Goal: Communication & Community: Answer question/provide support

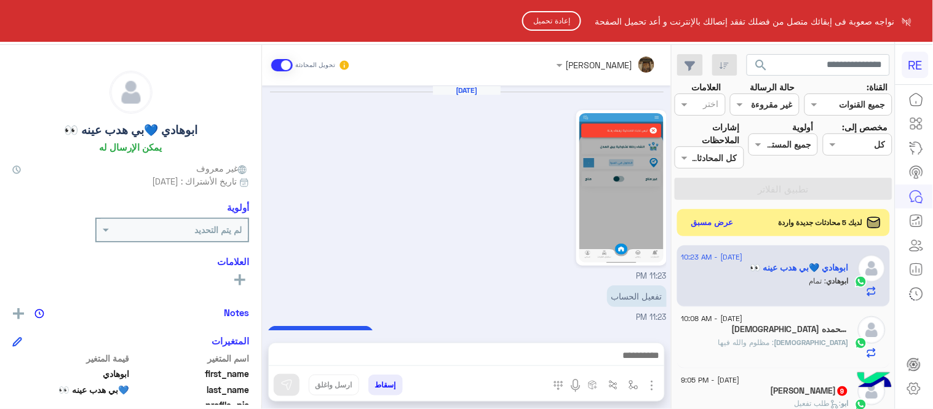
scroll to position [252, 0]
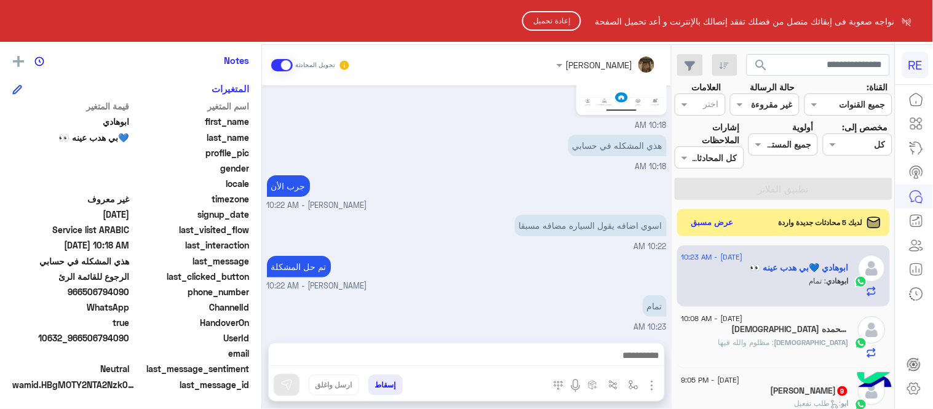
click at [544, 15] on button "إعادة تحميل" at bounding box center [551, 21] width 59 height 20
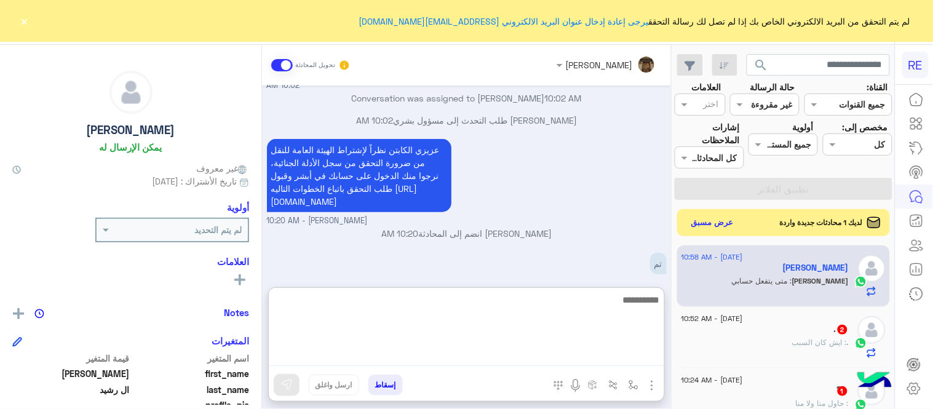
click at [544, 355] on textarea at bounding box center [467, 329] width 396 height 74
type textarea "**********"
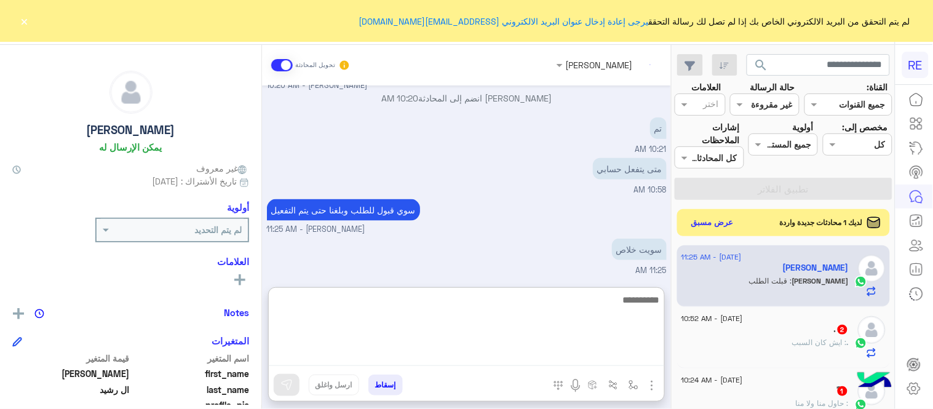
scroll to position [409, 0]
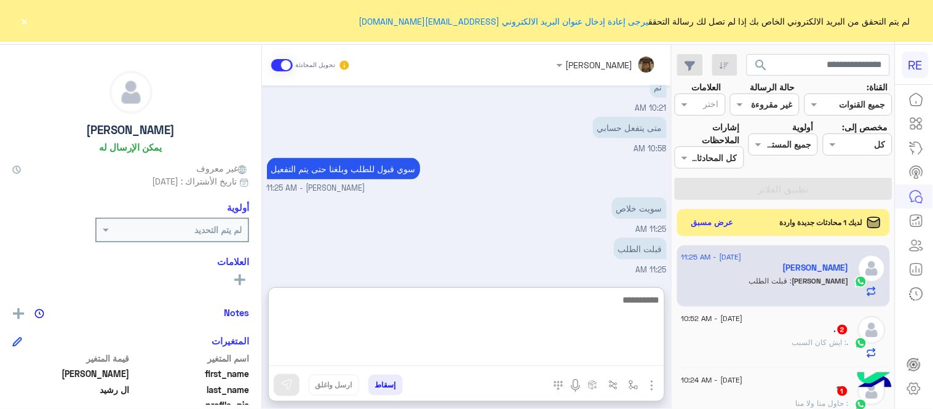
click at [513, 336] on textarea at bounding box center [467, 329] width 396 height 74
type textarea "*****"
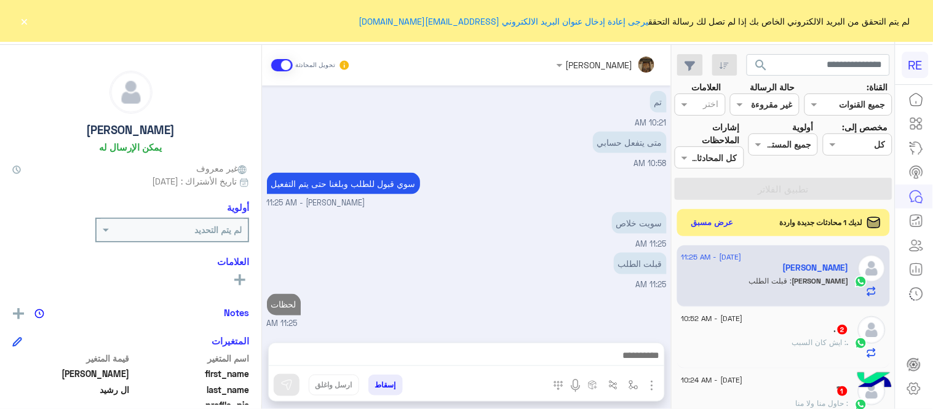
click at [413, 263] on div "[DATE] الفحص منتهي يرجى التجديد حتى يتم التفعيل تم الفحص 10:01 AM [PERSON_NAME]…" at bounding box center [466, 208] width 409 height 245
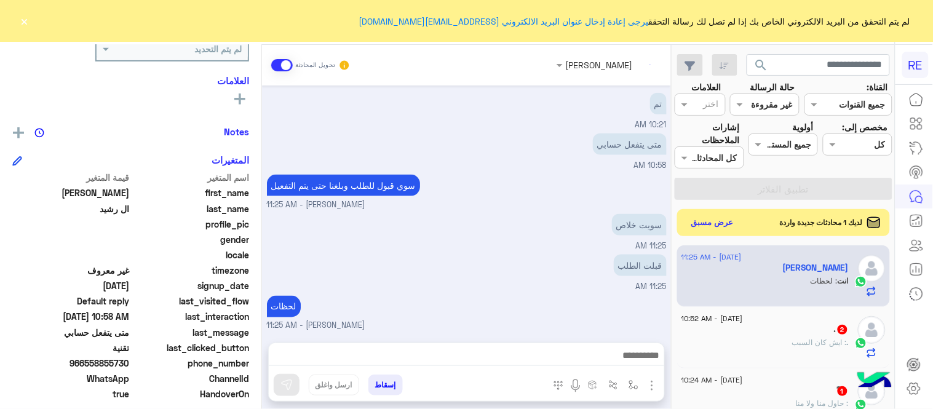
scroll to position [185, 0]
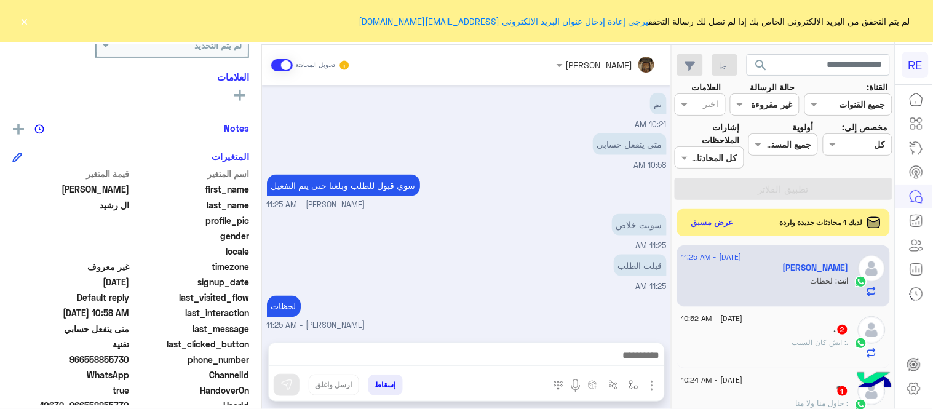
drag, startPoint x: 86, startPoint y: 358, endPoint x: 130, endPoint y: 359, distance: 43.7
click at [130, 359] on span "966558855730" at bounding box center [71, 359] width 118 height 13
copy span "558855730"
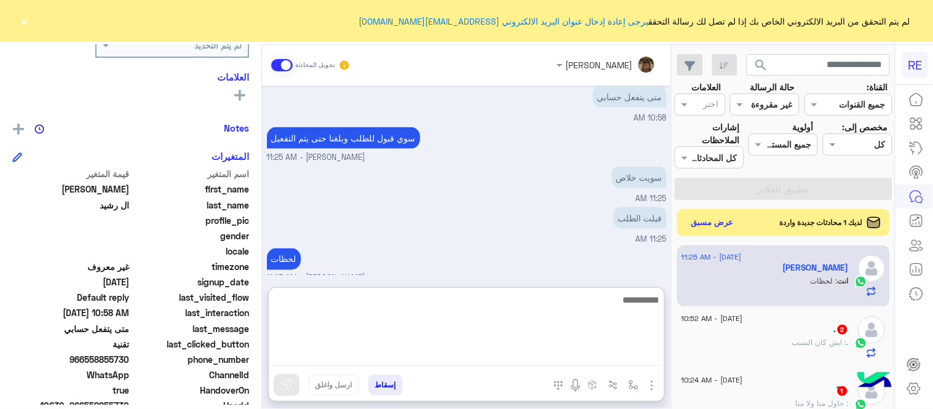
click at [437, 361] on textarea at bounding box center [467, 329] width 396 height 74
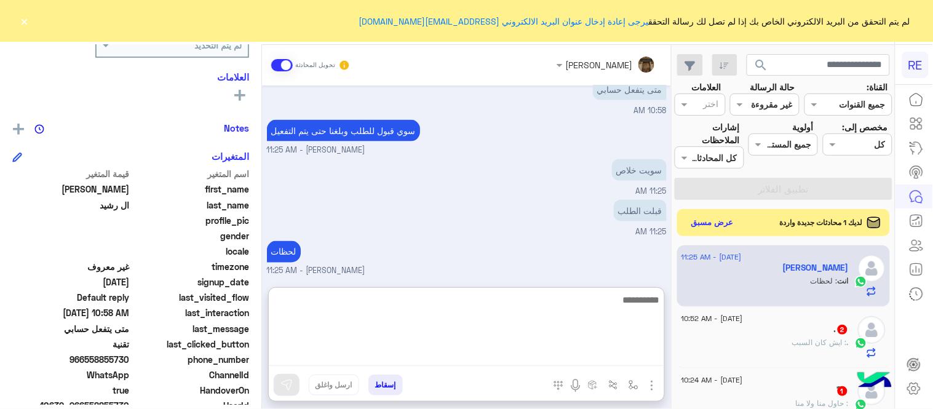
scroll to position [448, 0]
type textarea "**********"
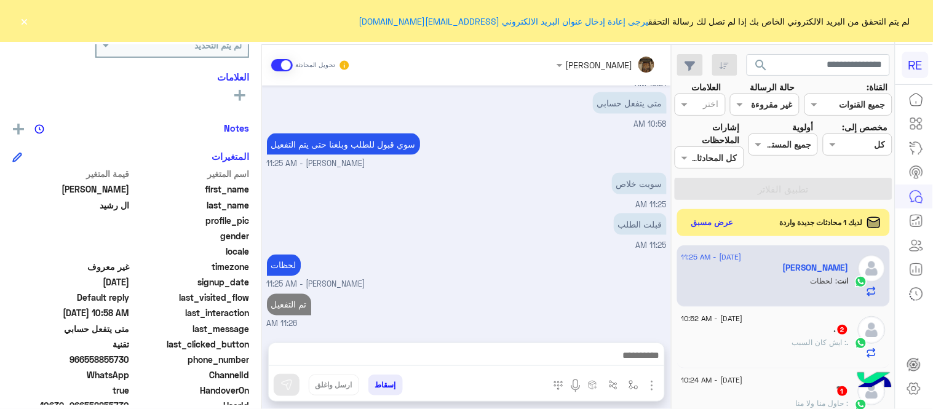
scroll to position [433, 0]
click at [522, 231] on div "[DATE] الفحص منتهي يرجى التجديد حتى يتم التفعيل تم الفحص 10:01 AM [PERSON_NAME]…" at bounding box center [466, 208] width 409 height 245
click at [794, 342] on div ". : ايش كان السبب" at bounding box center [765, 348] width 167 height 22
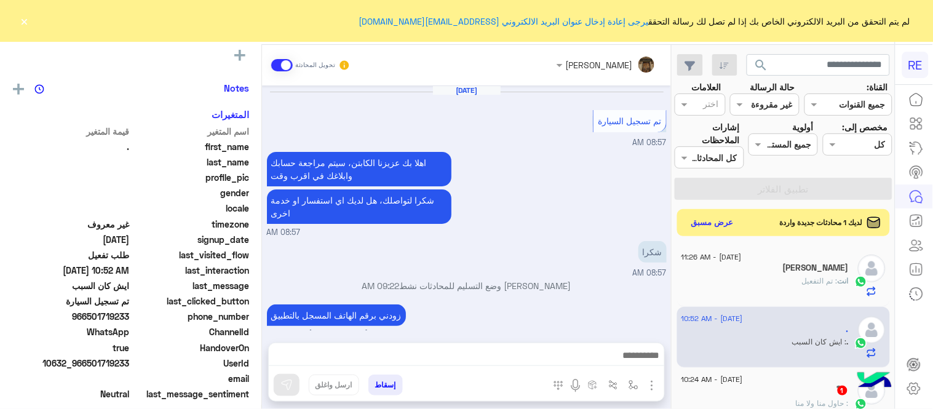
scroll to position [194, 0]
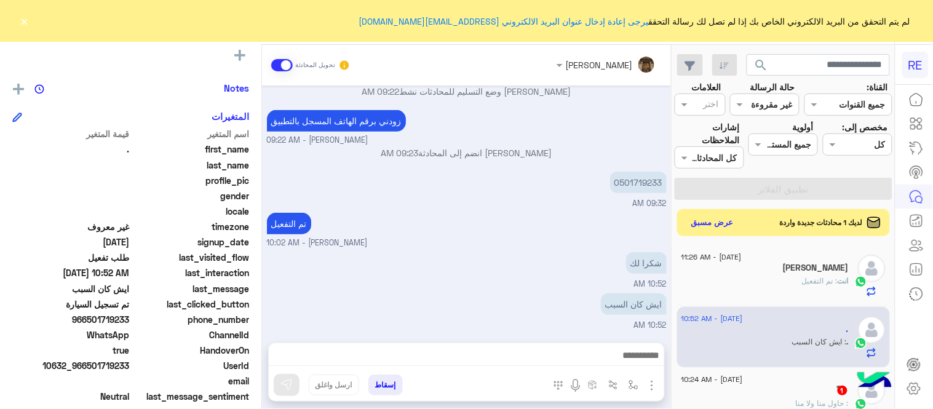
click at [263, 300] on div "[DATE] تم تسجيل السيارة 08:57 AM اهلا بك عزيزنا الكابتن، سيتم مراجعة حسابك وابل…" at bounding box center [466, 208] width 409 height 245
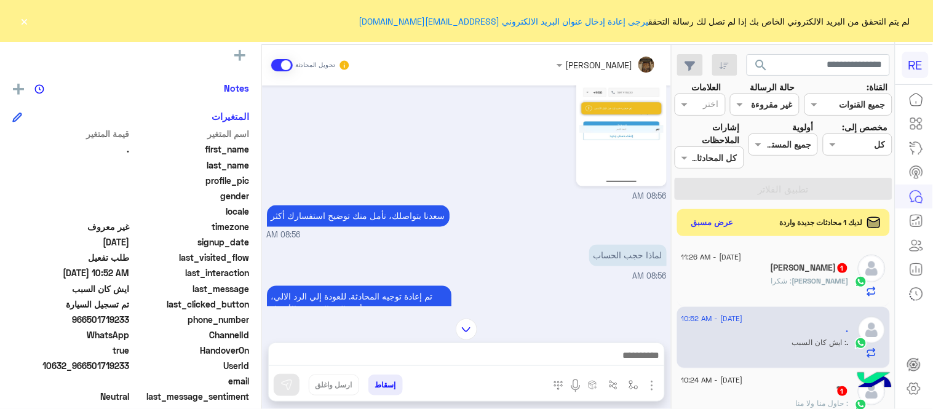
scroll to position [494, 0]
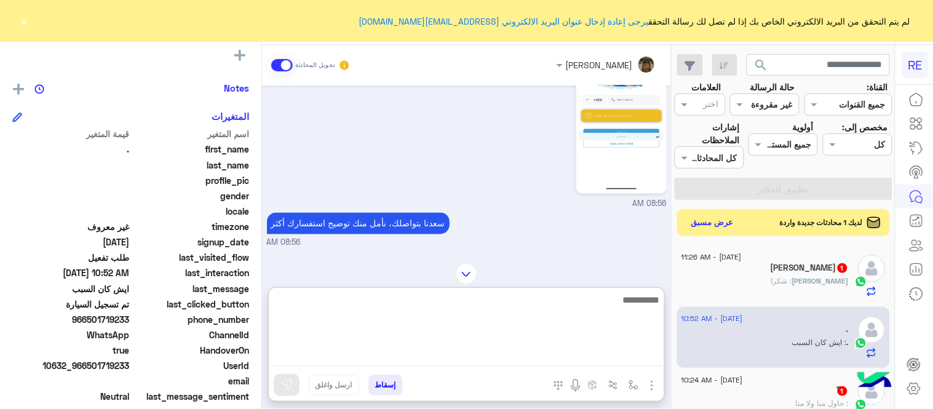
click at [442, 352] on textarea at bounding box center [467, 329] width 396 height 74
type textarea "**********"
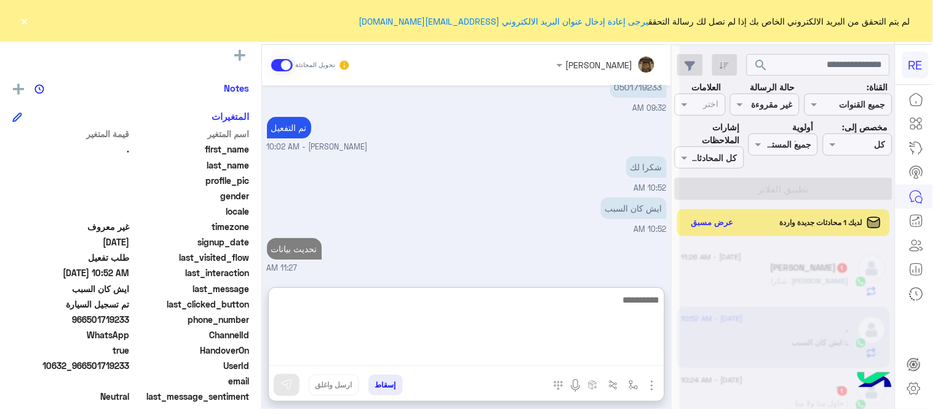
scroll to position [2297, 0]
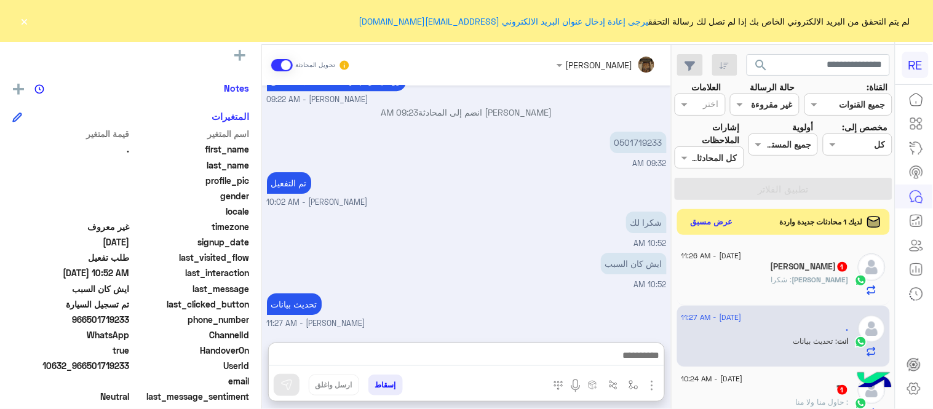
click at [724, 228] on button "عرض مسبق" at bounding box center [713, 222] width 52 height 17
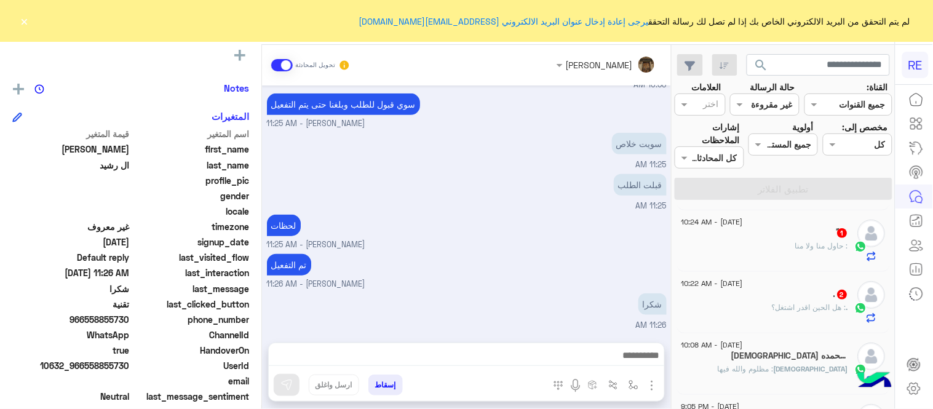
scroll to position [101, 0]
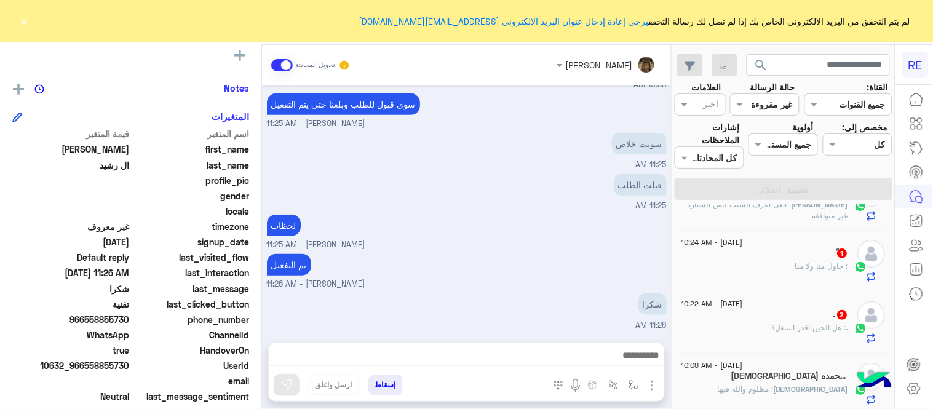
click at [776, 276] on div "ً : حاول منا ولا منا" at bounding box center [765, 272] width 167 height 22
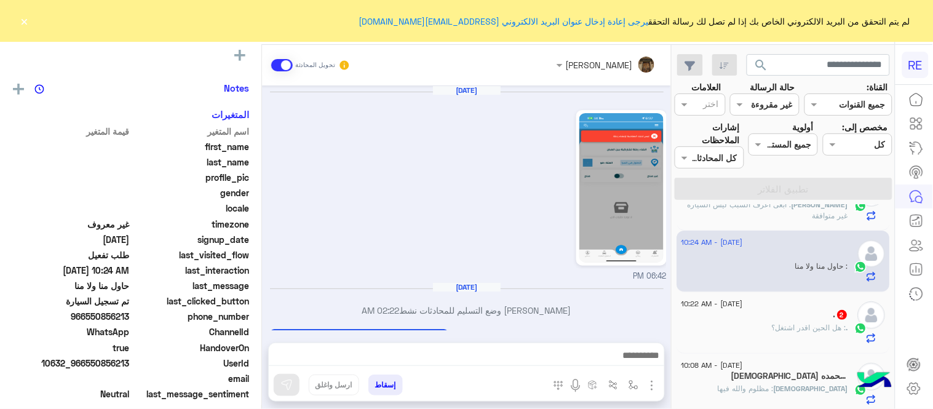
scroll to position [306, 0]
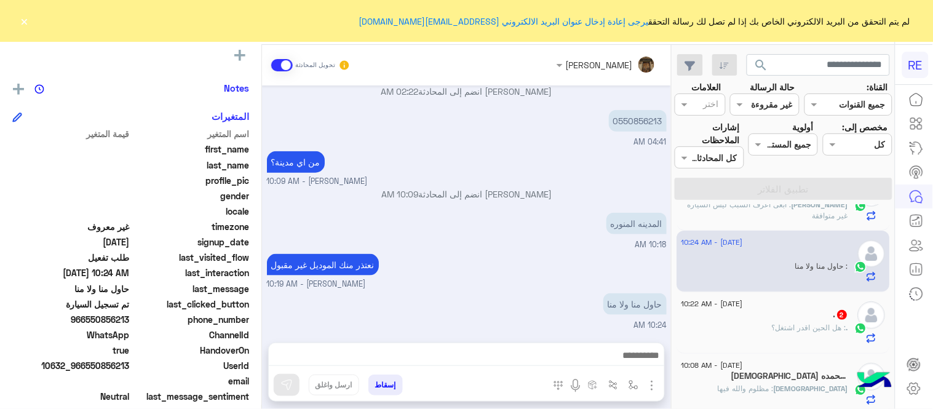
click at [772, 329] on div ". : هل الحين اقدر اشتغل؟" at bounding box center [765, 333] width 167 height 22
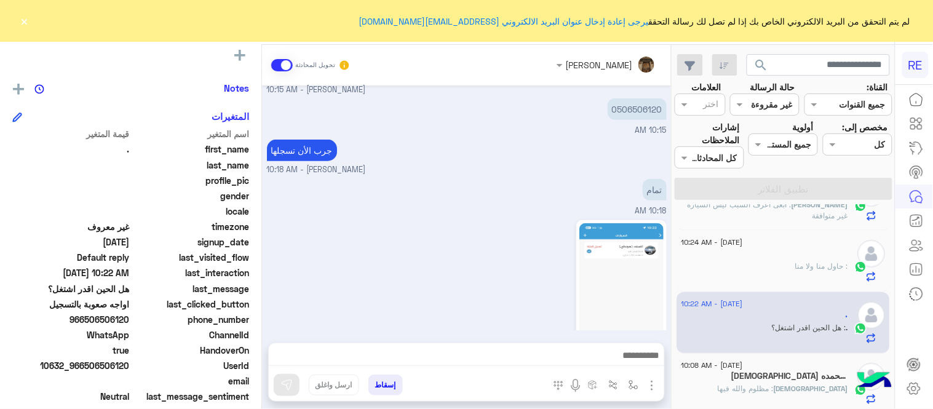
scroll to position [314, 0]
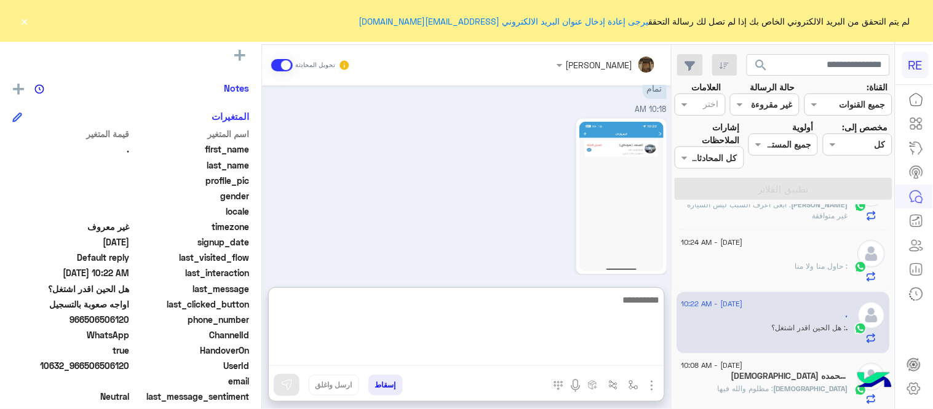
click at [386, 354] on textarea at bounding box center [467, 329] width 396 height 74
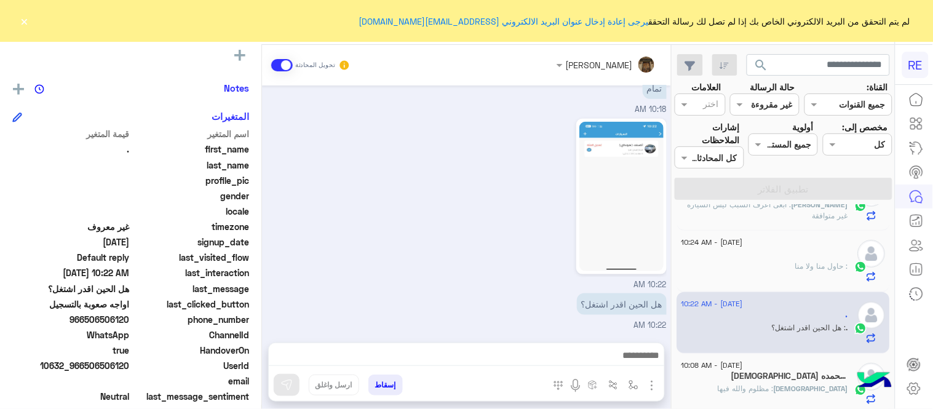
click at [364, 233] on div "10:22 AM" at bounding box center [467, 203] width 400 height 175
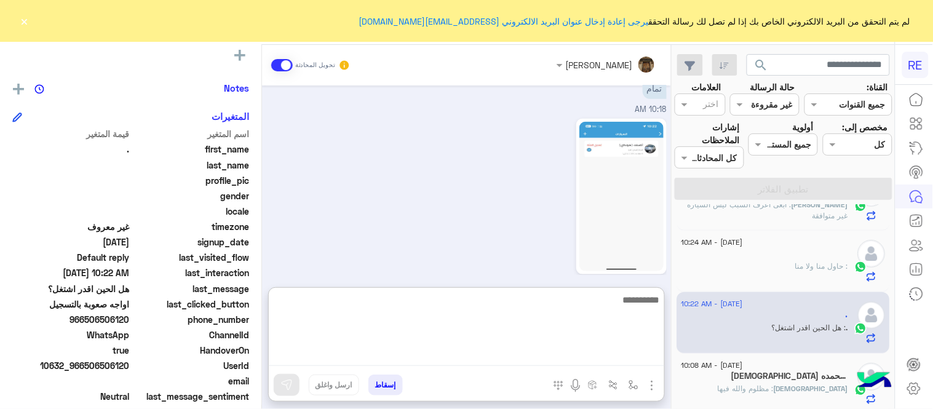
click at [441, 358] on textarea at bounding box center [467, 329] width 396 height 74
type textarea "**********"
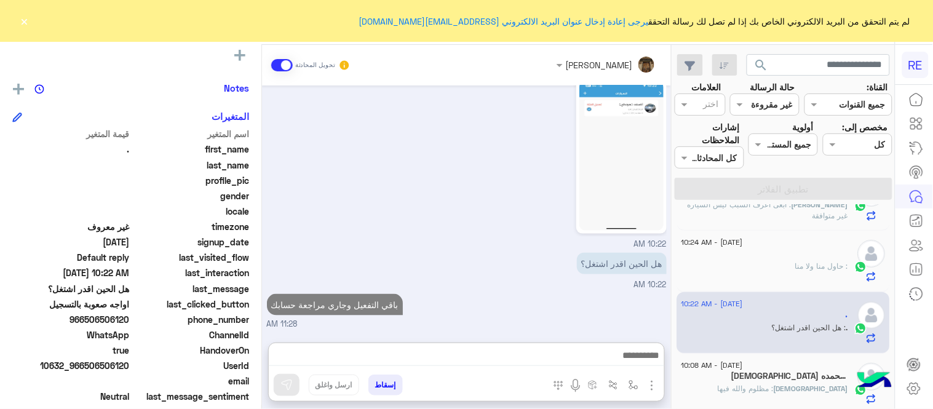
click at [463, 229] on div "[DATE] السيارة مسجلة بأسم مهند علي [PERSON_NAME] [PERSON_NAME] - 10:08 AM ايه ا…" at bounding box center [466, 208] width 409 height 245
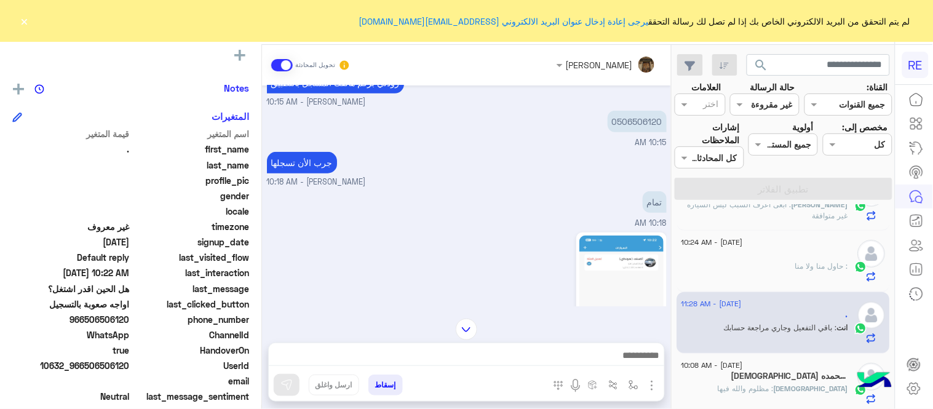
scroll to position [197, 0]
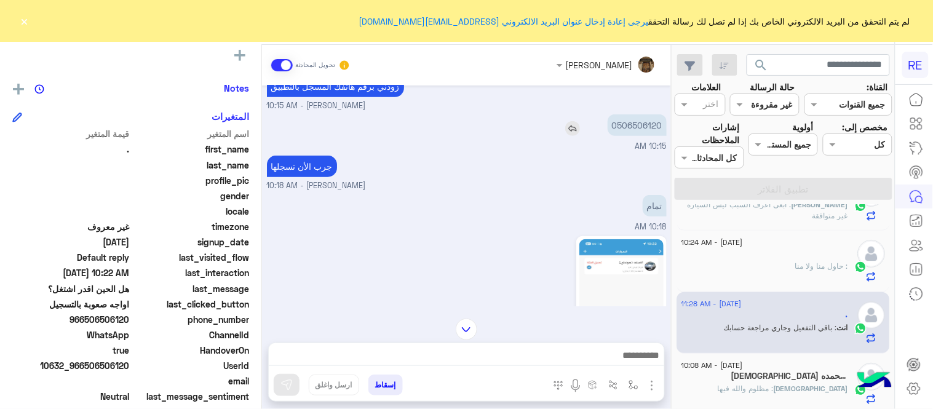
click at [630, 125] on p "0506506120" at bounding box center [637, 125] width 59 height 22
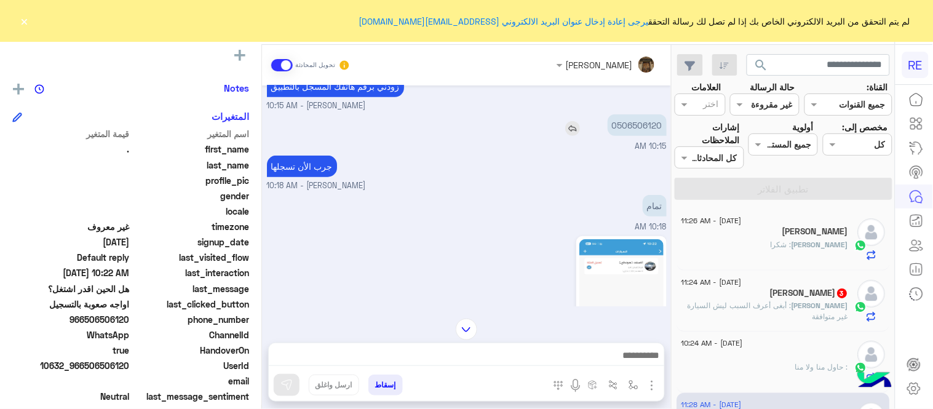
click at [632, 114] on p "0506506120" at bounding box center [637, 125] width 59 height 22
copy p "0506506120"
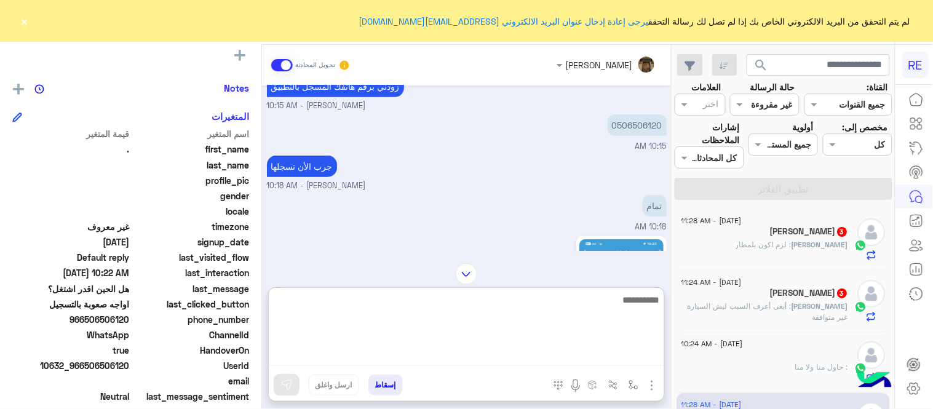
click at [520, 359] on textarea at bounding box center [467, 329] width 396 height 74
type textarea "**********"
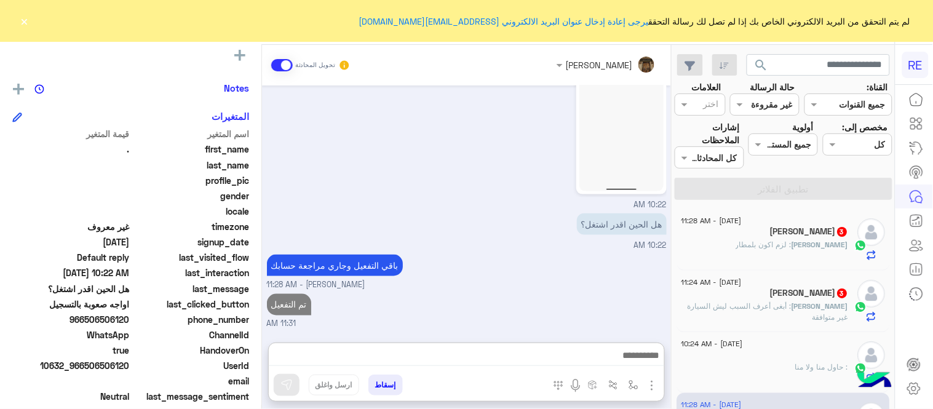
scroll to position [420, 0]
click at [736, 247] on div "[PERSON_NAME] : لزم اكون بلمطار" at bounding box center [765, 250] width 167 height 22
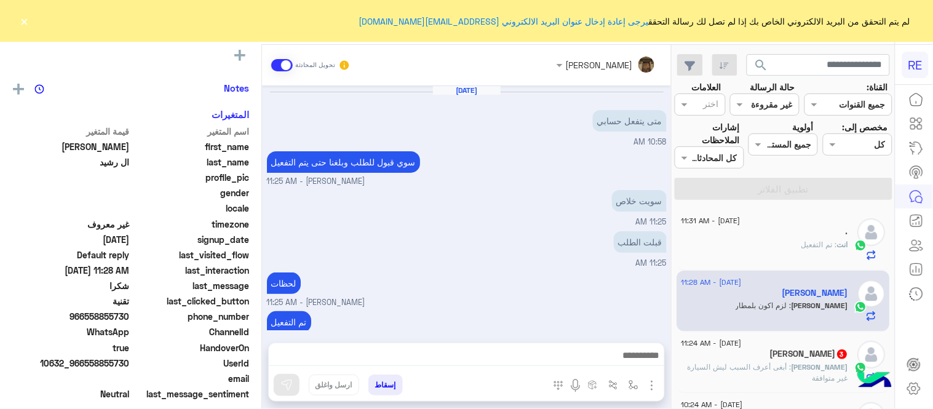
scroll to position [180, 0]
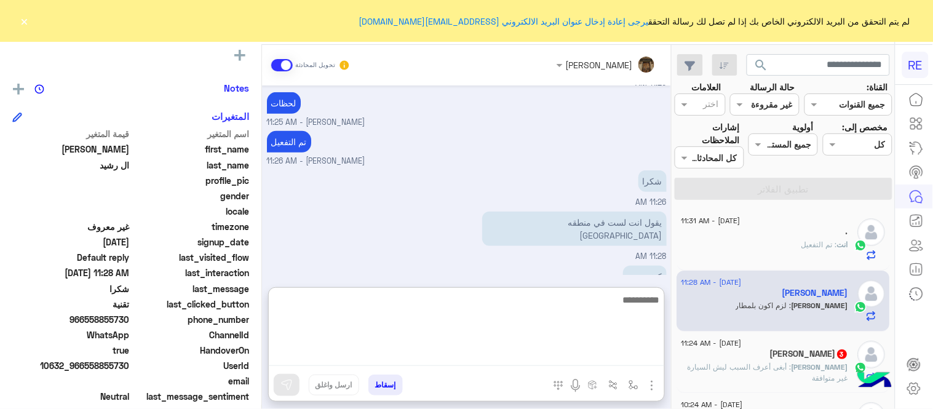
click at [551, 365] on textarea at bounding box center [467, 329] width 396 height 74
type textarea "**********"
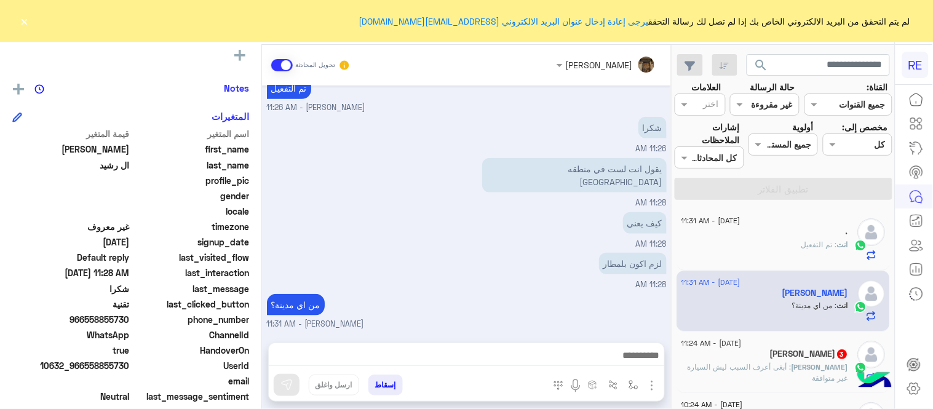
click at [512, 222] on div "[DATE] متى يتفعل حسابي 10:58 AM سوي قبول للطلب وبلغنا حتى يتم التفعيل [PERSON_N…" at bounding box center [466, 208] width 409 height 245
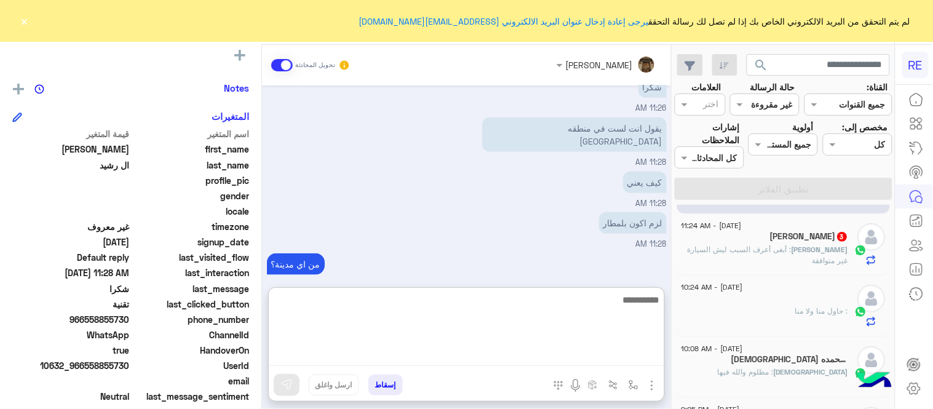
click at [564, 353] on textarea at bounding box center [467, 329] width 396 height 74
type textarea "*"
type textarea "**********"
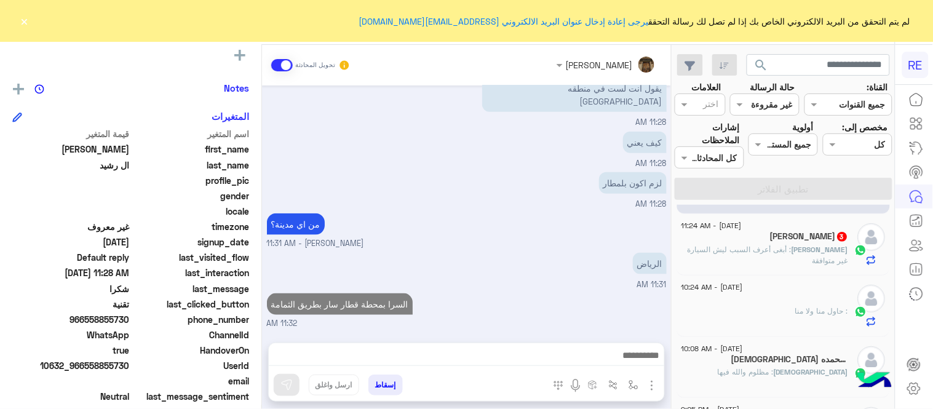
scroll to position [299, 0]
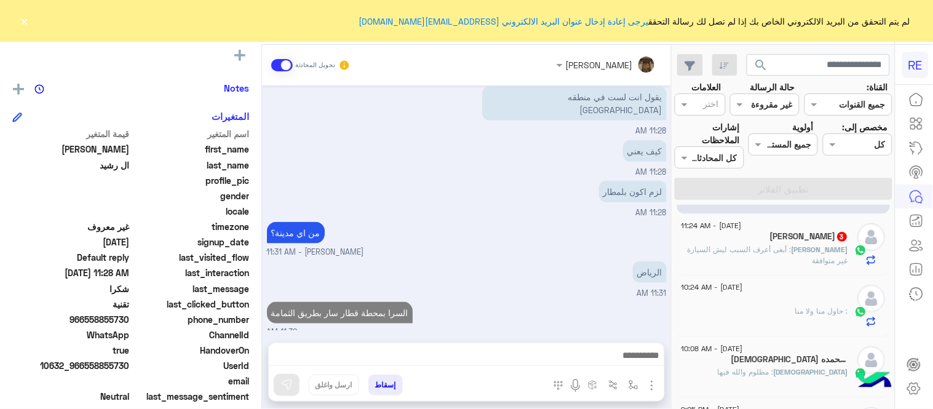
click at [565, 247] on div "[DATE] متى يتفعل حسابي 10:58 AM سوي قبول للطلب وبلغنا حتى يتم التفعيل [PERSON_N…" at bounding box center [466, 208] width 409 height 245
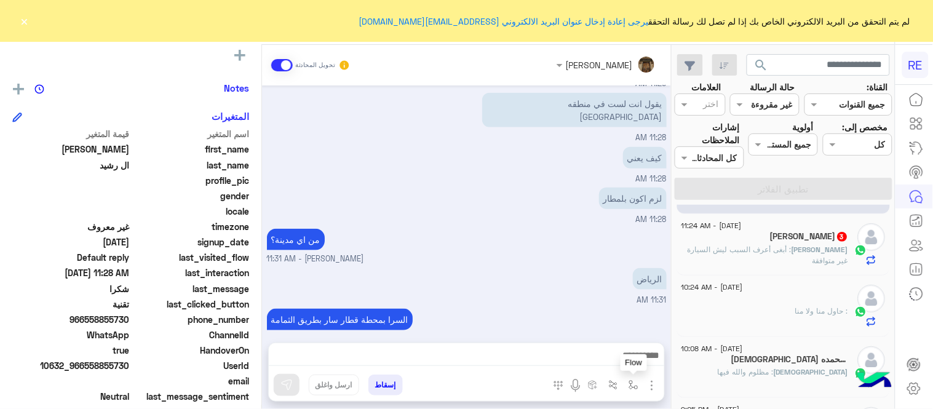
click at [634, 391] on button "button" at bounding box center [634, 385] width 20 height 20
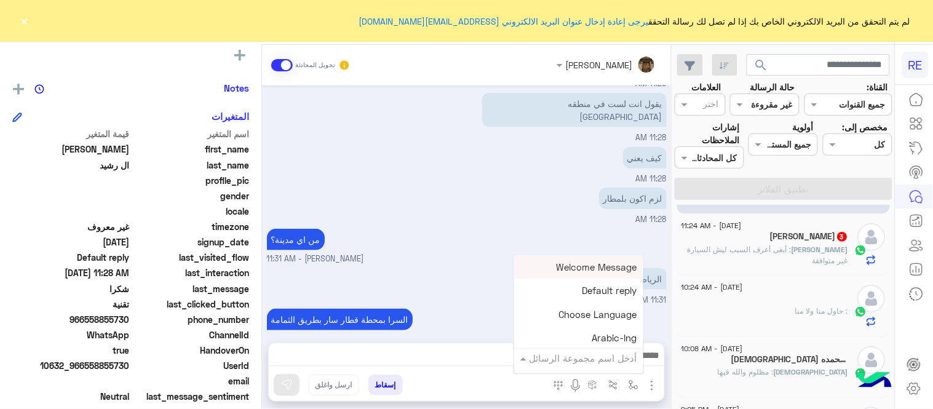
click at [600, 357] on input "text" at bounding box center [595, 358] width 83 height 14
type input "*"
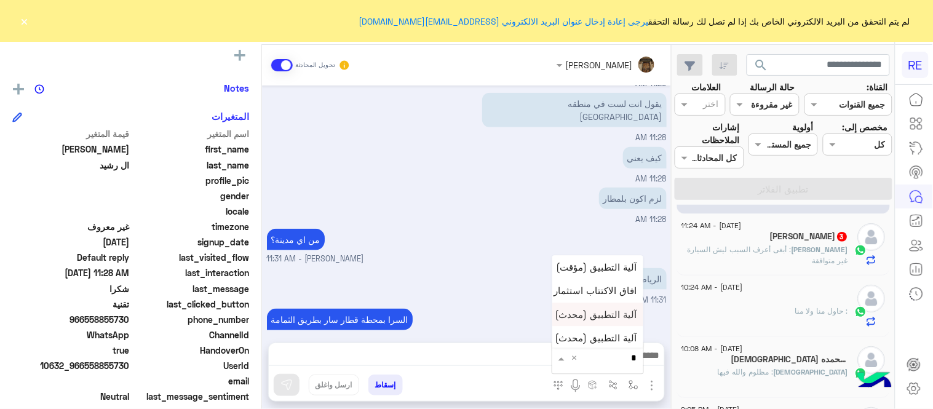
click at [618, 317] on span "آلية التطبيق (محدث)" at bounding box center [597, 314] width 82 height 11
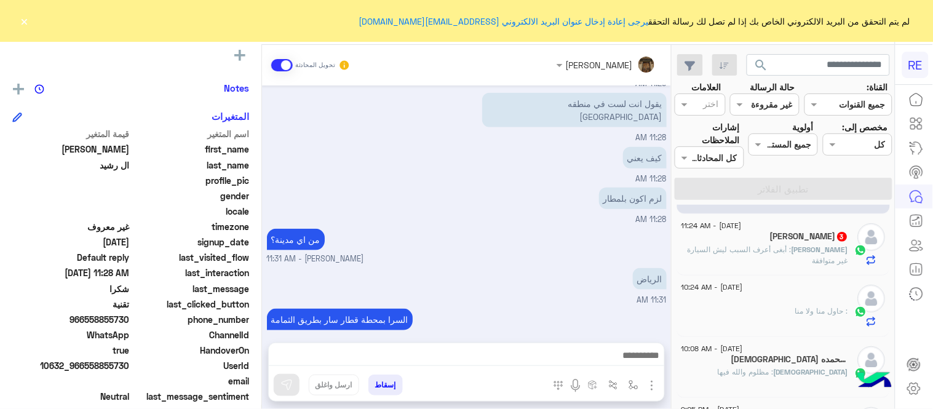
type textarea "**********"
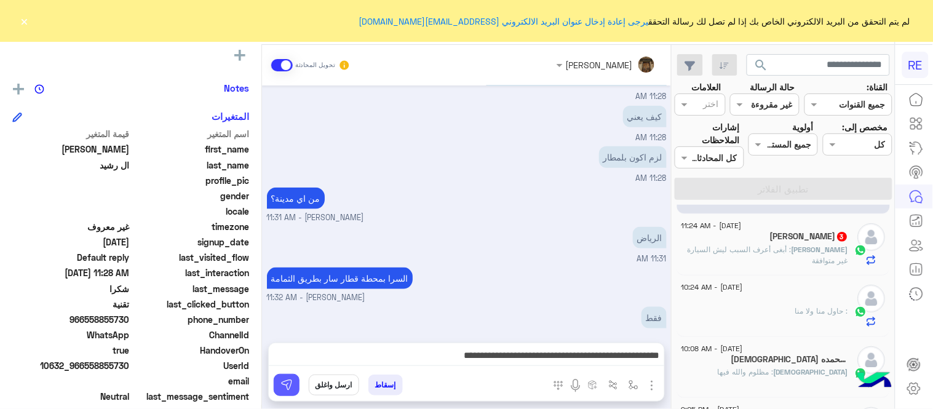
click at [292, 380] on img at bounding box center [287, 385] width 12 height 12
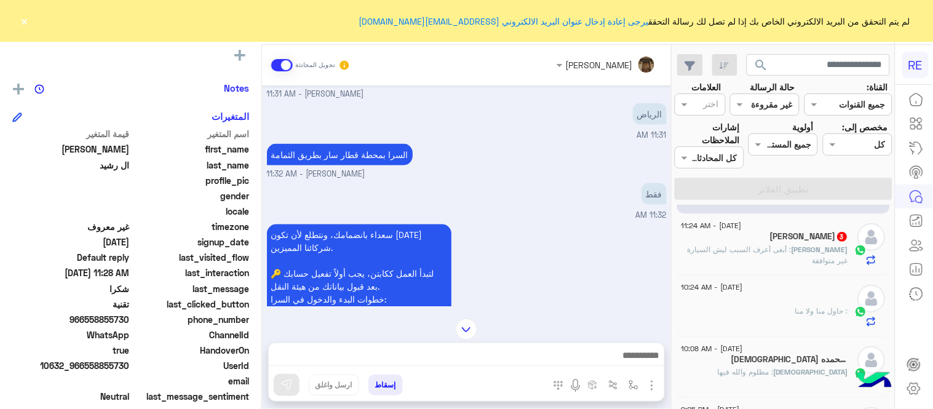
scroll to position [447, 0]
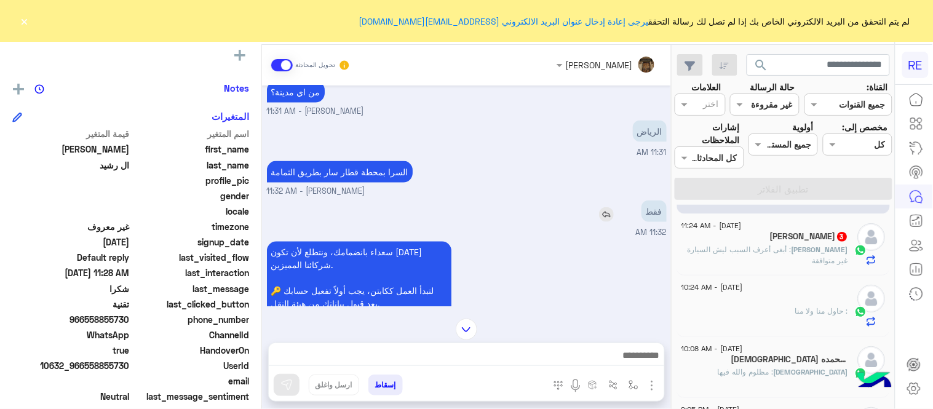
click at [607, 207] on img at bounding box center [606, 214] width 15 height 15
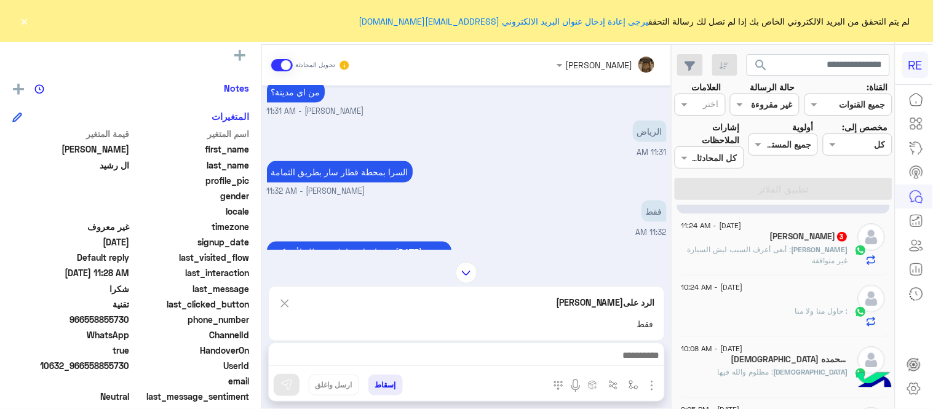
drag, startPoint x: 488, startPoint y: 342, endPoint x: 492, endPoint y: 351, distance: 10.2
click at [492, 351] on div at bounding box center [467, 358] width 396 height 31
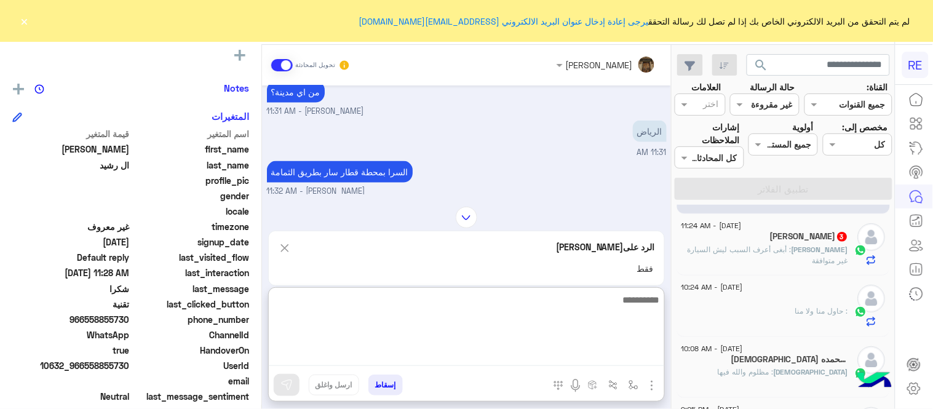
click at [492, 351] on textarea at bounding box center [467, 329] width 396 height 74
type textarea "*"
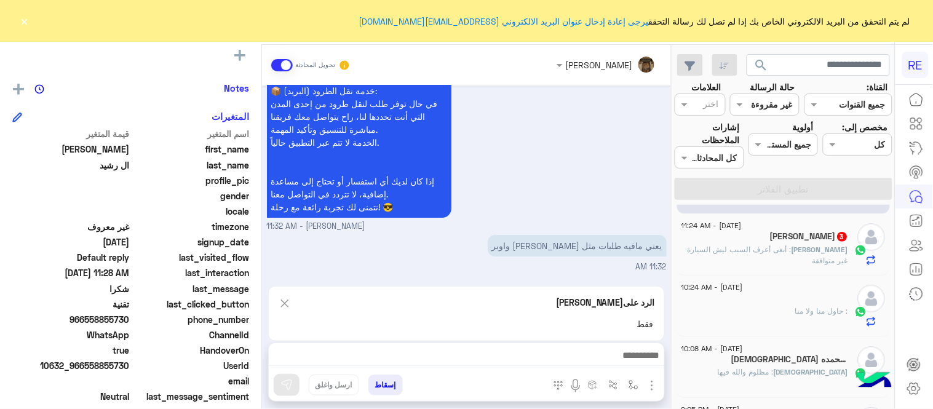
scroll to position [968, 0]
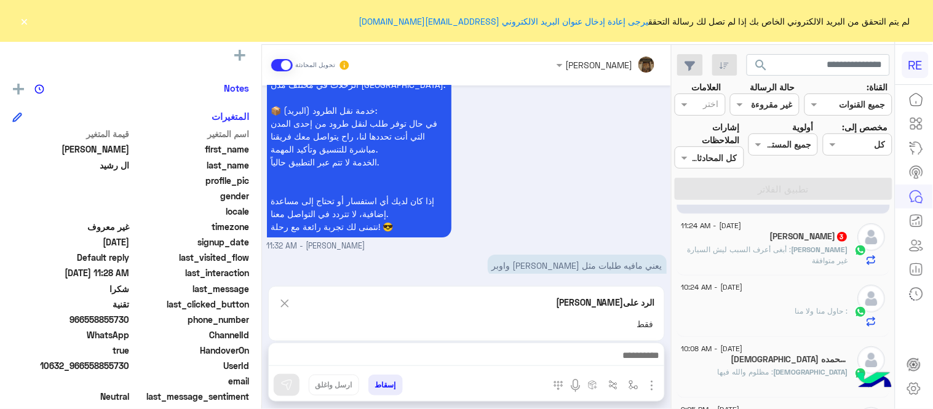
click at [283, 248] on div "[PERSON_NAME] تحويل المحادثة [DATE] متى يتفعل حسابي 10:58 AM سوي قبول للطلب وبل…" at bounding box center [466, 229] width 409 height 369
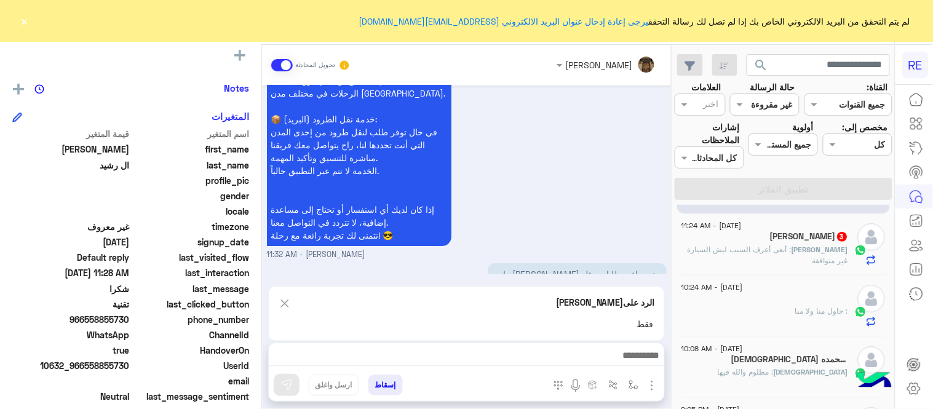
click at [290, 306] on img at bounding box center [285, 303] width 14 height 15
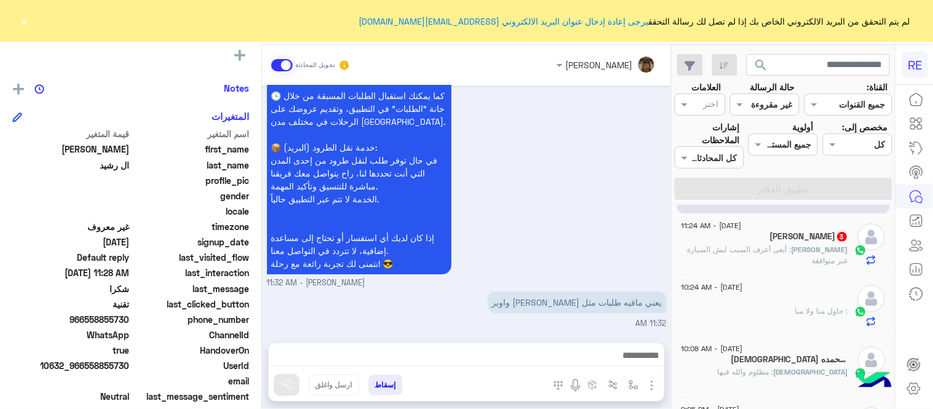
scroll to position [911, 0]
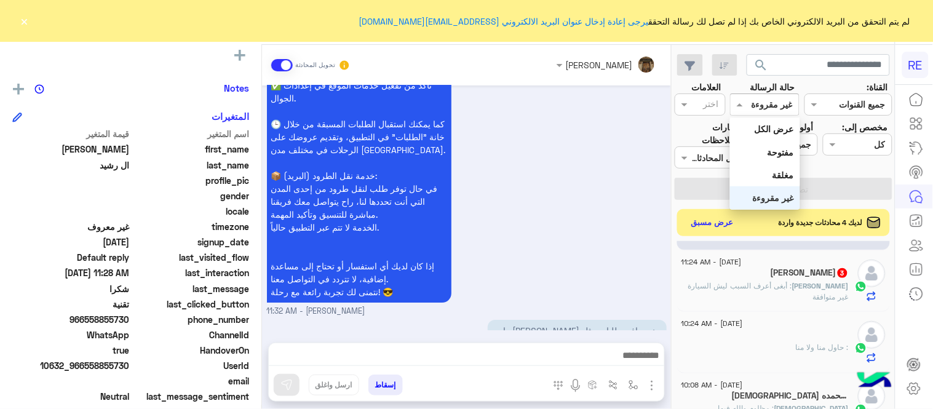
click at [763, 113] on div "القناه غير مقروءة" at bounding box center [765, 105] width 70 height 22
click at [765, 126] on b "عرض الكل" at bounding box center [774, 129] width 39 height 10
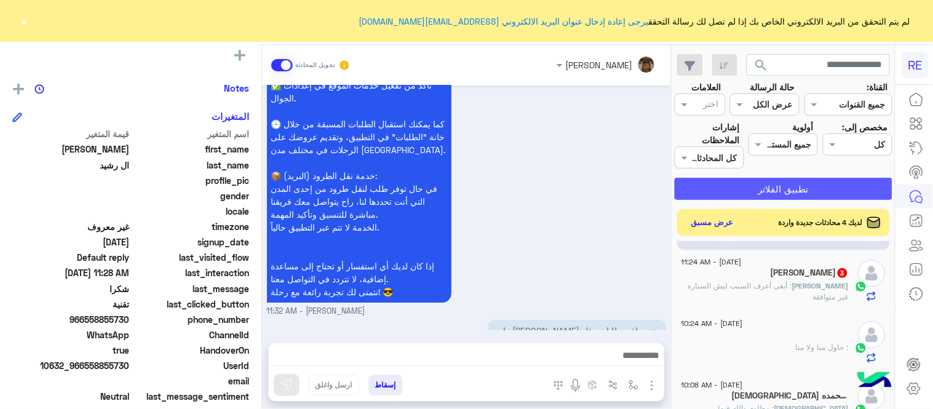
click at [776, 178] on button "تطبيق الفلاتر" at bounding box center [784, 189] width 218 height 22
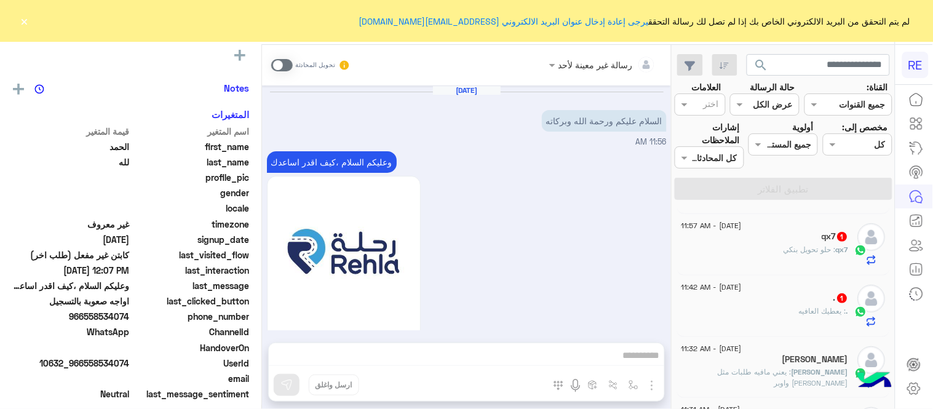
scroll to position [1131, 0]
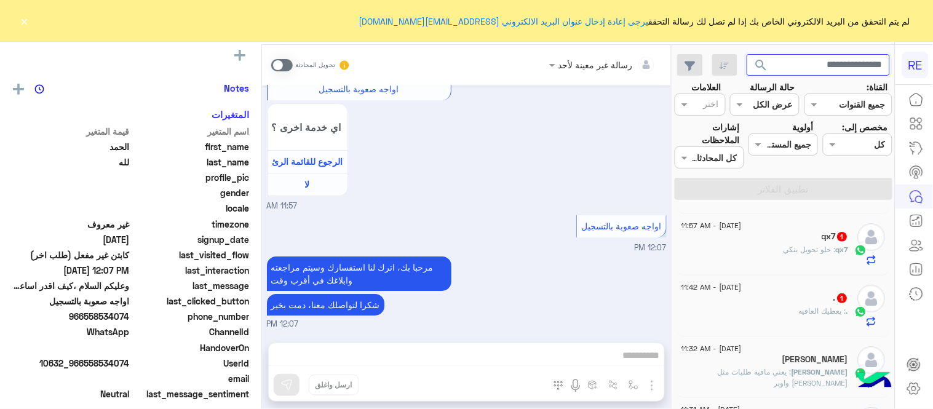
click at [808, 62] on input "text" at bounding box center [819, 65] width 144 height 22
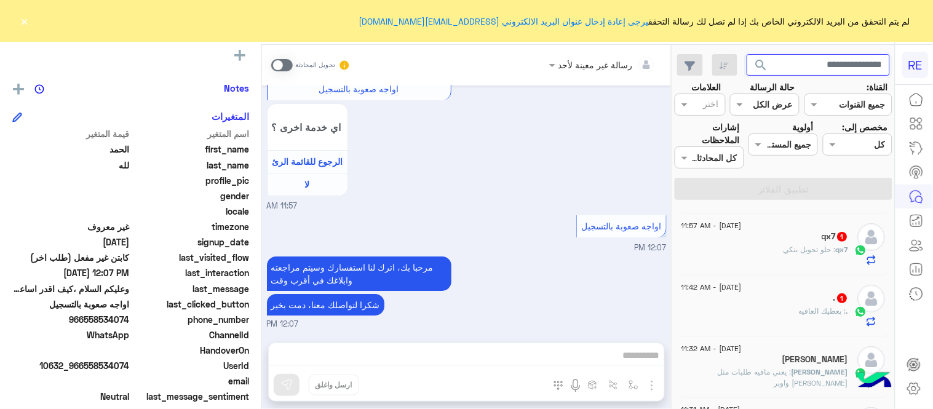
paste input "*********"
type input "*********"
click at [747, 54] on button "search" at bounding box center [762, 67] width 30 height 26
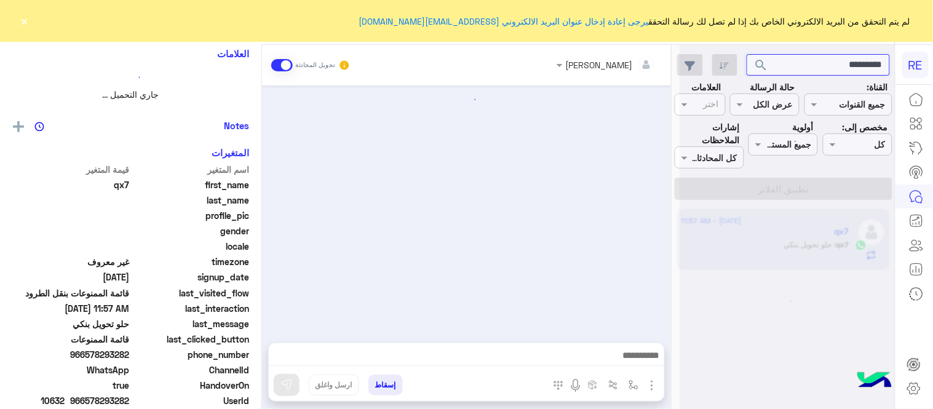
scroll to position [241, 0]
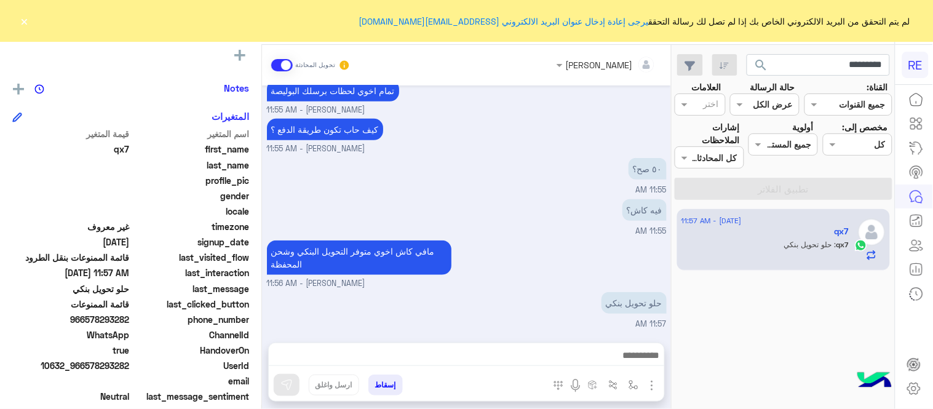
click at [23, 21] on button "×" at bounding box center [24, 21] width 12 height 12
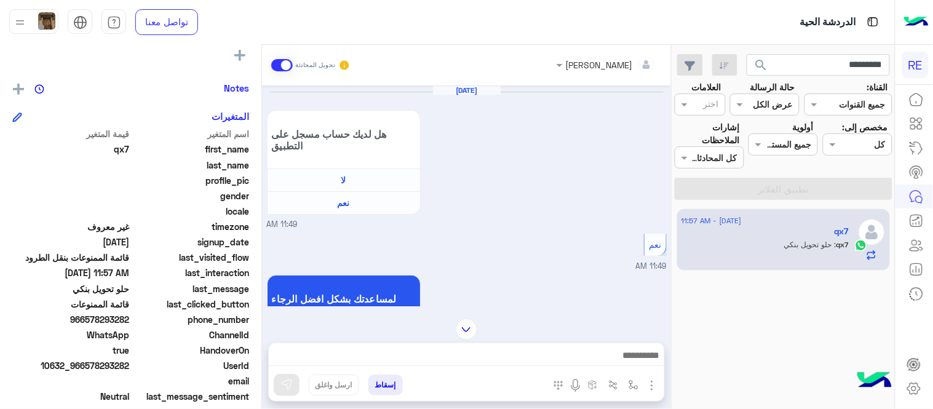
scroll to position [1103, 0]
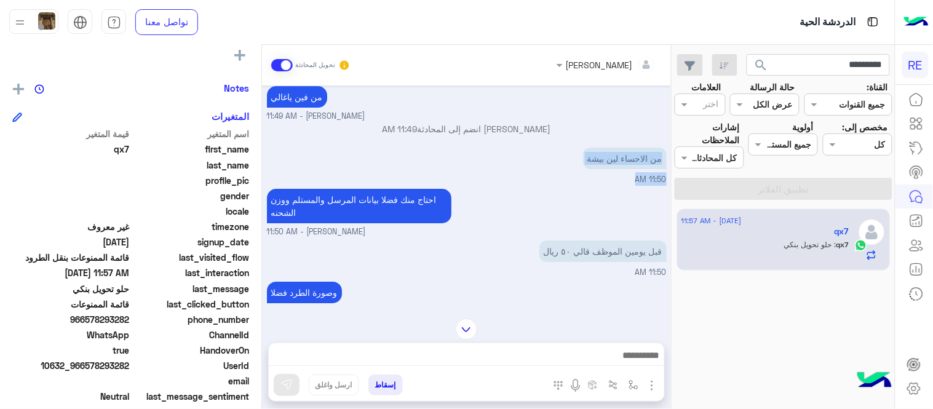
drag, startPoint x: 268, startPoint y: 205, endPoint x: 262, endPoint y: 164, distance: 41.6
click at [262, 164] on div "[DATE] هل لديك حساب مسجل على التطبيق لا نعم 11:49 AM نعم 11:49 AM لمساعدتك بشكل…" at bounding box center [466, 196] width 409 height 221
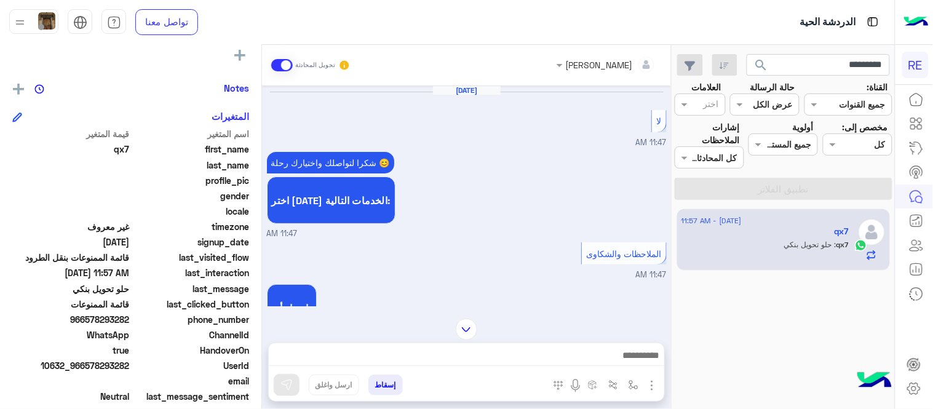
scroll to position [642, 0]
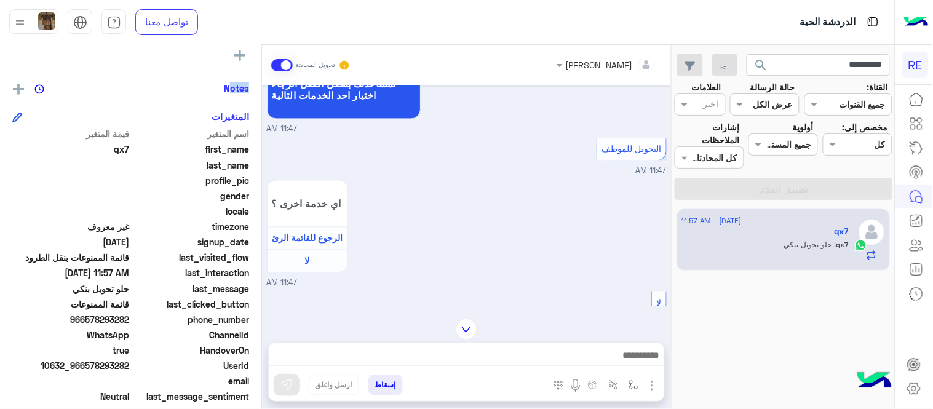
drag, startPoint x: 261, startPoint y: 117, endPoint x: 259, endPoint y: 74, distance: 43.1
click at [259, 74] on div "qx7 يمكن الإرسال له غير معروف تاريخ الأشتراك : [DATE] أولوية لم يتم التحديد الع…" at bounding box center [130, 225] width 261 height 360
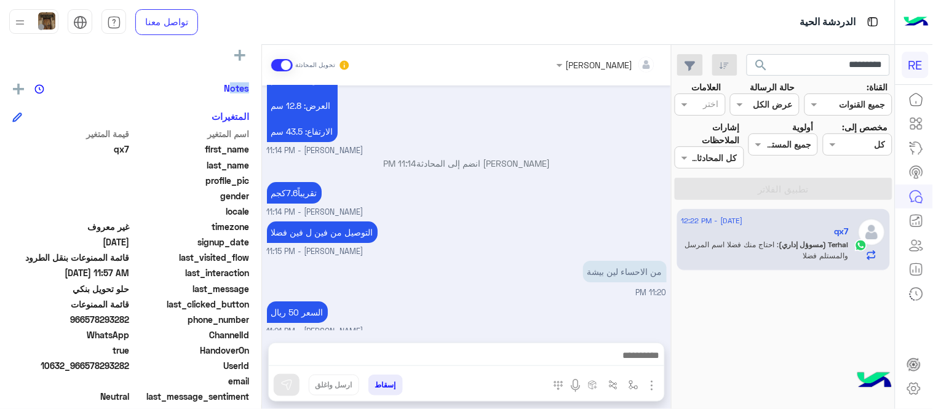
scroll to position [9318, 0]
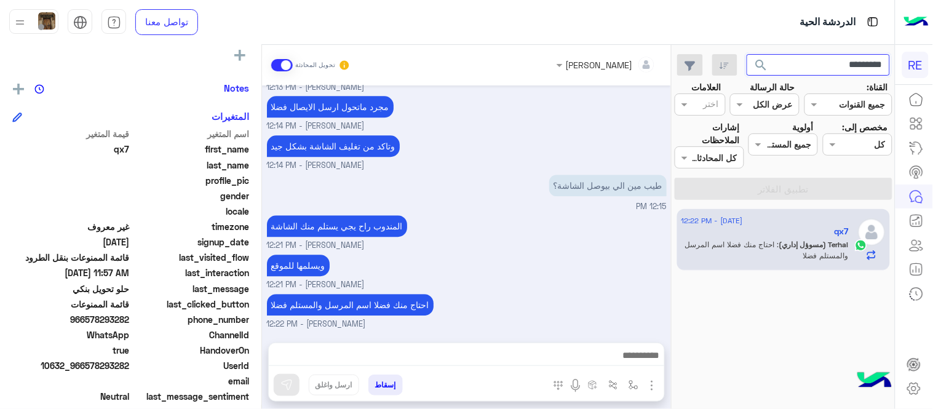
click at [804, 68] on input "*********" at bounding box center [819, 65] width 144 height 22
click at [747, 54] on button "search" at bounding box center [762, 67] width 30 height 26
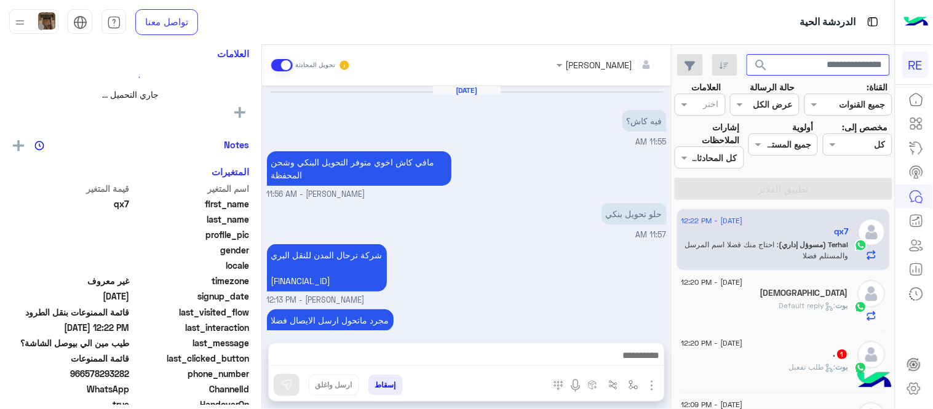
scroll to position [212, 0]
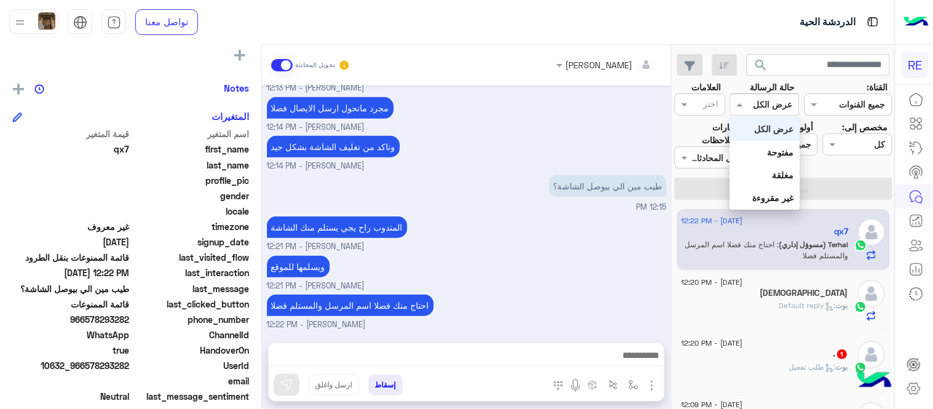
click at [761, 105] on div at bounding box center [765, 104] width 68 height 14
click at [762, 202] on b "غير مقروءة" at bounding box center [773, 198] width 41 height 10
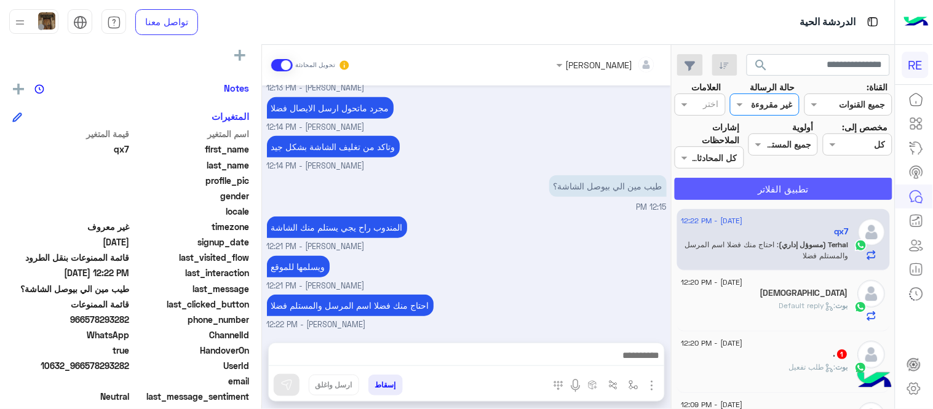
click at [757, 198] on button "تطبيق الفلاتر" at bounding box center [784, 189] width 218 height 22
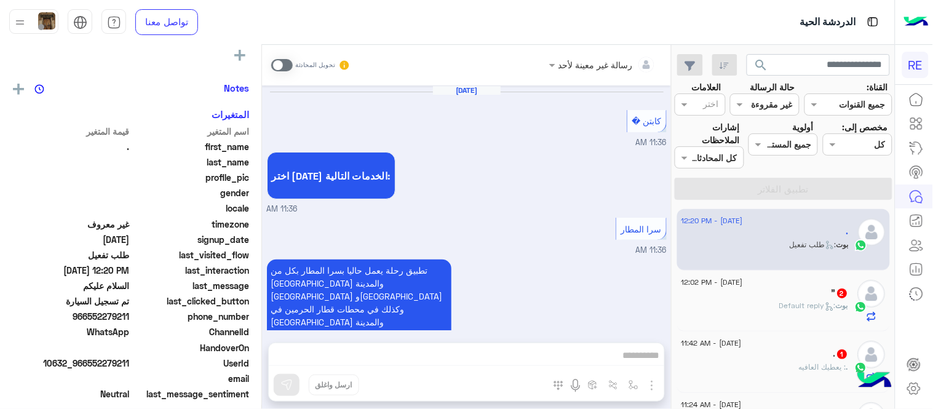
scroll to position [1235, 0]
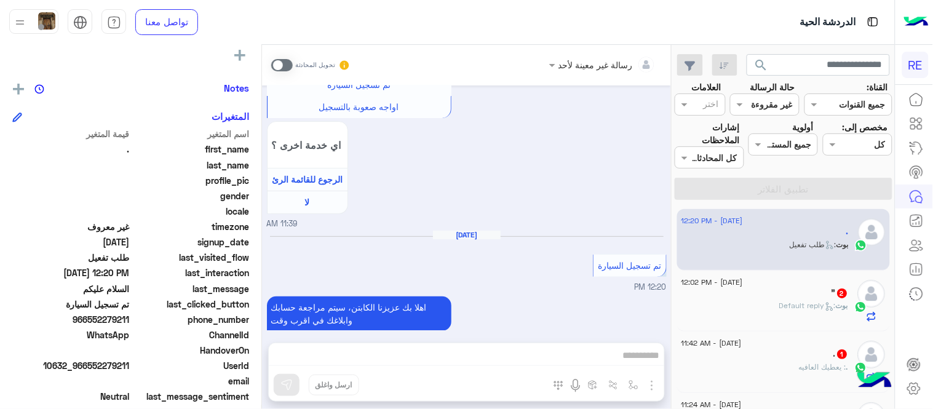
click at [284, 62] on span at bounding box center [282, 65] width 22 height 12
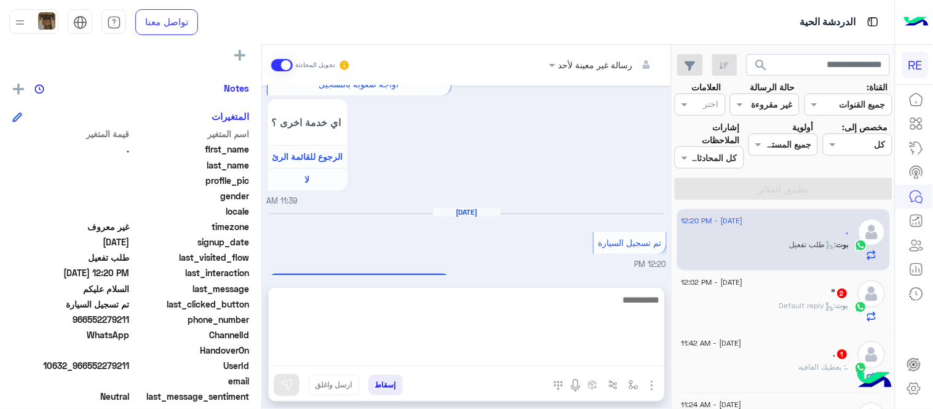
click at [466, 349] on textarea at bounding box center [467, 329] width 396 height 74
type textarea "**********"
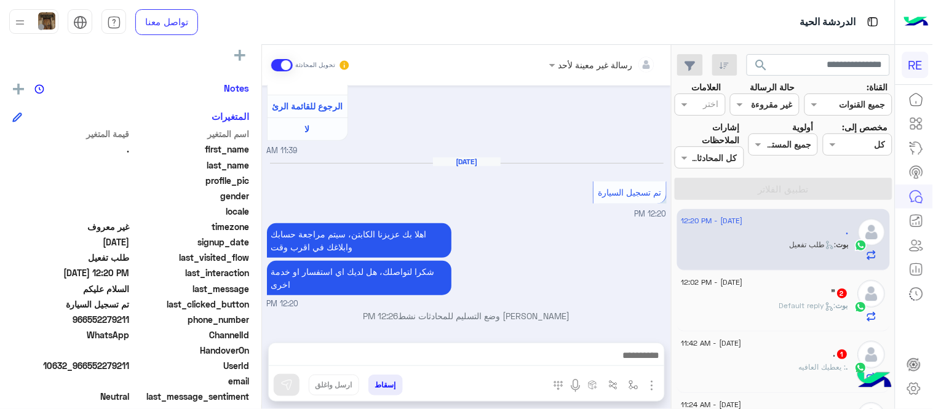
click at [597, 228] on div "[DATE] كابتن � 11:36 AM اختر [DATE] الخدمات التالية: 11:36 AM سرا المطار 11:36 …" at bounding box center [466, 208] width 409 height 245
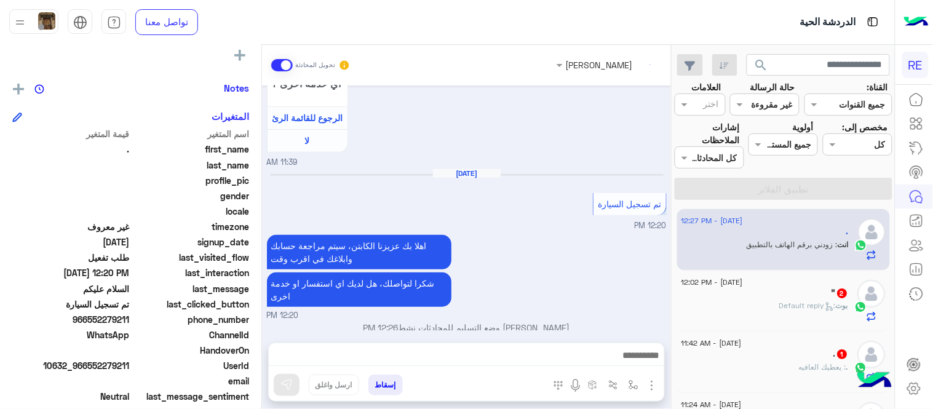
scroll to position [1319, 0]
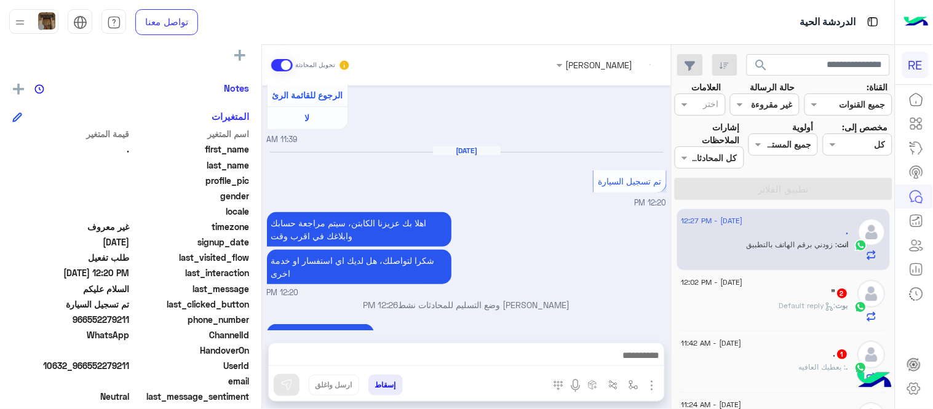
click at [783, 313] on div "[PERSON_NAME] : Default reply" at bounding box center [765, 311] width 167 height 22
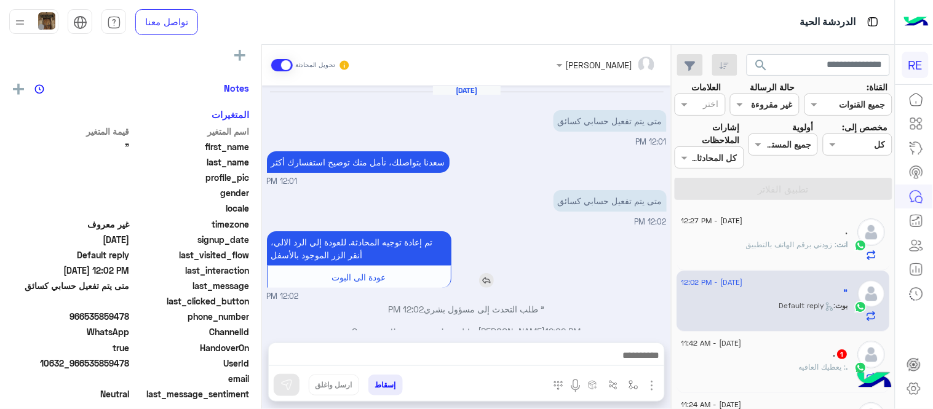
scroll to position [17, 0]
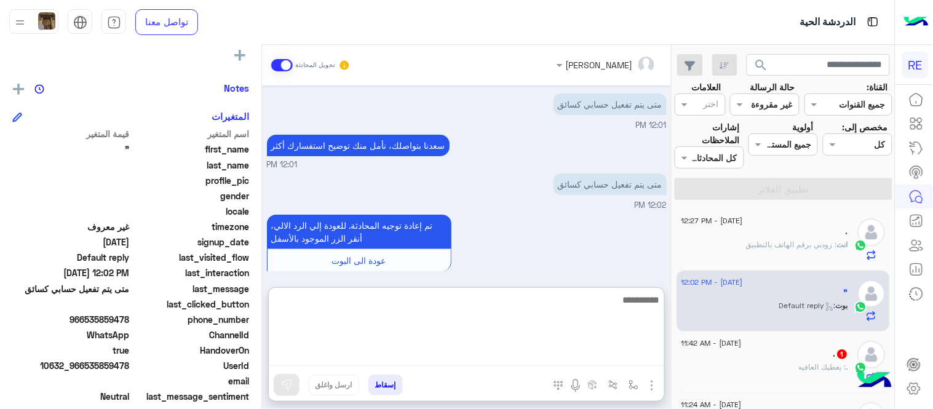
click at [529, 358] on textarea at bounding box center [467, 329] width 396 height 74
type textarea "**********"
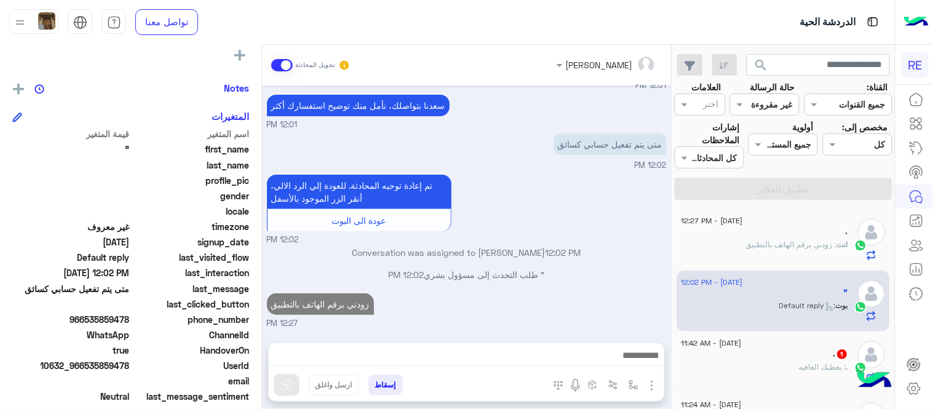
scroll to position [56, 0]
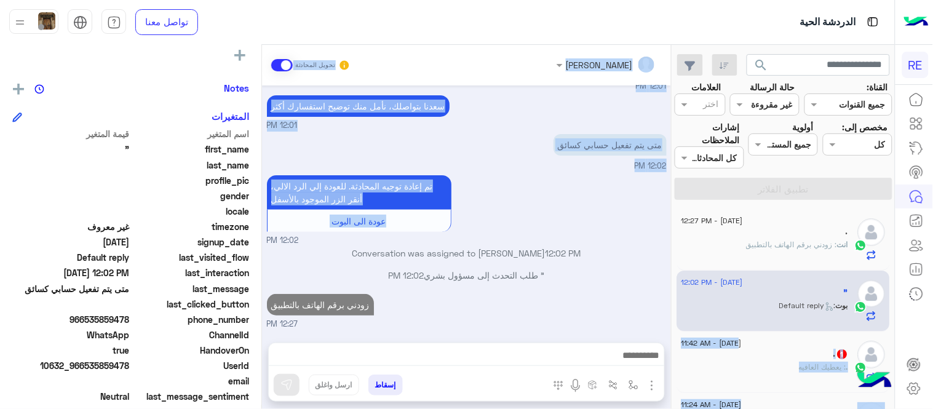
drag, startPoint x: 617, startPoint y: 235, endPoint x: 757, endPoint y: 346, distance: 178.7
click at [757, 346] on mat-drawer-container "search القناة: القناه جميع القنوات حالة الرسالة القناه غير مقروءة العلامات اختر…" at bounding box center [447, 229] width 895 height 369
click at [742, 346] on span "[DATE] - 11:42 AM" at bounding box center [712, 343] width 60 height 11
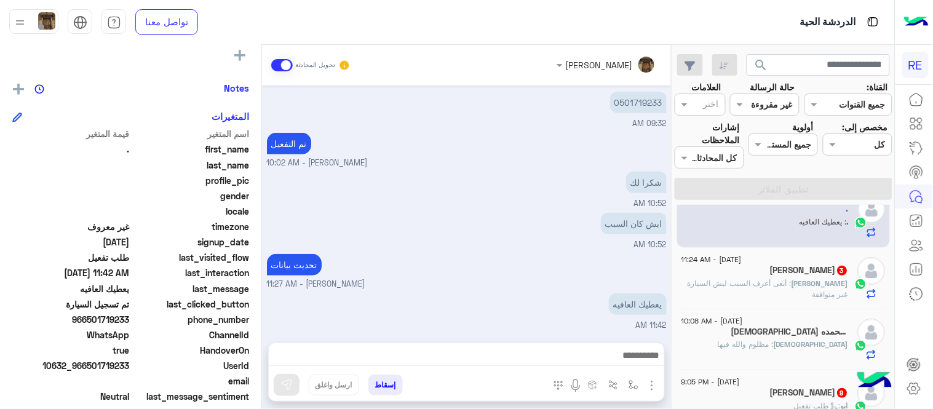
scroll to position [178, 0]
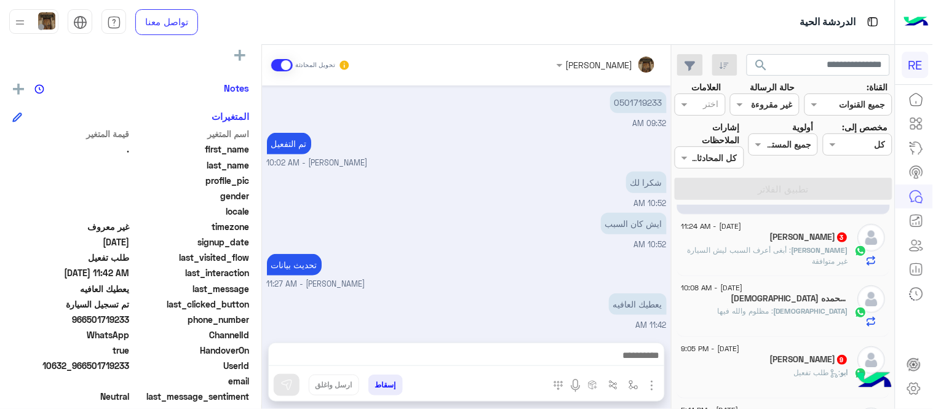
click at [746, 247] on span ": ‏أبغى أعرف السبب ليش السيارة غير متوافقة" at bounding box center [768, 255] width 161 height 20
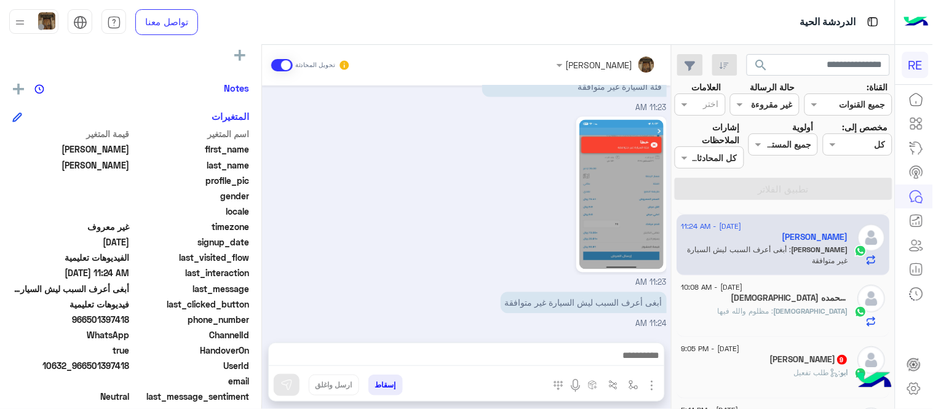
scroll to position [575, 0]
click at [628, 201] on img at bounding box center [622, 195] width 84 height 150
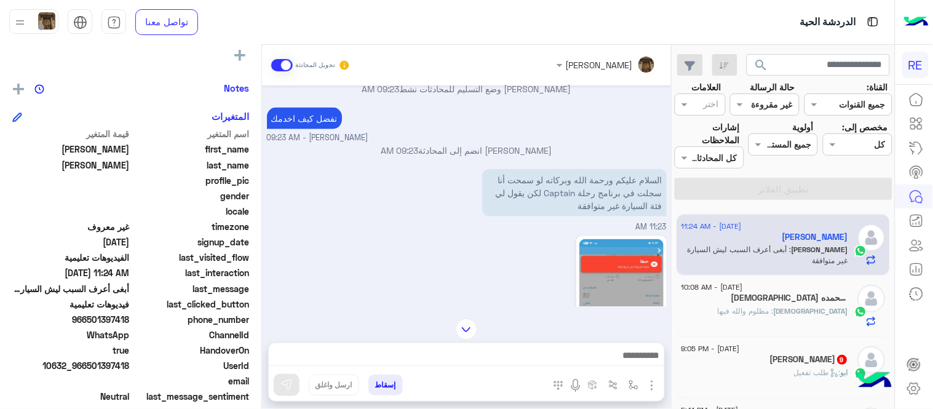
scroll to position [438, 0]
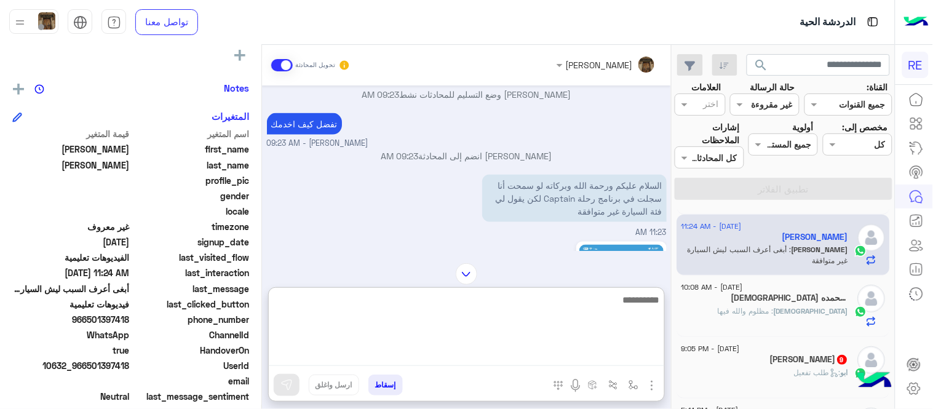
click at [434, 353] on textarea at bounding box center [467, 329] width 396 height 74
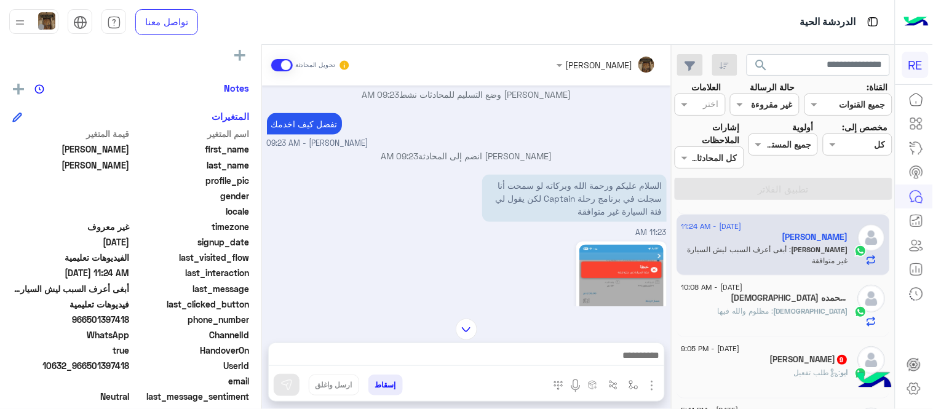
click at [386, 239] on div "‏السلام عليكم ورحمة الله وبركاته لو سمحت أنا سجلت في برنامج رحلة Captain لكن يق…" at bounding box center [467, 205] width 400 height 67
drag, startPoint x: 88, startPoint y: 321, endPoint x: 129, endPoint y: 321, distance: 41.2
click at [129, 321] on span "966501397418" at bounding box center [71, 319] width 118 height 13
copy span "501397418"
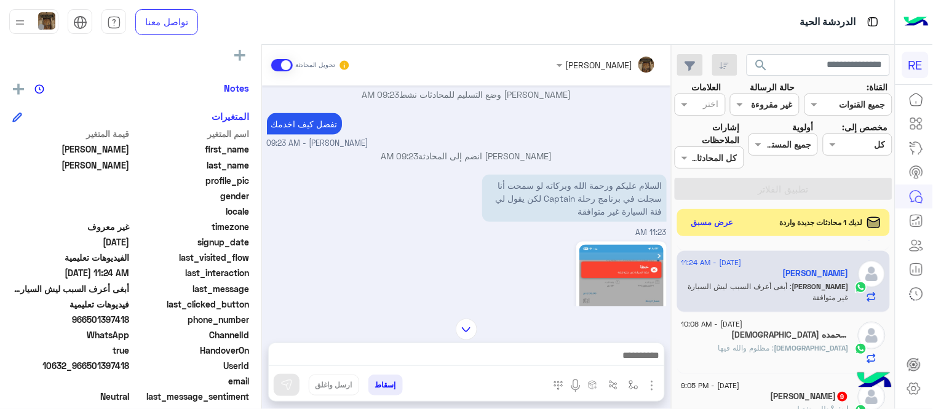
scroll to position [179, 0]
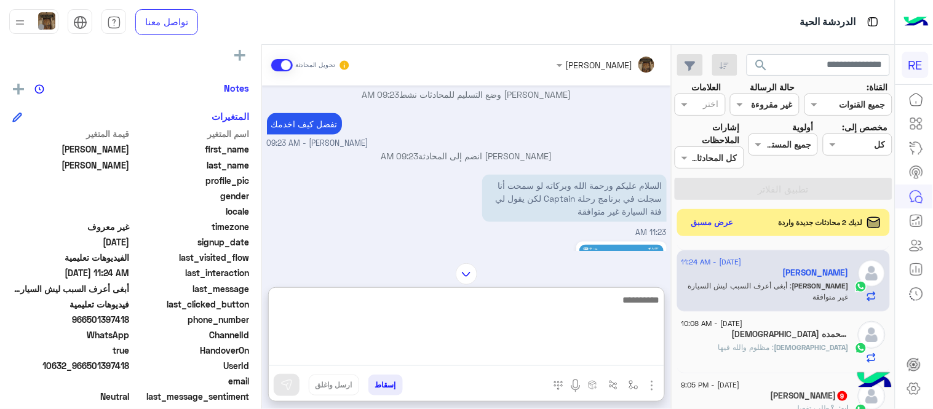
click at [519, 359] on textarea at bounding box center [467, 329] width 396 height 74
type textarea "**********"
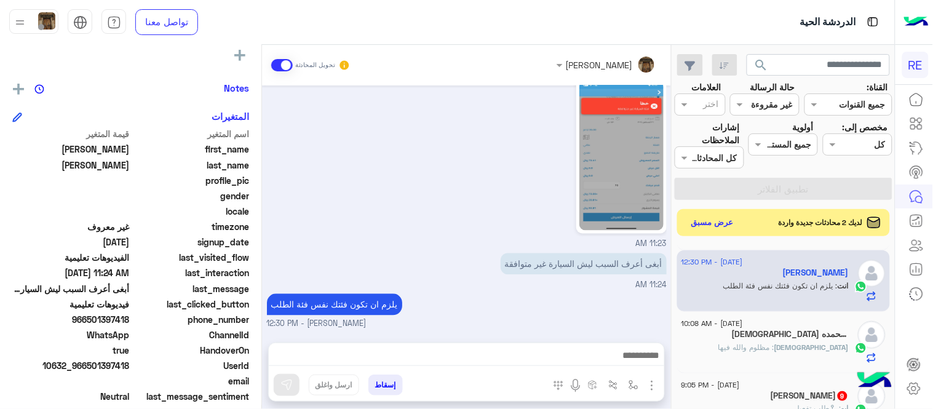
scroll to position [613, 0]
click at [482, 194] on div "[DATE] تعديل البيانات 08:40 AM من فضلك ارفق صورة للبيانات من التطبيق مع ذكر الب…" at bounding box center [466, 208] width 409 height 245
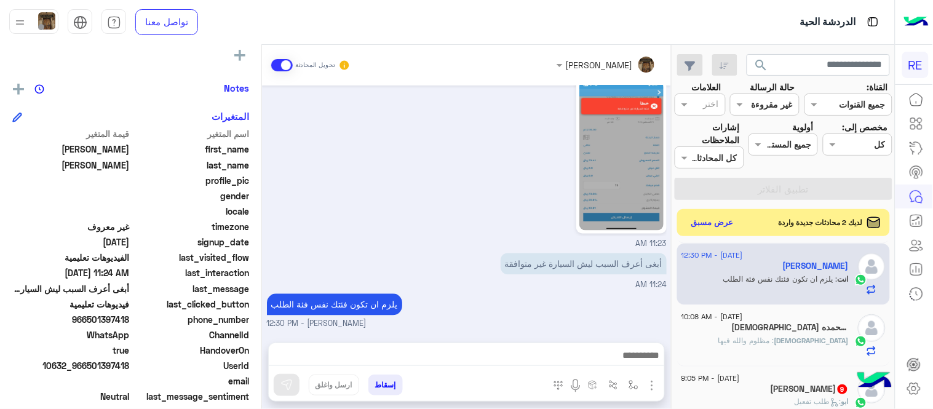
scroll to position [205, 0]
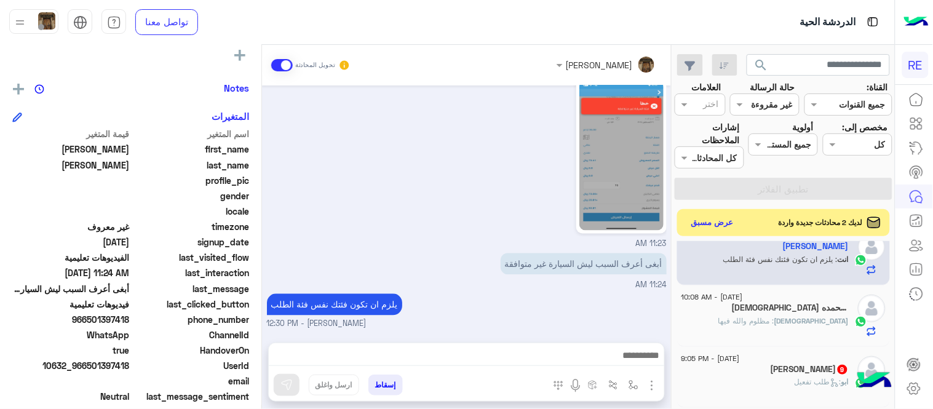
click at [849, 311] on span "1" at bounding box center [854, 308] width 10 height 10
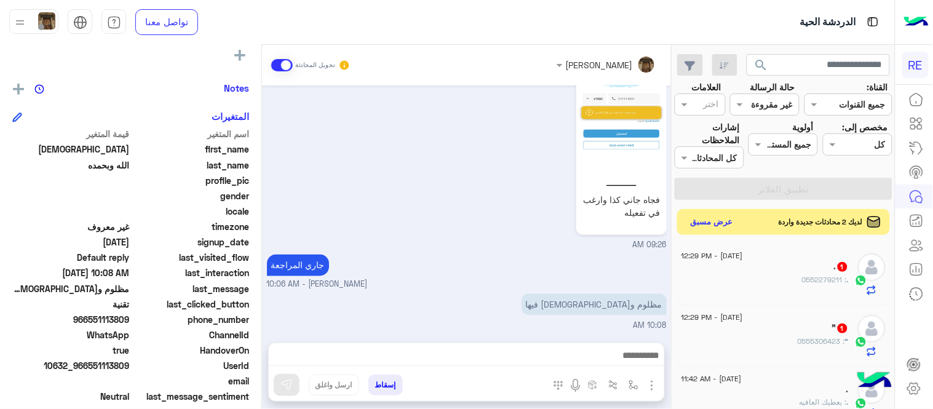
click at [722, 223] on button "عرض مسبق" at bounding box center [713, 222] width 52 height 17
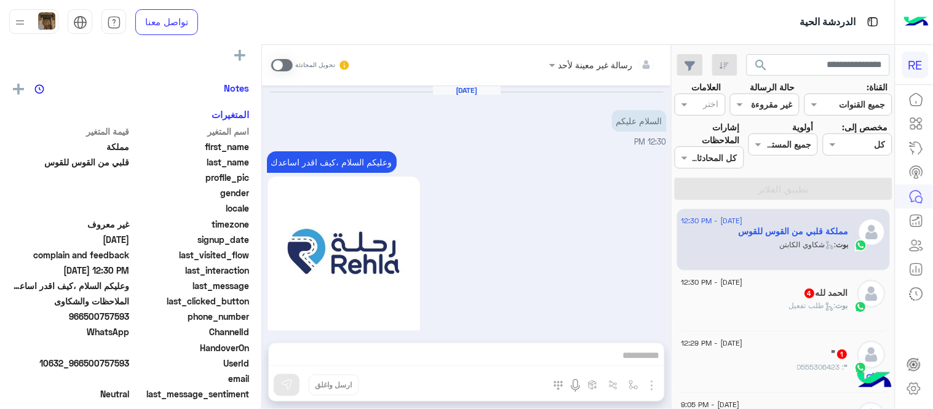
scroll to position [640, 0]
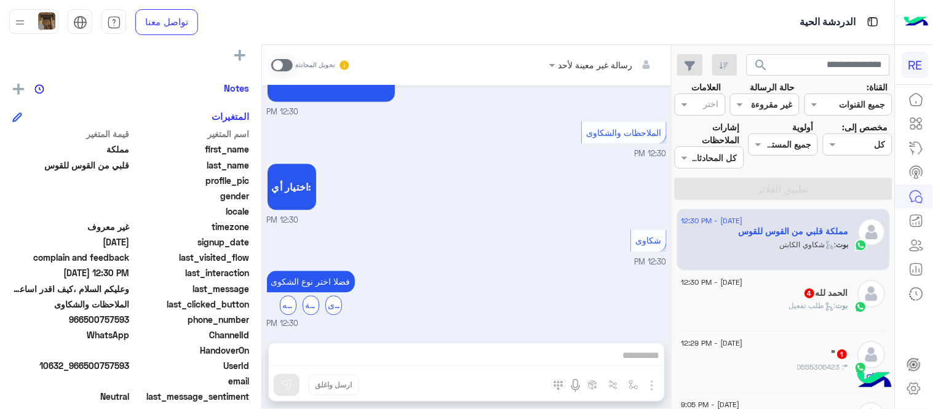
click at [284, 68] on span at bounding box center [282, 65] width 22 height 12
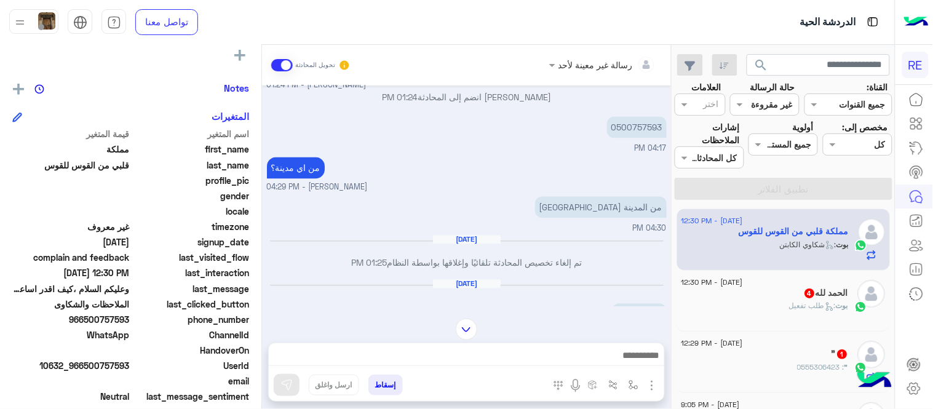
scroll to position [655, 0]
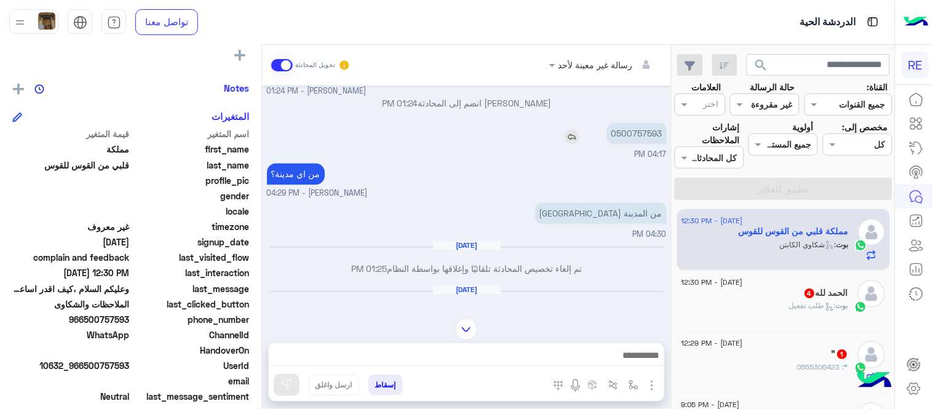
click at [644, 127] on p "0500757593" at bounding box center [637, 134] width 60 height 22
copy p "0500757593"
click at [453, 346] on div at bounding box center [467, 358] width 396 height 31
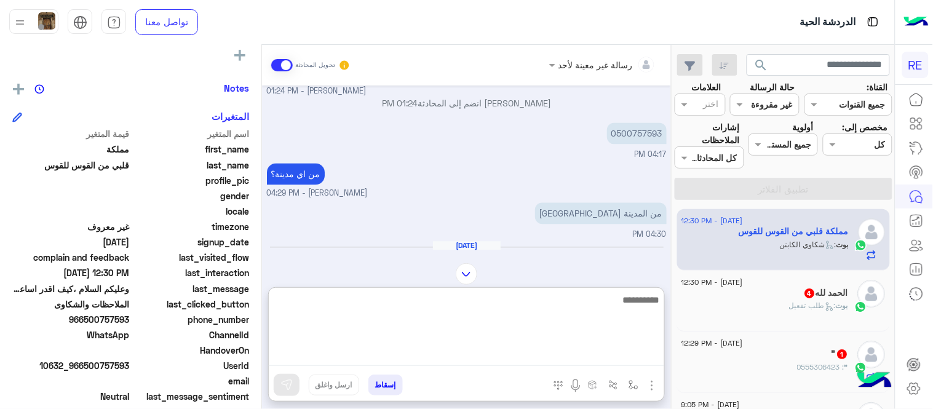
click at [457, 349] on textarea at bounding box center [467, 329] width 396 height 74
type textarea "**********"
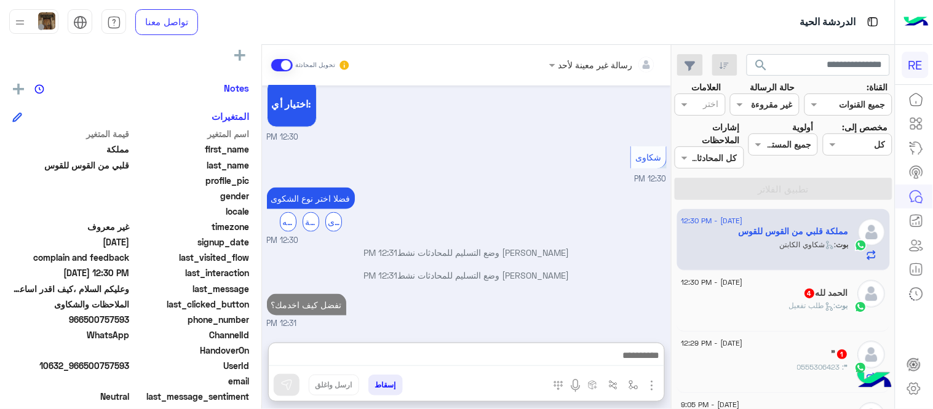
scroll to position [1606, 0]
click at [773, 303] on div "بوت : طلب تفعيل" at bounding box center [765, 311] width 167 height 22
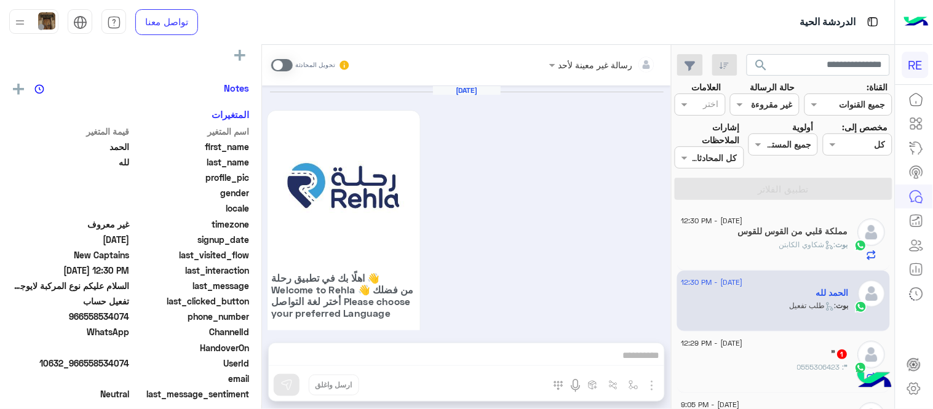
scroll to position [1101, 0]
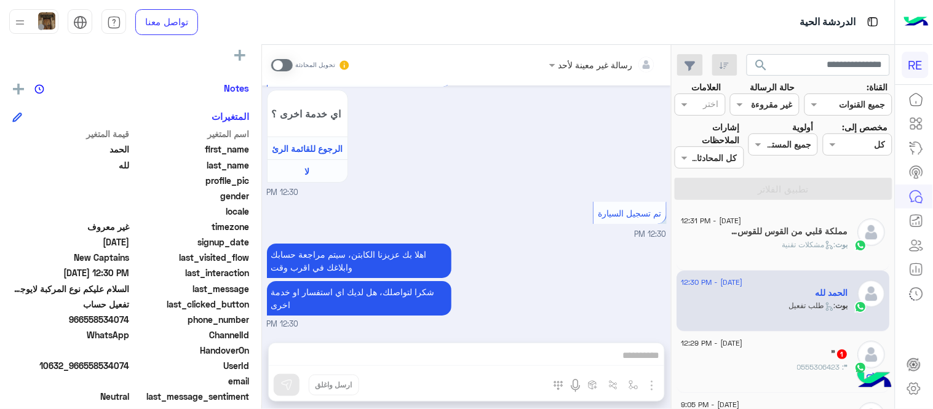
drag, startPoint x: 87, startPoint y: 317, endPoint x: 130, endPoint y: 317, distance: 42.5
click at [130, 317] on span "966558534074" at bounding box center [71, 319] width 118 height 13
copy span "558534074"
click at [274, 64] on span at bounding box center [282, 65] width 22 height 12
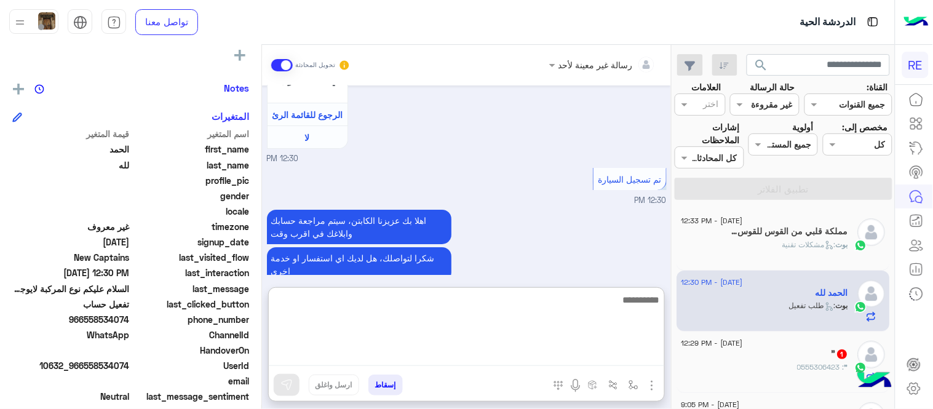
click at [402, 356] on textarea at bounding box center [467, 329] width 396 height 74
type textarea "**********"
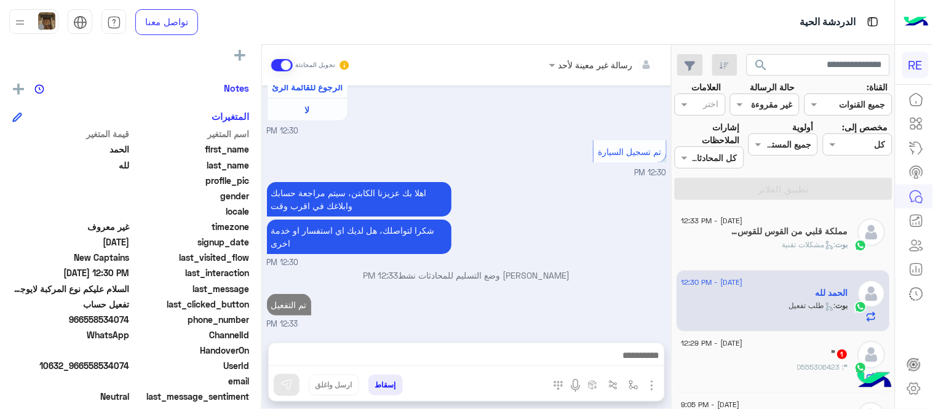
scroll to position [1163, 0]
click at [581, 220] on div "[DATE] اهلًا بك في تطبيق رحلة 👋 Welcome to [GEOGRAPHIC_DATA] 👋 من فضلك أختر لغة…" at bounding box center [466, 208] width 409 height 245
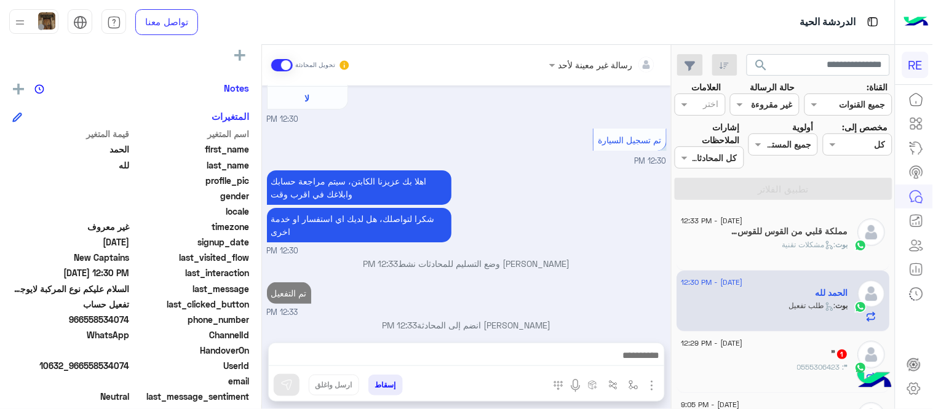
scroll to position [1185, 0]
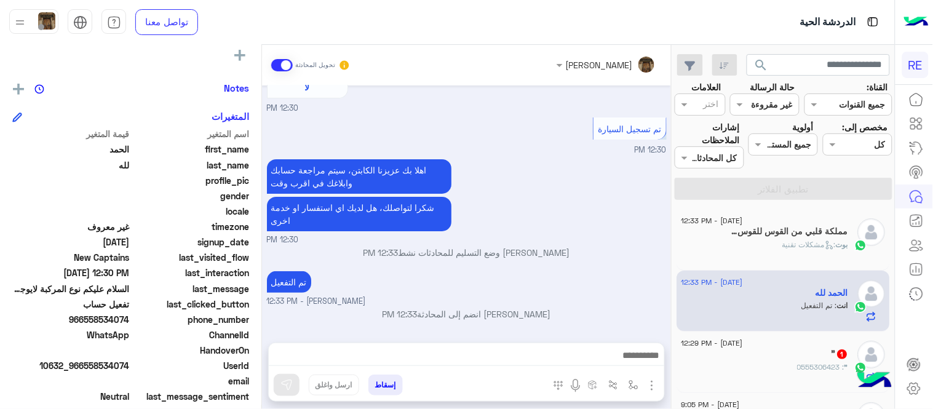
click at [804, 238] on div "مملكة قلبي من القوس للقوس 12" at bounding box center [765, 232] width 167 height 13
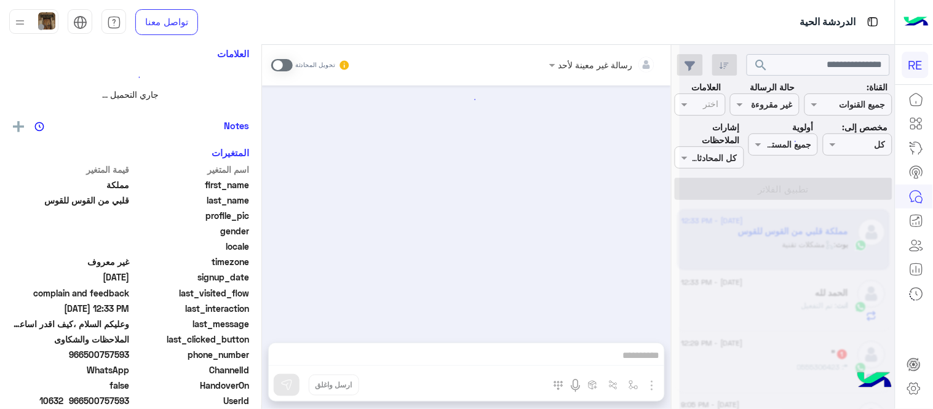
click at [804, 238] on div at bounding box center [787, 209] width 215 height 409
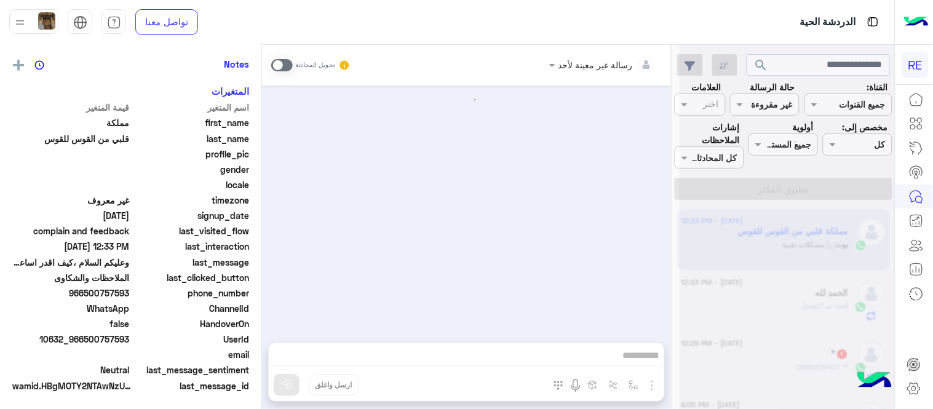
scroll to position [494, 0]
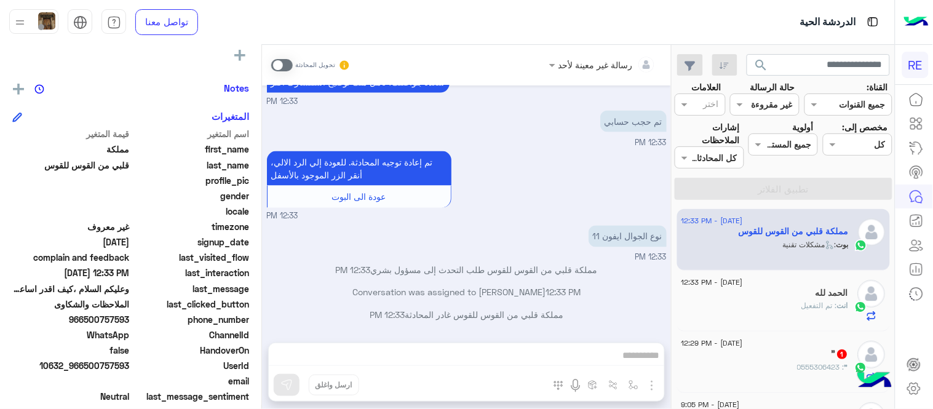
click at [520, 358] on div "رسالة غير معينة لأحد تحويل المحادثة [DATE] تقنية 12:33 PM سعداء بتواصلك معنا، ل…" at bounding box center [466, 229] width 409 height 369
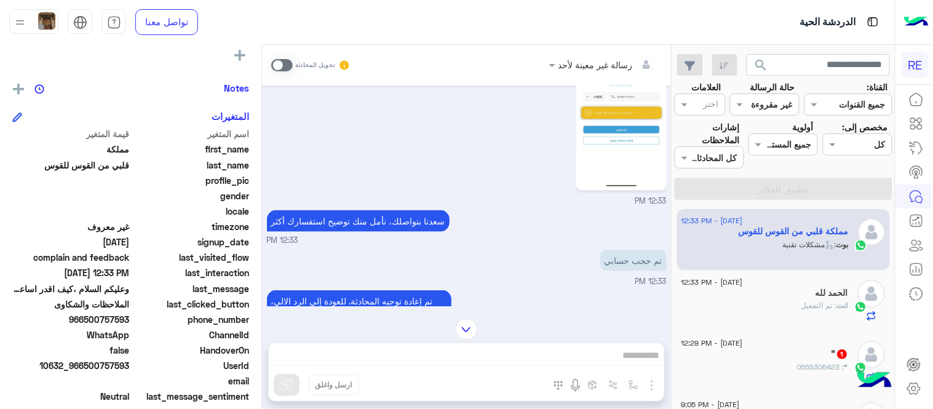
scroll to position [353, 0]
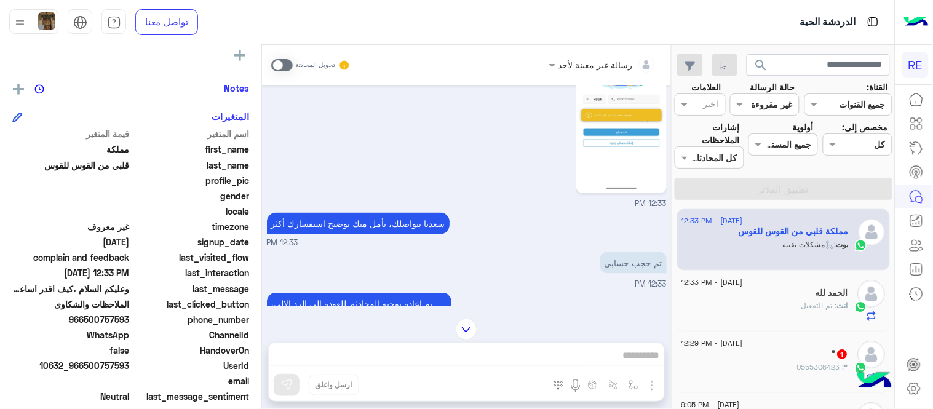
click at [279, 66] on span at bounding box center [282, 65] width 22 height 12
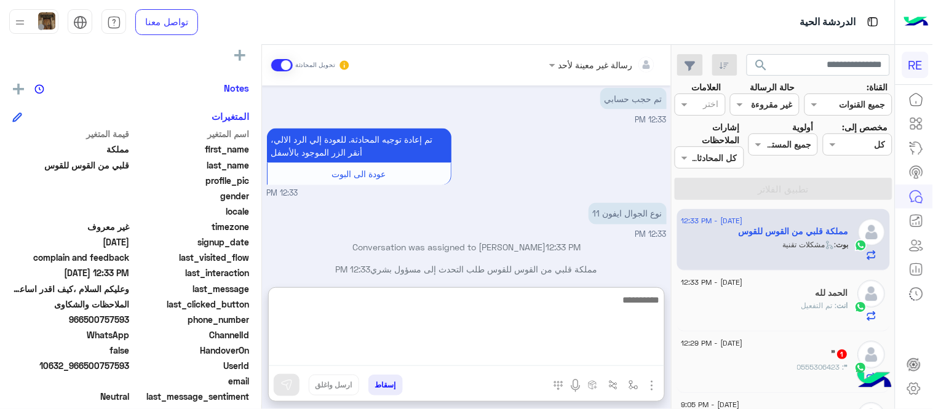
click at [530, 354] on textarea at bounding box center [467, 329] width 396 height 74
type textarea "**********"
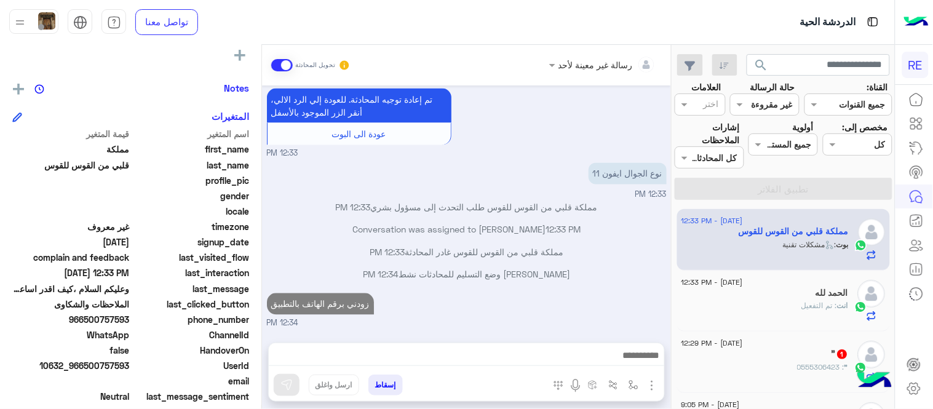
click at [545, 225] on div "[DATE] تقنية 12:33 PM سعداء بتواصلك معنا، لنتمكن من مساعدتك نأمل توضيح استفسارك…" at bounding box center [466, 208] width 409 height 245
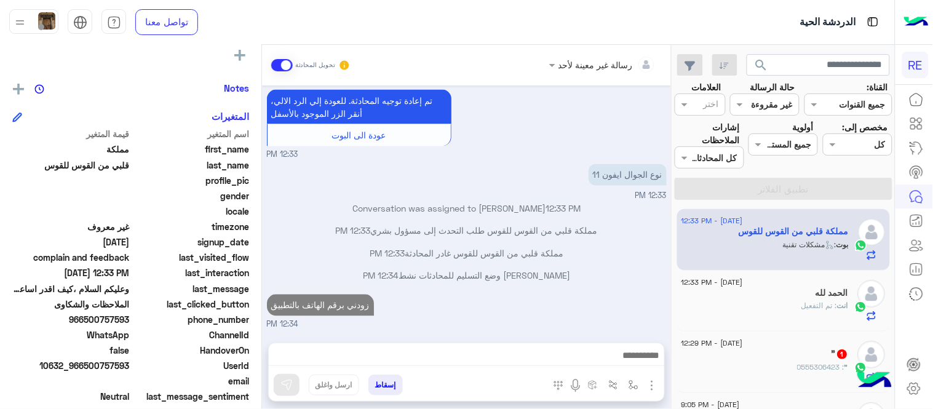
scroll to position [578, 0]
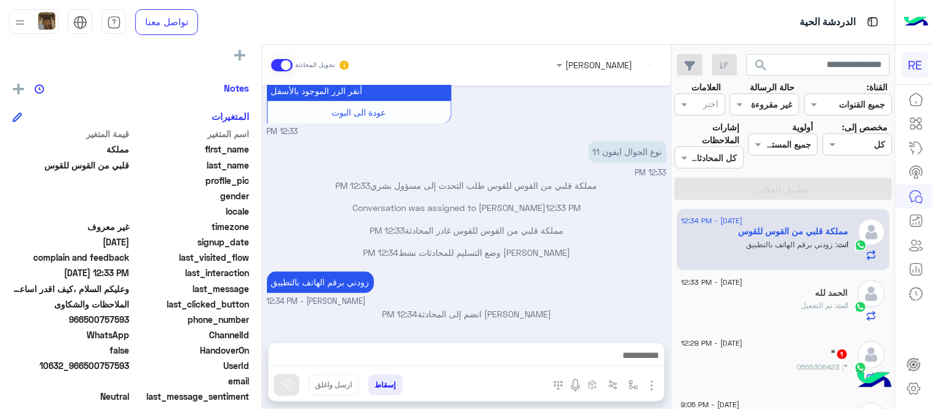
click at [774, 375] on div "" : 0555306423" at bounding box center [765, 373] width 167 height 22
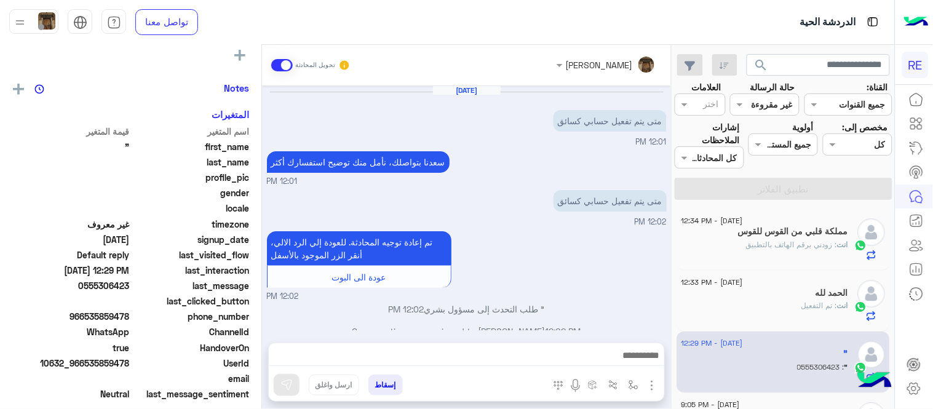
scroll to position [119, 0]
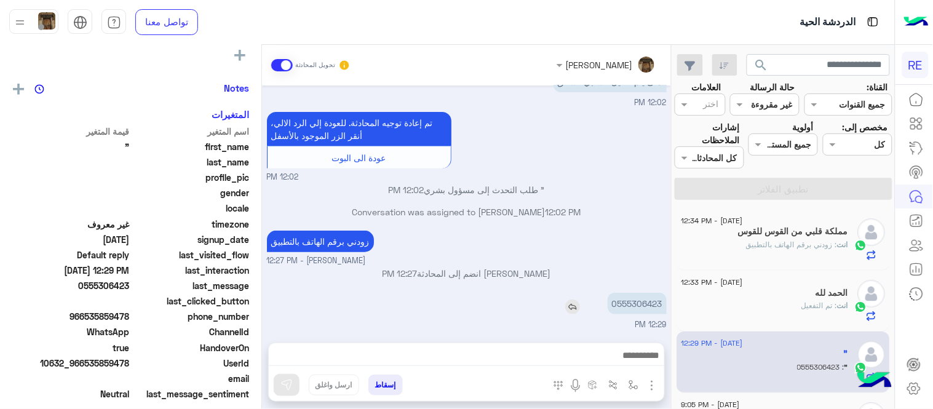
click at [642, 306] on p "0555306423" at bounding box center [637, 304] width 59 height 22
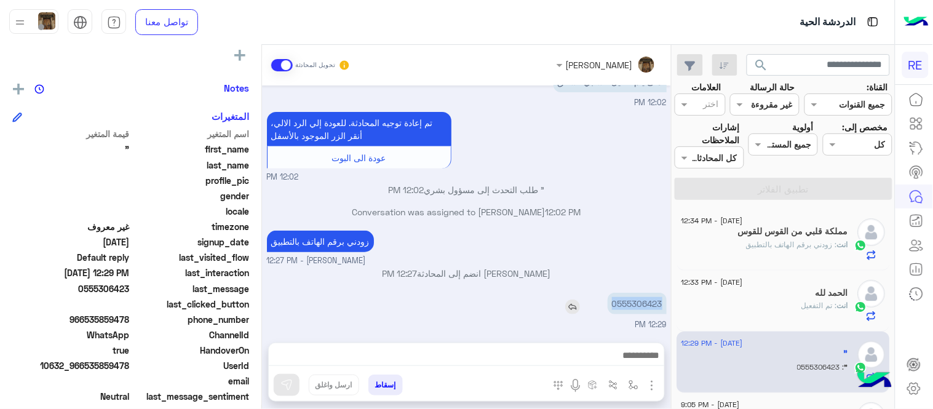
copy p "0555306423"
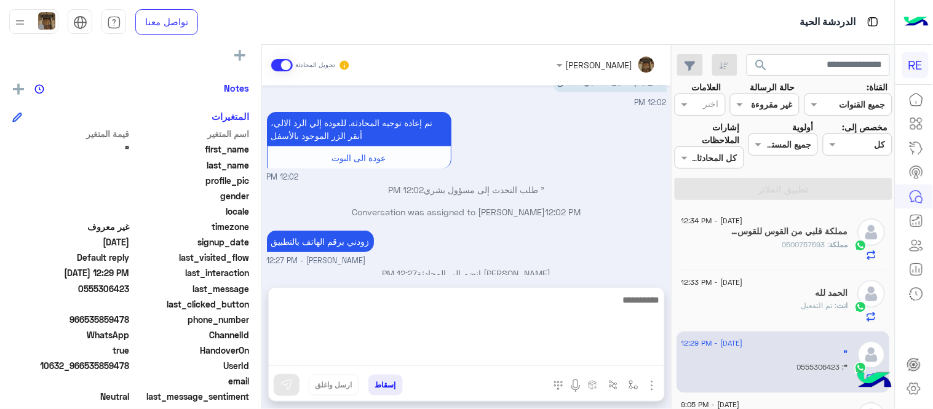
click at [515, 362] on textarea at bounding box center [467, 329] width 396 height 74
type textarea "**********"
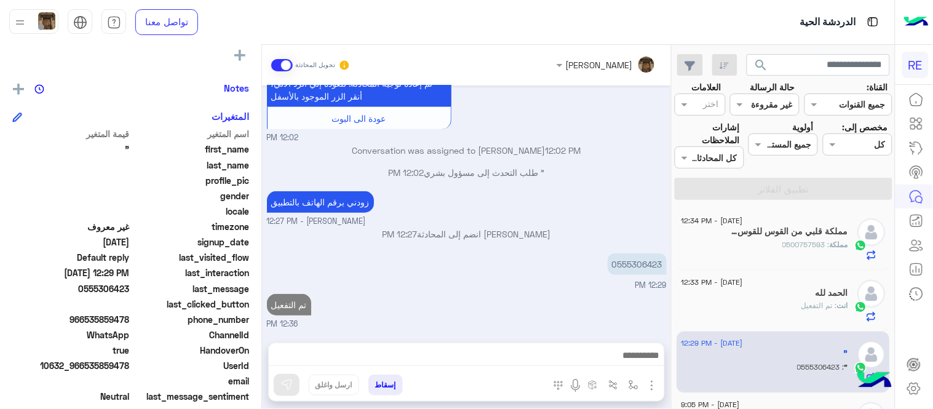
scroll to position [158, 0]
click at [583, 242] on div "[DATE] متى يتم تفعيل حسابي كسائق 12:01 PM [PERSON_NAME] بتواصلك، نأمل منك توضيح…" at bounding box center [466, 208] width 409 height 245
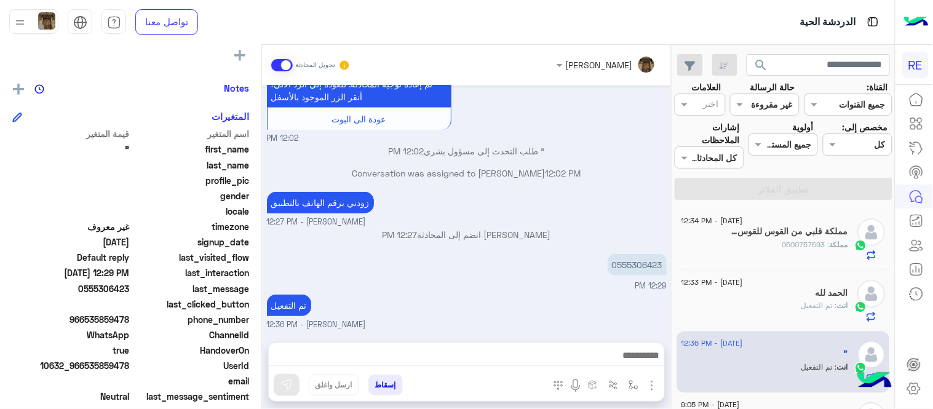
click at [742, 231] on h5 "مملكة قلبي من القوس للقوس 1" at bounding box center [790, 231] width 117 height 10
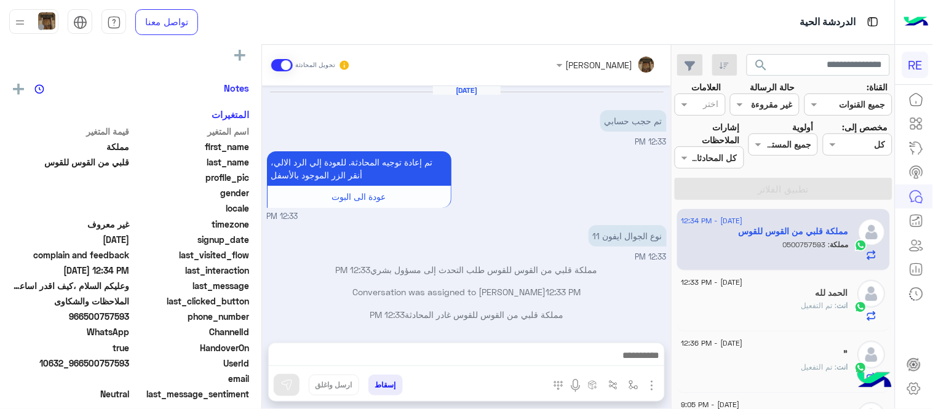
scroll to position [125, 0]
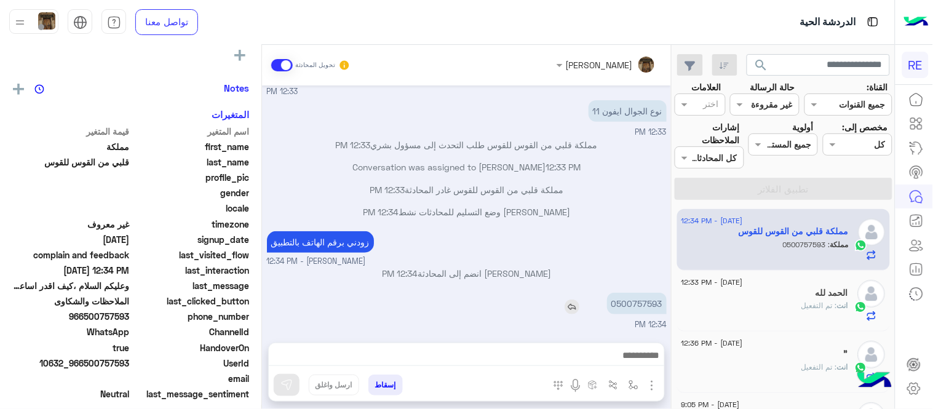
click at [646, 303] on p "0500757593" at bounding box center [637, 304] width 60 height 22
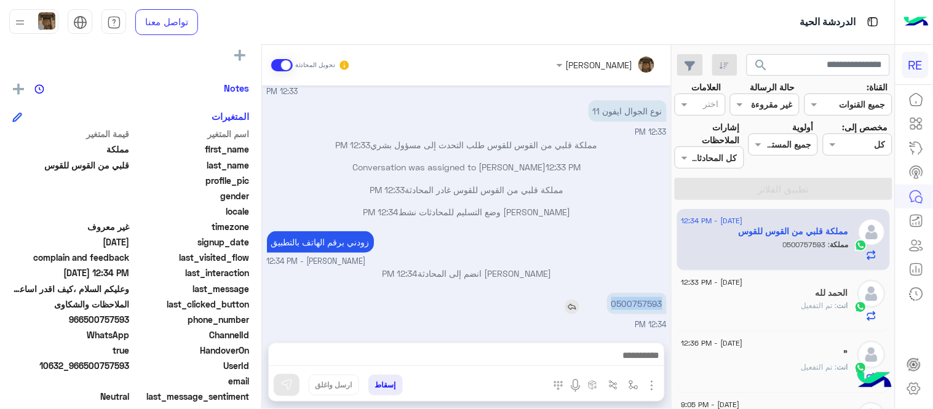
copy p "0500757593"
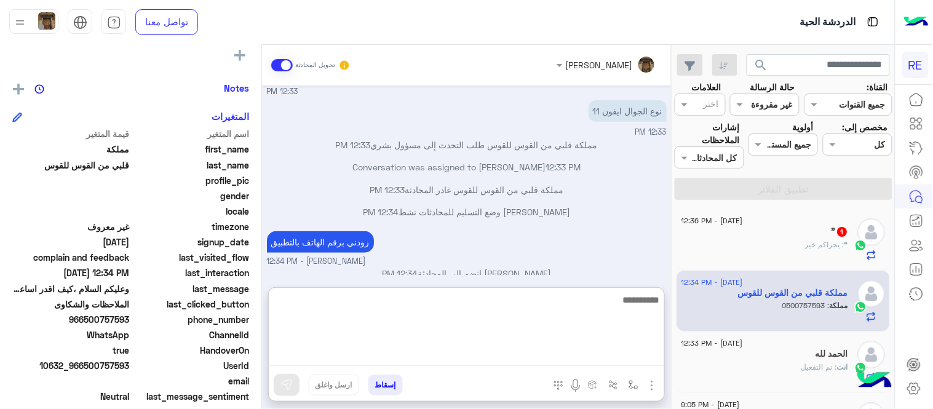
click at [501, 364] on textarea at bounding box center [467, 329] width 396 height 74
click at [474, 329] on textarea at bounding box center [467, 329] width 396 height 74
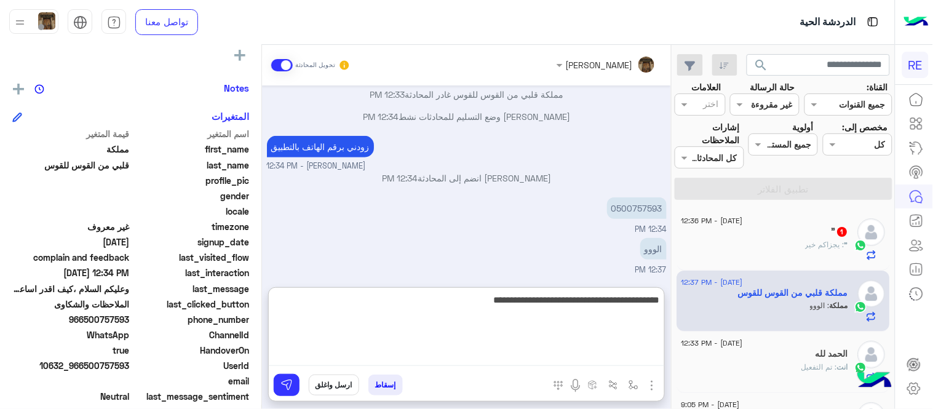
type textarea "**********"
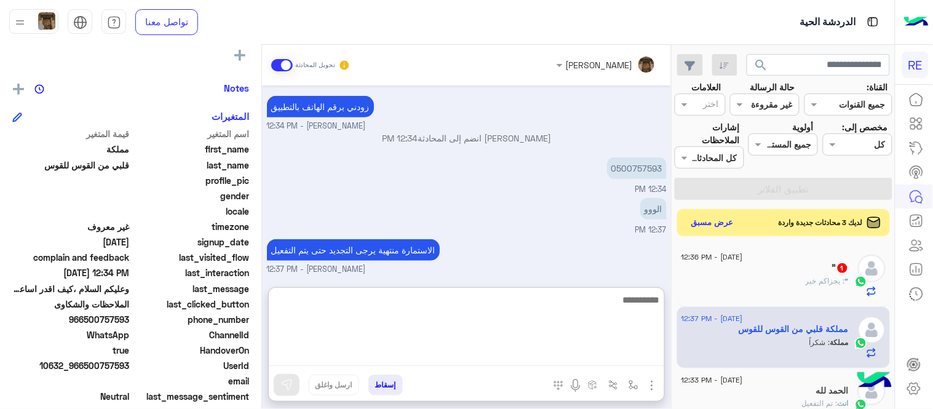
scroll to position [260, 0]
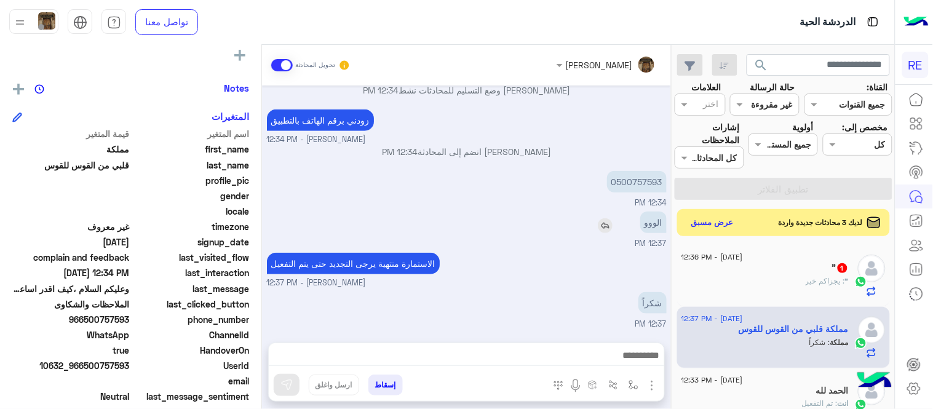
click at [572, 201] on div "[DATE] تم حجب حسابي 12:33 PM تم إعادة توجيه المحادثة. للعودة إلي الرد الالي، أن…" at bounding box center [466, 208] width 409 height 245
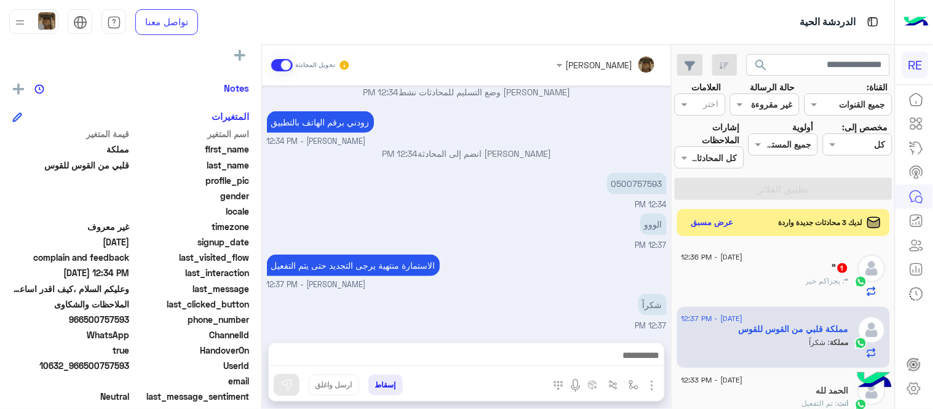
click at [757, 276] on div "" : يجزاكم خير" at bounding box center [765, 287] width 167 height 22
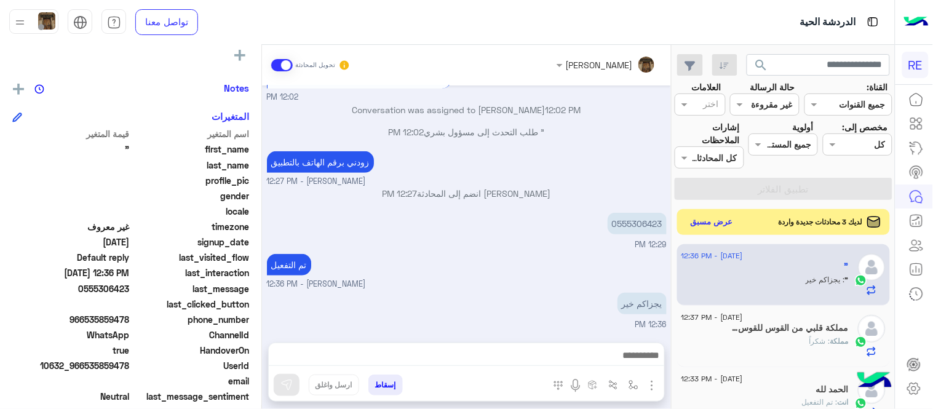
click at [727, 220] on button "عرض مسبق" at bounding box center [713, 222] width 52 height 17
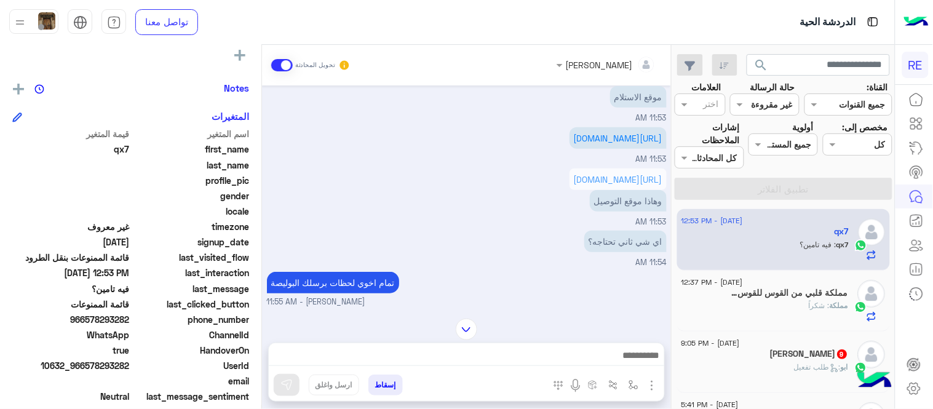
scroll to position [584, 0]
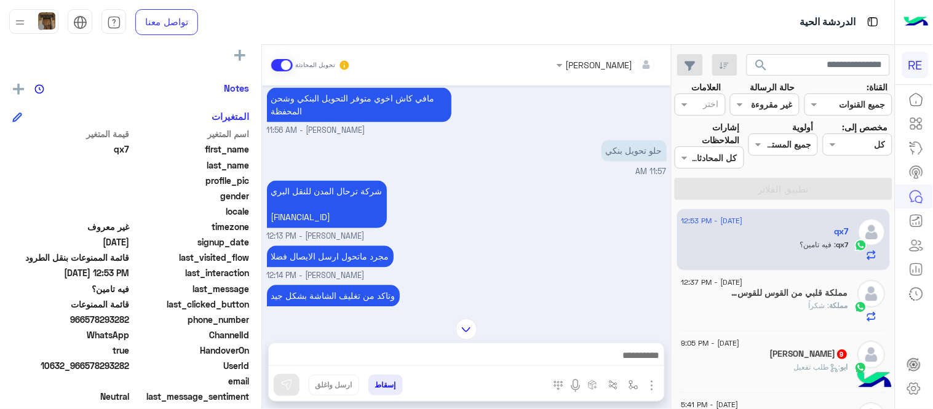
click at [566, 243] on div "شركة ترحال المدن للنقل البري [FINANCIAL_ID] Terhal Almodon - 12:13 PM" at bounding box center [467, 210] width 400 height 65
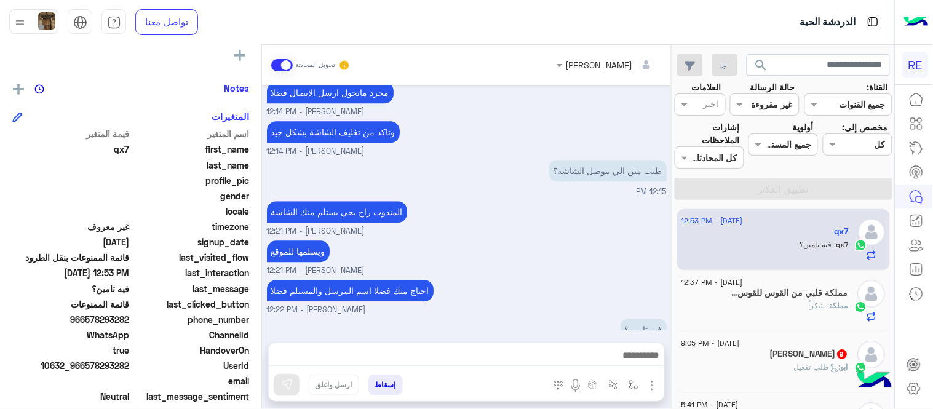
scroll to position [825, 0]
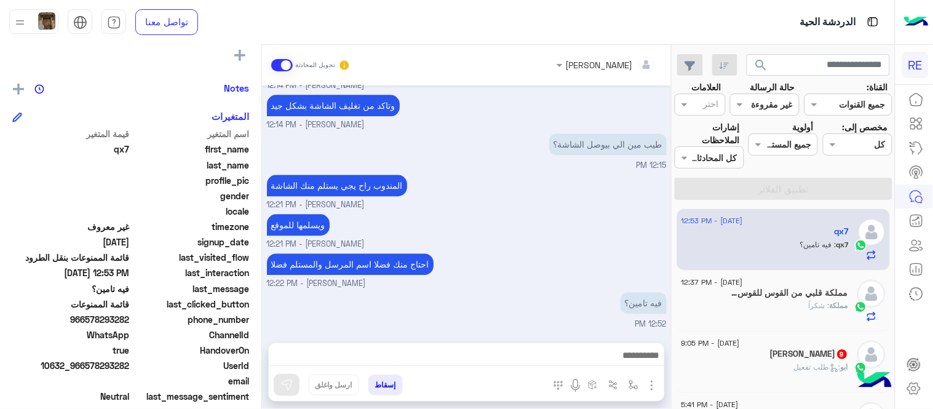
click at [524, 170] on div "طيب مين الي بيوصل الشاشة؟ 12:15 PM" at bounding box center [467, 150] width 400 height 41
click at [784, 365] on div "ابو : طلب تفعيل" at bounding box center [765, 373] width 167 height 22
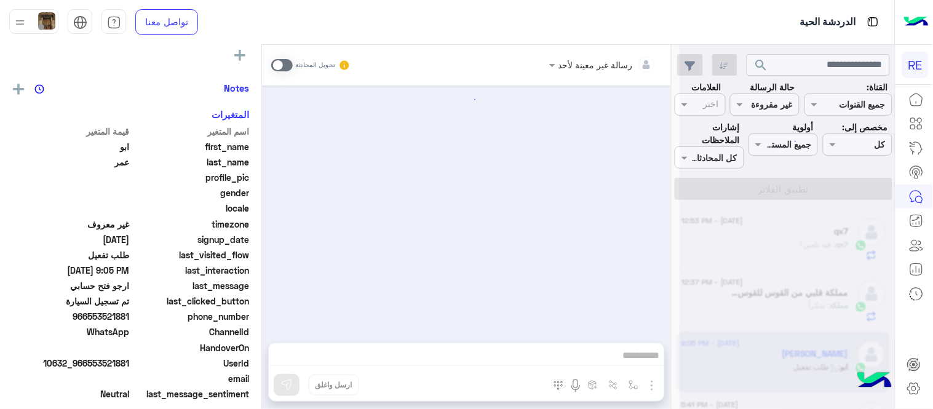
scroll to position [839, 0]
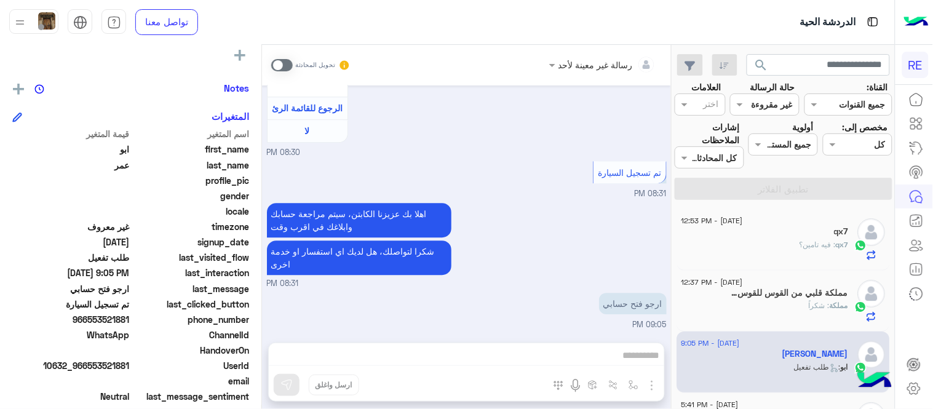
click at [286, 65] on span at bounding box center [282, 65] width 22 height 12
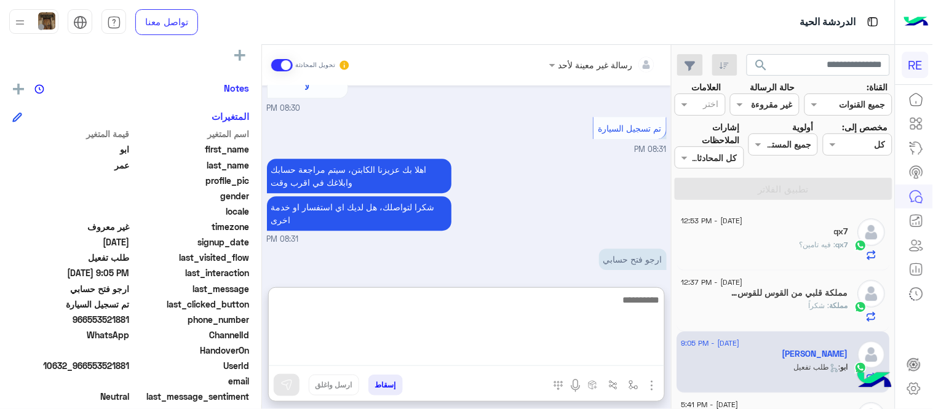
click at [452, 356] on textarea at bounding box center [467, 329] width 396 height 74
click at [452, 356] on textarea "*" at bounding box center [467, 329] width 396 height 74
type textarea "*"
click at [660, 299] on textarea "*********" at bounding box center [467, 329] width 396 height 74
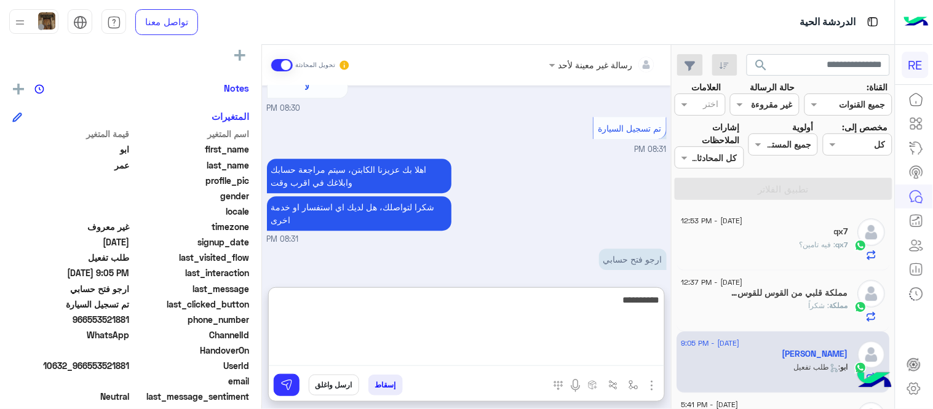
drag, startPoint x: 653, startPoint y: 302, endPoint x: 663, endPoint y: 305, distance: 10.9
click at [663, 305] on textarea "**********" at bounding box center [467, 329] width 396 height 74
click at [583, 304] on textarea "**********" at bounding box center [467, 329] width 396 height 74
type textarea "**********"
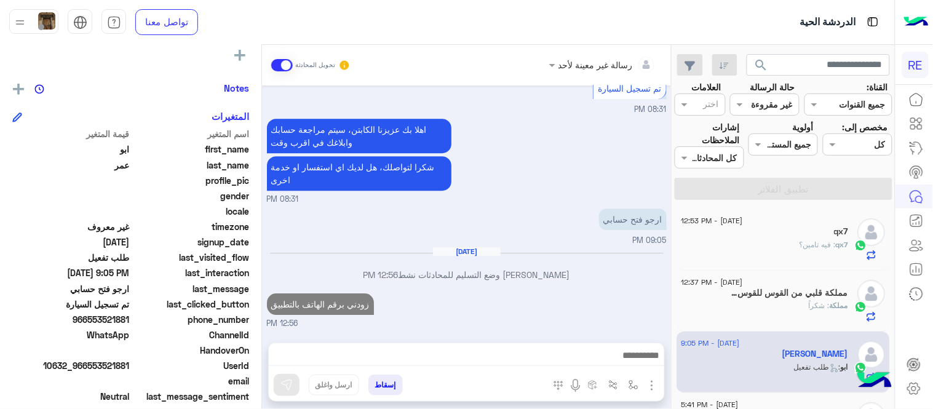
scroll to position [923, 0]
click at [545, 118] on div "اهلا بك عزيزنا الكابتن، سيتم مراجعة حسابك وابلاغك في اقرب وقت شكرا لتواصلك، هل …" at bounding box center [467, 161] width 400 height 90
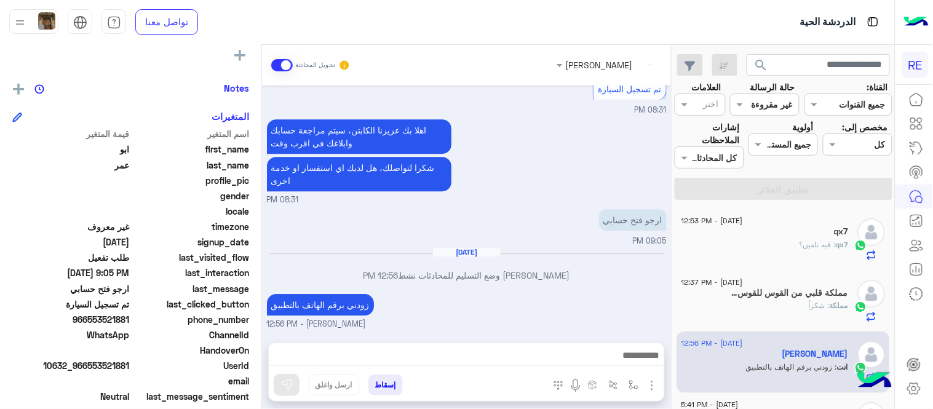
scroll to position [945, 0]
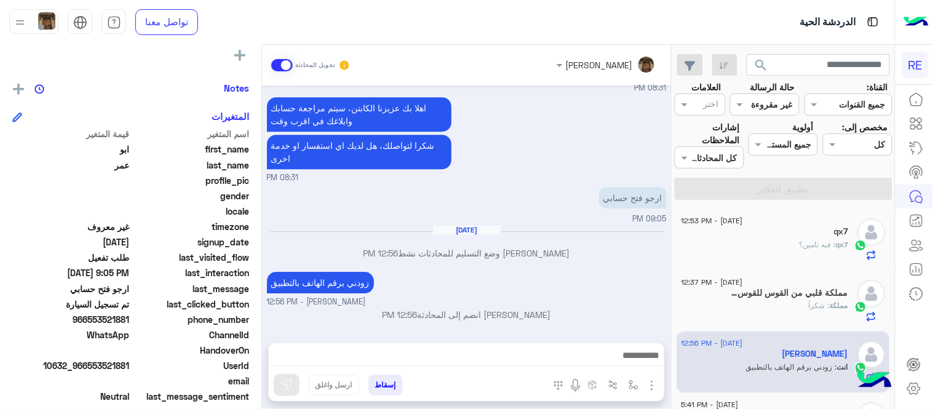
click at [581, 284] on div "زودني برقم الهاتف بالتطبيق [PERSON_NAME] - 12:56 PM" at bounding box center [467, 288] width 400 height 39
click at [500, 241] on div "[DATE] [PERSON_NAME] وضع التسليم للمحادثات نشط 12:56 PM" at bounding box center [467, 247] width 400 height 44
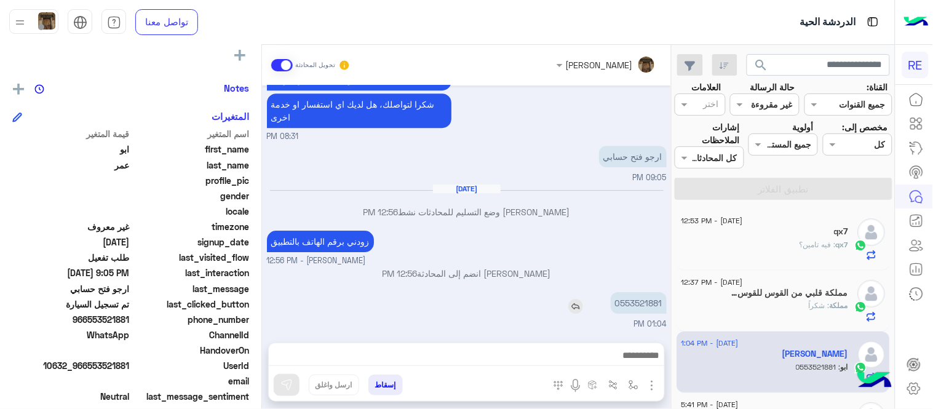
click at [629, 304] on p "0553521881" at bounding box center [639, 303] width 56 height 22
copy p "0553521881"
click at [802, 68] on input "text" at bounding box center [819, 65] width 144 height 22
paste input "*********"
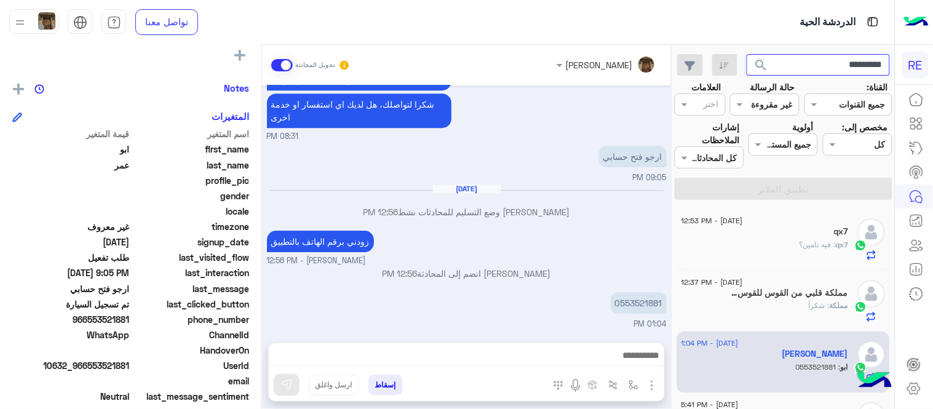
type input "*********"
click at [747, 54] on button "search" at bounding box center [762, 67] width 30 height 26
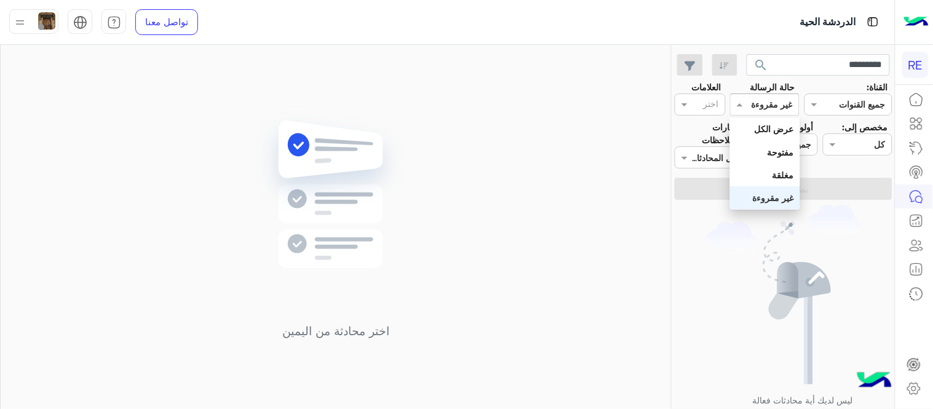
click at [755, 99] on div at bounding box center [765, 104] width 68 height 14
click at [768, 132] on b "عرض الكل" at bounding box center [774, 129] width 39 height 10
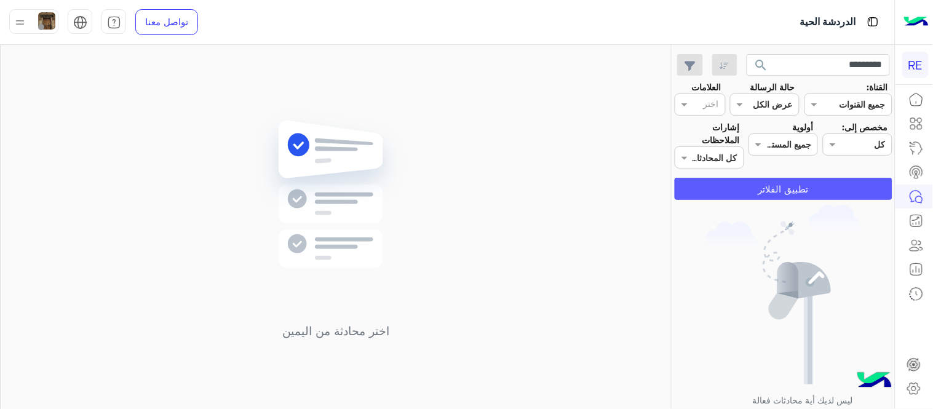
click at [756, 187] on button "تطبيق الفلاتر" at bounding box center [784, 189] width 218 height 22
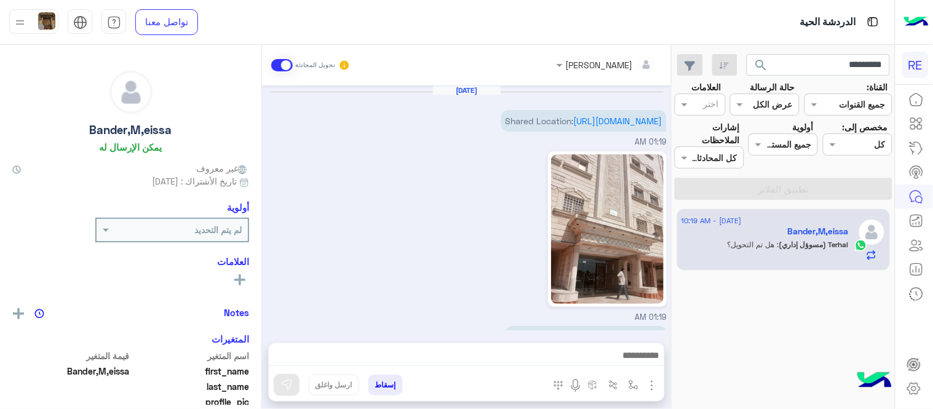
scroll to position [496, 0]
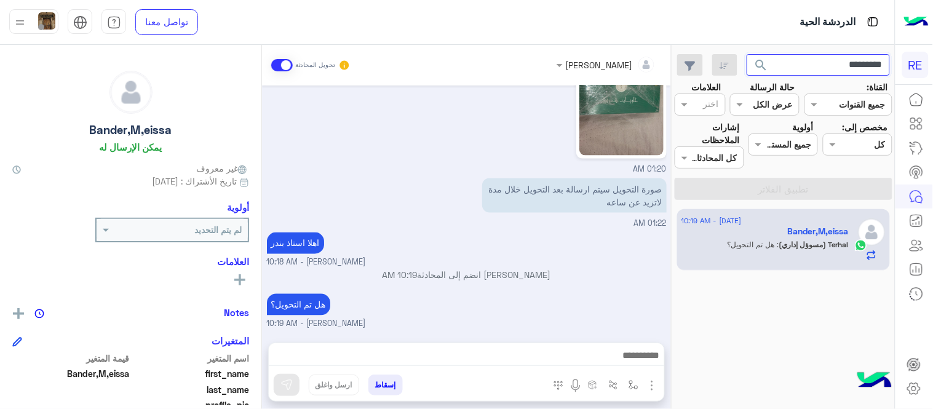
click at [813, 65] on input "*********" at bounding box center [819, 65] width 144 height 22
click at [747, 54] on button "search" at bounding box center [762, 67] width 30 height 26
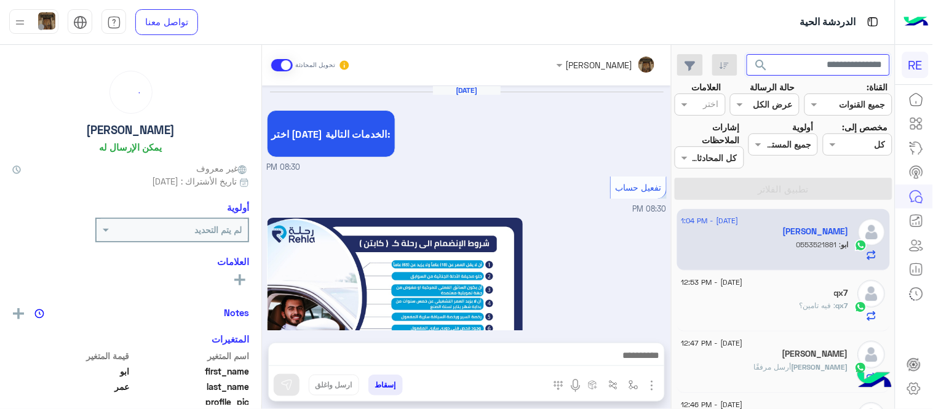
scroll to position [746, 0]
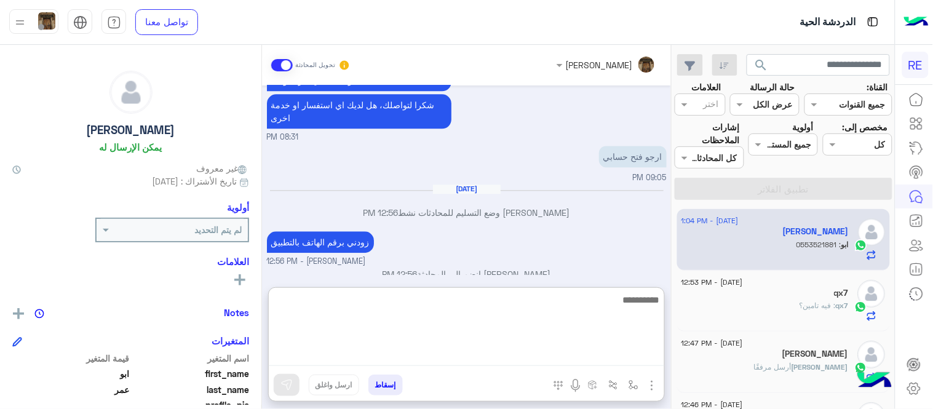
click at [603, 356] on textarea at bounding box center [467, 329] width 396 height 74
type textarea "*********"
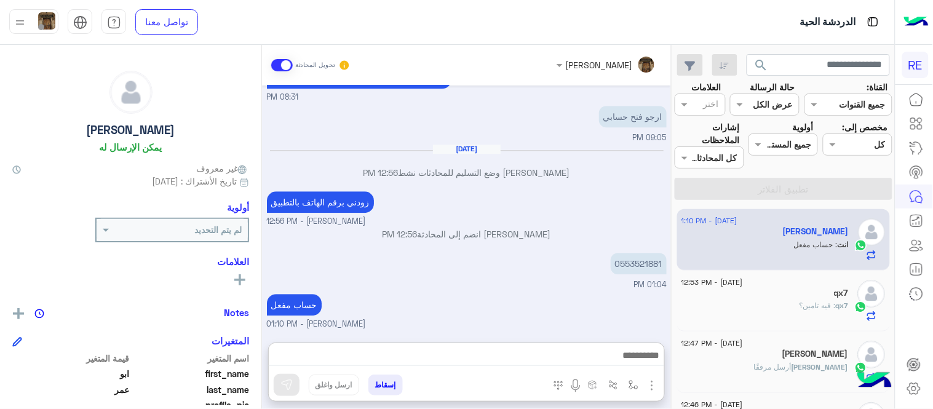
click at [458, 217] on div "[DATE] اختر [DATE] الخدمات التالية: 08:30 PM تفعيل حساب 08:30 PM يمكنك الاطلاع …" at bounding box center [466, 208] width 409 height 245
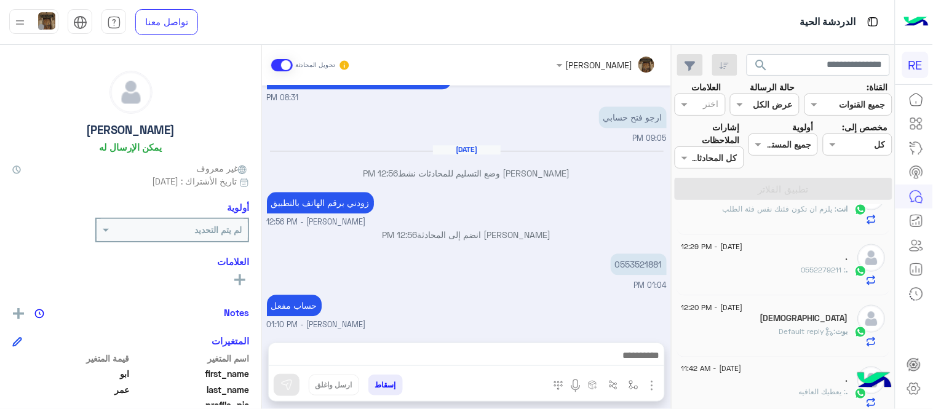
scroll to position [0, 0]
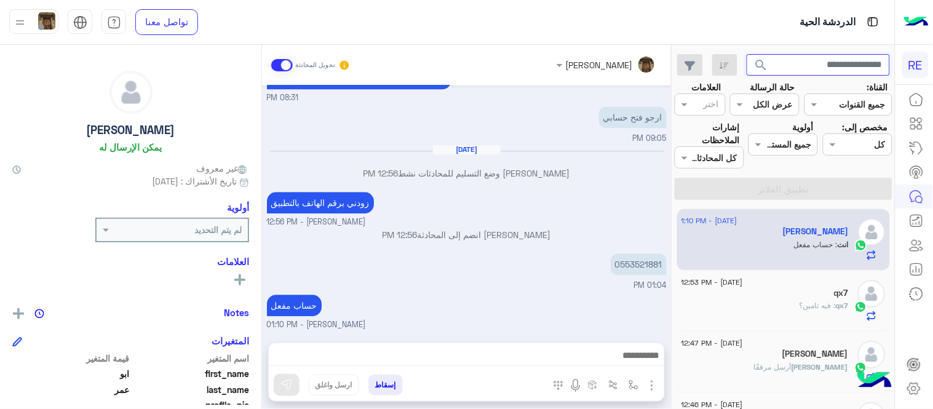
click at [784, 66] on input "text" at bounding box center [819, 65] width 144 height 22
paste input "*********"
type input "*********"
click at [760, 63] on span "search" at bounding box center [761, 65] width 15 height 15
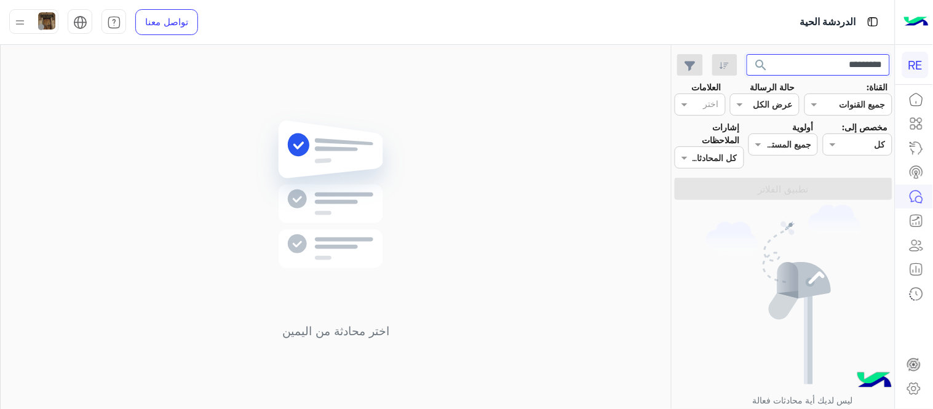
click at [799, 68] on input "*********" at bounding box center [819, 65] width 144 height 22
click at [747, 54] on button "search" at bounding box center [762, 67] width 30 height 26
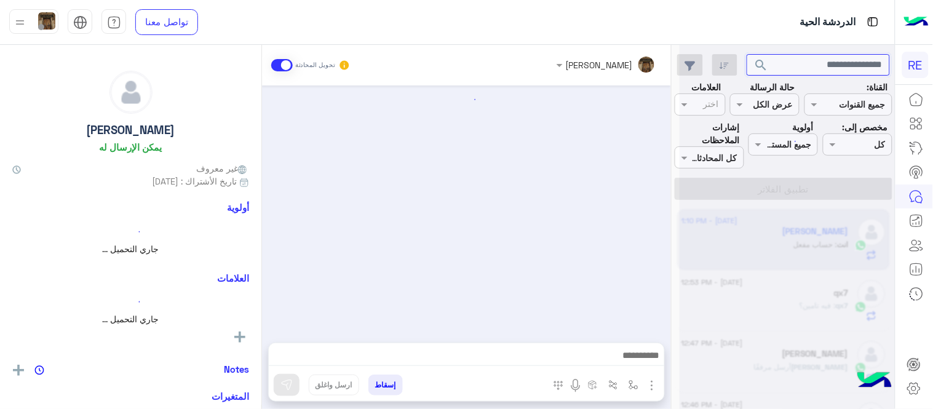
scroll to position [719, 0]
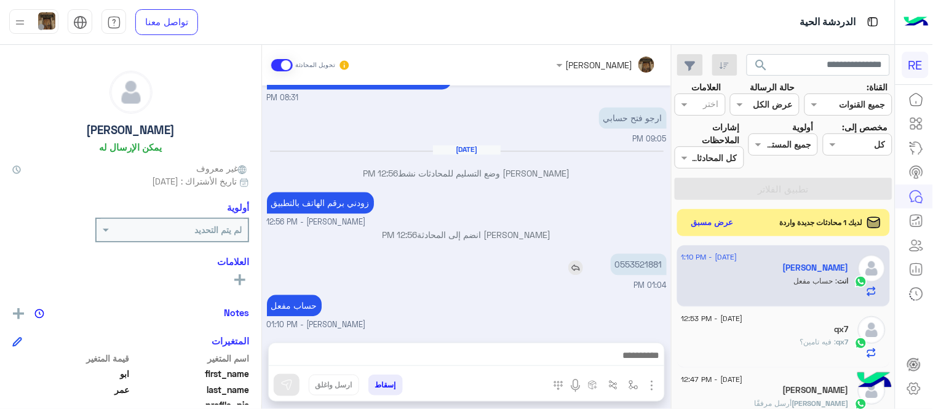
click at [564, 261] on div "0553521881" at bounding box center [604, 264] width 126 height 22
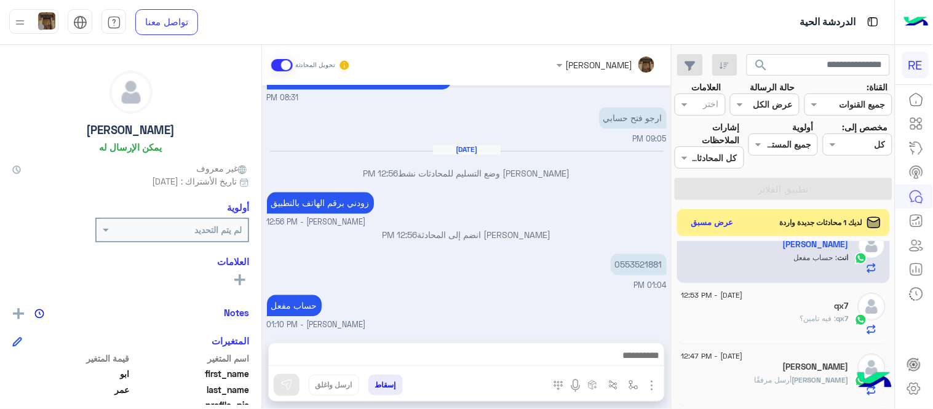
scroll to position [0, 0]
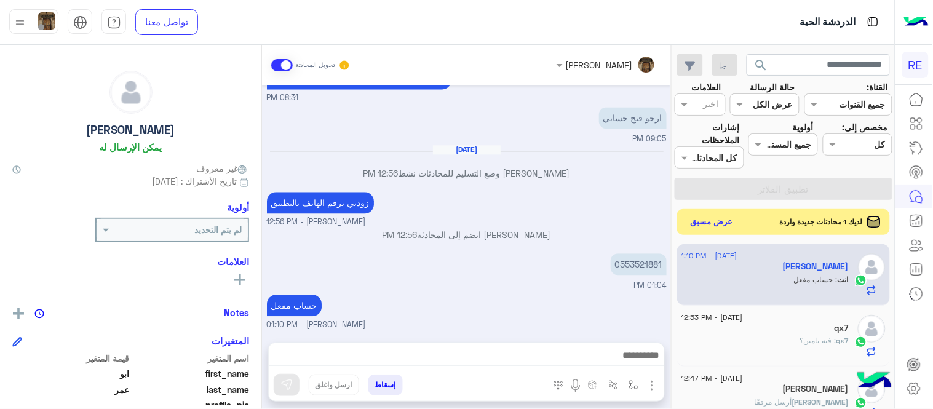
click at [708, 222] on button "عرض مسبق" at bounding box center [713, 222] width 52 height 17
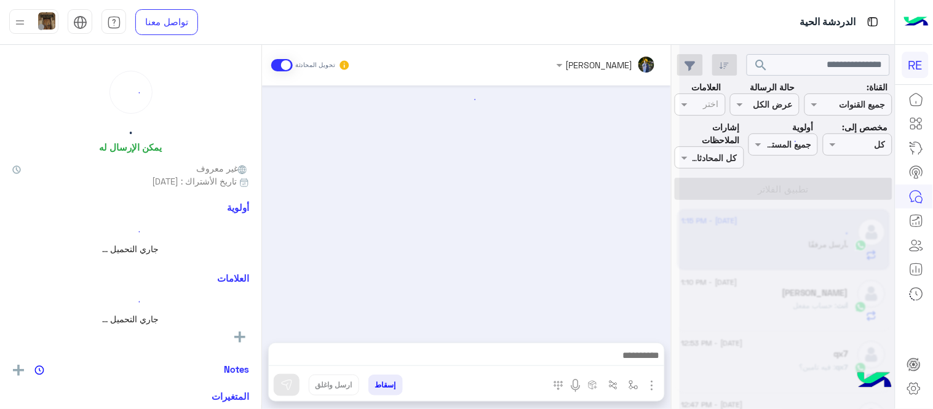
scroll to position [658, 0]
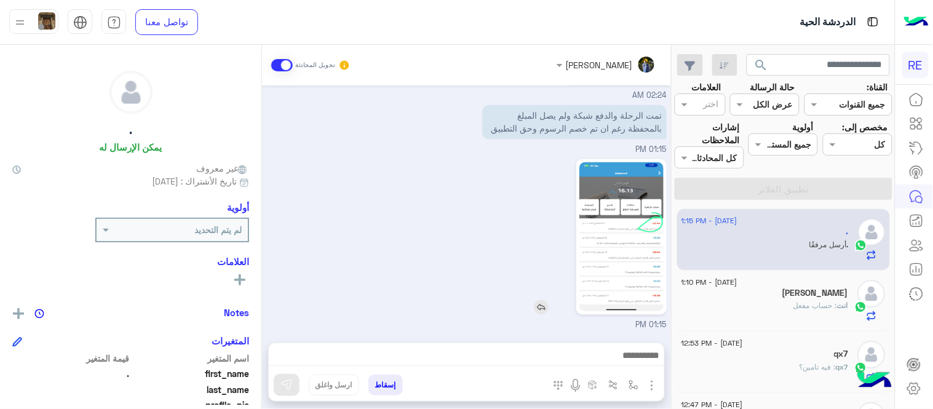
click at [631, 228] on img at bounding box center [622, 237] width 84 height 150
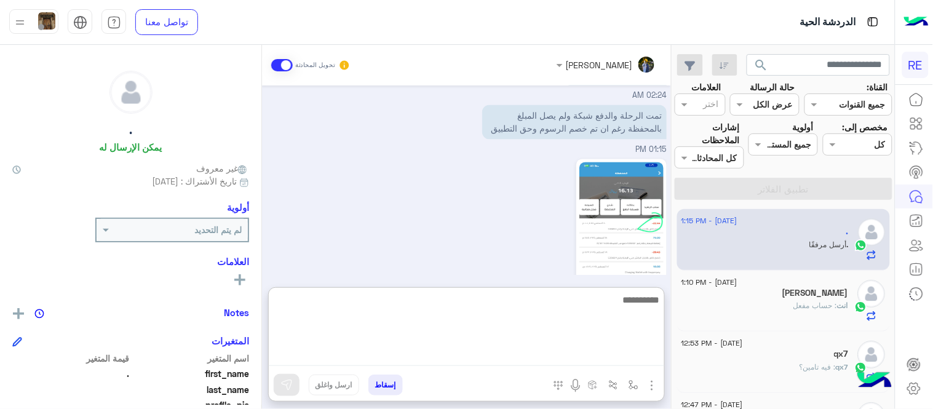
click at [576, 356] on textarea at bounding box center [467, 329] width 396 height 74
type textarea "********"
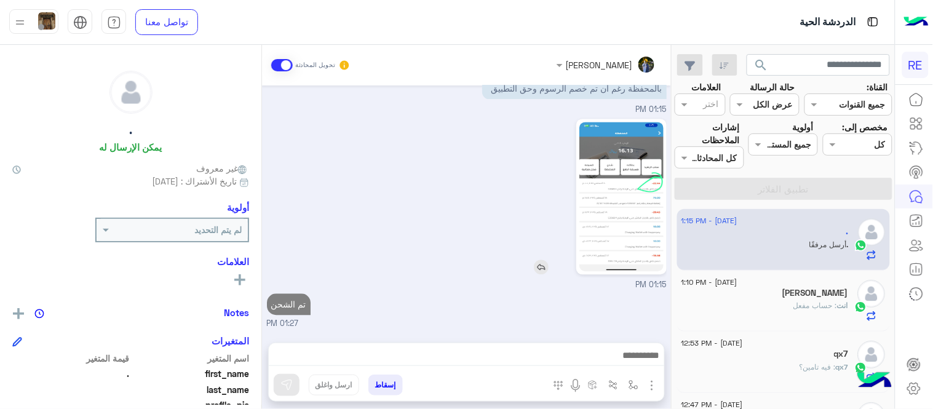
click at [544, 197] on div at bounding box center [586, 197] width 161 height 156
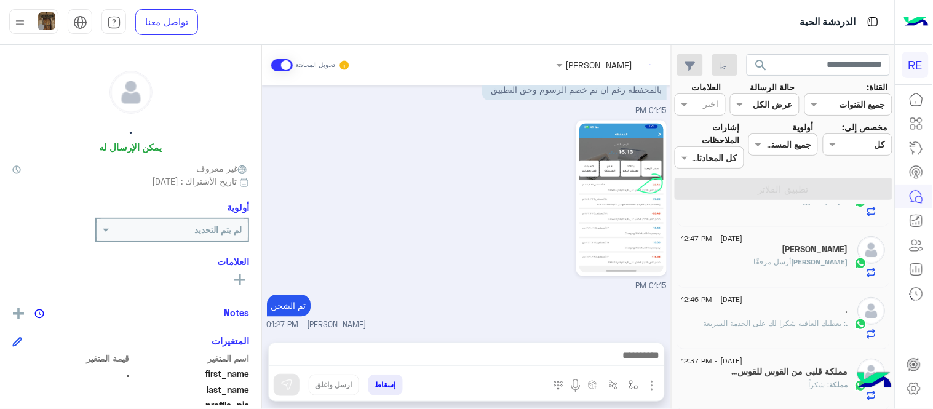
scroll to position [720, 0]
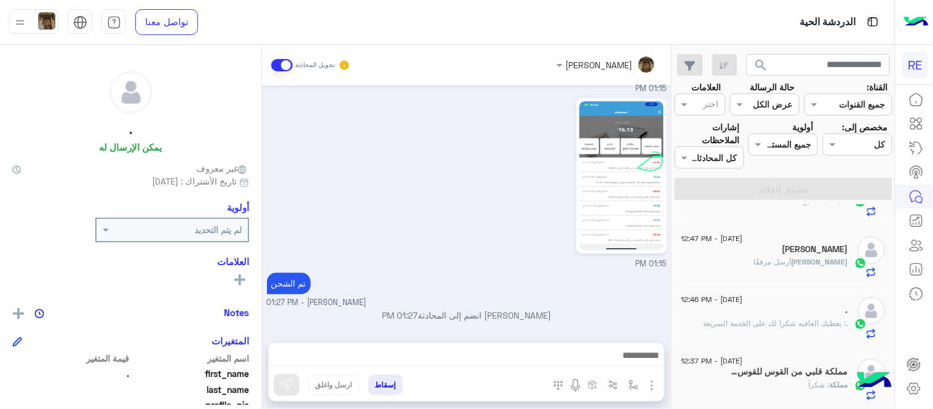
click at [749, 258] on div "[PERSON_NAME] مرفقًا" at bounding box center [765, 268] width 167 height 22
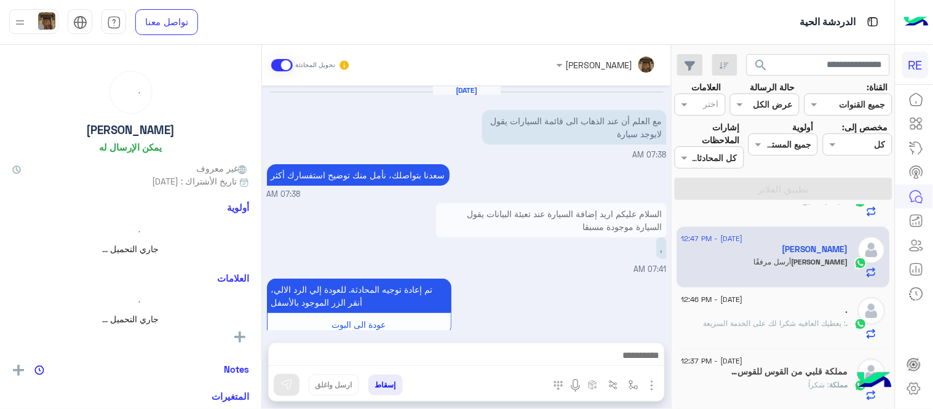
scroll to position [376, 0]
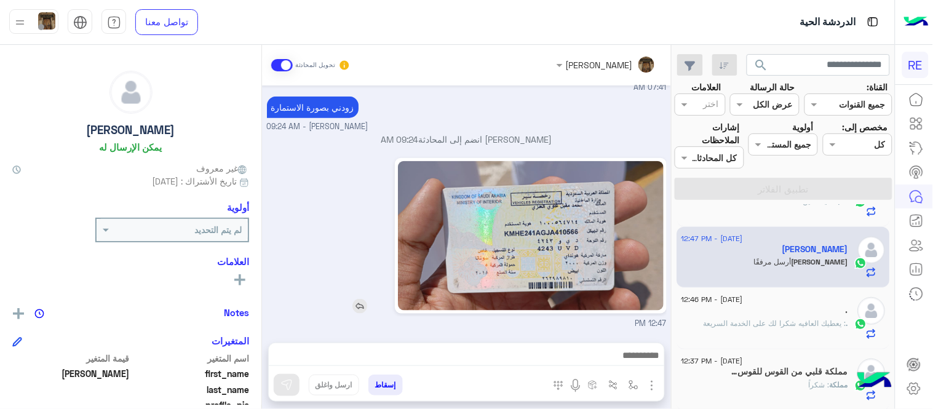
click at [551, 251] on img at bounding box center [531, 236] width 266 height 150
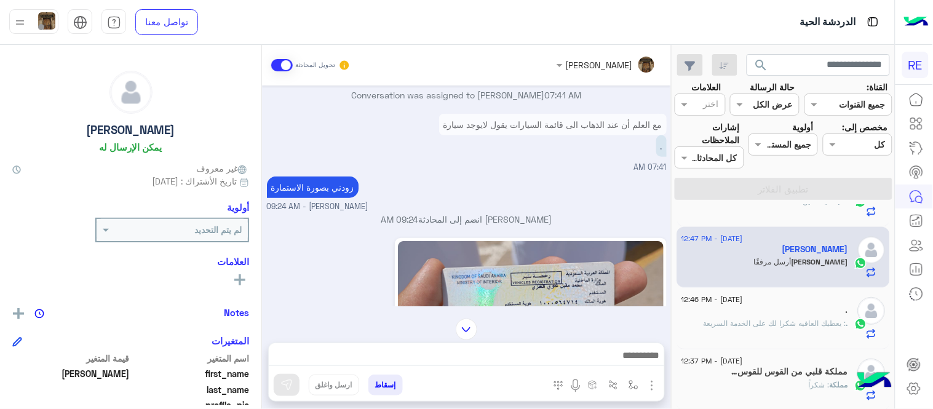
scroll to position [286, 0]
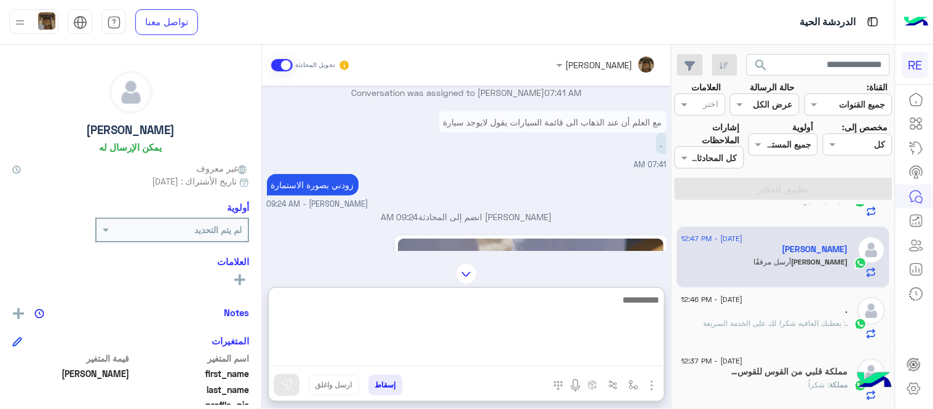
click at [602, 357] on textarea at bounding box center [467, 329] width 396 height 74
paste textarea "**********"
type textarea "**********"
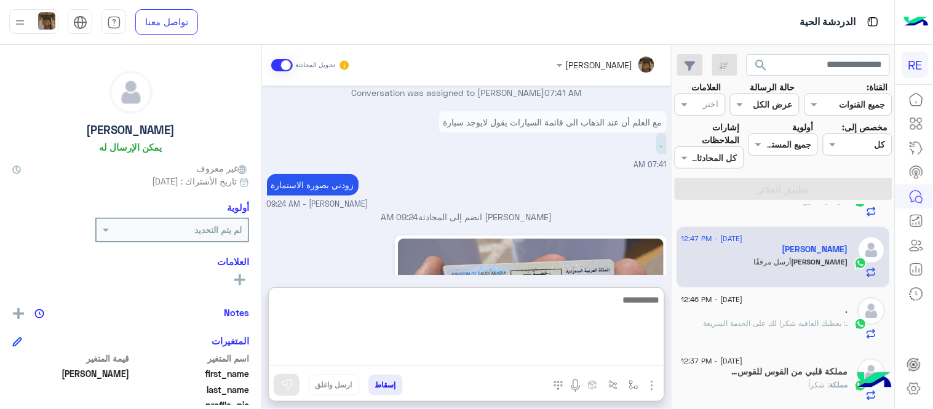
scroll to position [470, 0]
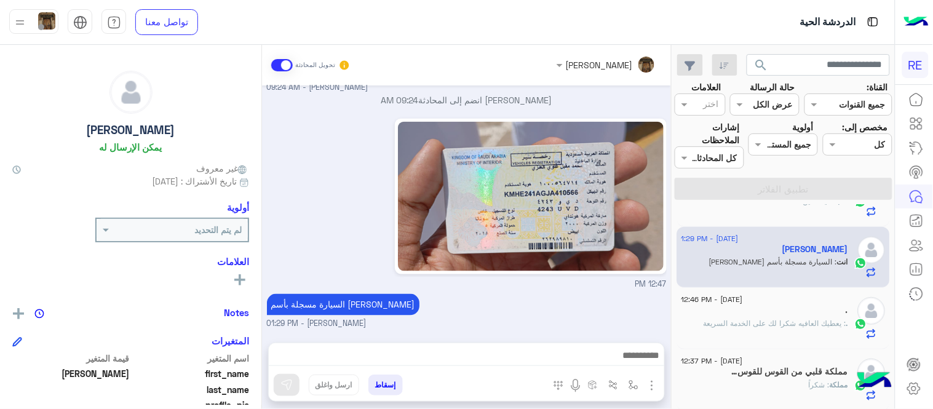
click at [562, 284] on div "[PERSON_NAME] تحويل المحادثة [DATE] مع العلم أن عند الذهاب الى قائمة السيارات ي…" at bounding box center [466, 229] width 409 height 369
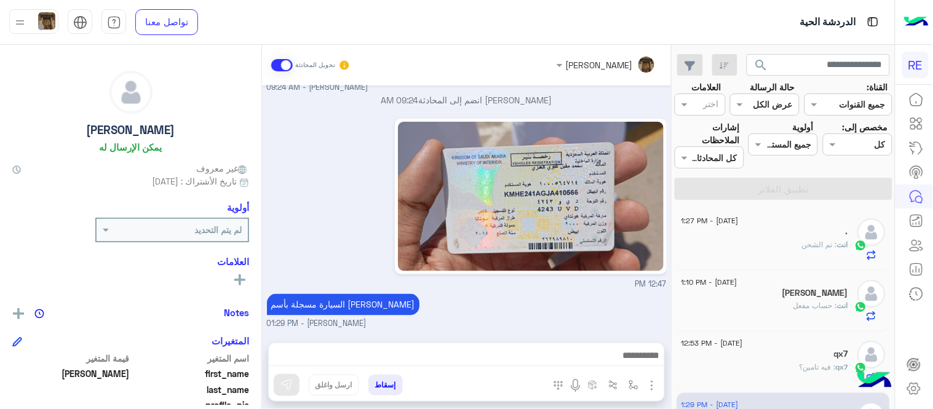
click at [560, 339] on div "[PERSON_NAME] تحويل المحادثة [DATE] مع العلم أن عند الذهاب الى قائمة السيارات ي…" at bounding box center [466, 229] width 409 height 369
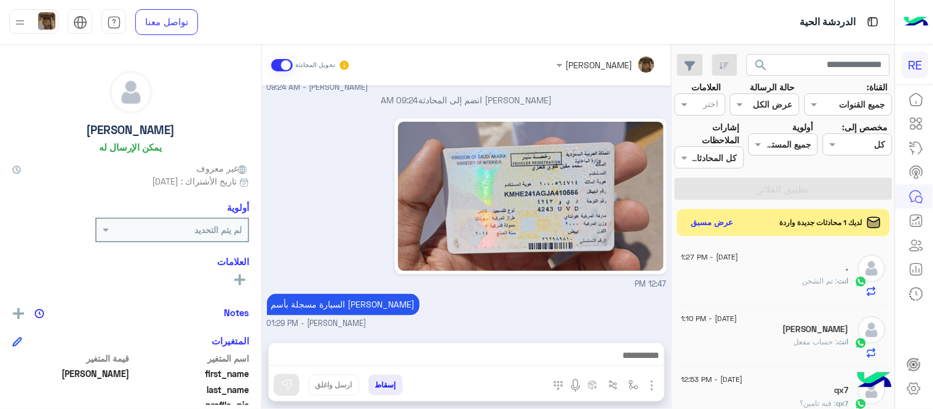
click at [586, 306] on div "السيارة مسجلة بأسم [PERSON_NAME] [PERSON_NAME] - 01:29 PM" at bounding box center [467, 310] width 400 height 39
click at [728, 224] on button "عرض مسبق" at bounding box center [713, 222] width 52 height 17
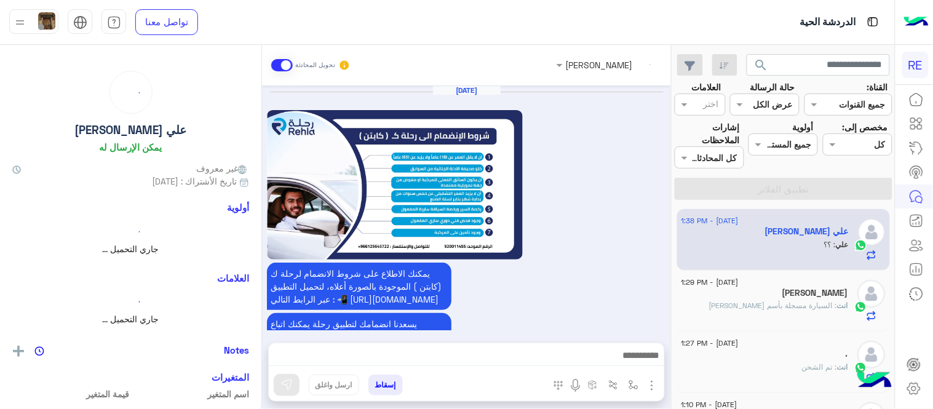
scroll to position [682, 0]
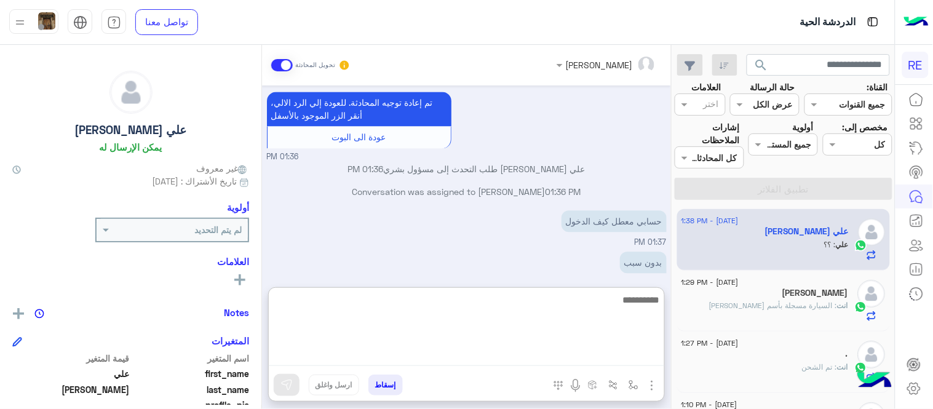
click at [501, 348] on textarea at bounding box center [467, 329] width 396 height 74
type textarea "**********"
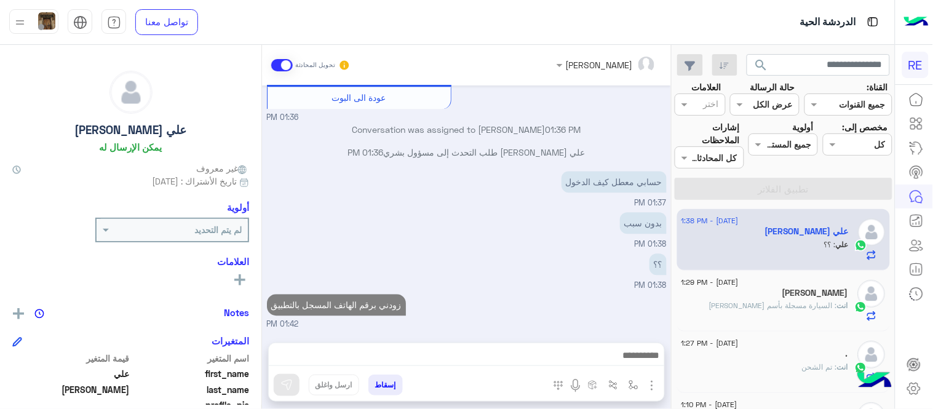
click at [532, 178] on div "[DATE] يمكنك الاطلاع على شروط الانضمام لرحلة ك (كابتن ) الموجودة بالصورة أعلاه،…" at bounding box center [466, 208] width 409 height 245
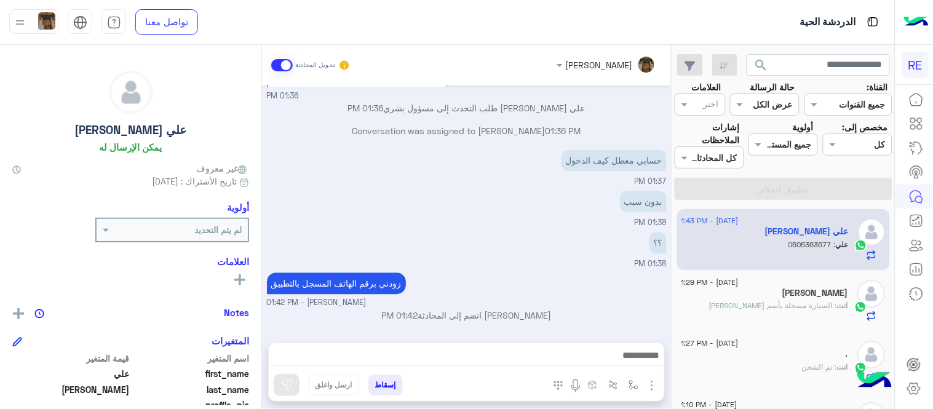
scroll to position [784, 0]
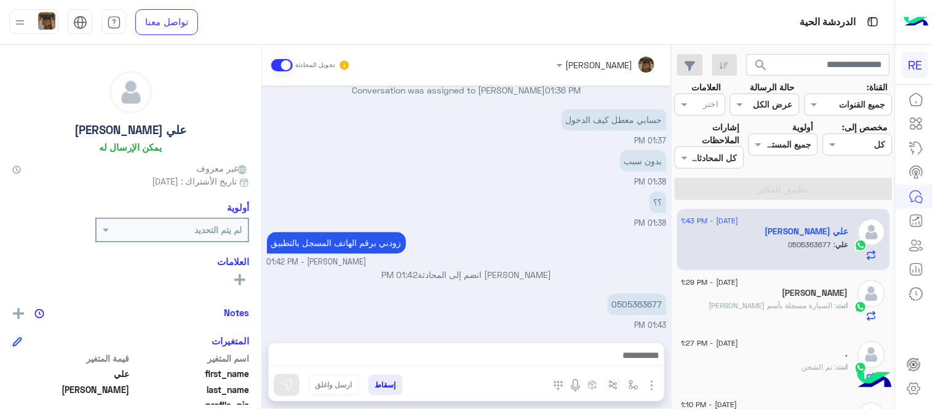
click at [520, 260] on small "[PERSON_NAME] - 01:42 PM" at bounding box center [467, 263] width 400 height 12
click at [642, 308] on p "0505363677" at bounding box center [637, 304] width 59 height 22
copy p "0505363677"
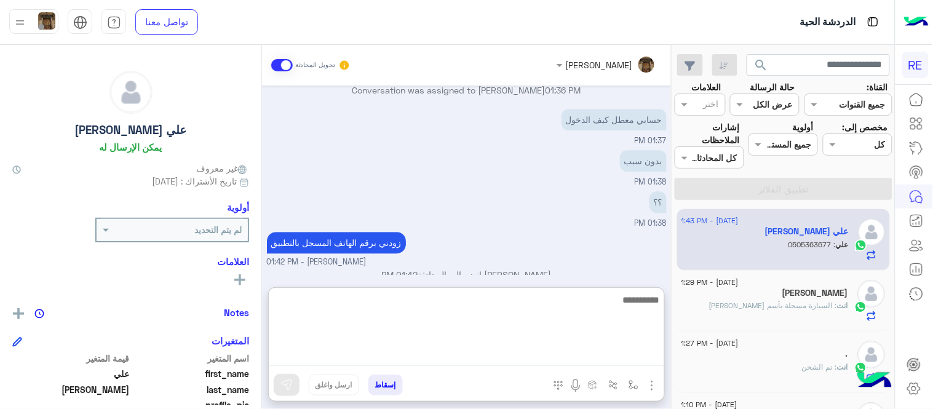
click at [511, 351] on textarea at bounding box center [467, 329] width 396 height 74
type textarea "**********"
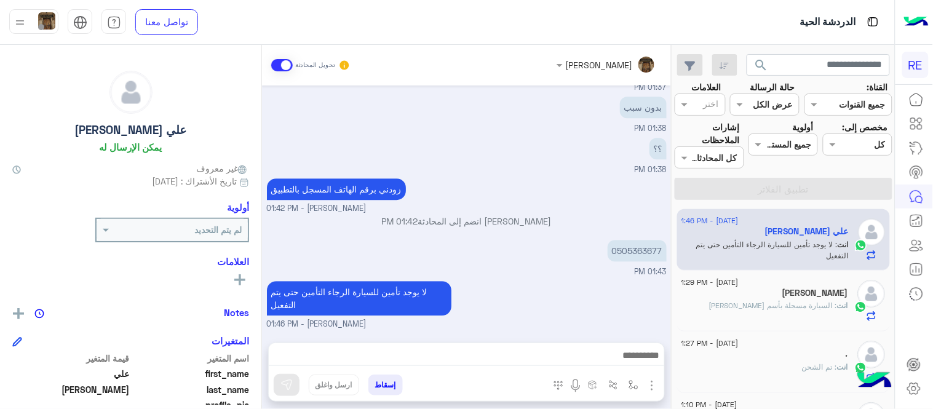
scroll to position [837, 0]
click at [450, 168] on div "[DATE] يمكنك الاطلاع على شروط الانضمام لرحلة ك (كابتن ) الموجودة بالصورة أعلاه،…" at bounding box center [466, 208] width 409 height 245
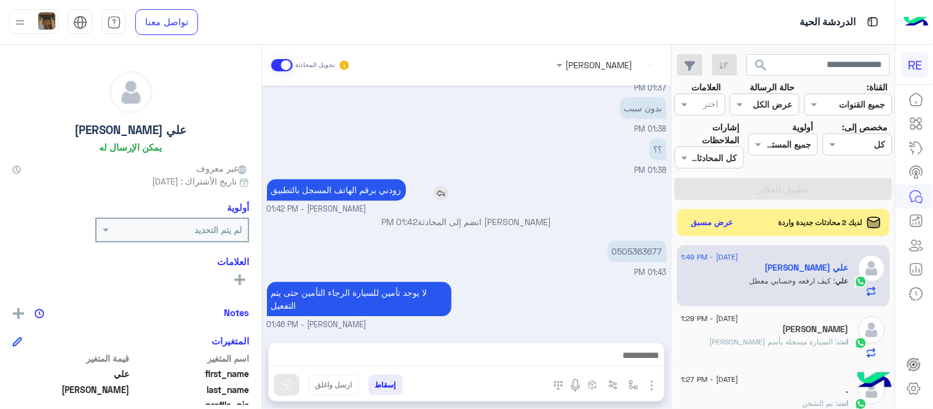
scroll to position [877, 0]
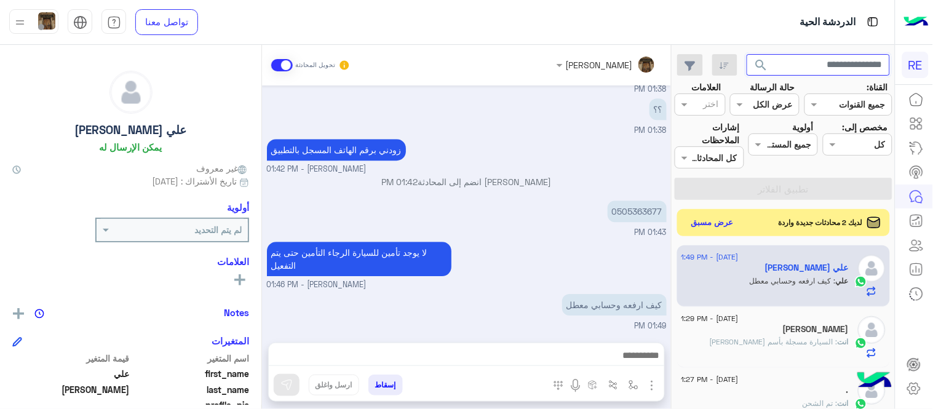
click at [797, 66] on input "text" at bounding box center [819, 65] width 144 height 22
paste input "*********"
type input "*********"
click at [747, 54] on button "search" at bounding box center [762, 67] width 30 height 26
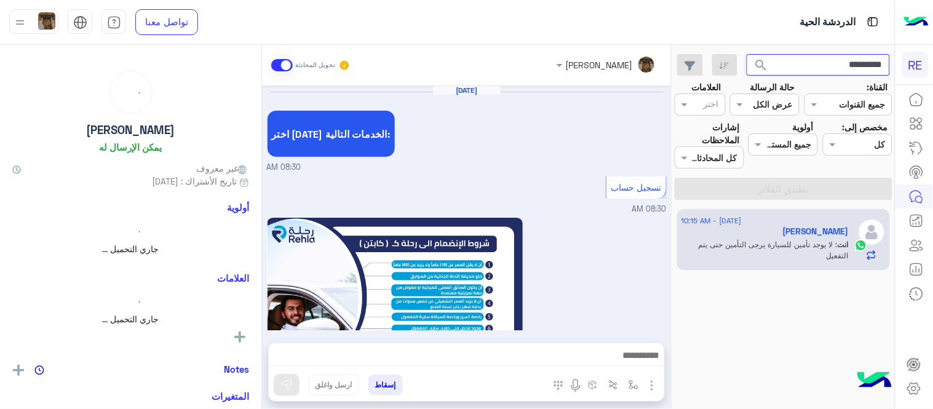
scroll to position [735, 0]
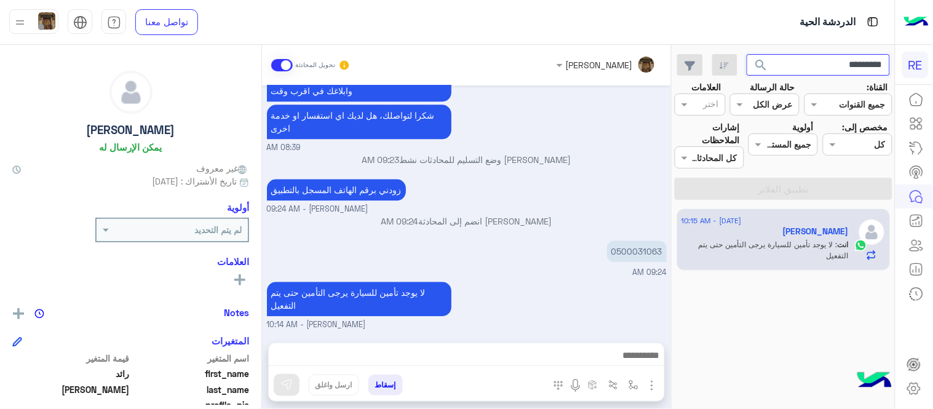
click at [807, 62] on input "*********" at bounding box center [819, 65] width 144 height 22
click at [747, 54] on button "search" at bounding box center [762, 67] width 30 height 26
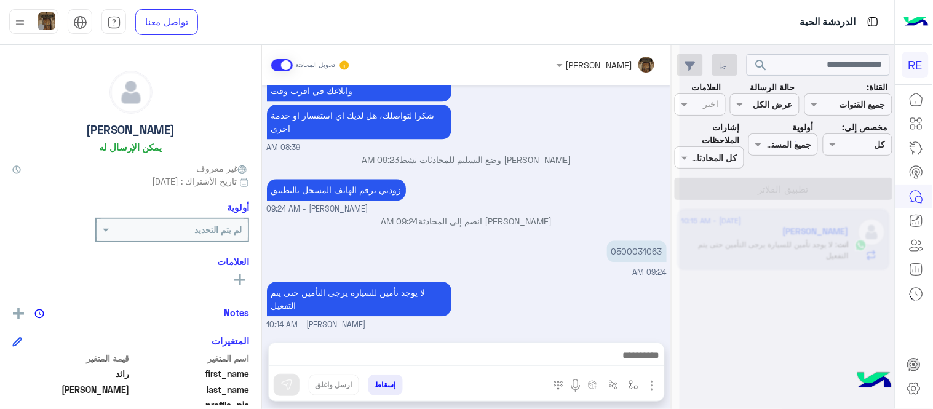
click at [574, 130] on div "اهلا بك عزيزنا الكابتن، سيتم مراجعة حسابك وابلاغك في اقرب وقت شكرا لتواصلك، هل …" at bounding box center [467, 109] width 400 height 90
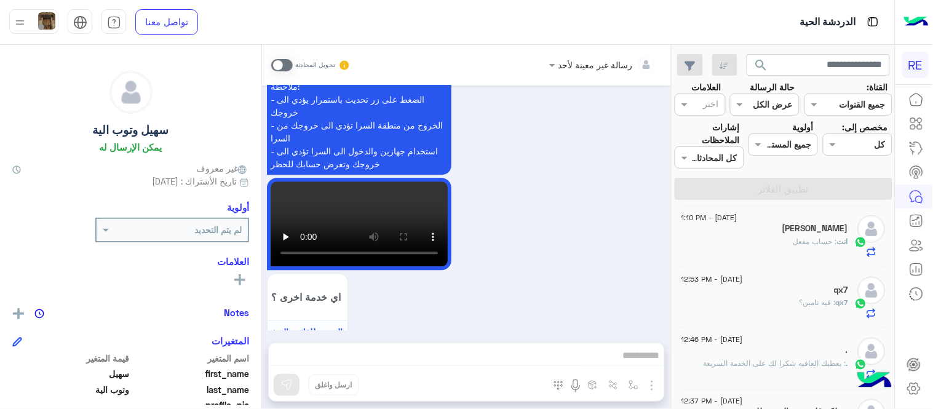
scroll to position [509, 0]
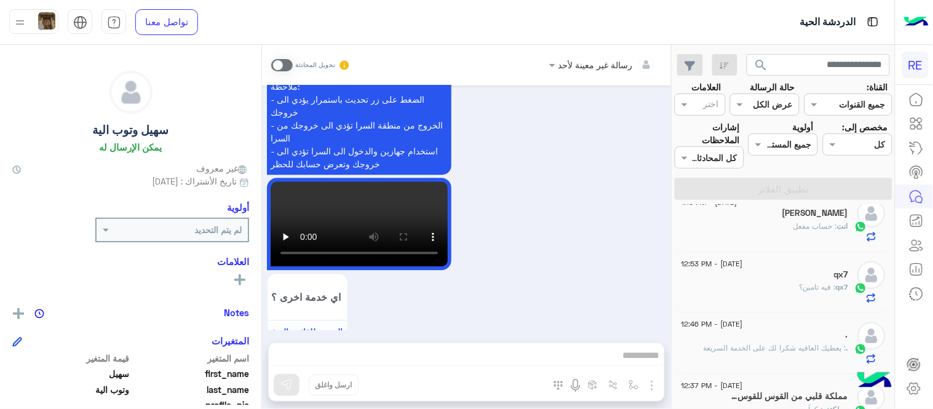
click at [721, 291] on div "qx7 : فيه تامين؟" at bounding box center [765, 293] width 167 height 22
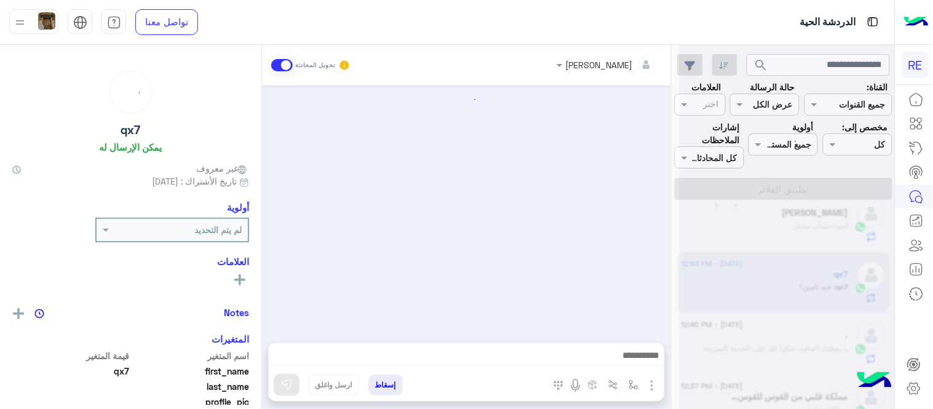
scroll to position [212, 0]
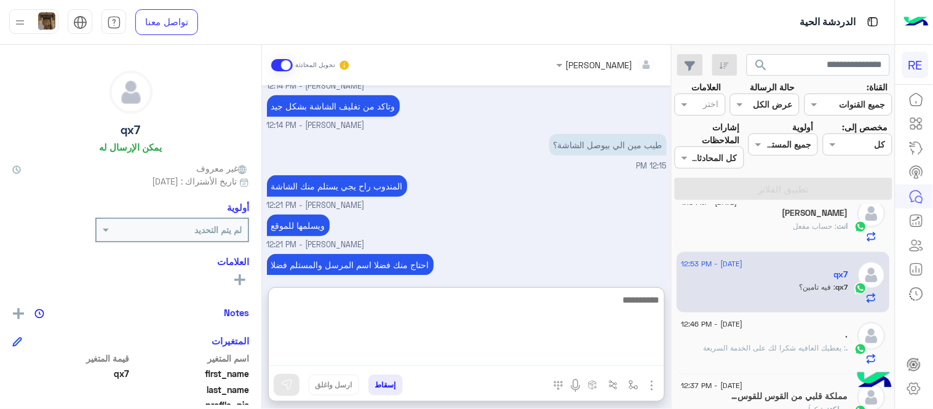
click at [428, 354] on textarea at bounding box center [467, 329] width 396 height 74
click at [622, 301] on textarea "**********" at bounding box center [467, 329] width 396 height 74
click at [592, 298] on textarea "**********" at bounding box center [467, 329] width 396 height 74
click at [500, 306] on textarea "**********" at bounding box center [467, 329] width 396 height 74
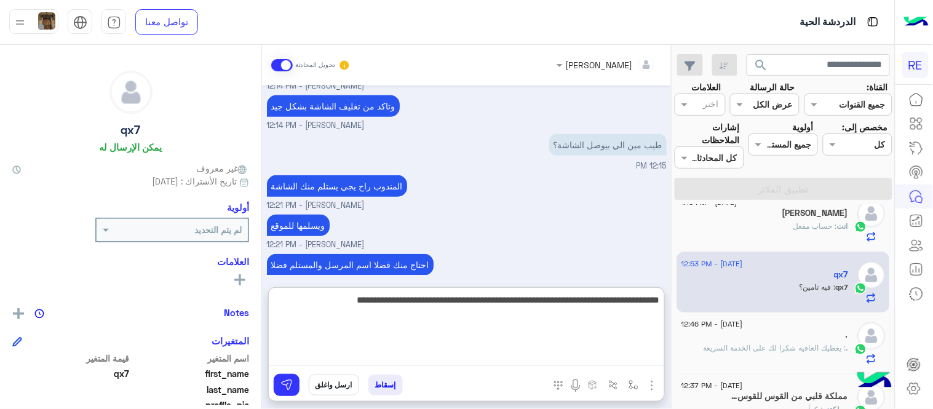
click at [404, 305] on textarea "**********" at bounding box center [467, 329] width 396 height 74
click at [298, 306] on textarea "**********" at bounding box center [467, 329] width 396 height 74
click at [530, 305] on textarea "**********" at bounding box center [467, 329] width 396 height 74
click at [293, 308] on textarea "**********" at bounding box center [467, 329] width 396 height 74
type textarea "**********"
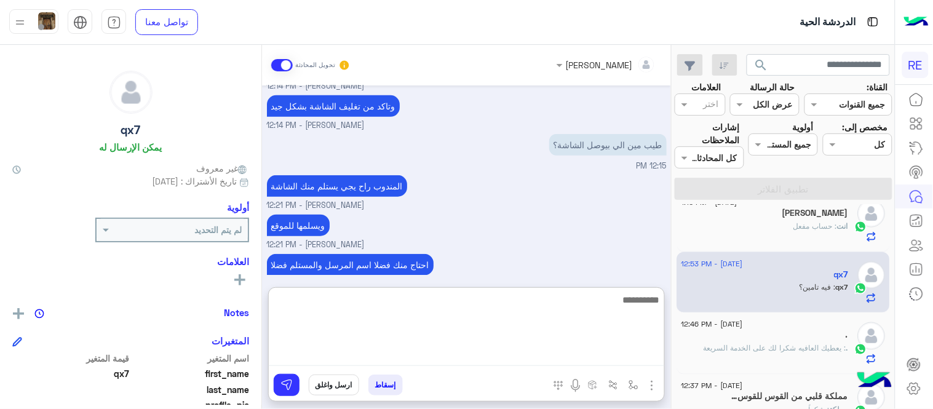
scroll to position [333, 0]
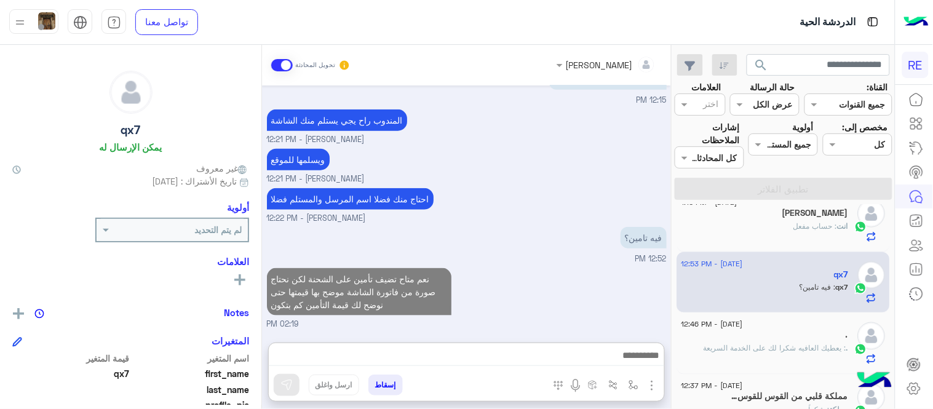
click at [536, 224] on div "[DATE] مافي كاش اخوي متوفر التحويل البنكي وشحن المحفظة Terhal Almodon - 11:56 A…" at bounding box center [466, 208] width 409 height 245
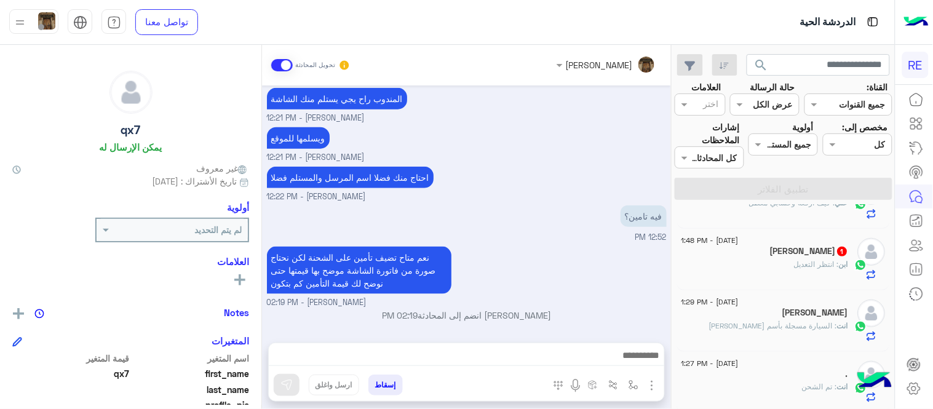
scroll to position [0, 0]
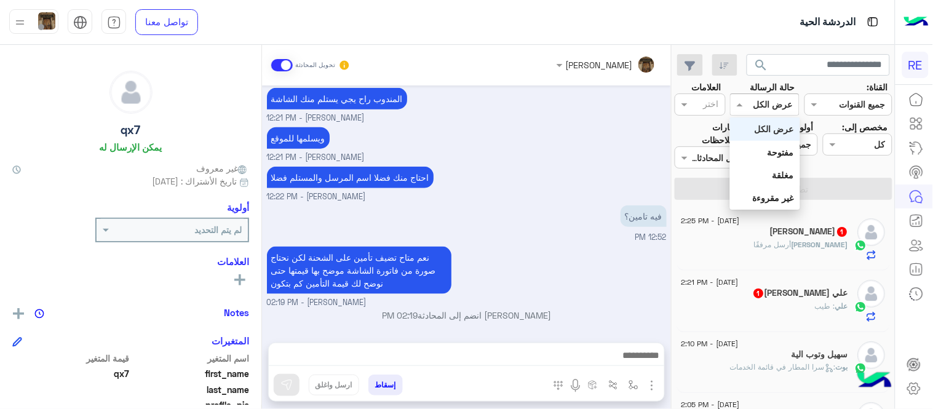
click at [752, 103] on div at bounding box center [765, 104] width 68 height 14
click at [763, 194] on b "غير مقروءة" at bounding box center [773, 198] width 41 height 10
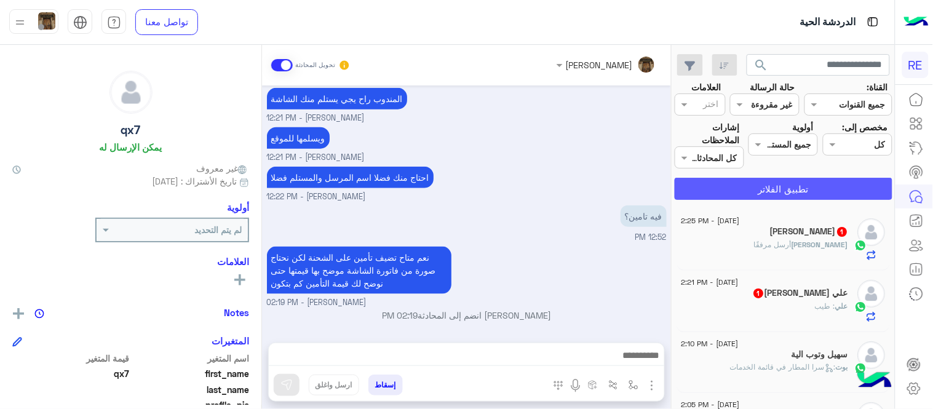
click at [763, 194] on button "تطبيق الفلاتر" at bounding box center [784, 189] width 218 height 22
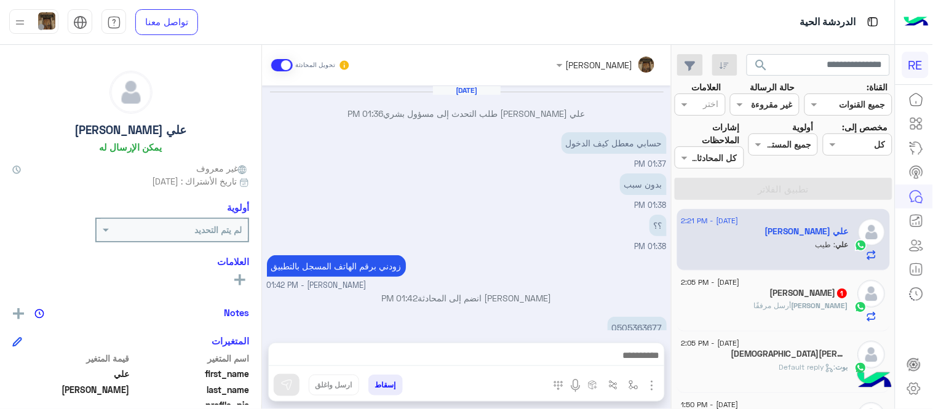
scroll to position [158, 0]
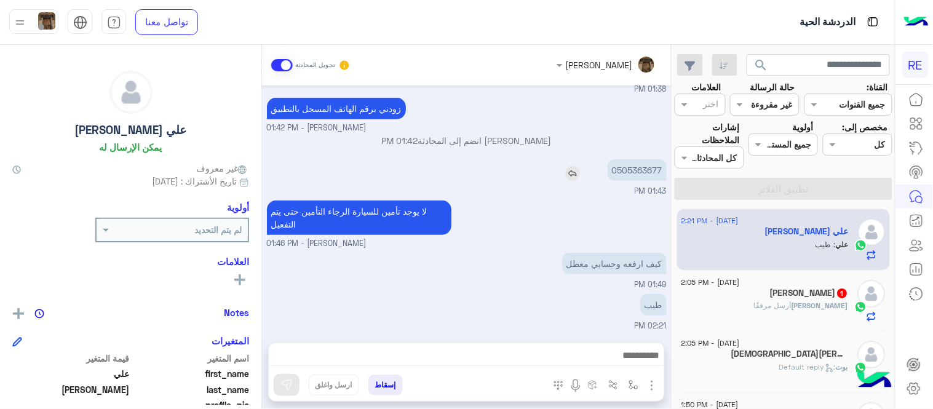
click at [655, 175] on p "0505363677" at bounding box center [637, 170] width 59 height 22
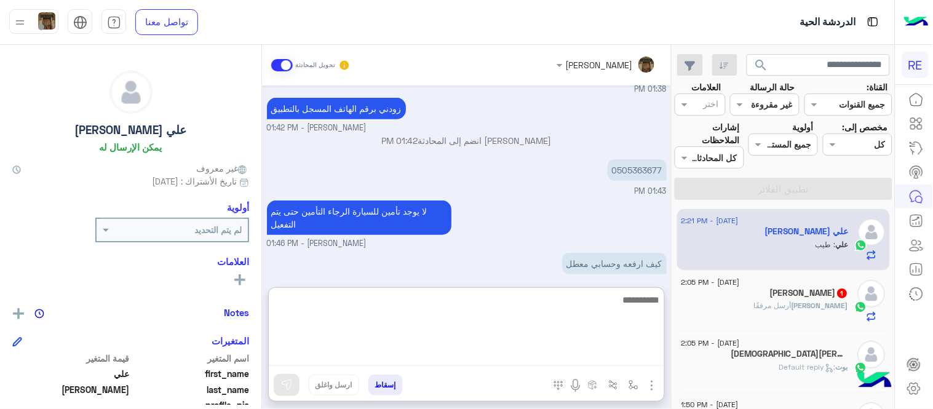
click at [575, 355] on textarea at bounding box center [467, 329] width 396 height 74
type textarea "*"
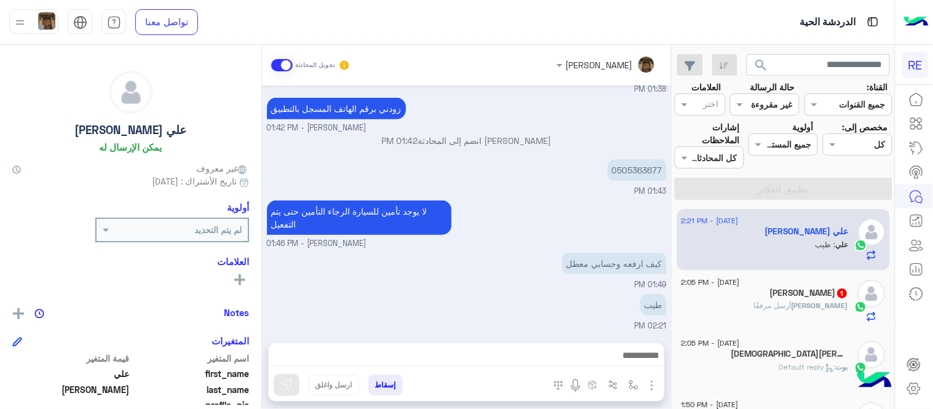
click at [767, 298] on div "[PERSON_NAME] 1" at bounding box center [765, 294] width 167 height 13
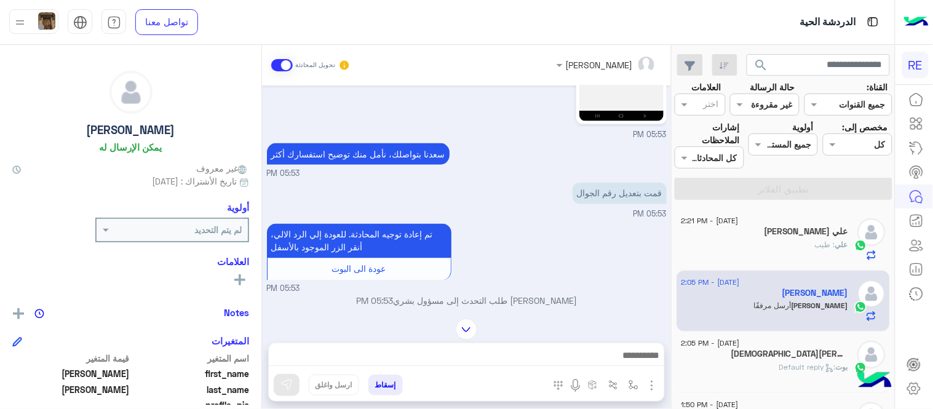
scroll to position [714, 0]
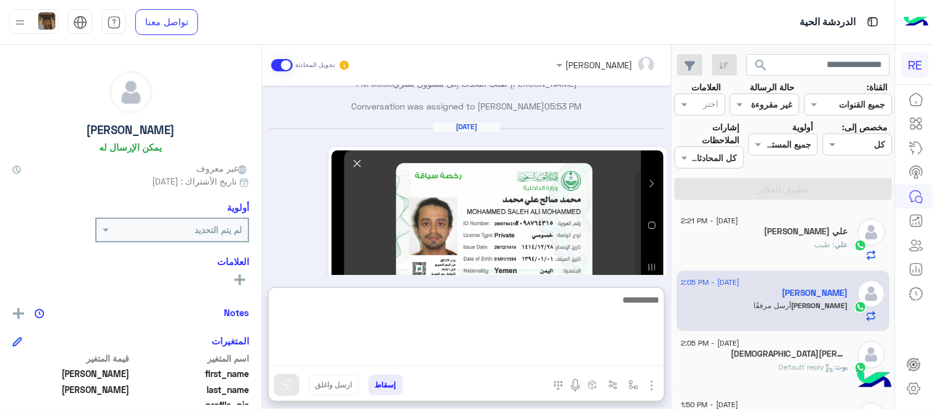
click at [434, 351] on textarea at bounding box center [467, 329] width 396 height 74
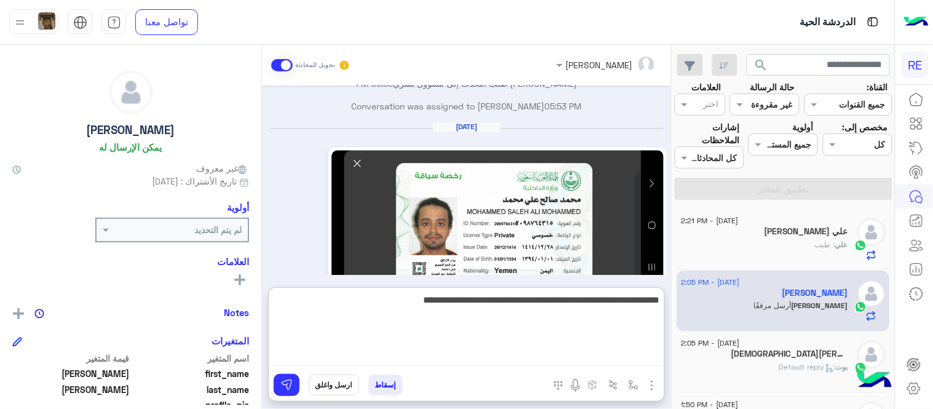
type textarea "**********"
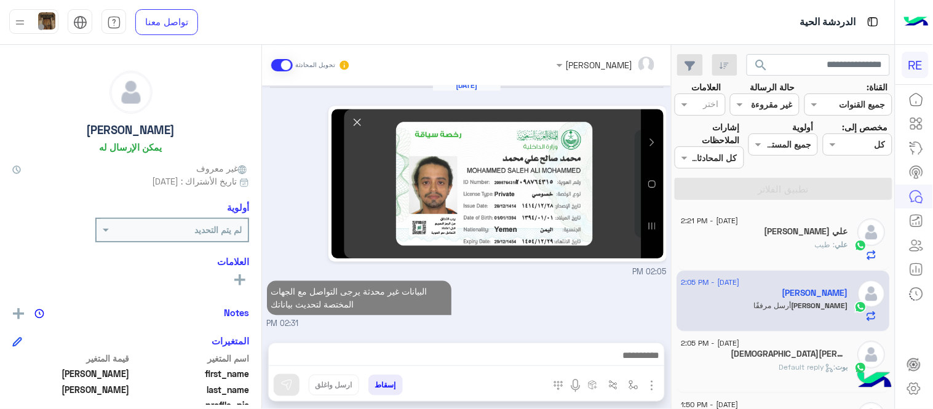
scroll to position [766, 0]
click at [576, 251] on div "[DATE] عودة الى البوت 05:52 PM اهلًا بك في تطبيق رحلة 👋 Welcome to [GEOGRAPHIC_…" at bounding box center [466, 208] width 409 height 245
click at [736, 353] on div "[DEMOGRAPHIC_DATA] Faris 1" at bounding box center [765, 355] width 167 height 13
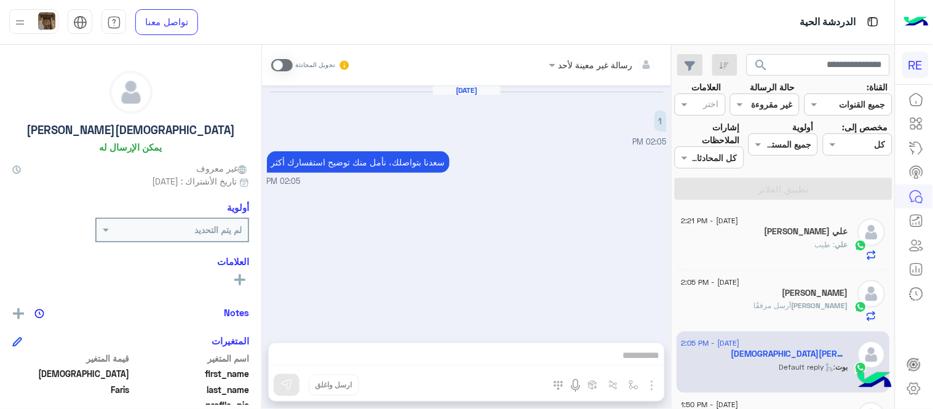
click at [288, 68] on span at bounding box center [282, 65] width 22 height 12
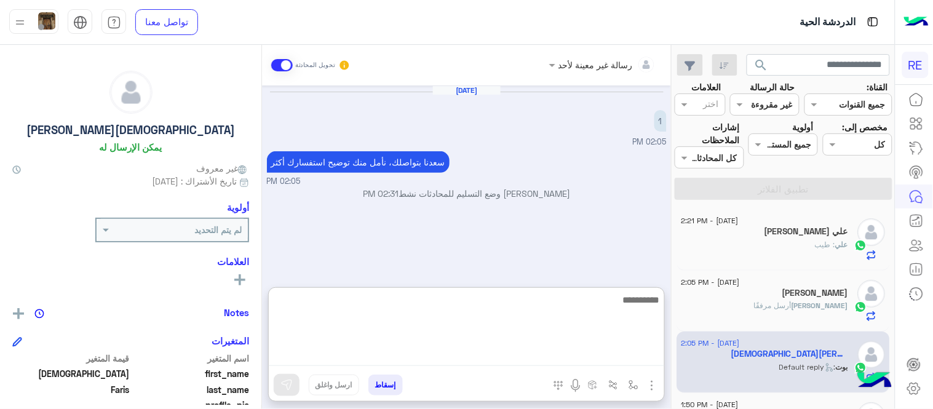
click at [531, 352] on textarea at bounding box center [467, 329] width 396 height 74
type textarea "**********"
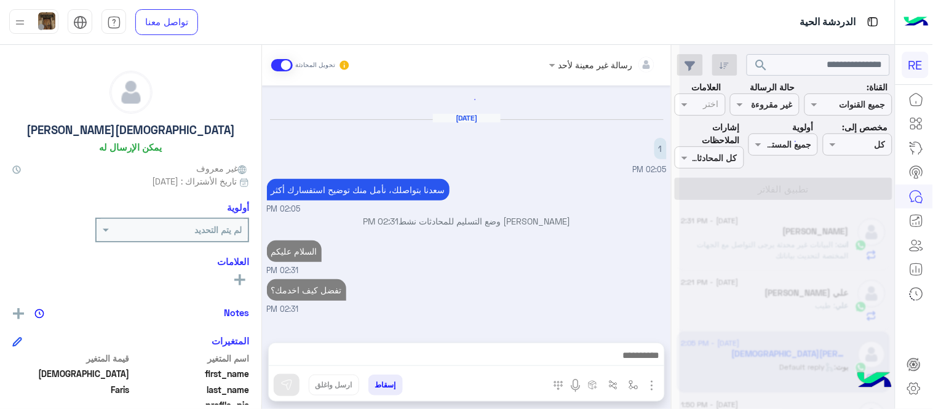
click at [536, 188] on div "[DATE] 1 02:05 PM [PERSON_NAME] بتواصلك، نأمل منك توضيح استفسارك أكثر 02:05 PM …" at bounding box center [466, 208] width 409 height 245
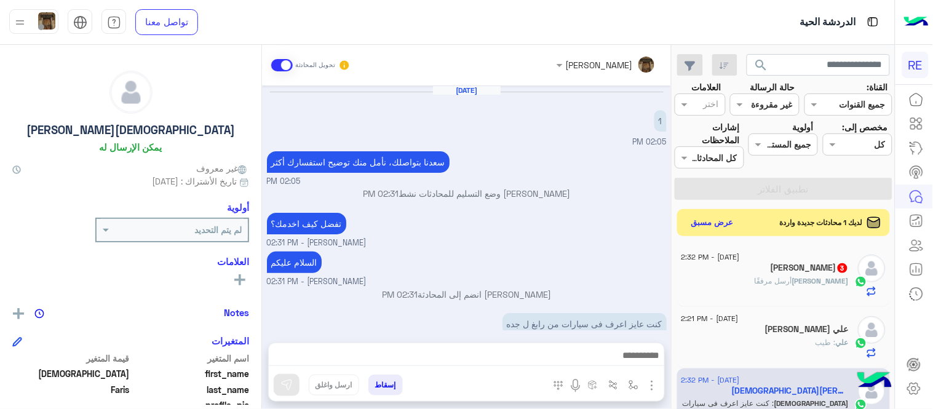
scroll to position [21, 0]
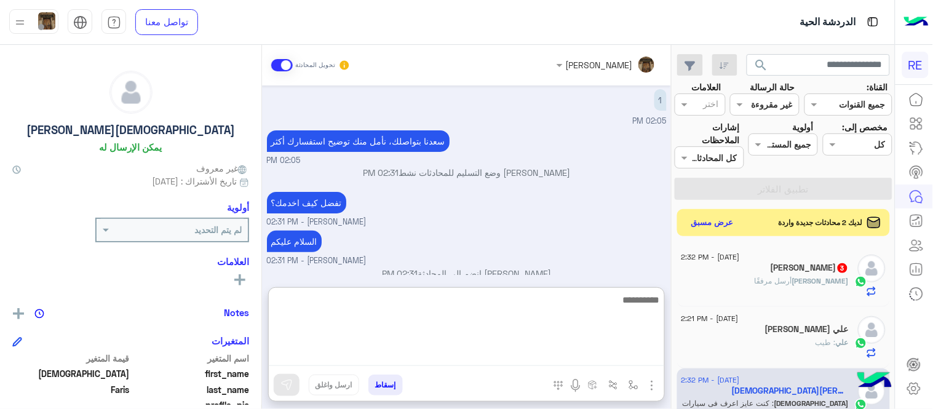
click at [541, 361] on textarea at bounding box center [467, 329] width 396 height 74
type textarea "**********"
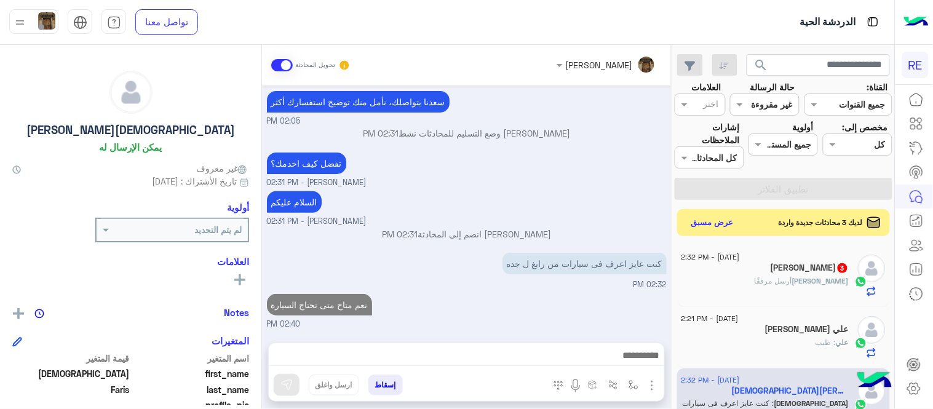
click at [562, 135] on div "[DATE] 1 02:05 PM [PERSON_NAME] بتواصلك، نأمل منك توضيح استفسارك أكثر 02:05 PM …" at bounding box center [466, 208] width 409 height 245
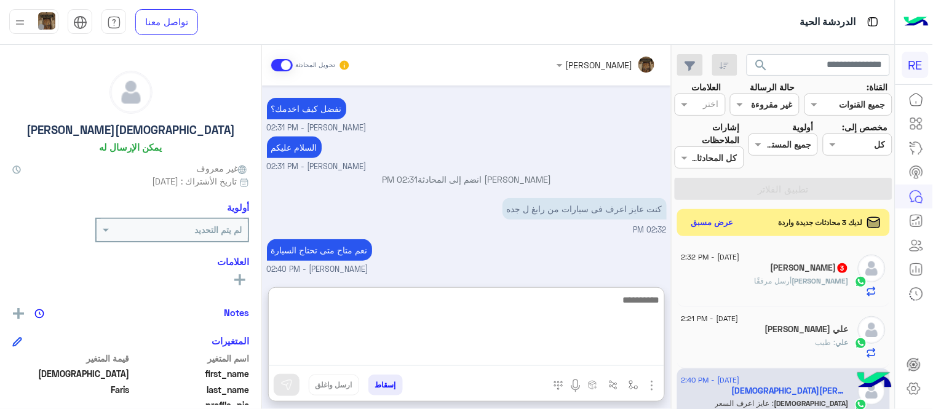
click at [568, 353] on textarea at bounding box center [467, 329] width 396 height 74
type textarea "*"
click at [538, 305] on textarea "**********" at bounding box center [467, 329] width 396 height 74
click at [512, 305] on textarea "**********" at bounding box center [467, 329] width 396 height 74
type textarea "**********"
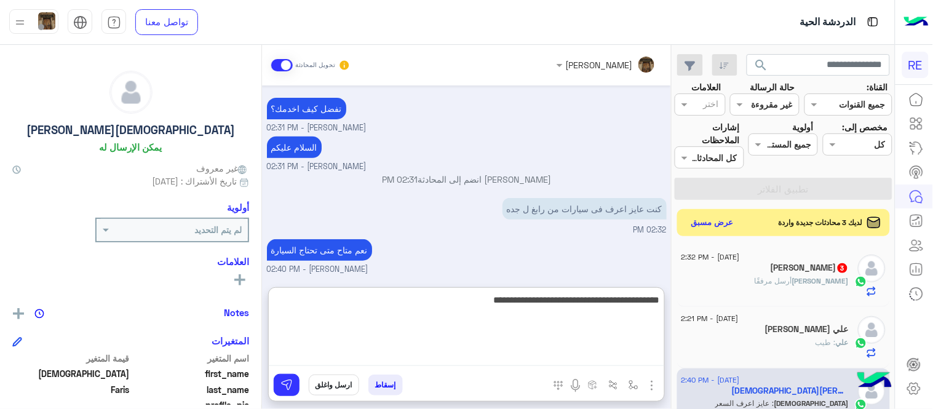
click at [455, 303] on textarea "**********" at bounding box center [467, 329] width 396 height 74
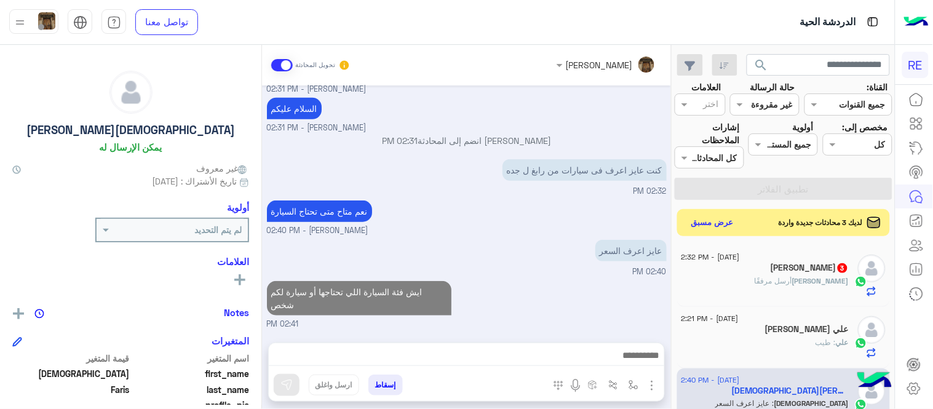
scroll to position [153, 0]
click at [536, 252] on div "[DATE] 1 02:05 PM [PERSON_NAME] بتواصلك، نأمل منك توضيح استفسارك أكثر 02:05 PM …" at bounding box center [466, 208] width 409 height 245
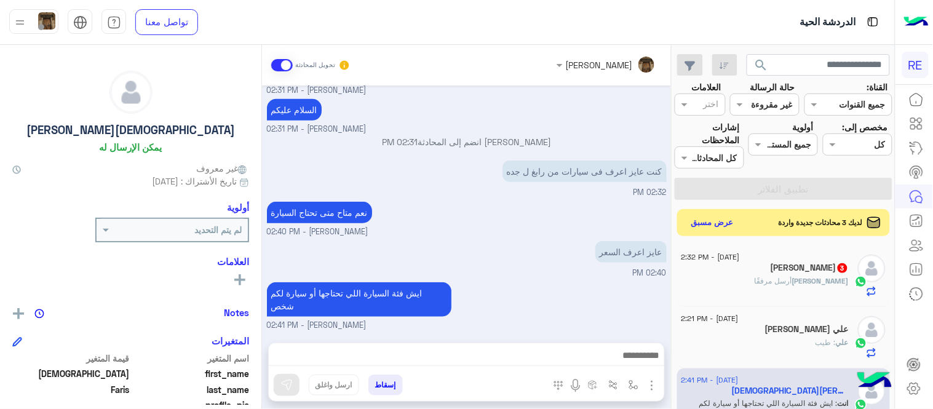
scroll to position [194, 0]
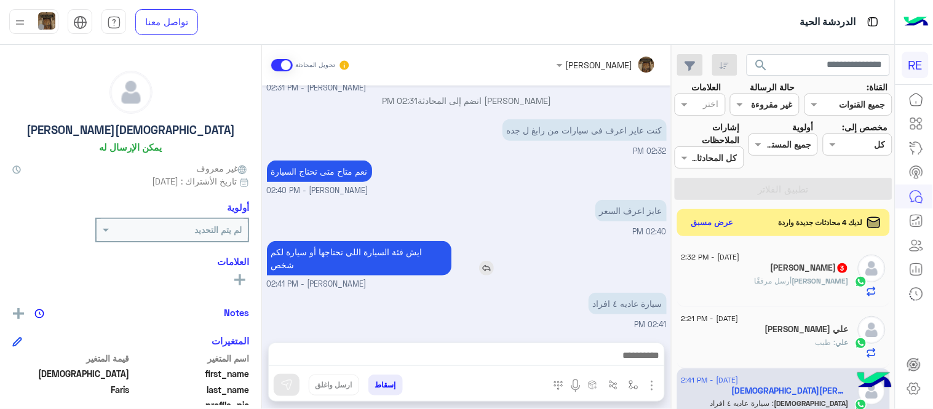
click at [511, 262] on div "ايش فئة السيارة اللي تحتاجها أو سيارة لكم شخص" at bounding box center [394, 258] width 255 height 34
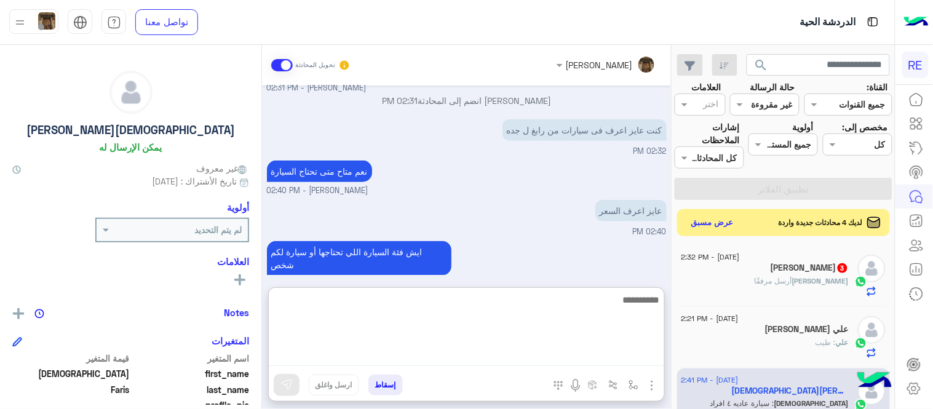
scroll to position [208, 0]
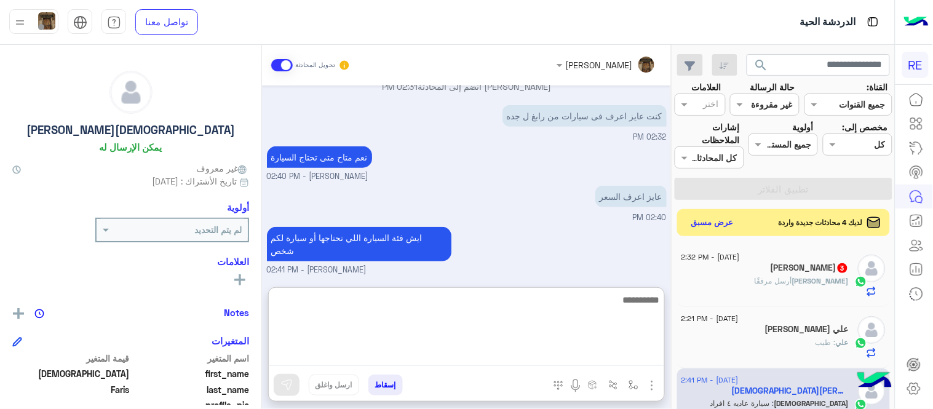
click at [574, 355] on textarea at bounding box center [467, 329] width 396 height 74
type textarea "*"
click at [600, 301] on textarea at bounding box center [467, 329] width 396 height 74
type textarea "*"
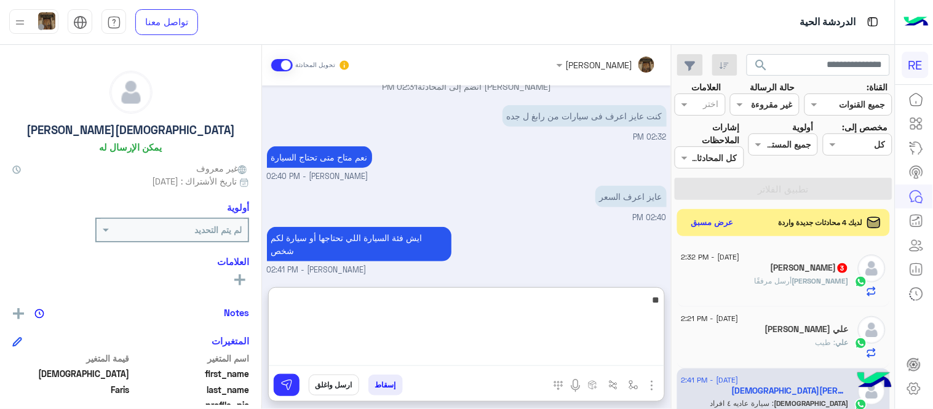
type textarea "*"
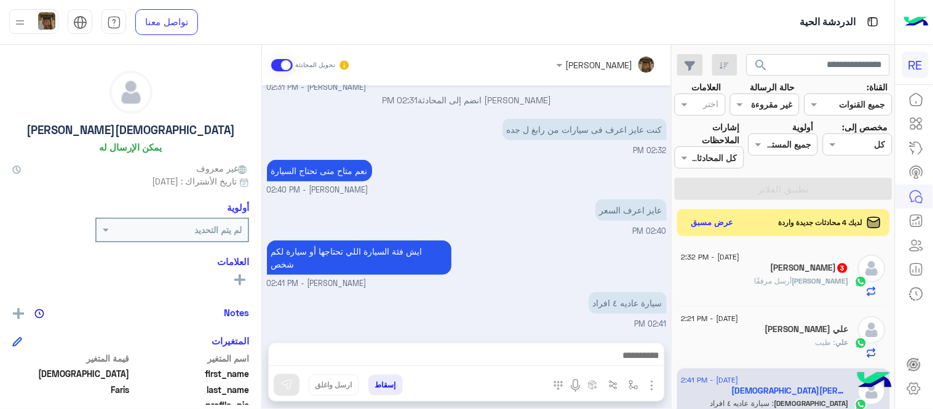
click at [600, 261] on div "ايش فئة السيارة اللي تحتاجها أو سيارة لكم شخص [PERSON_NAME] - 02:41 PM" at bounding box center [467, 263] width 400 height 52
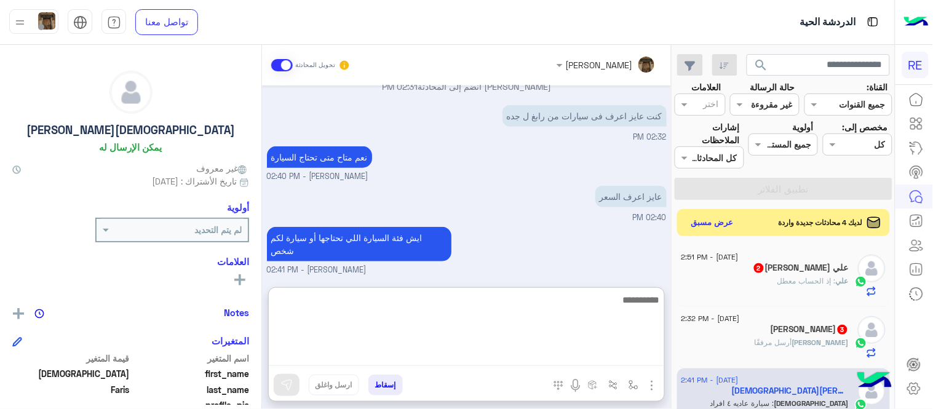
click at [576, 349] on textarea at bounding box center [467, 329] width 396 height 74
type textarea "**********"
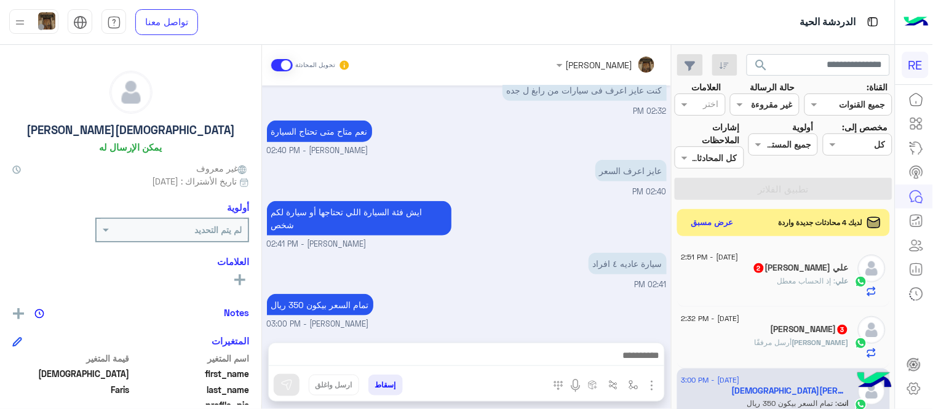
click at [548, 255] on div "[DATE] 1 02:05 PM [PERSON_NAME] بتواصلك، نأمل منك توضيح استفسارك أكثر 02:05 PM …" at bounding box center [466, 208] width 409 height 245
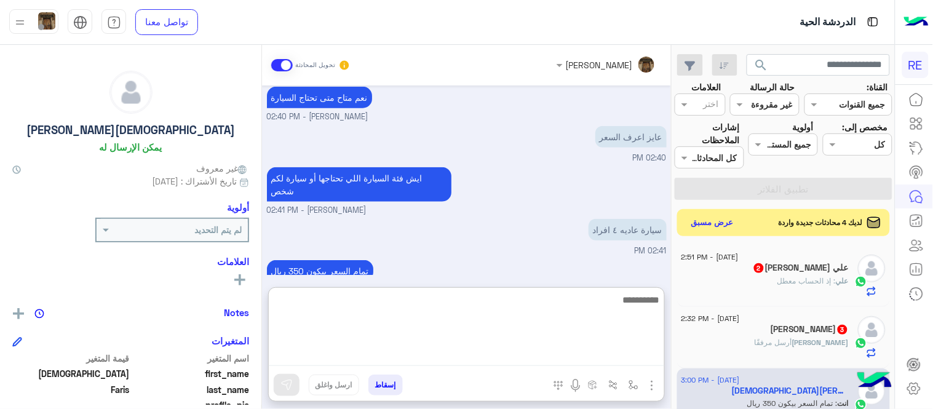
click at [488, 357] on textarea at bounding box center [467, 329] width 396 height 74
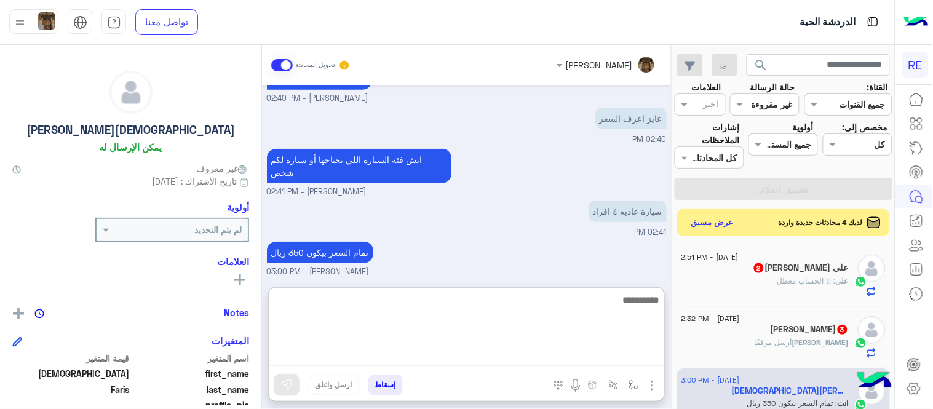
scroll to position [288, 0]
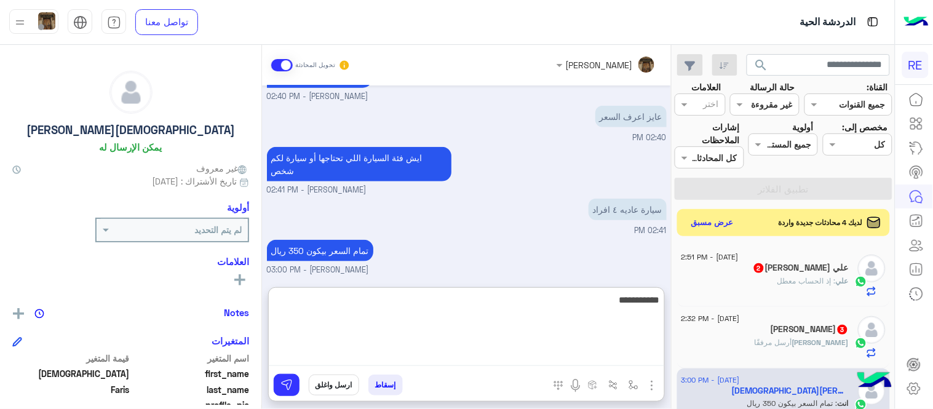
click at [631, 298] on textarea "**********" at bounding box center [467, 329] width 396 height 74
click at [596, 301] on textarea "**********" at bounding box center [467, 329] width 396 height 74
type textarea "**********"
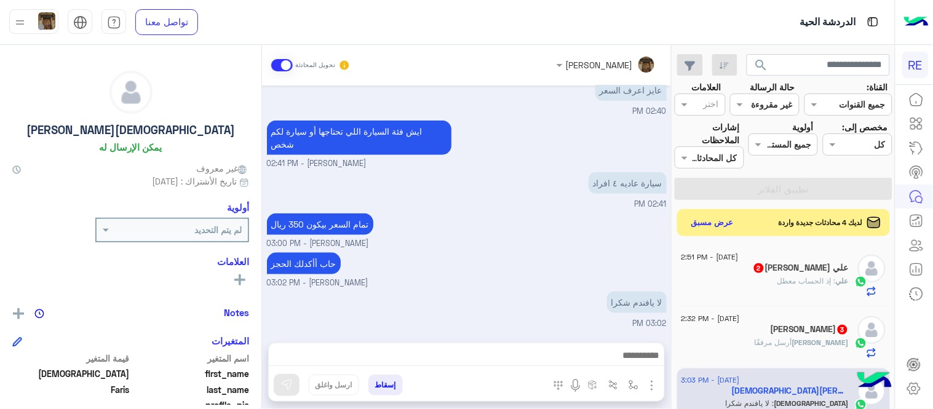
scroll to position [313, 0]
click at [539, 230] on div "[DATE] 1 02:05 PM [PERSON_NAME] بتواصلك، نأمل منك توضيح استفسارك أكثر 02:05 PM …" at bounding box center [466, 208] width 409 height 245
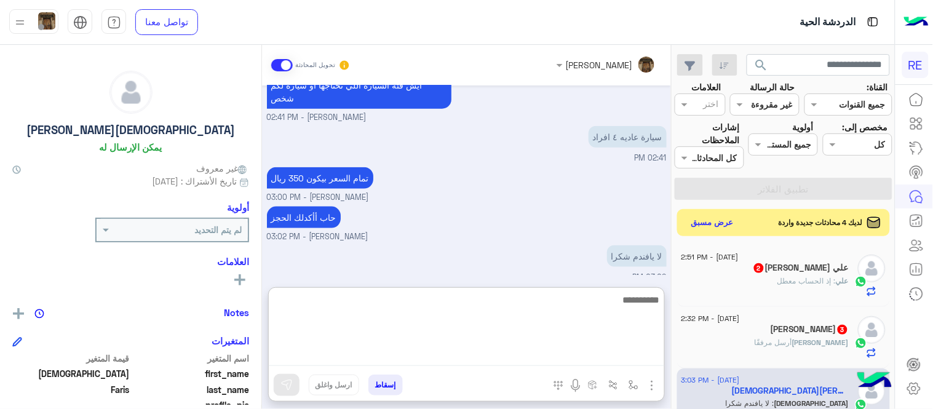
click at [554, 364] on textarea at bounding box center [467, 329] width 396 height 74
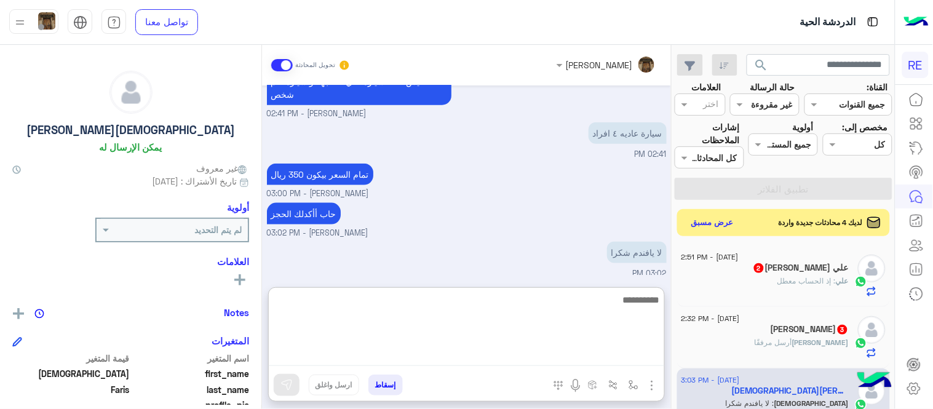
scroll to position [368, 0]
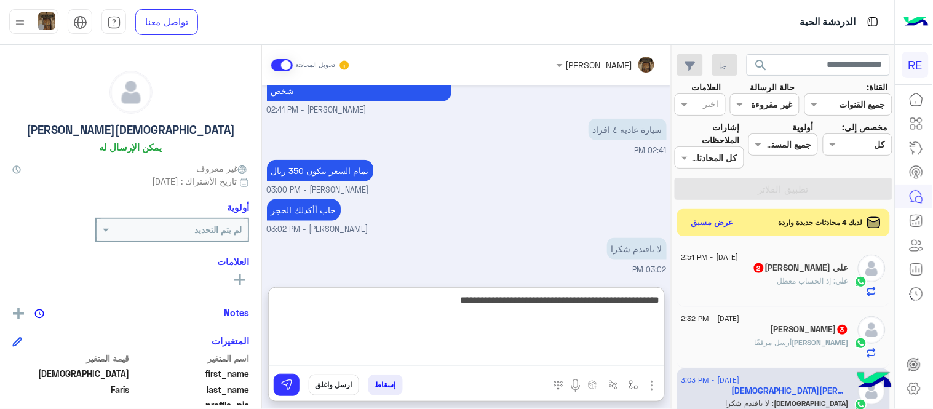
click at [457, 303] on textarea "**********" at bounding box center [467, 329] width 396 height 74
drag, startPoint x: 457, startPoint y: 303, endPoint x: 412, endPoint y: 298, distance: 45.2
click at [412, 298] on textarea "**********" at bounding box center [467, 329] width 396 height 74
type textarea "**********"
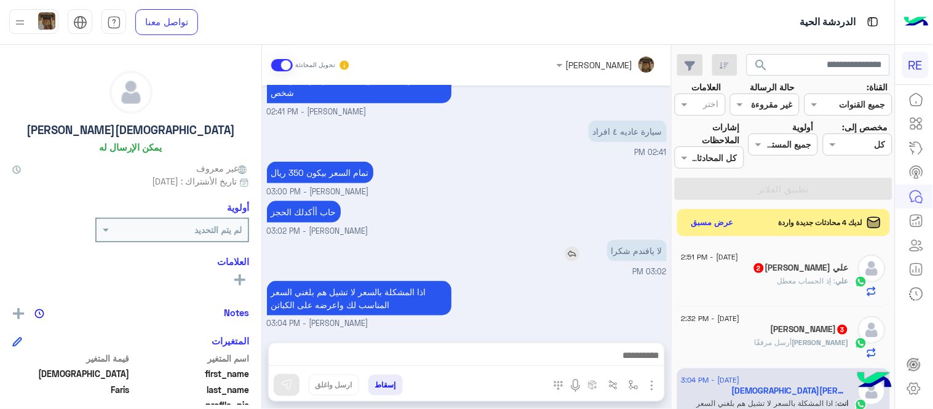
scroll to position [365, 0]
click at [597, 203] on div "[DATE] 1 02:05 PM [PERSON_NAME] بتواصلك، نأمل منك توضيح استفسارك أكثر 02:05 PM …" at bounding box center [466, 208] width 409 height 245
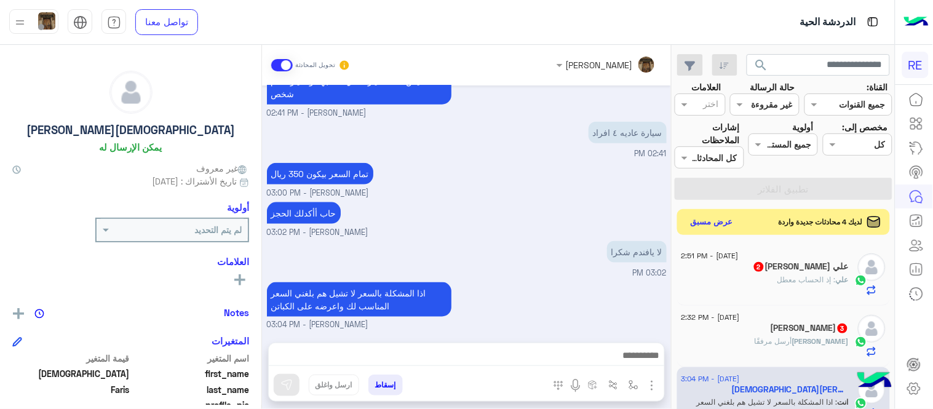
click at [714, 224] on button "عرض مسبق" at bounding box center [713, 222] width 52 height 17
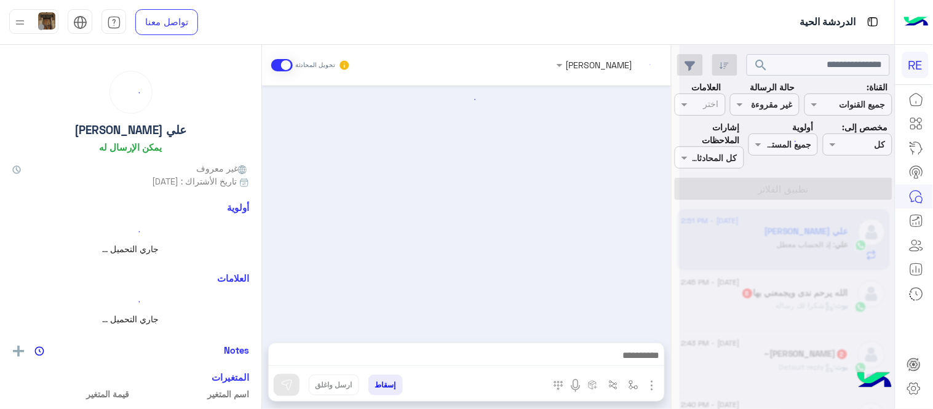
scroll to position [176, 0]
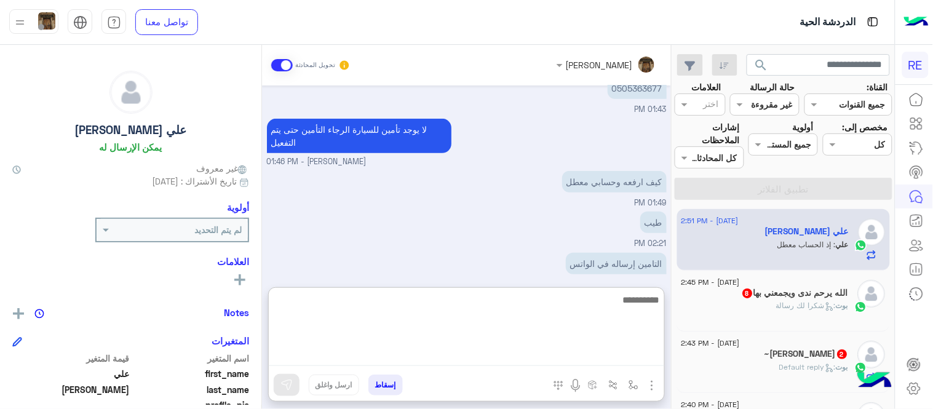
click at [589, 353] on textarea at bounding box center [467, 329] width 396 height 74
type textarea "**********"
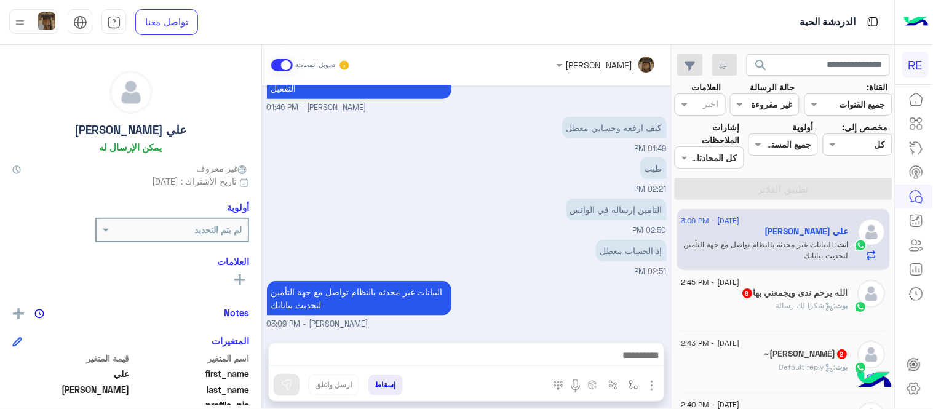
scroll to position [0, 0]
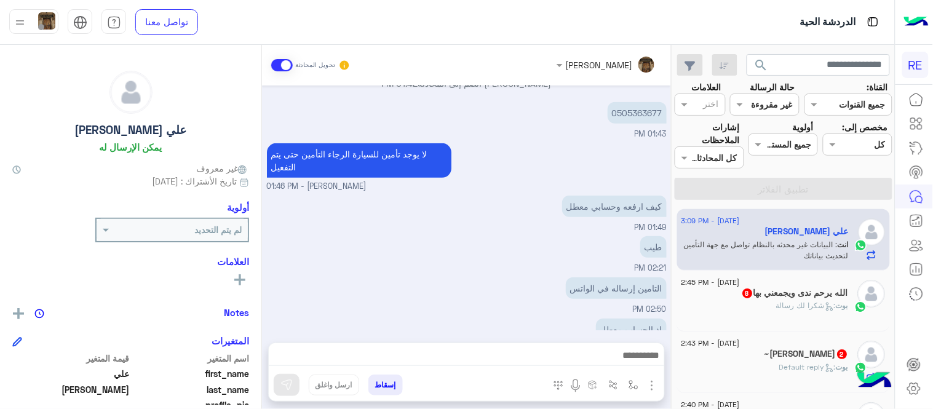
click at [790, 308] on span ": شكرا لك رسالة" at bounding box center [807, 305] width 60 height 9
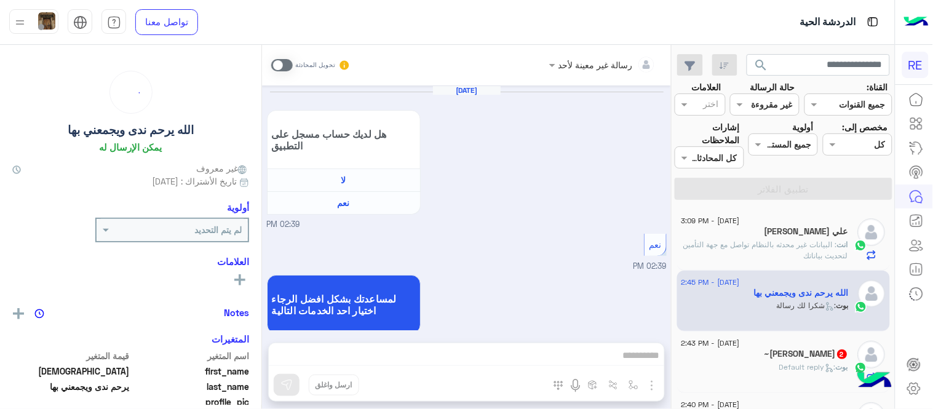
scroll to position [876, 0]
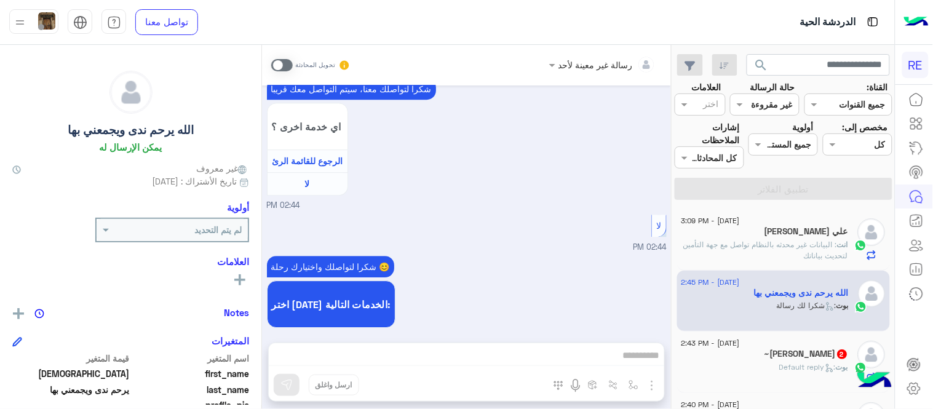
click at [284, 63] on span at bounding box center [282, 65] width 22 height 12
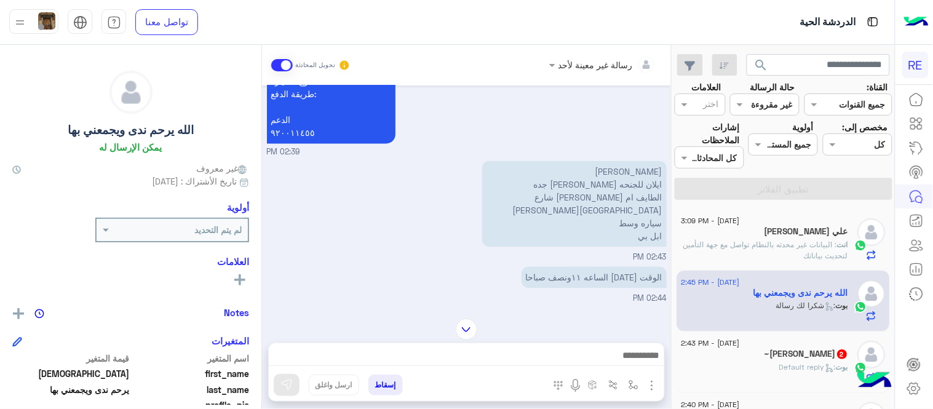
scroll to position [628, 0]
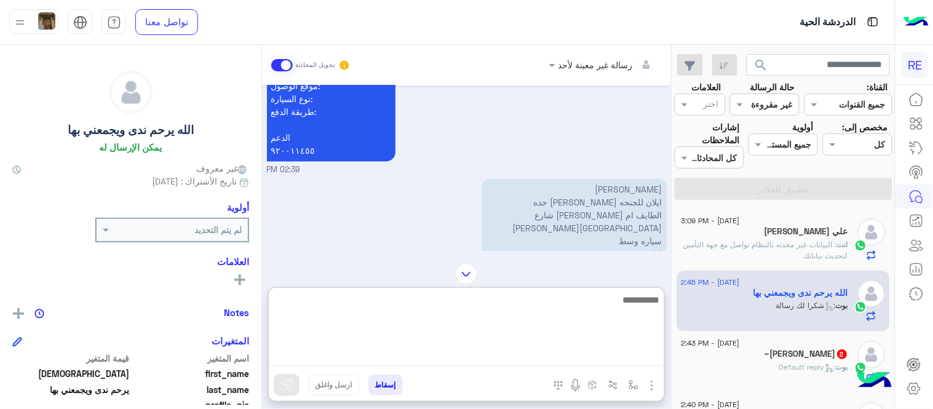
click at [493, 358] on textarea at bounding box center [467, 329] width 396 height 74
type textarea "*"
type textarea "**********"
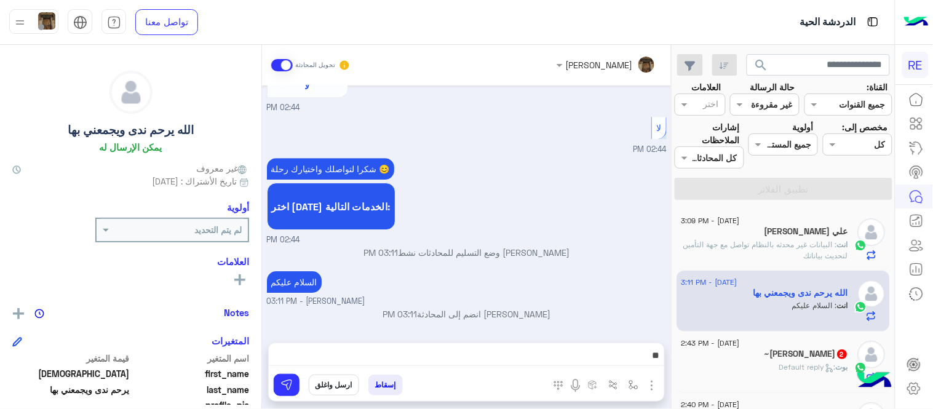
scroll to position [960, 0]
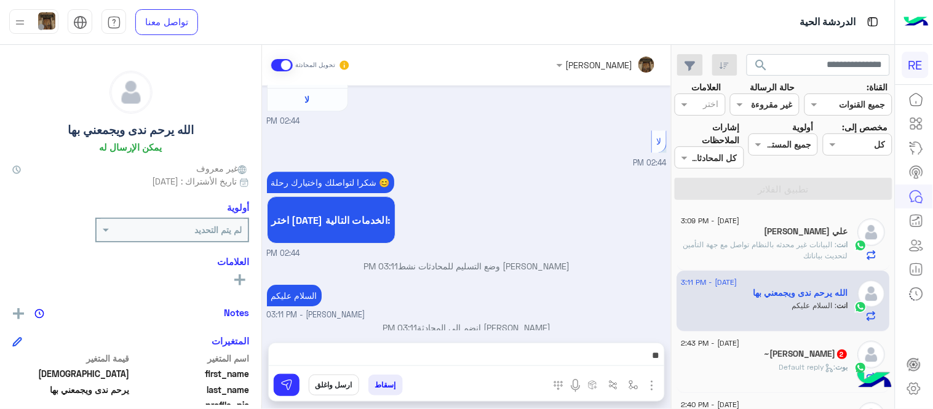
click at [447, 208] on div "[DATE] هل لديك حساب مسجل على التطبيق لا نعم 02:39 PM نعم 02:39 PM لمساعدتك بشكل…" at bounding box center [466, 208] width 409 height 245
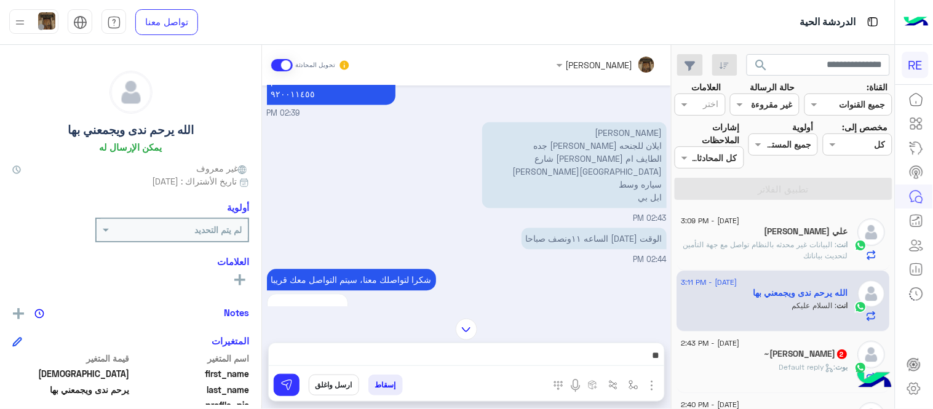
scroll to position [677, 0]
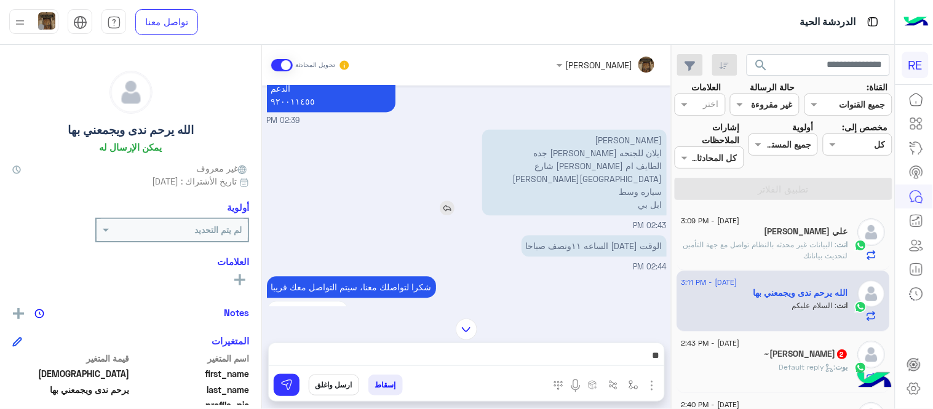
click at [455, 201] on img at bounding box center [447, 208] width 15 height 15
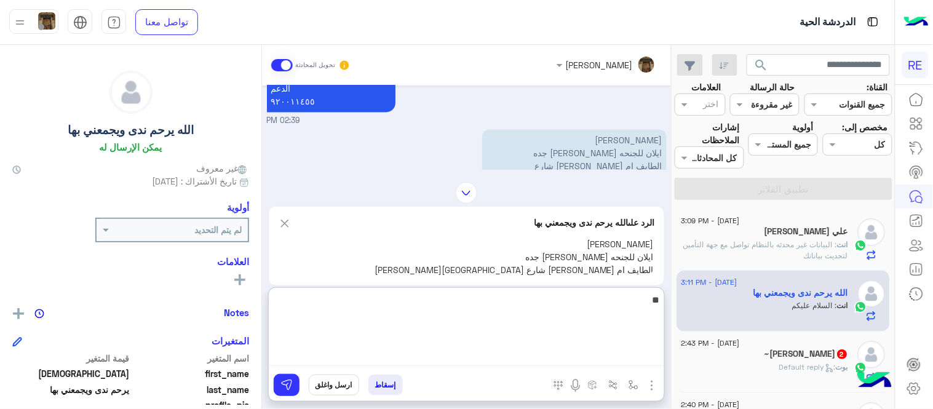
click at [628, 353] on textarea "**" at bounding box center [467, 329] width 396 height 74
type textarea "*"
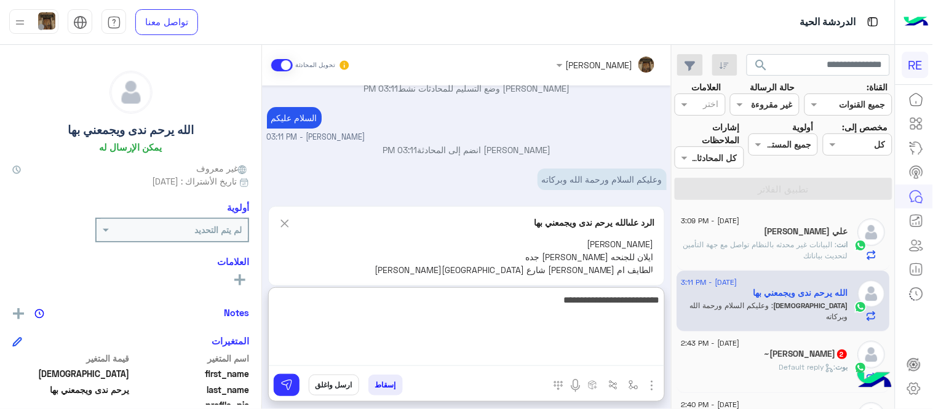
type textarea "**********"
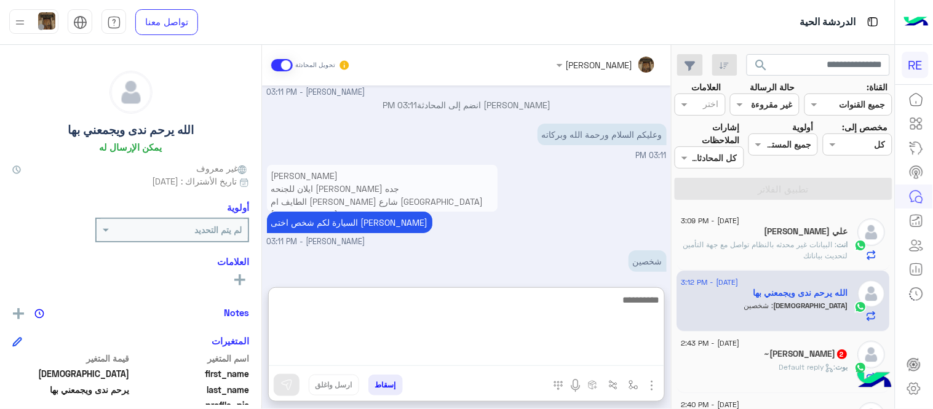
scroll to position [1183, 0]
click at [508, 318] on textarea at bounding box center [467, 329] width 396 height 74
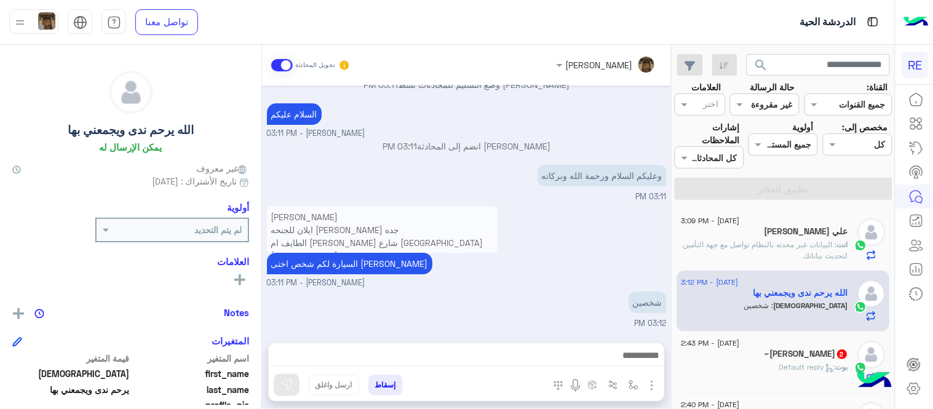
click at [398, 176] on div "[DATE] هل لديك حساب مسجل على التطبيق لا نعم 02:39 PM نعم 02:39 PM لمساعدتك بشكل…" at bounding box center [466, 208] width 409 height 245
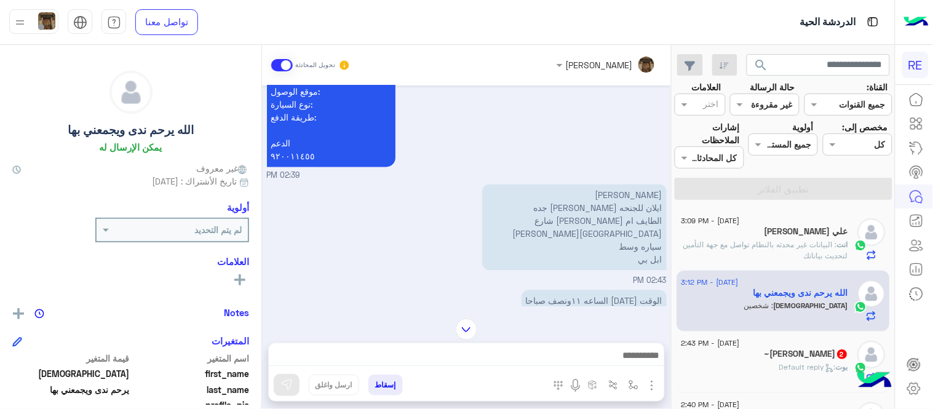
scroll to position [631, 0]
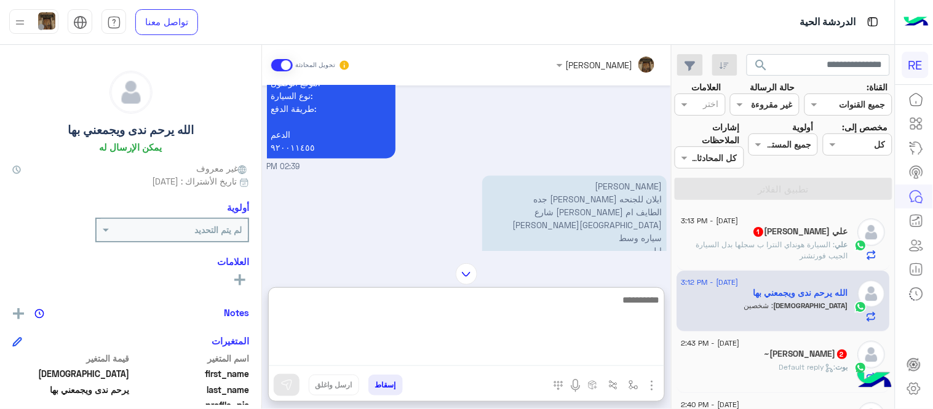
click at [567, 365] on textarea at bounding box center [467, 329] width 396 height 74
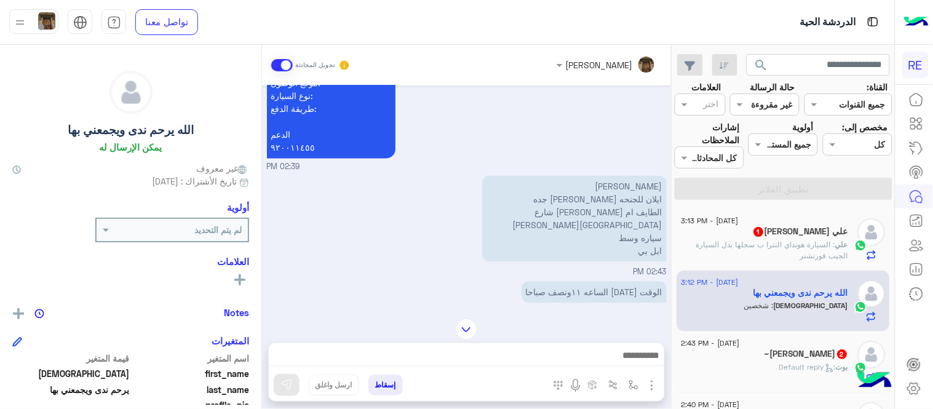
click at [431, 198] on div "[PERSON_NAME] ايلان للجنحه [PERSON_NAME] جده الطايف ام [PERSON_NAME] شارع آبو […" at bounding box center [467, 226] width 400 height 106
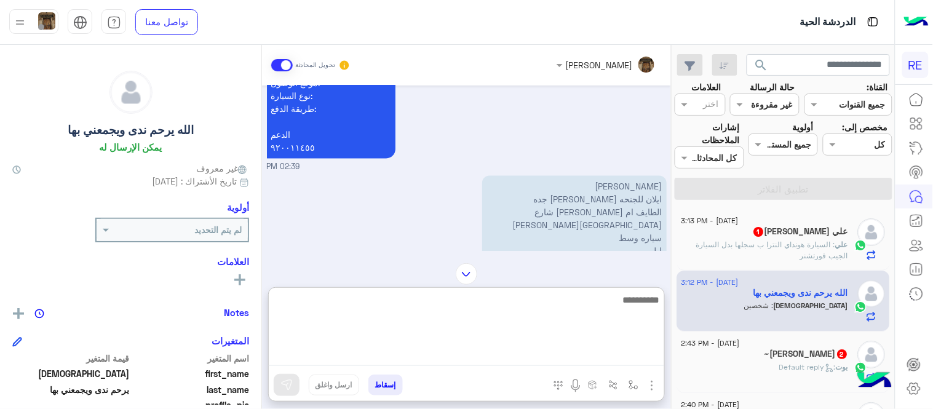
click at [506, 364] on textarea at bounding box center [467, 329] width 396 height 74
type textarea "**********"
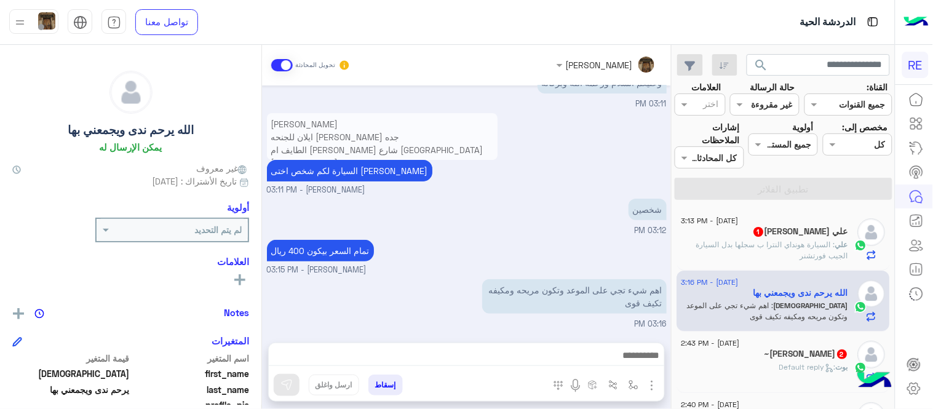
scroll to position [1221, 0]
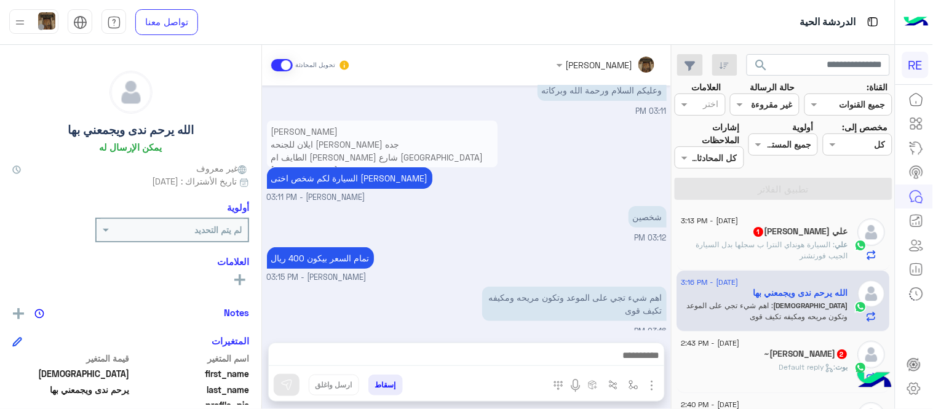
click at [544, 201] on div "[DATE] هل لديك حساب مسجل على التطبيق لا نعم 02:39 PM نعم 02:39 PM لمساعدتك بشكل…" at bounding box center [466, 208] width 409 height 245
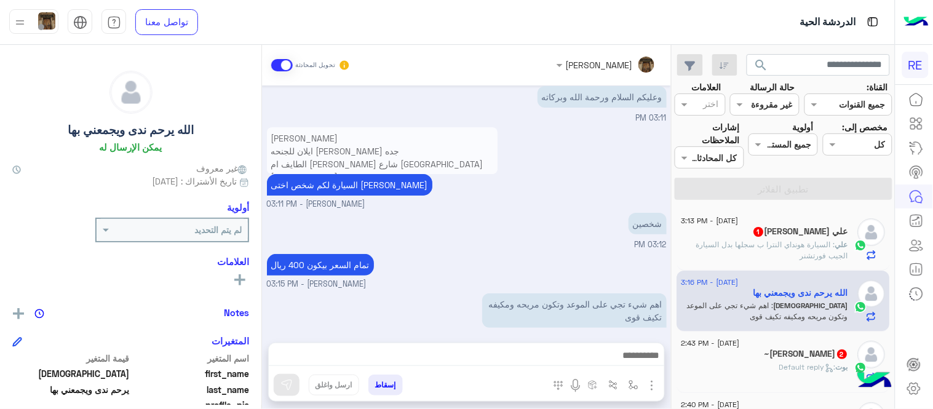
click at [530, 213] on div "شخصين 03:12 PM" at bounding box center [467, 230] width 400 height 41
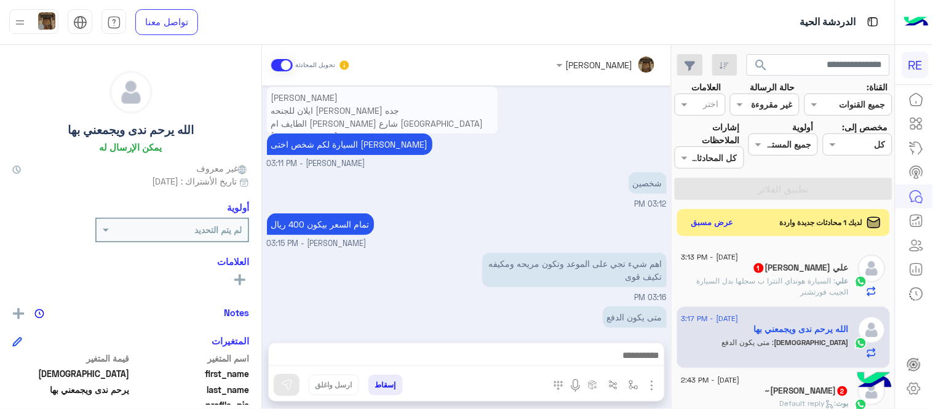
click at [266, 318] on div "[DATE] هل لديك حساب مسجل على التطبيق لا نعم 02:39 PM نعم 02:39 PM لمساعدتك بشكل…" at bounding box center [466, 208] width 409 height 245
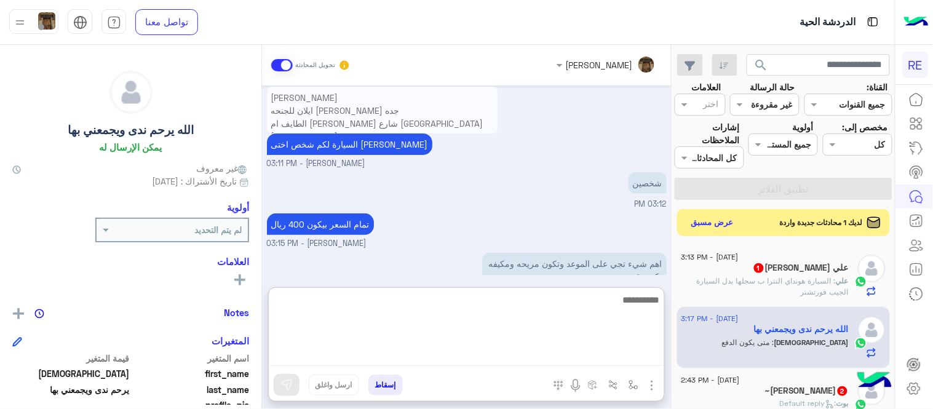
click at [461, 349] on textarea at bounding box center [467, 329] width 396 height 74
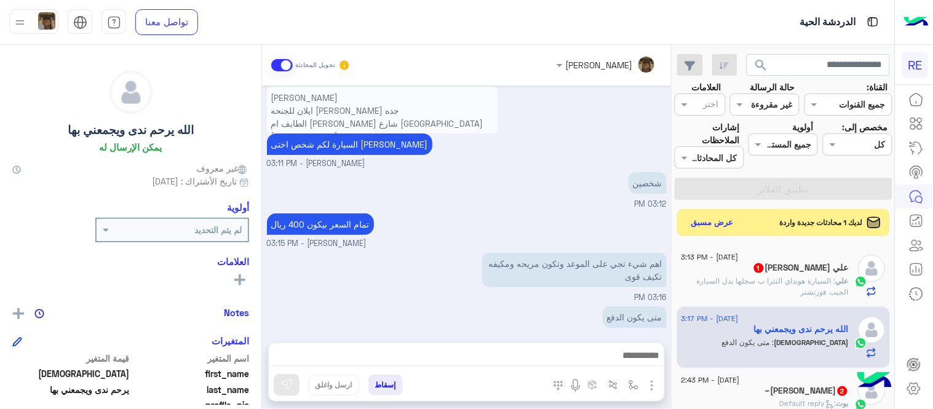
click at [466, 210] on div "تمام السعر بيكون 400 ريال [PERSON_NAME] - 03:15 PM" at bounding box center [467, 229] width 400 height 39
click at [452, 273] on img at bounding box center [447, 280] width 15 height 15
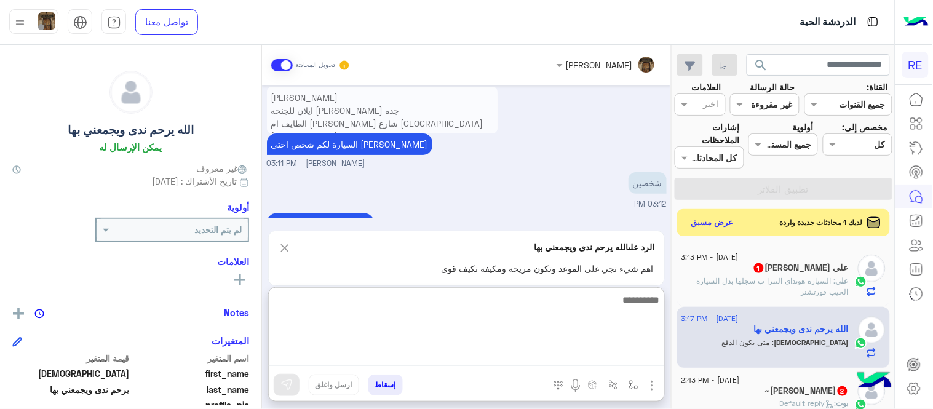
click at [544, 357] on textarea at bounding box center [467, 329] width 396 height 74
type textarea "**********"
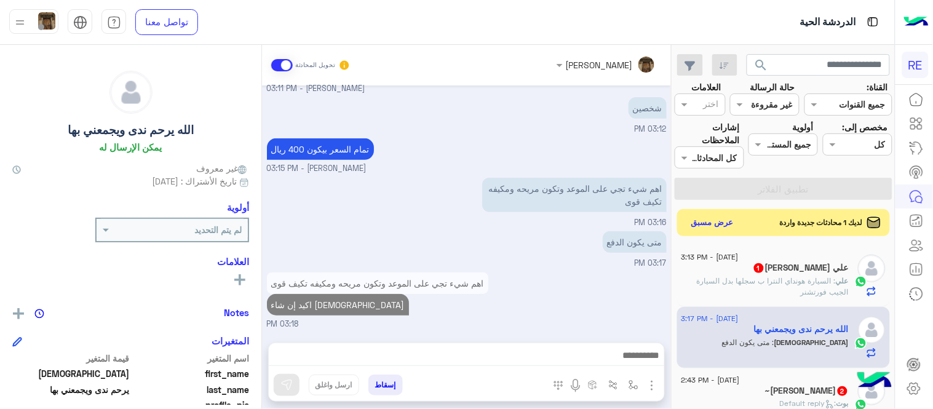
click at [604, 204] on div "[DATE] هل لديك حساب مسجل على التطبيق لا نعم 02:39 PM نعم 02:39 PM لمساعدتك بشكل…" at bounding box center [466, 208] width 409 height 245
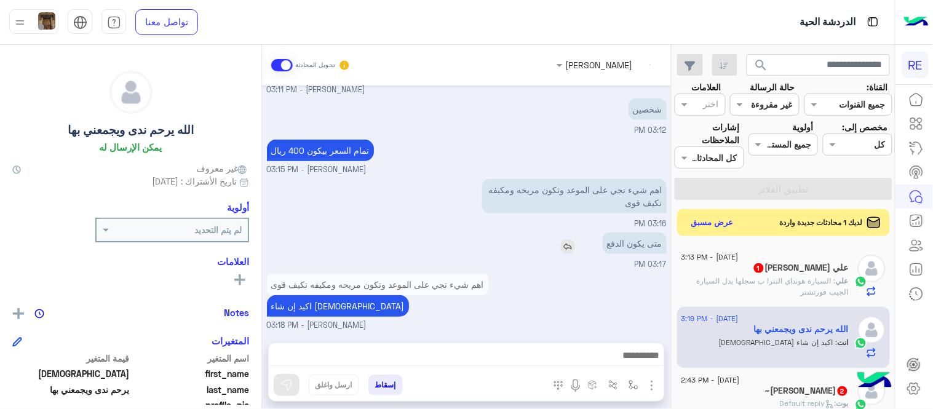
click at [568, 239] on img at bounding box center [567, 246] width 15 height 15
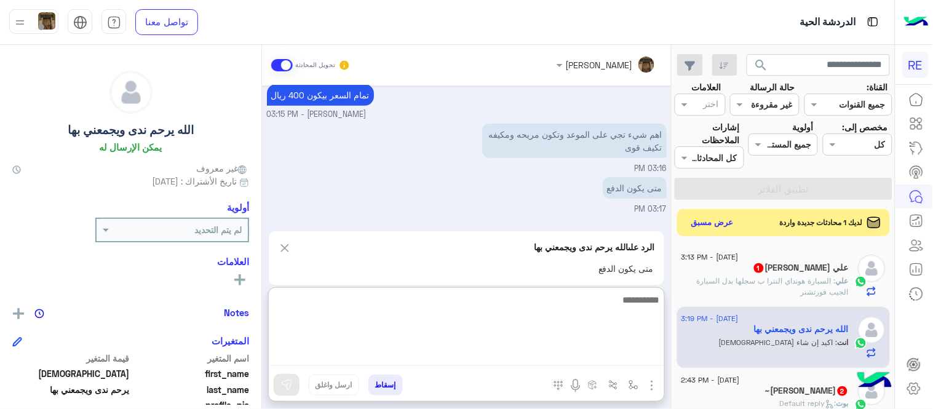
click at [542, 359] on textarea at bounding box center [467, 329] width 396 height 74
click at [532, 300] on textarea "**********" at bounding box center [467, 329] width 396 height 74
click at [519, 303] on textarea "**********" at bounding box center [467, 329] width 396 height 74
click at [514, 302] on textarea "**********" at bounding box center [467, 329] width 396 height 74
click at [415, 303] on textarea "**********" at bounding box center [467, 329] width 396 height 74
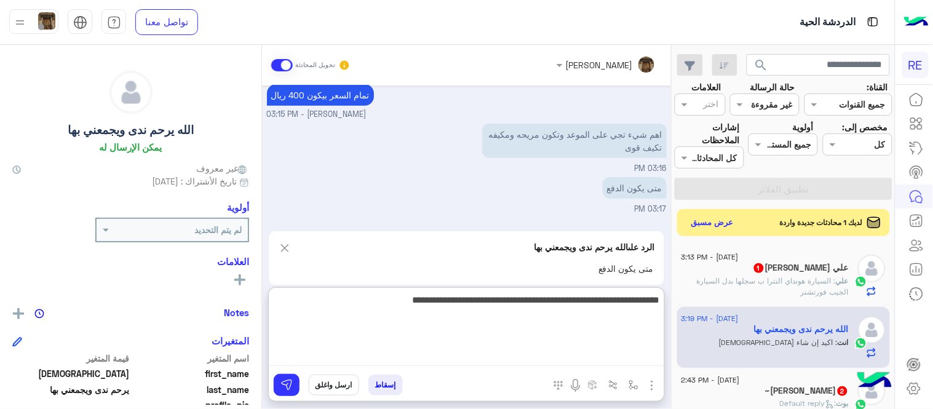
click at [412, 302] on textarea "**********" at bounding box center [467, 329] width 396 height 74
click at [357, 297] on textarea "**********" at bounding box center [467, 329] width 396 height 74
type textarea "**********"
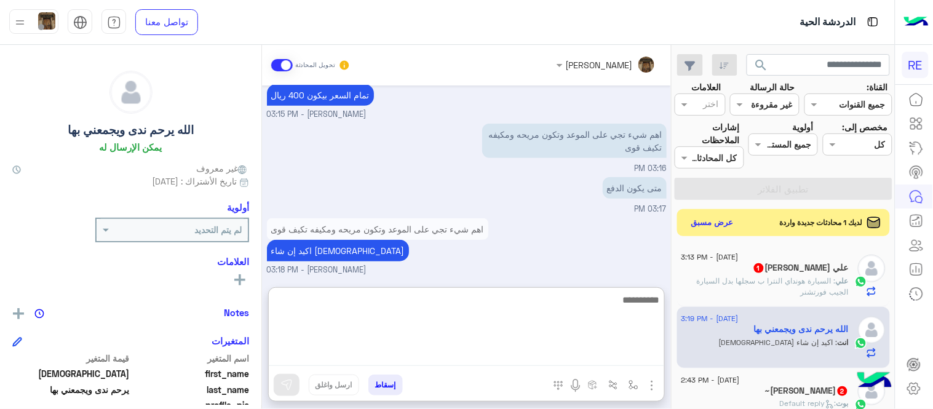
scroll to position [1464, 0]
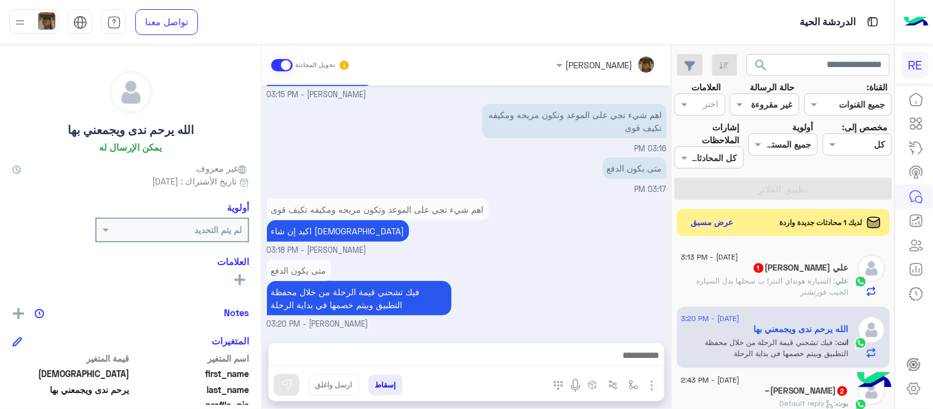
click at [588, 216] on div "[DATE] هل لديك حساب مسجل على التطبيق لا نعم 02:39 PM نعم 02:39 PM لمساعدتك بشكل…" at bounding box center [466, 208] width 409 height 245
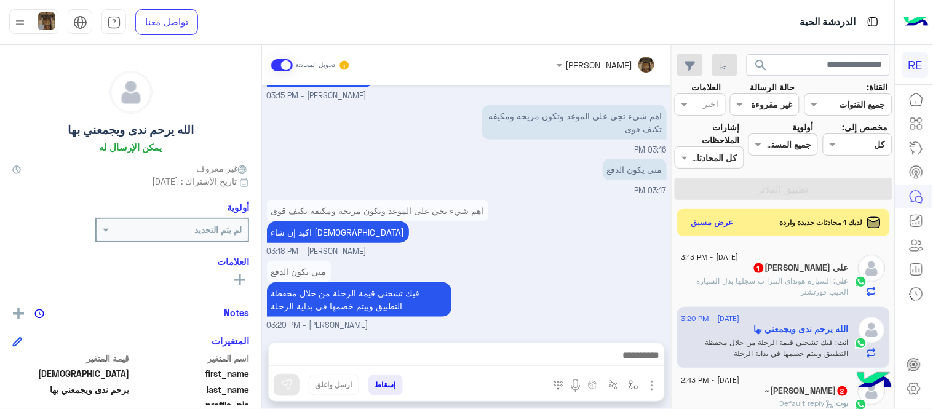
click at [588, 216] on div "اهم شيء تجي على الموعد وتكون مريحه ومكيفه تكيف قوى اكيد إن شاء الله [PERSON_NAM…" at bounding box center [467, 227] width 400 height 61
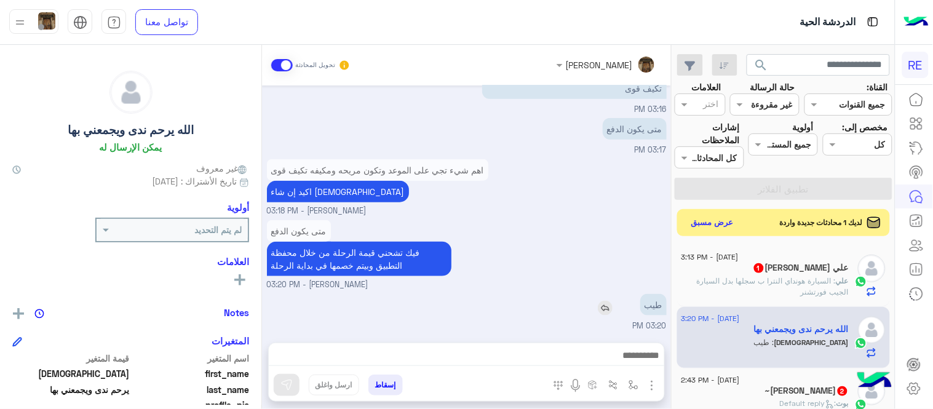
scroll to position [1490, 0]
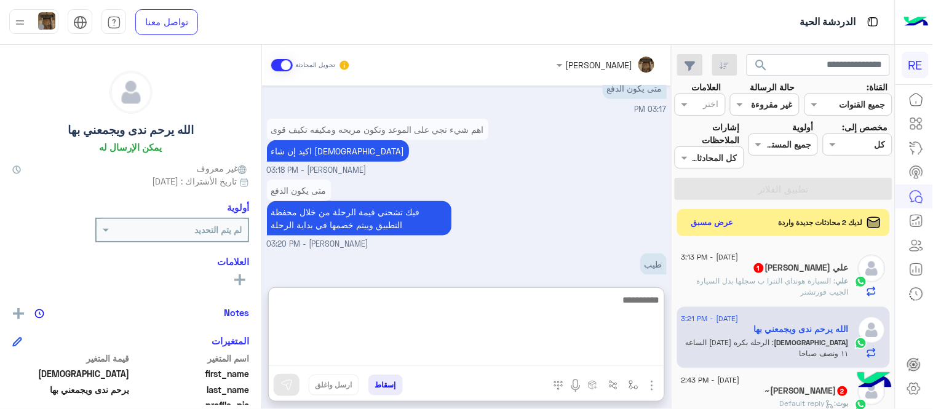
click at [548, 358] on textarea at bounding box center [467, 329] width 396 height 74
type textarea "**********"
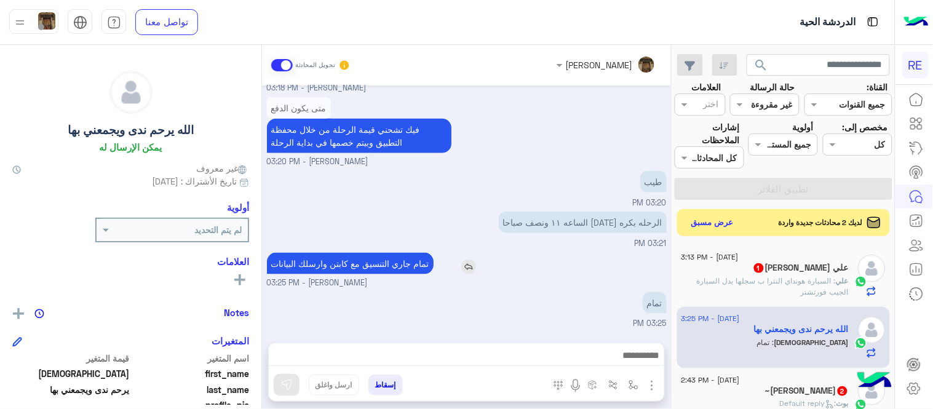
click at [479, 214] on div "[DATE] هل لديك حساب مسجل على التطبيق لا نعم 02:39 PM نعم 02:39 PM لمساعدتك بشكل…" at bounding box center [466, 208] width 409 height 245
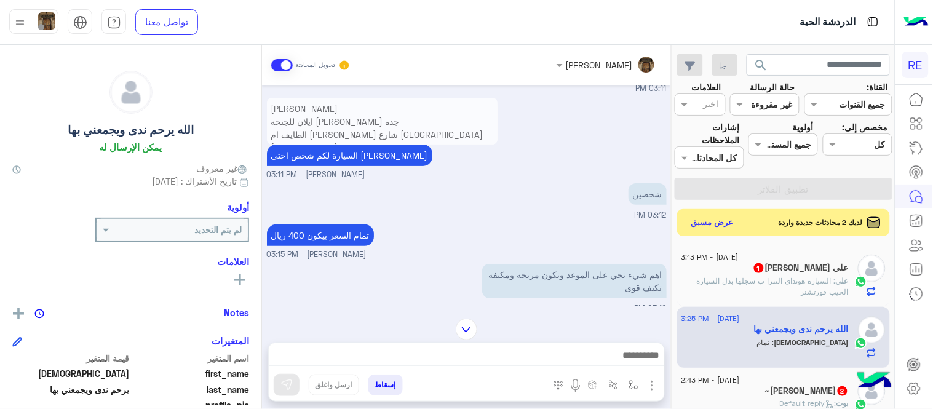
scroll to position [1234, 0]
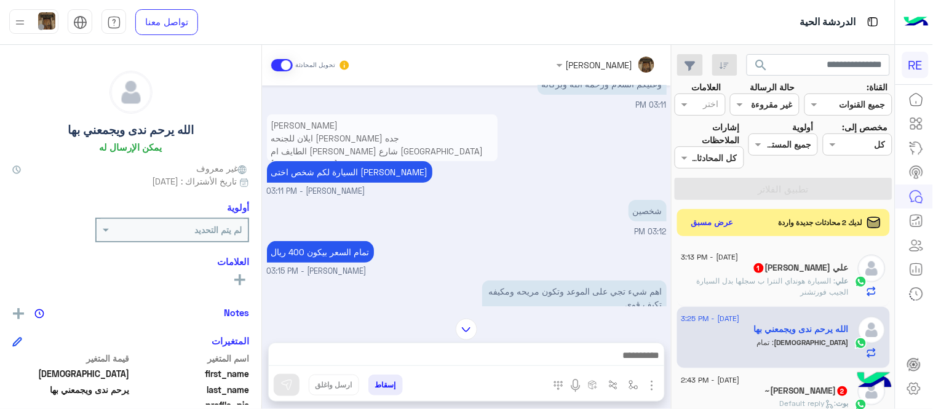
click at [357, 134] on p "[PERSON_NAME] ايلان للجنحه [PERSON_NAME] جده الطايف ام [PERSON_NAME] شارع آبو […" at bounding box center [382, 157] width 231 height 86
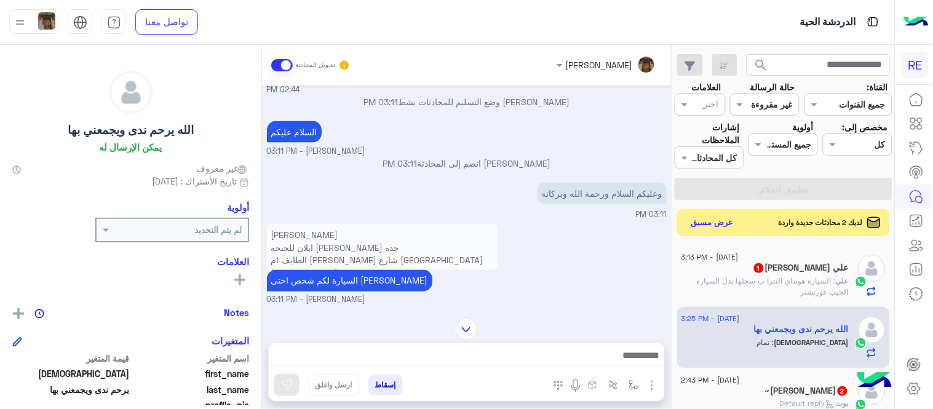
scroll to position [413, 0]
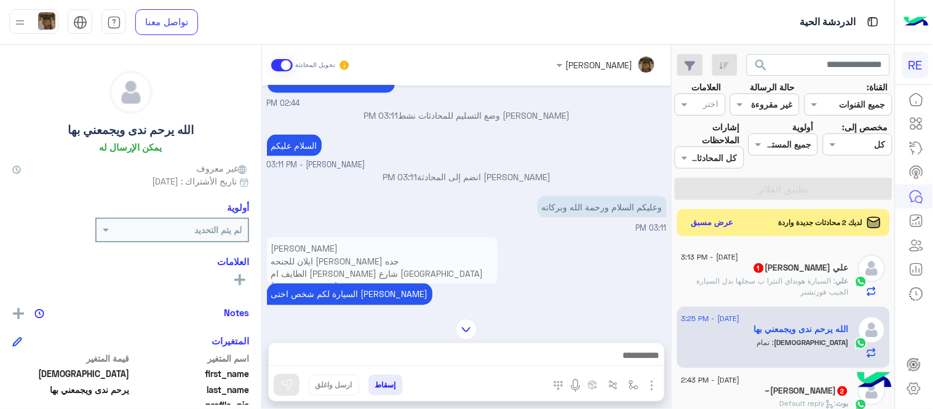
click at [365, 242] on p "[PERSON_NAME] ايلان للجنحه [PERSON_NAME] جده الطايف ام [PERSON_NAME] شارع آبو […" at bounding box center [382, 280] width 231 height 86
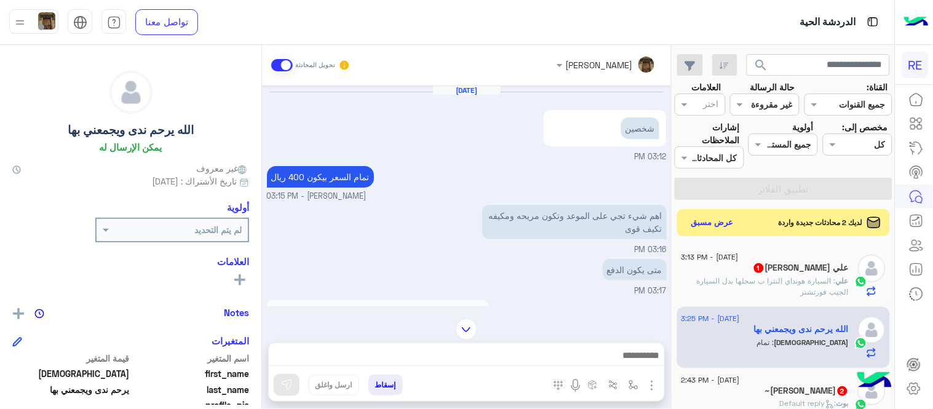
scroll to position [566, 0]
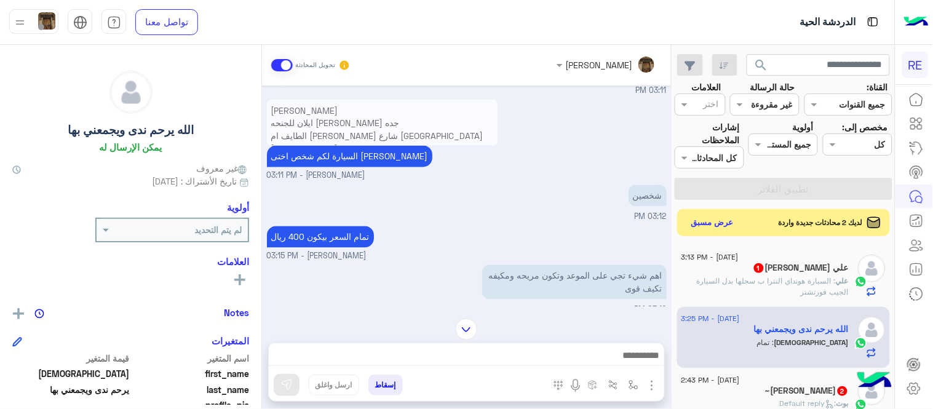
click at [335, 115] on p "[PERSON_NAME] ايلان للجنحه [PERSON_NAME] جده الطايف ام [PERSON_NAME] شارع آبو […" at bounding box center [382, 143] width 231 height 86
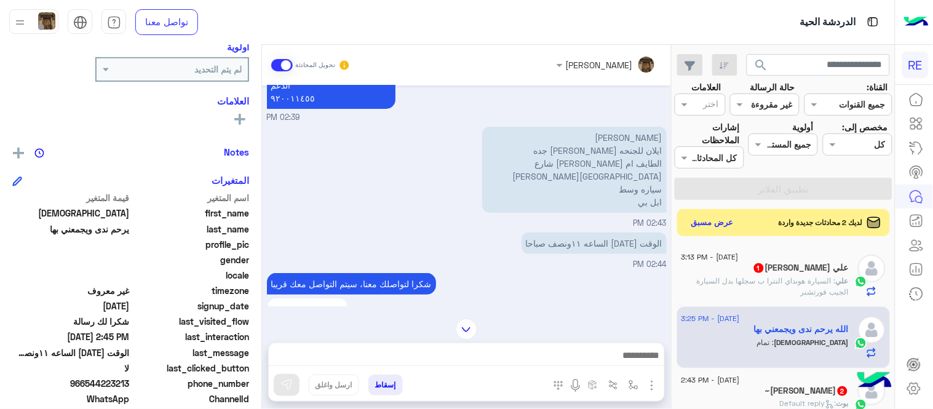
scroll to position [194, 0]
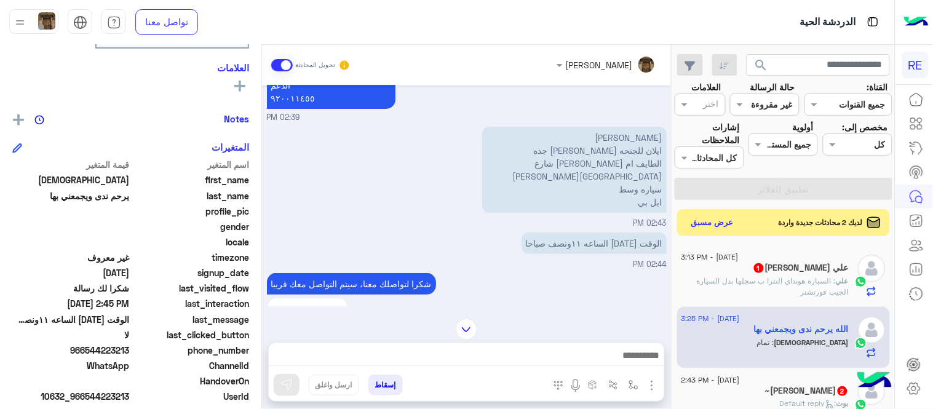
drag, startPoint x: 88, startPoint y: 351, endPoint x: 130, endPoint y: 349, distance: 42.5
click at [130, 349] on span "966544223213" at bounding box center [71, 350] width 118 height 13
copy span "544223213"
click at [659, 177] on p "[PERSON_NAME] ايلان للجنحه [PERSON_NAME] جده الطايف ام [PERSON_NAME] شارع آبو […" at bounding box center [574, 170] width 185 height 86
click at [659, 179] on p "[PERSON_NAME] ايلان للجنحه [PERSON_NAME] جده الطايف ام [PERSON_NAME] شارع آبو […" at bounding box center [574, 170] width 185 height 86
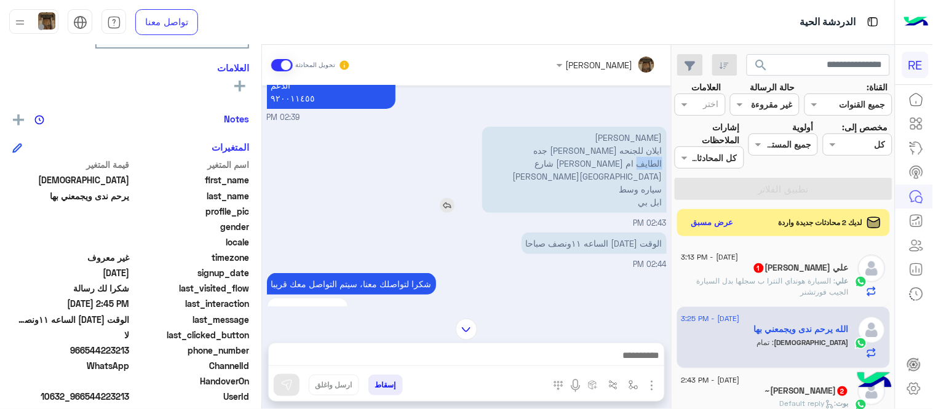
click at [653, 175] on p "[PERSON_NAME] ايلان للجنحه [PERSON_NAME] جده الطايف ام [PERSON_NAME] شارع آبو […" at bounding box center [574, 170] width 185 height 86
drag, startPoint x: 653, startPoint y: 175, endPoint x: 530, endPoint y: 175, distance: 122.4
click at [530, 175] on p "[PERSON_NAME] ايلان للجنحه [PERSON_NAME] جده الطايف ام [PERSON_NAME] شارع آبو […" at bounding box center [574, 170] width 185 height 86
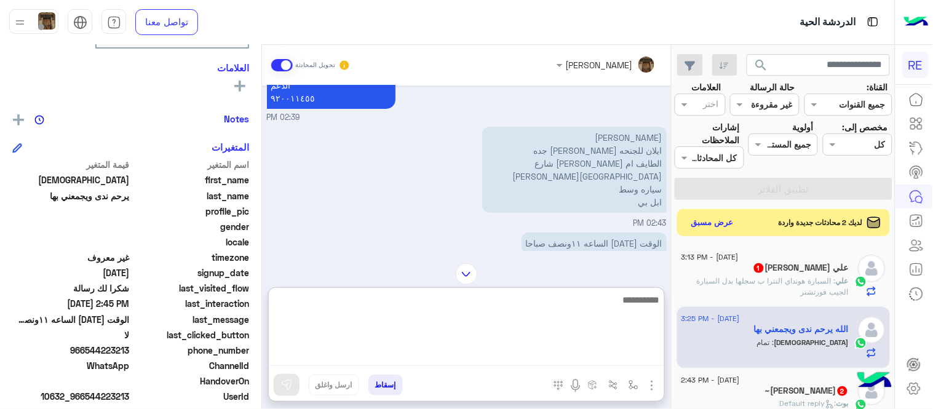
click at [491, 361] on textarea at bounding box center [467, 329] width 396 height 74
paste textarea "**********"
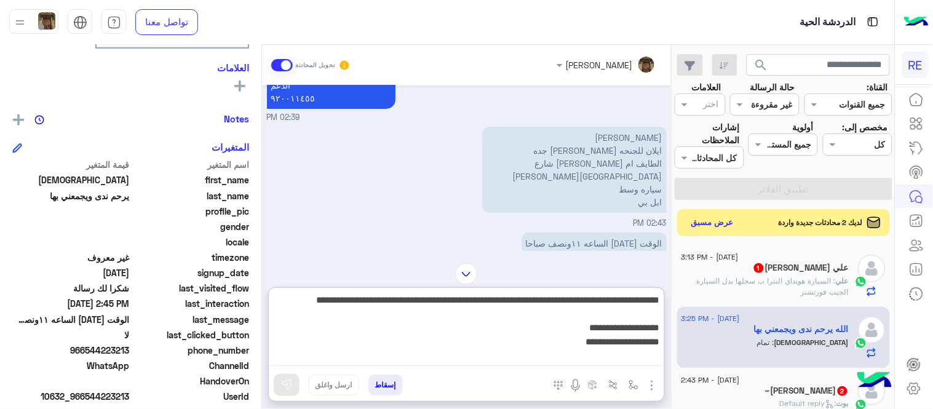
scroll to position [217, 0]
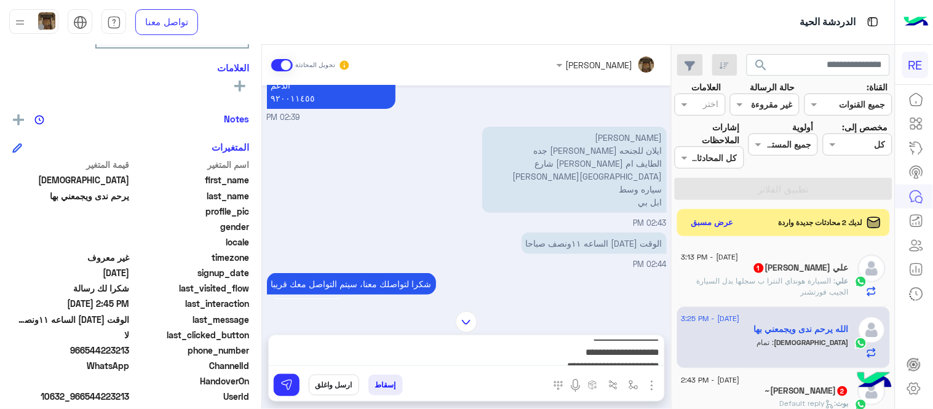
click at [471, 269] on div "[PERSON_NAME] تحويل المحادثة [DATE] السلام عليكم ورحمة الله وبركاته 02:39 PM وع…" at bounding box center [466, 229] width 409 height 369
click at [468, 320] on img at bounding box center [467, 330] width 22 height 22
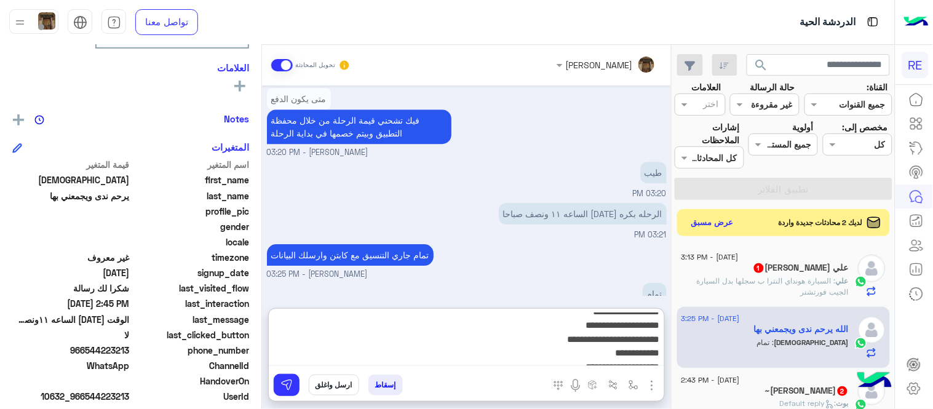
click at [558, 358] on textarea "**********" at bounding box center [467, 339] width 396 height 53
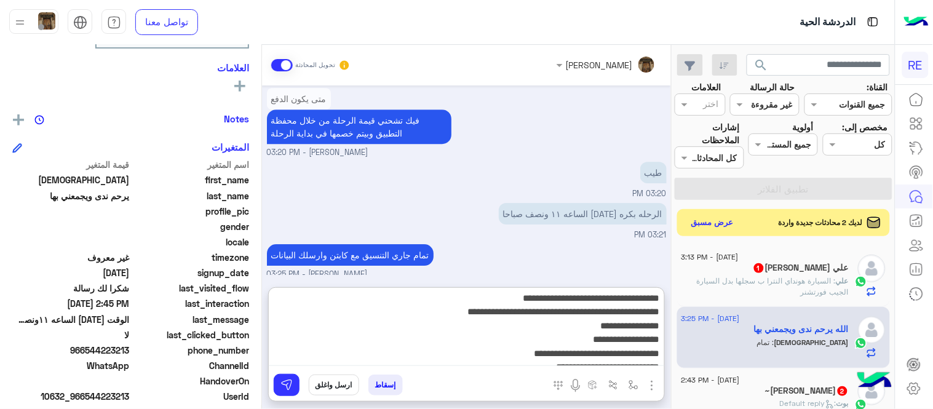
scroll to position [2, 0]
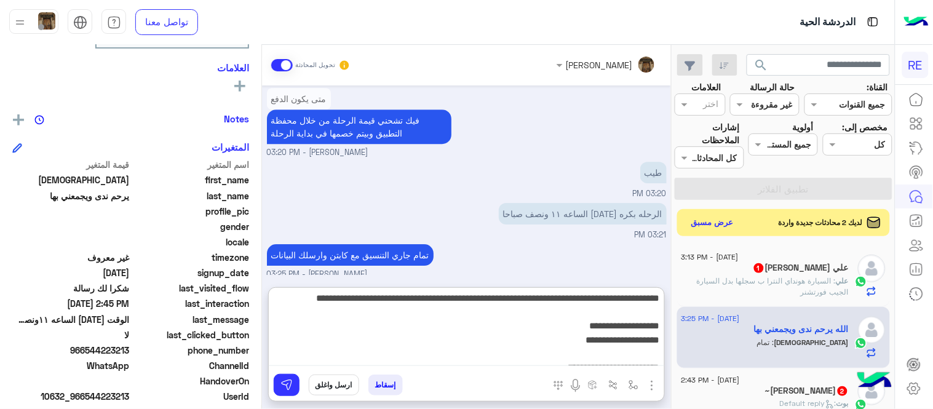
click at [619, 337] on textarea "**********" at bounding box center [467, 329] width 396 height 74
type textarea "**********"
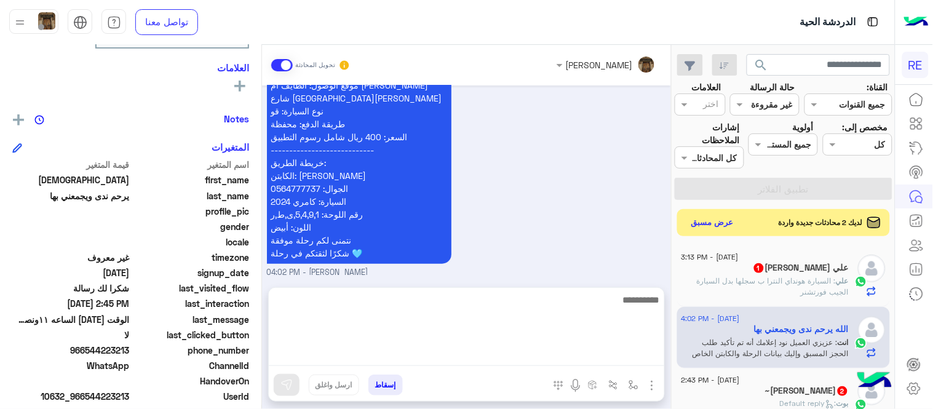
scroll to position [2479, 0]
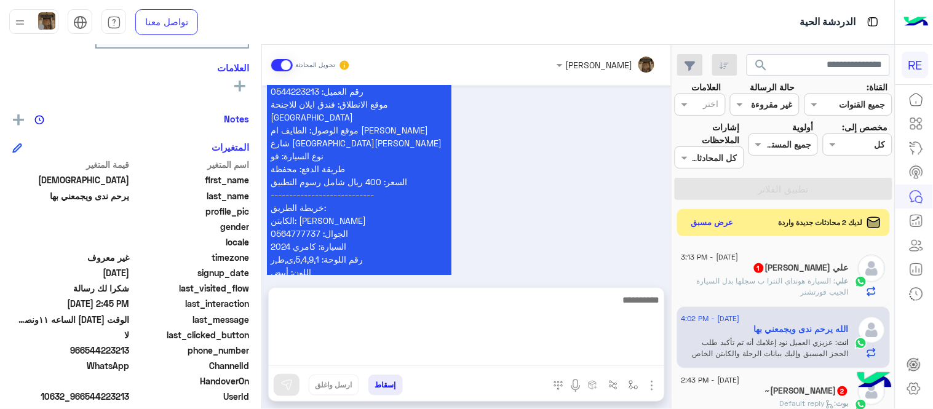
click at [558, 217] on div "عزيزي العميل نود إعلامك أنه تم تأكيد طلب الحجز المسبق وإليك بيانات الرحلة والكا…" at bounding box center [467, 155] width 400 height 337
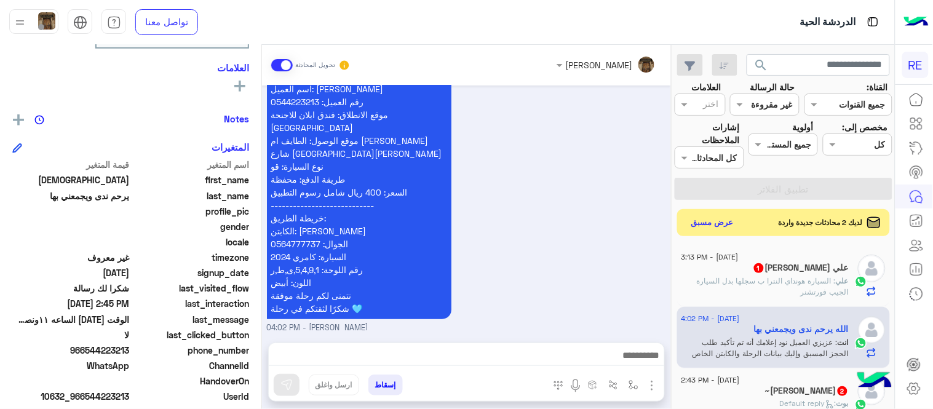
click at [259, 325] on div "الله يرحم ندى ويجمعني بها يمكن الإرسال له غير معروف تاريخ الأشتراك : [DATE] أول…" at bounding box center [130, 225] width 261 height 360
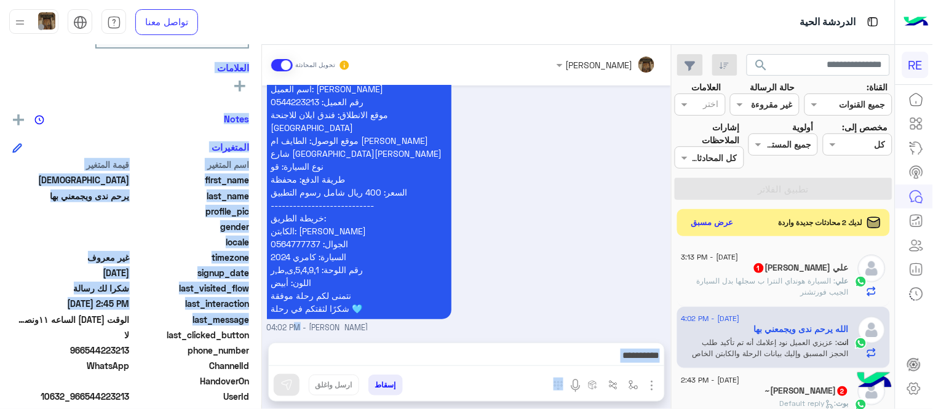
click at [261, 326] on mat-drawer-container "[PERSON_NAME] تحويل المحادثة [DATE] السلام عليكم ورحمة الله وبركاته 02:39 PM وع…" at bounding box center [335, 229] width 671 height 369
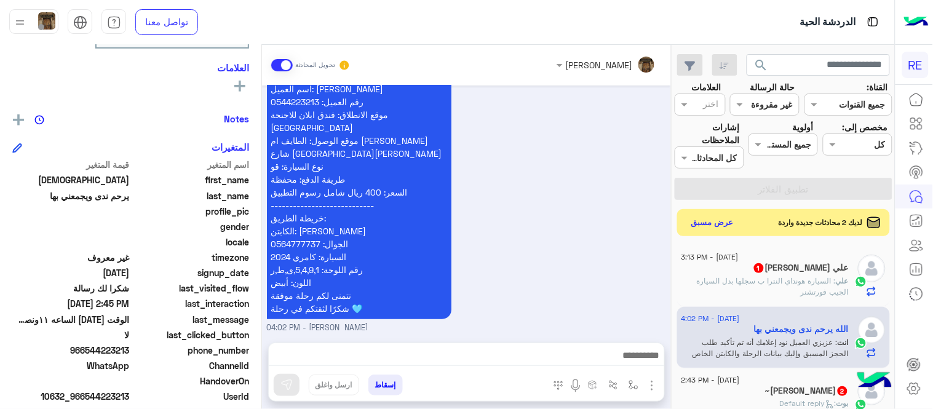
click at [283, 329] on span "[PERSON_NAME] - 04:02 PM" at bounding box center [318, 328] width 102 height 12
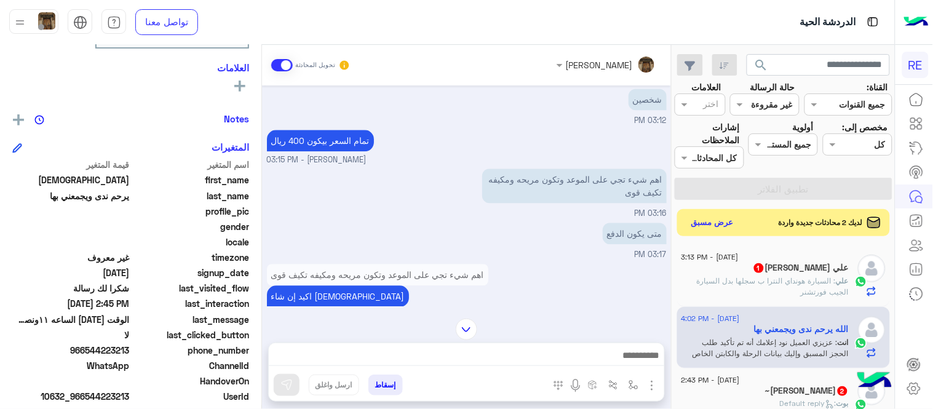
scroll to position [1868, 0]
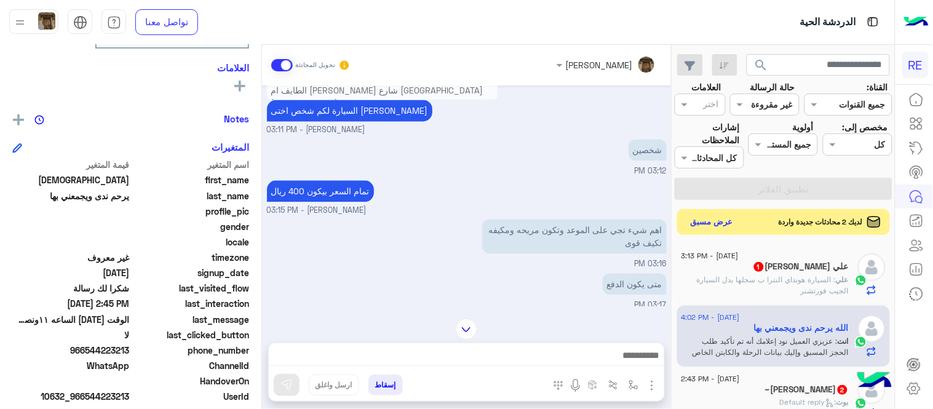
click at [700, 219] on button "عرض مسبق" at bounding box center [713, 222] width 52 height 17
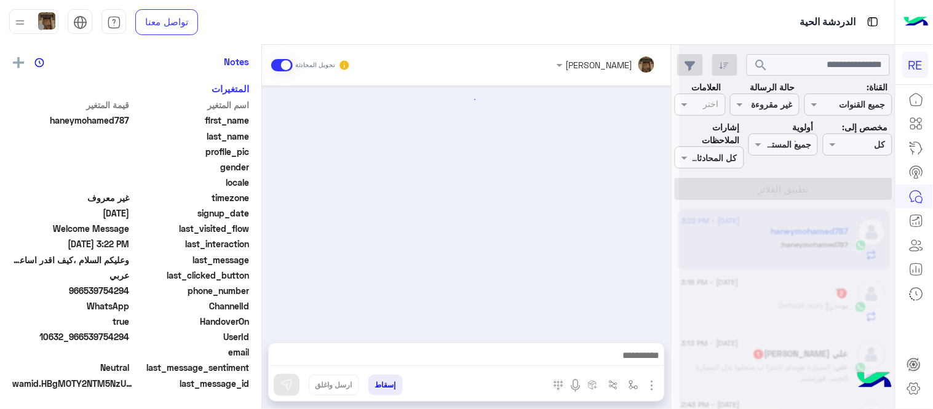
scroll to position [309, 0]
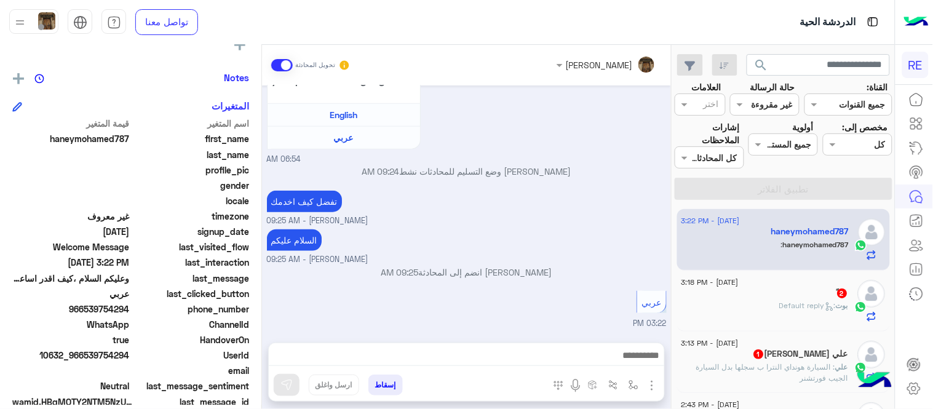
click at [800, 303] on span ": Default reply" at bounding box center [808, 305] width 57 height 9
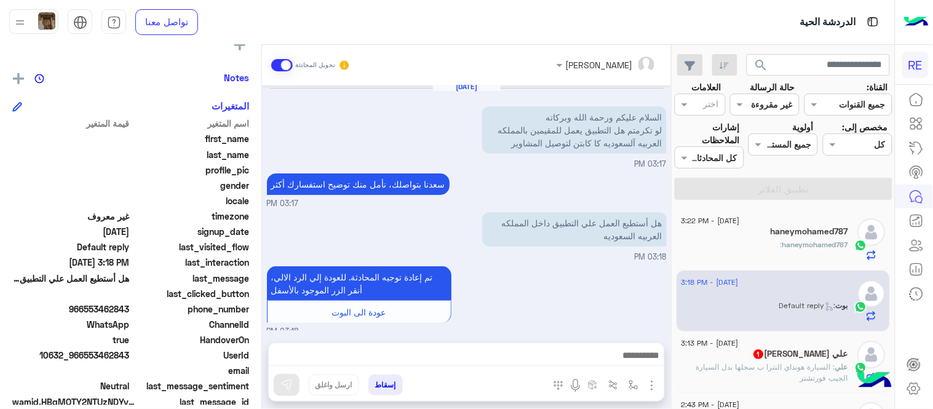
scroll to position [1, 0]
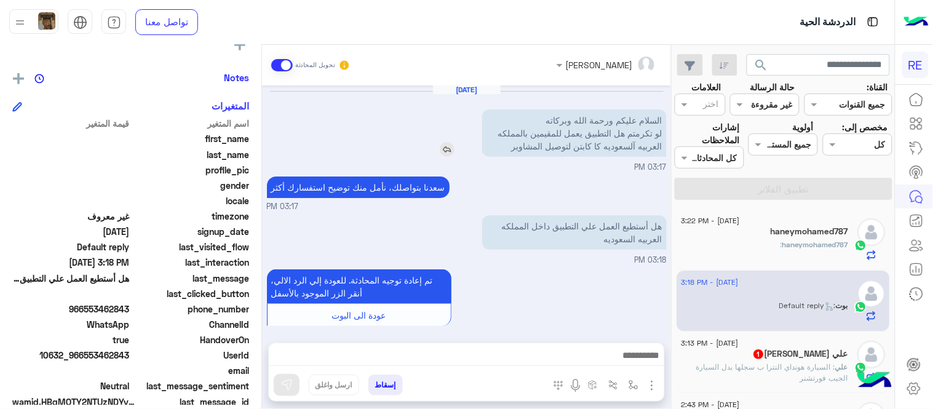
click at [448, 148] on img at bounding box center [447, 149] width 15 height 15
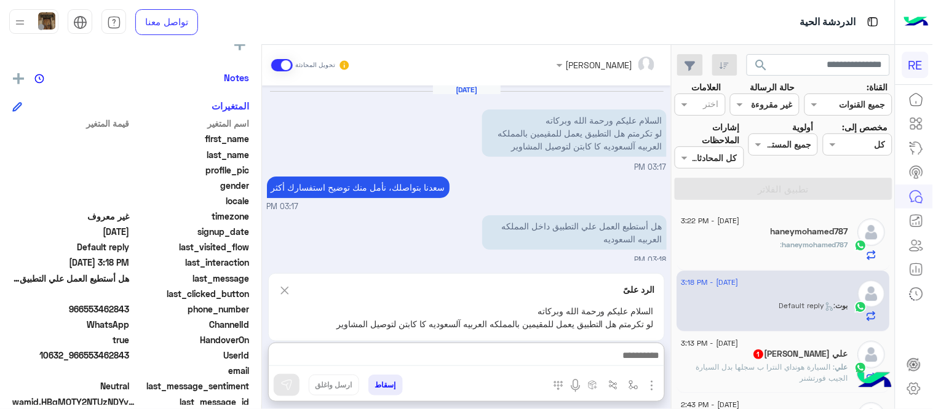
click at [460, 353] on textarea at bounding box center [467, 357] width 396 height 18
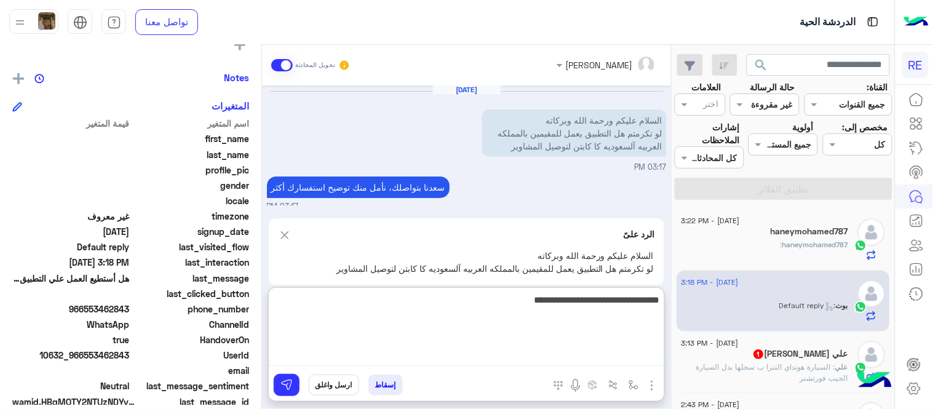
type textarea "**********"
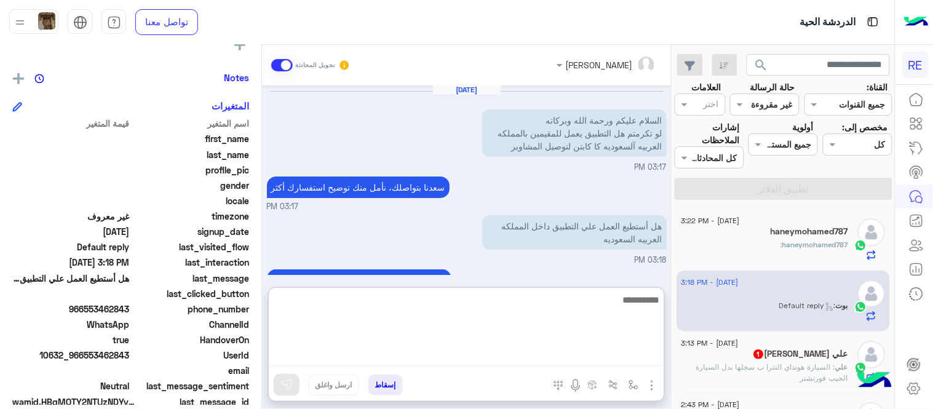
scroll to position [197, 0]
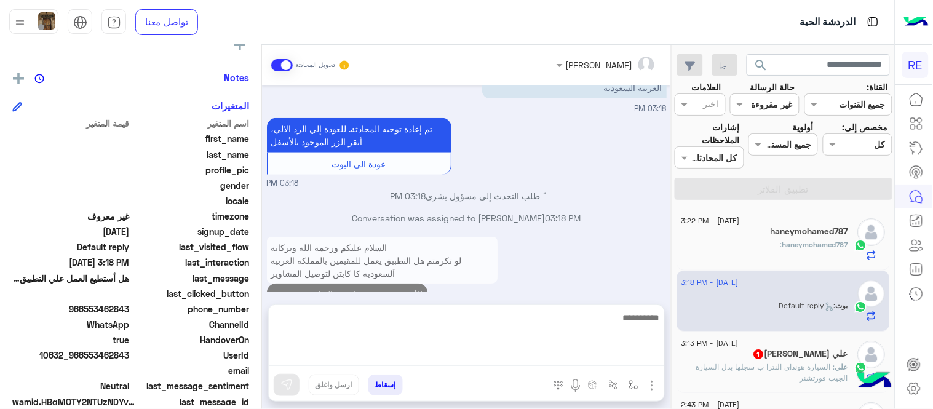
click at [559, 257] on div "السلام عليكم ورحمة الله وبركاته لو تكرمتم هل التطبيق يعمل للمقيمين بالمملكه الع…" at bounding box center [467, 277] width 400 height 86
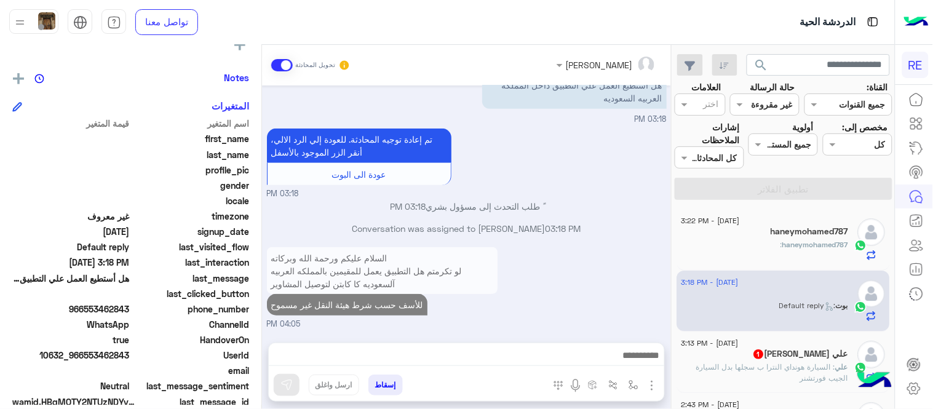
scroll to position [164, 0]
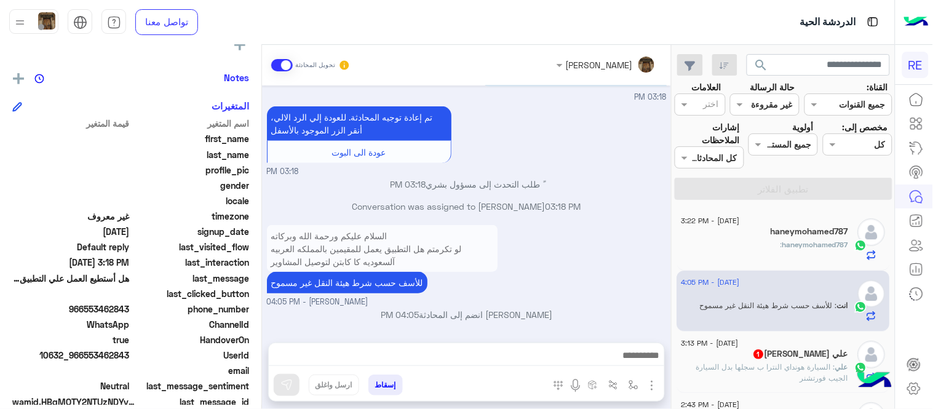
click at [764, 357] on div "علي [PERSON_NAME] 1" at bounding box center [765, 355] width 167 height 13
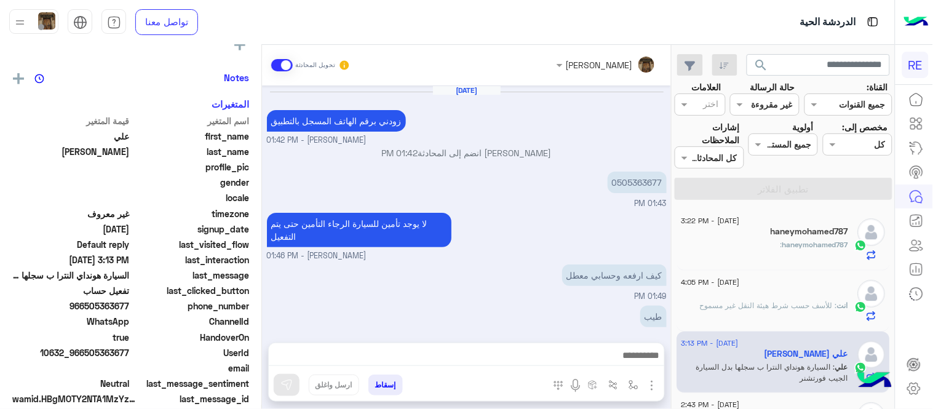
scroll to position [201, 0]
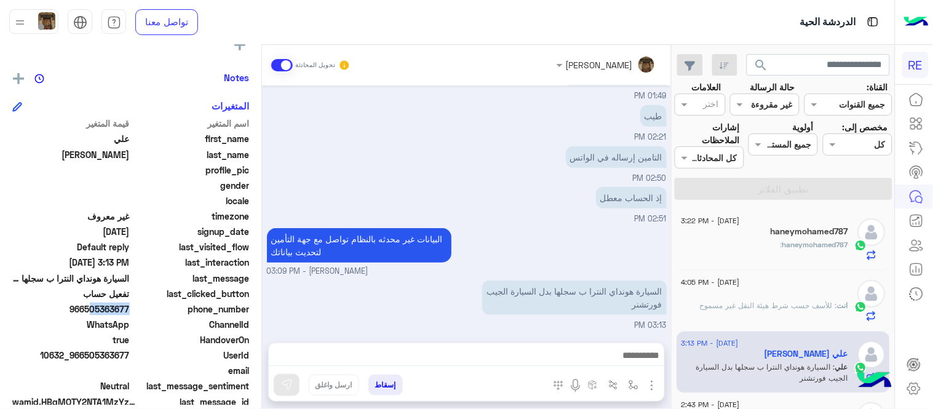
drag, startPoint x: 85, startPoint y: 306, endPoint x: 129, endPoint y: 308, distance: 44.3
click at [129, 308] on span "966505363677" at bounding box center [71, 309] width 118 height 13
drag, startPoint x: 86, startPoint y: 303, endPoint x: 131, endPoint y: 313, distance: 46.0
click at [130, 313] on span "966505363677" at bounding box center [71, 309] width 118 height 13
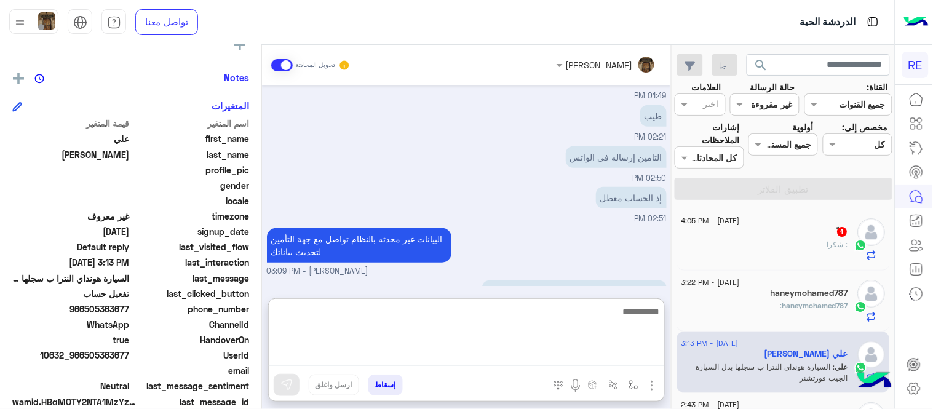
click at [486, 353] on textarea at bounding box center [467, 335] width 396 height 62
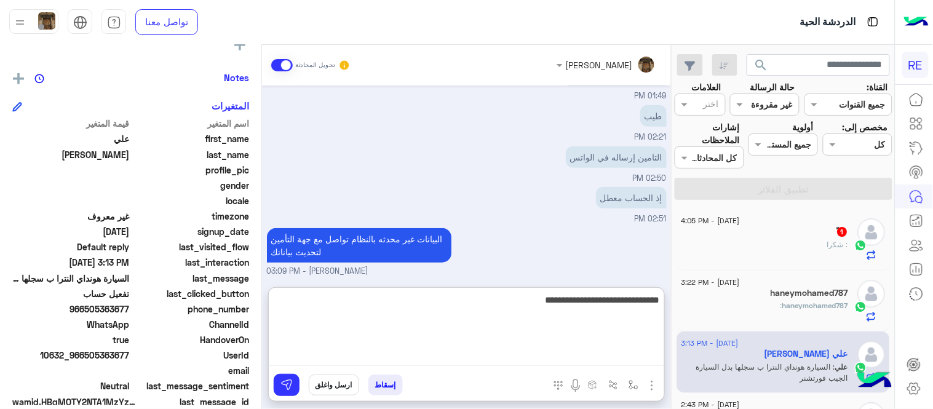
type textarea "**********"
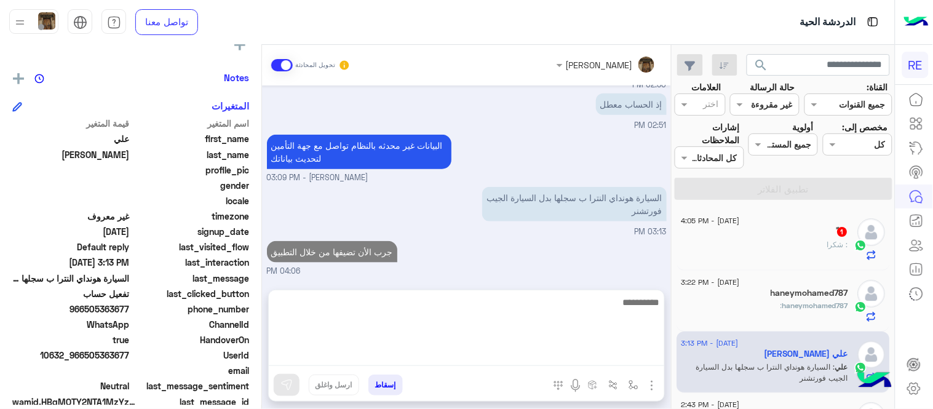
scroll to position [240, 0]
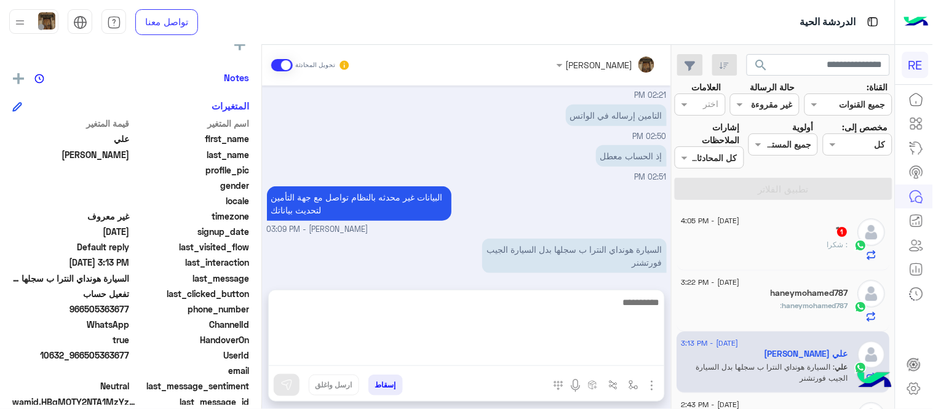
click at [597, 263] on div "[DATE] زودني برقم الهاتف المسجل بالتطبيق [PERSON_NAME] - 01:42 PM [PERSON_NAME]…" at bounding box center [466, 182] width 409 height 192
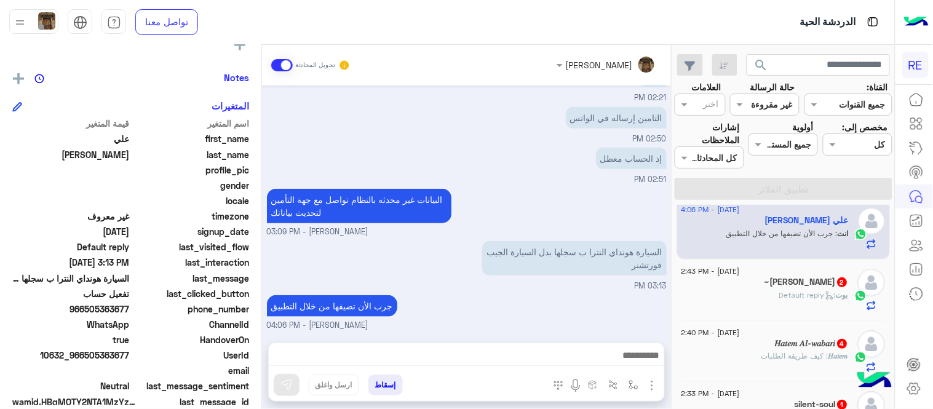
scroll to position [158, 0]
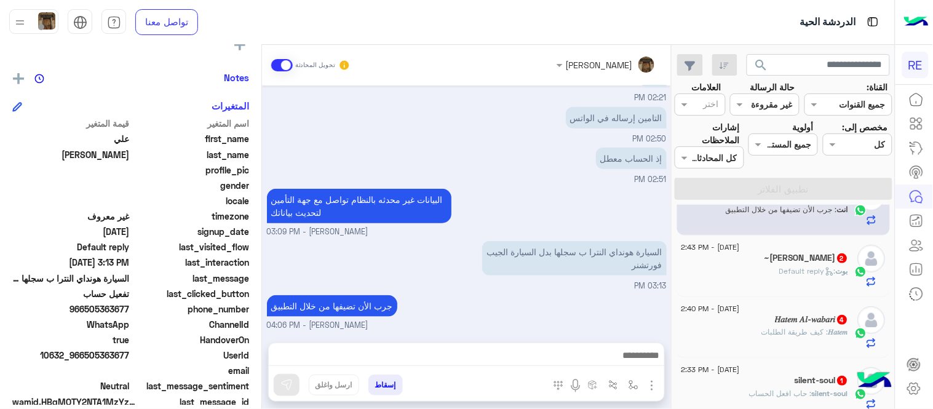
click at [764, 256] on div "~[PERSON_NAME] 2" at bounding box center [765, 259] width 167 height 13
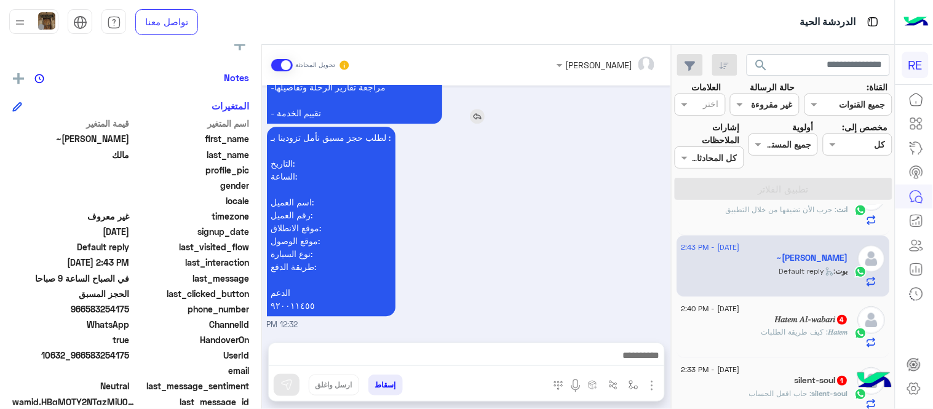
scroll to position [520, 0]
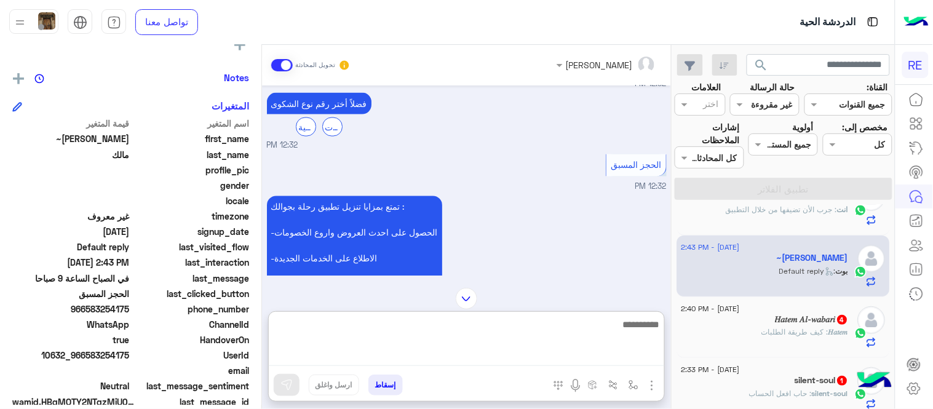
click at [505, 349] on textarea at bounding box center [467, 341] width 396 height 49
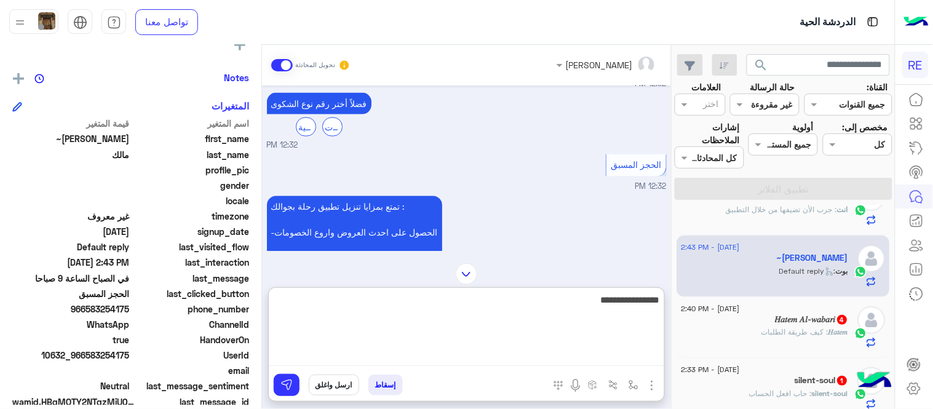
type textarea "**********"
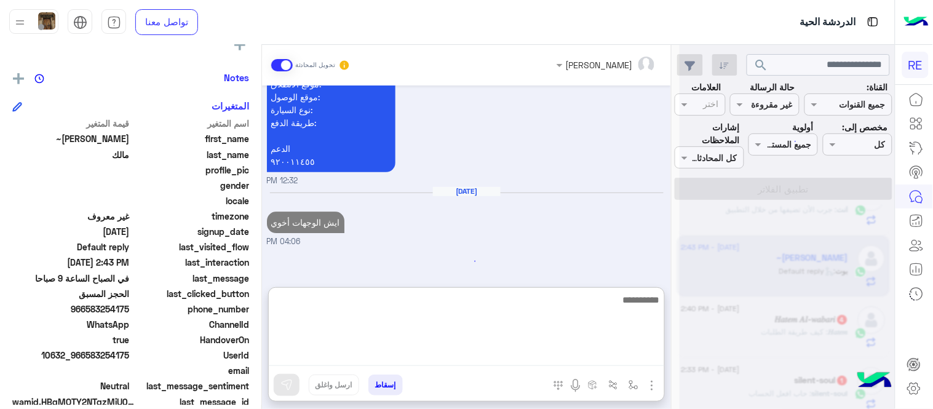
scroll to position [1258, 0]
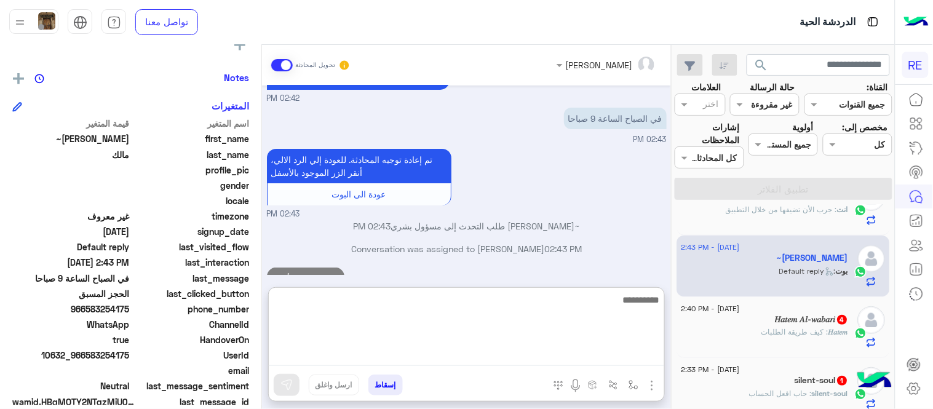
click at [561, 247] on div "[DATE] عربي 12:32 PM هل أنت ؟ كابتن 👨🏻‍✈️ عميل 🧳 رحال (مرشد مرخص) 🏖️ 12:32 PM ع…" at bounding box center [466, 180] width 409 height 189
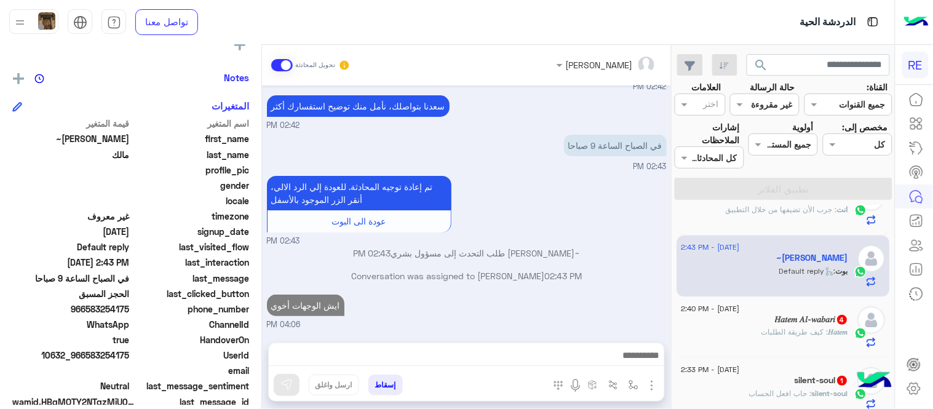
scroll to position [1224, 0]
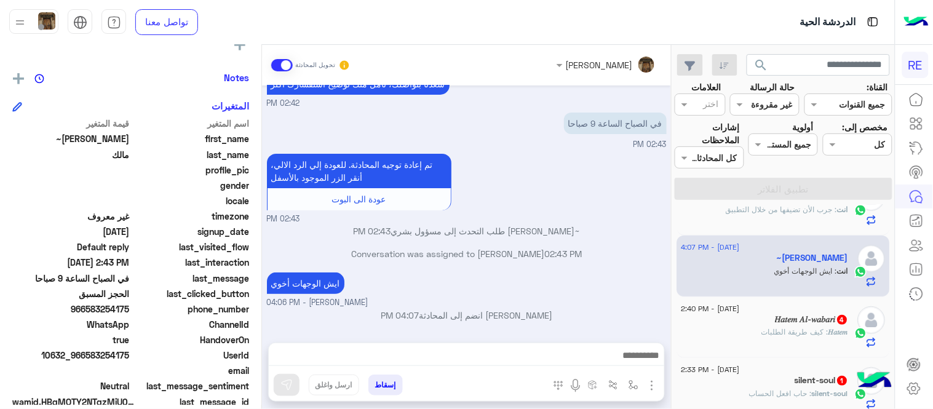
click at [821, 330] on span ": كيف طريقة الطلبات" at bounding box center [795, 331] width 67 height 9
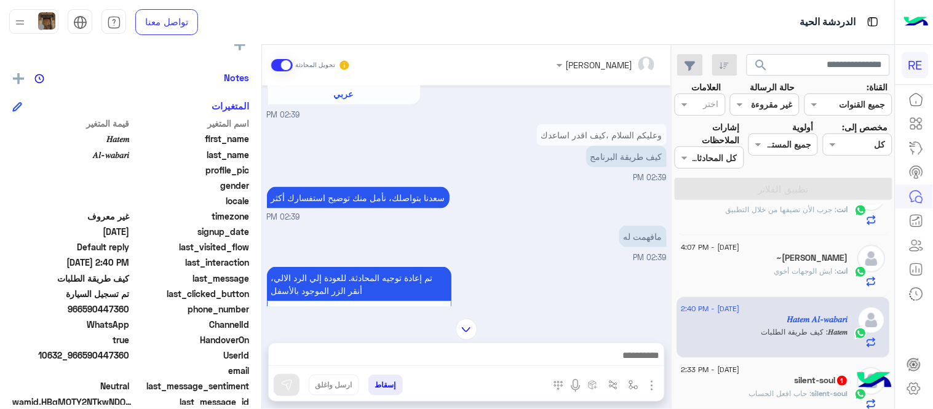
scroll to position [380, 0]
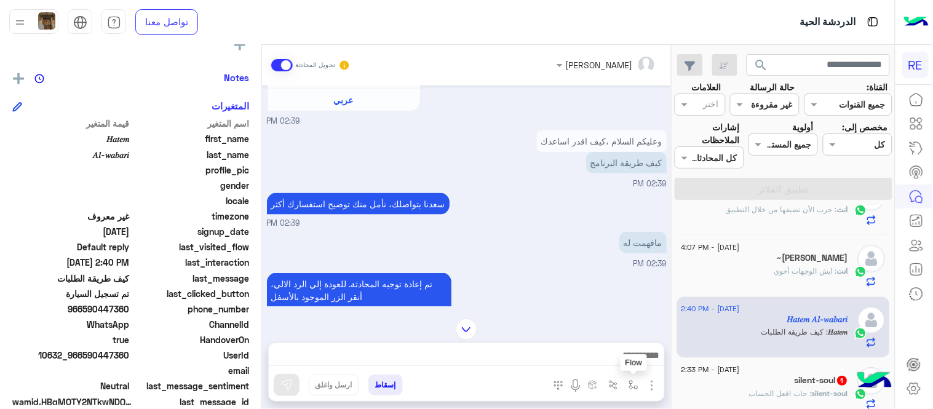
click at [626, 386] on button "button" at bounding box center [634, 385] width 20 height 20
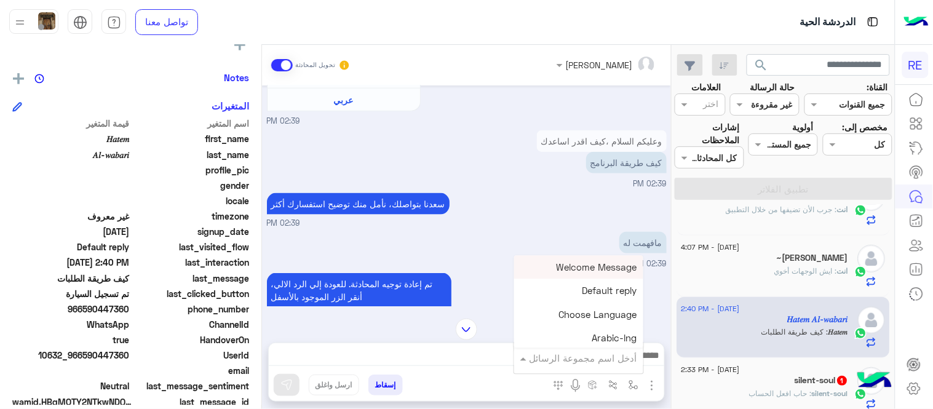
click at [577, 354] on input "text" at bounding box center [595, 358] width 83 height 14
type input "*"
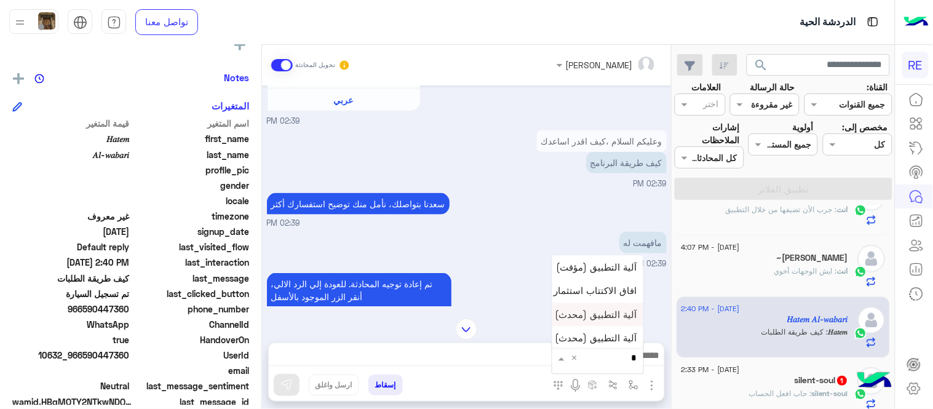
click at [623, 321] on div "آلية التطبيق (محدث)" at bounding box center [597, 314] width 91 height 23
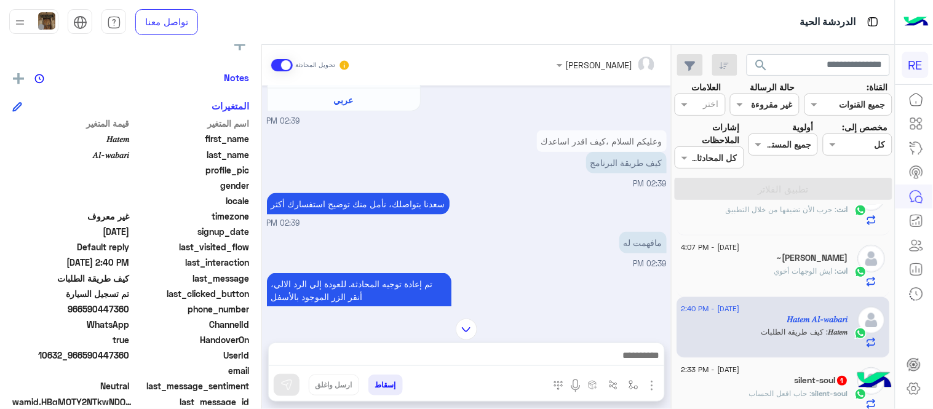
type textarea "**********"
click at [290, 376] on button at bounding box center [287, 385] width 26 height 22
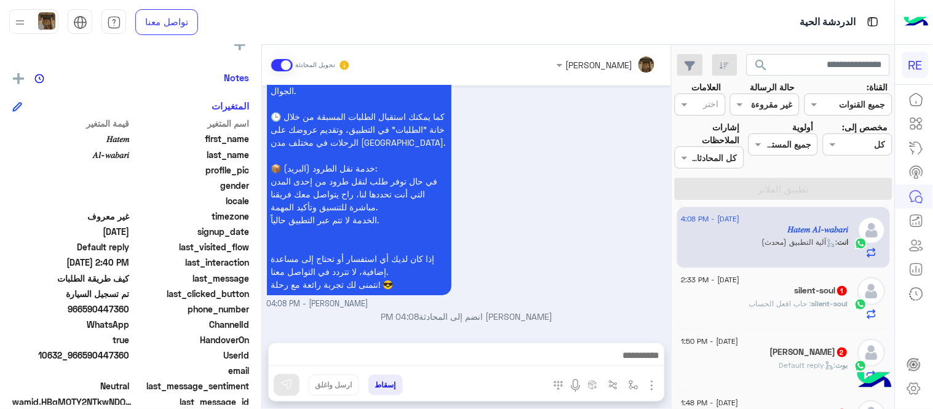
scroll to position [271, 0]
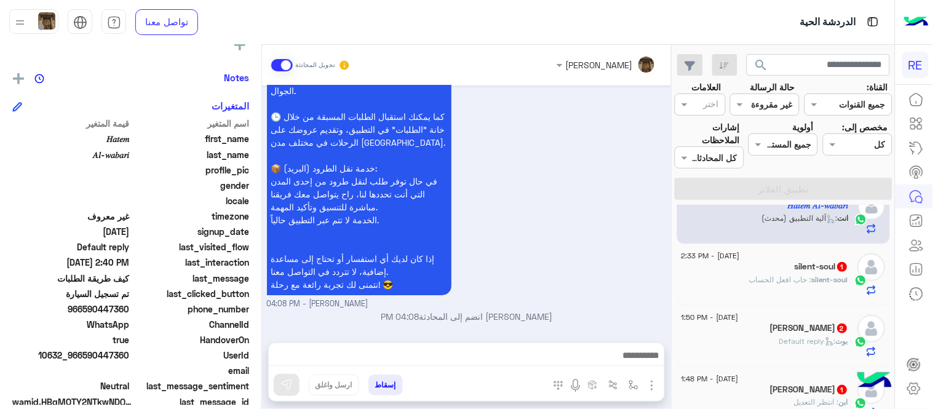
click at [751, 278] on div "silent-soul : حاب افعل الحساب" at bounding box center [765, 285] width 167 height 22
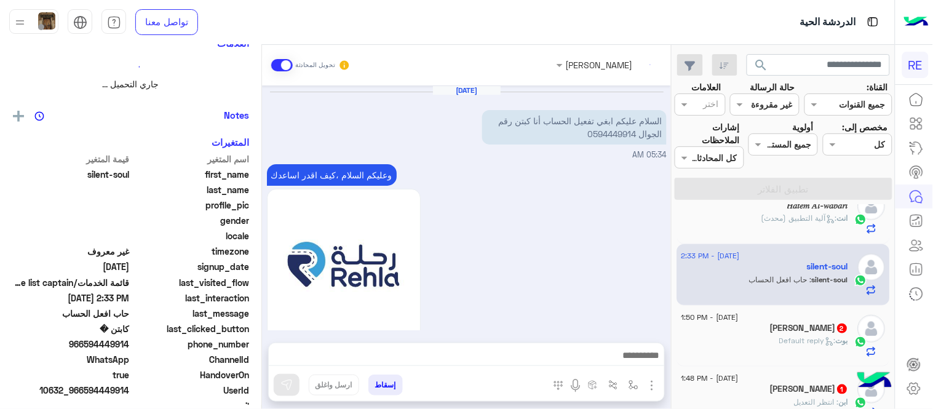
scroll to position [567, 0]
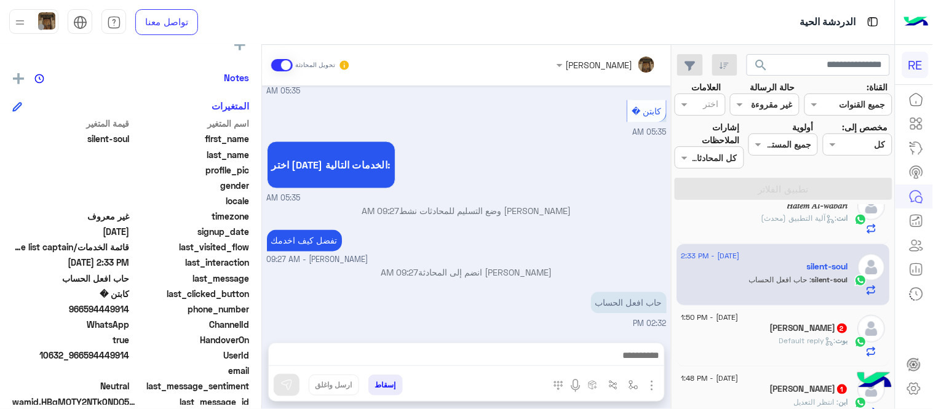
click at [481, 368] on div at bounding box center [467, 358] width 396 height 31
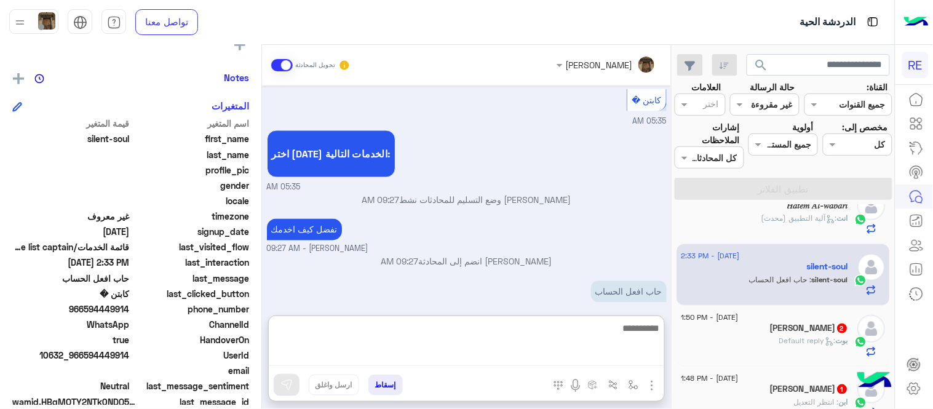
click at [474, 359] on textarea at bounding box center [467, 344] width 396 height 46
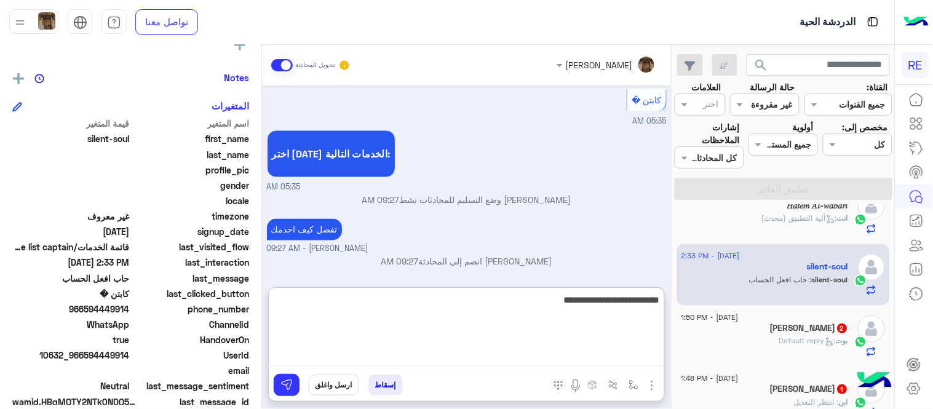
type textarea "**********"
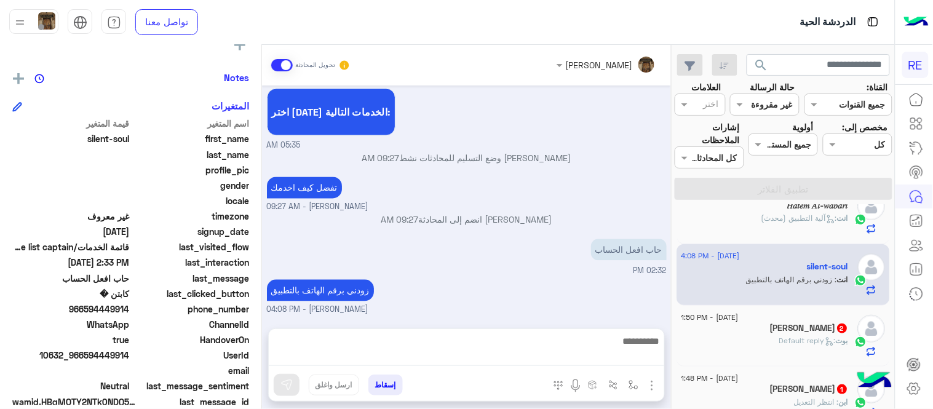
click at [494, 237] on div "[DATE] السلام عليكم ابغي تفعيل الحساب أنا كبتن رقم الجوال 0594449914 05:34 AM و…" at bounding box center [466, 201] width 409 height 231
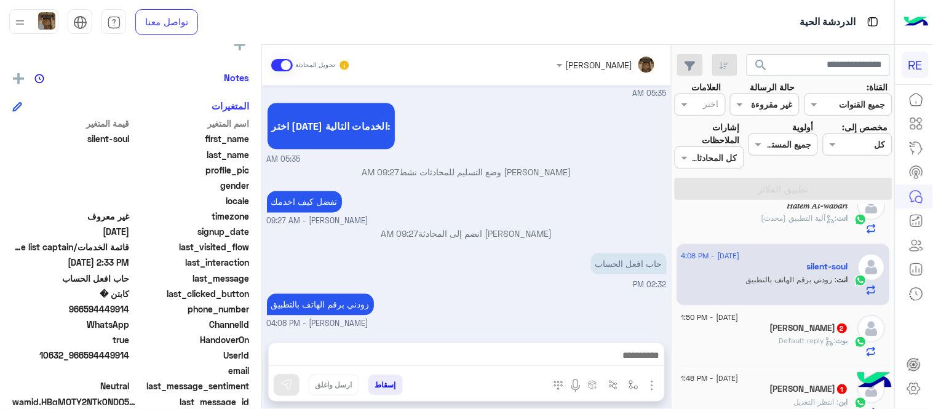
click at [780, 341] on span ": Default reply" at bounding box center [808, 340] width 57 height 9
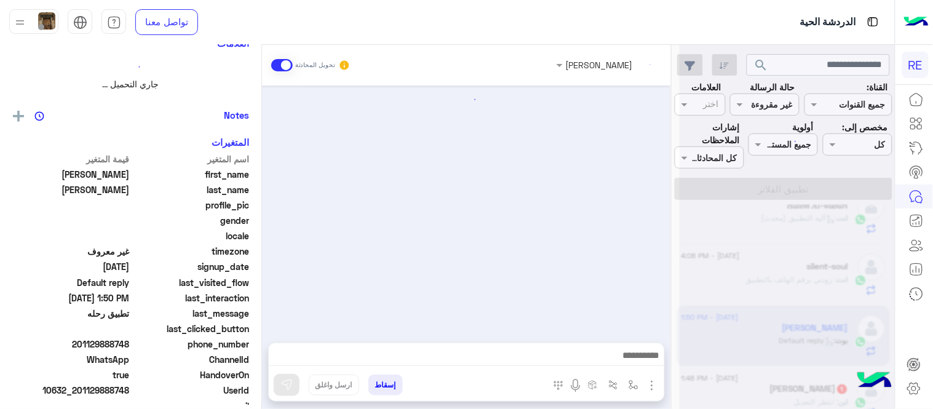
scroll to position [17, 0]
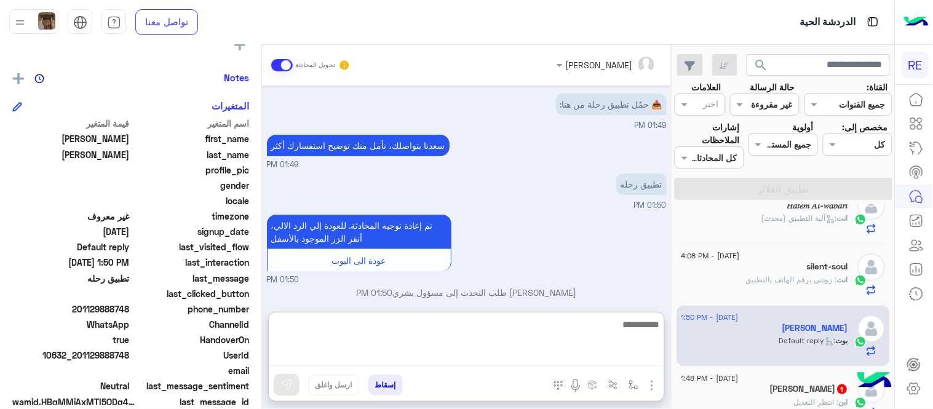
click at [473, 359] on textarea at bounding box center [467, 341] width 396 height 49
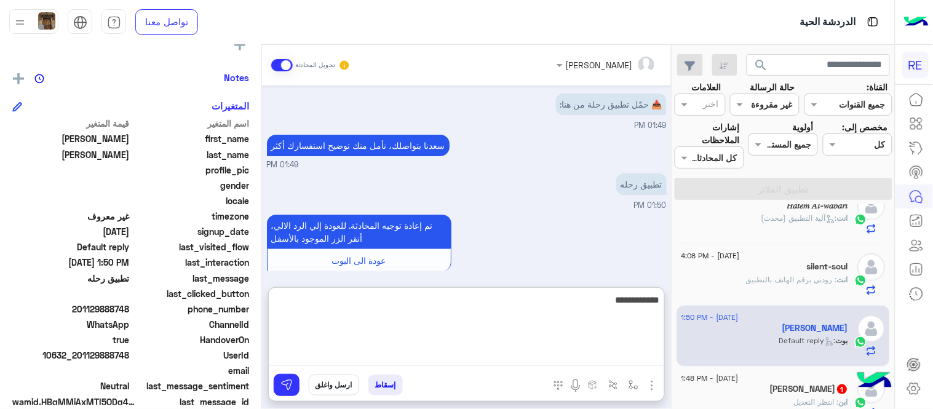
type textarea "**********"
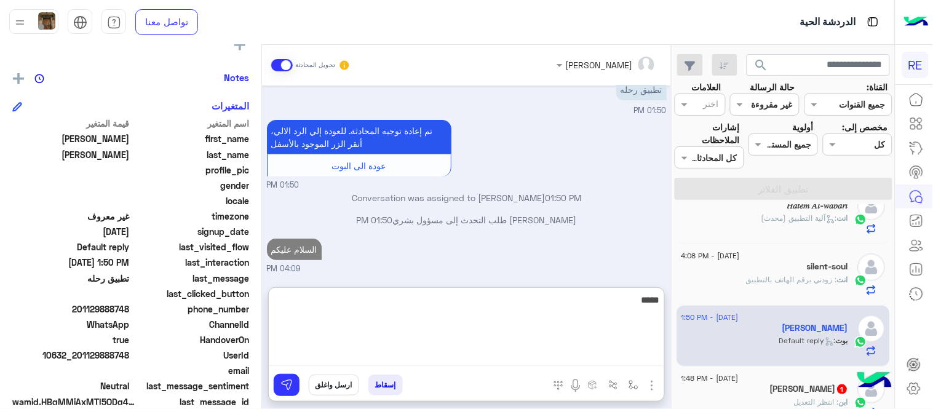
scroll to position [134, 0]
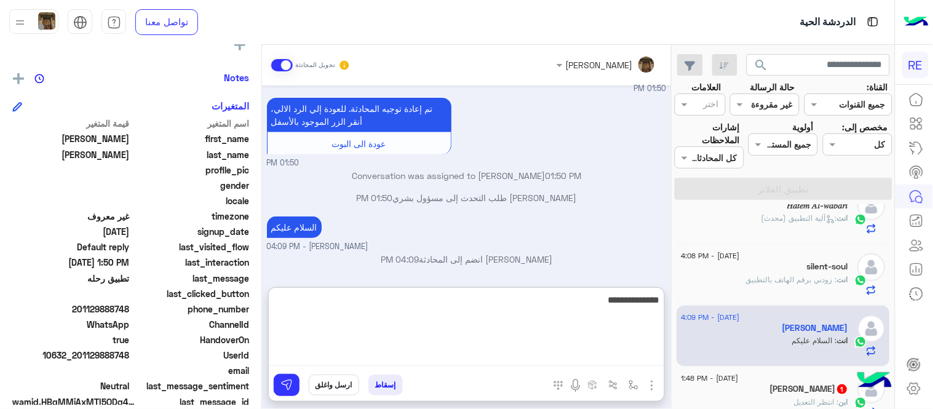
type textarea "**********"
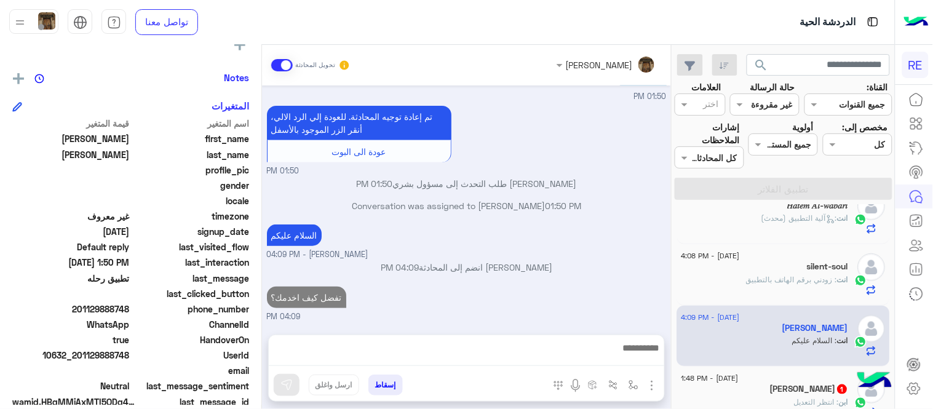
click at [495, 169] on div "[DATE] 📥 حمّل تطبيق رحلة من هنا: 01:49 PM [PERSON_NAME] بتواصلك، نأمل منك توضيح…" at bounding box center [466, 204] width 409 height 237
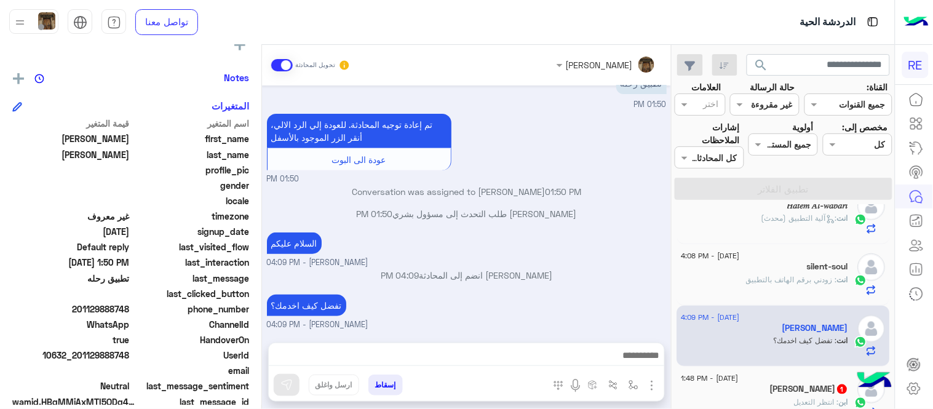
click at [583, 266] on small "[PERSON_NAME] - 04:09 PM" at bounding box center [467, 263] width 400 height 12
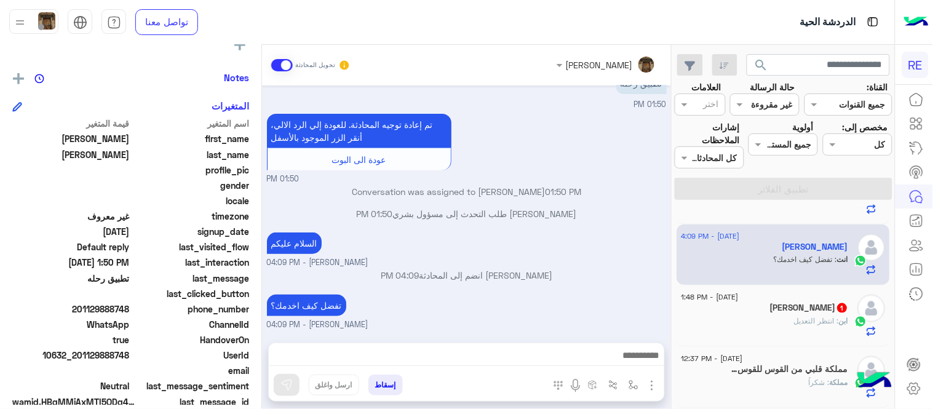
scroll to position [372, 0]
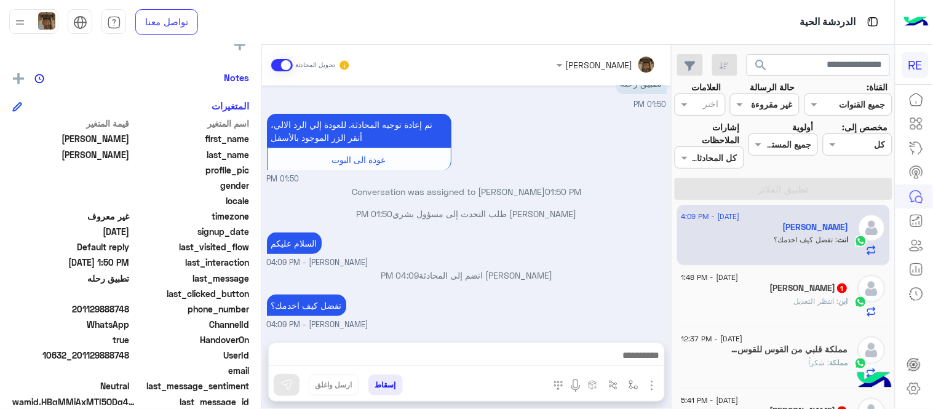
click at [740, 287] on div "ابن ربيق 1" at bounding box center [765, 289] width 167 height 13
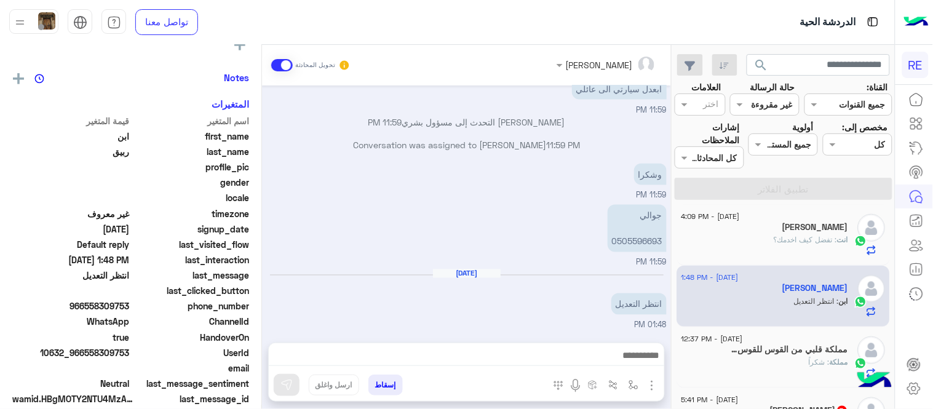
scroll to position [235, 0]
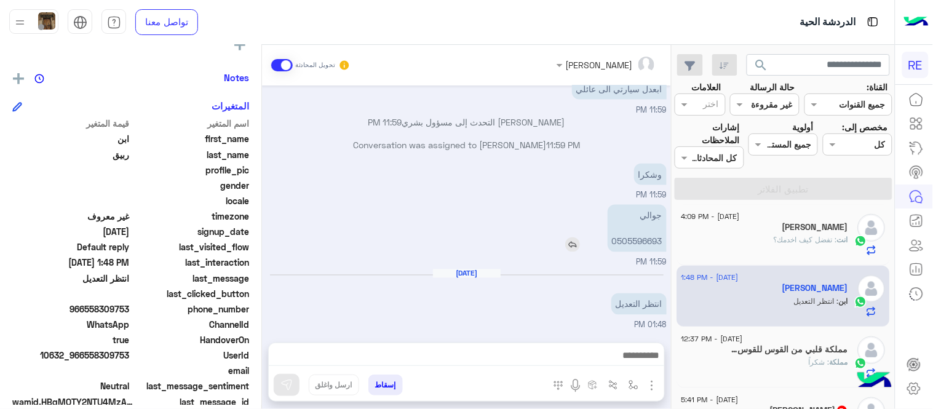
click at [624, 237] on p "جوالي 0505596693" at bounding box center [637, 228] width 59 height 47
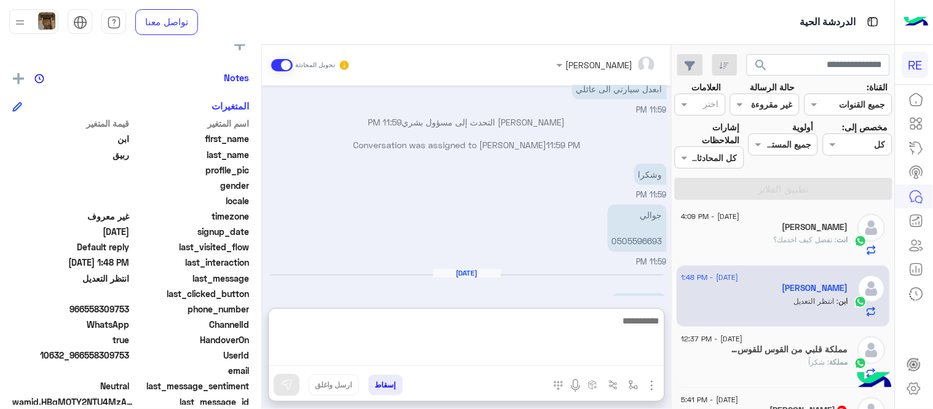
click at [533, 349] on textarea at bounding box center [467, 339] width 396 height 53
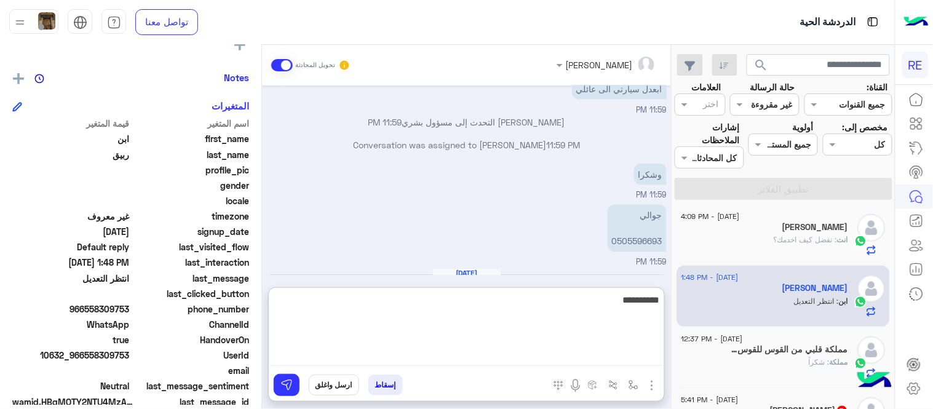
type textarea "**********"
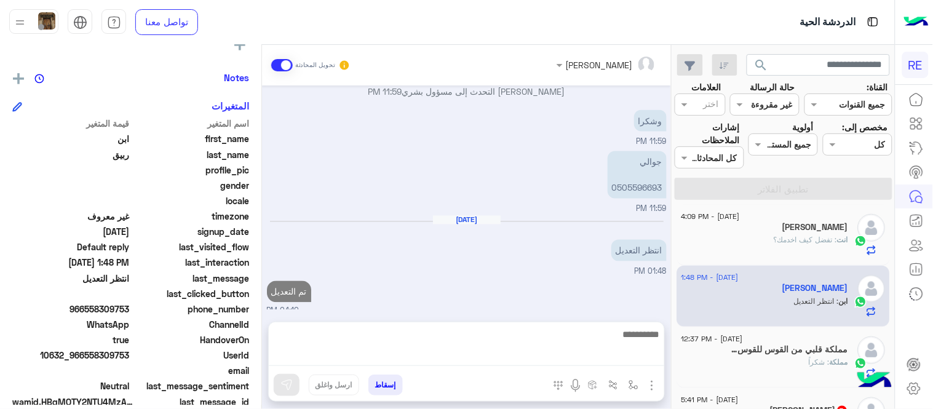
click at [612, 256] on div "[DATE] 11:58 PM [PERSON_NAME] بتواصلك، نأمل منك توضيح استفسارك أكثر 11:58 PM 11…" at bounding box center [466, 198] width 409 height 224
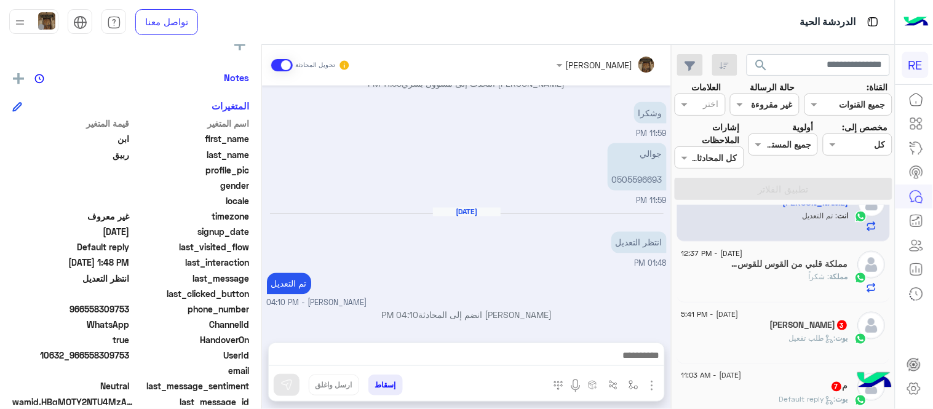
scroll to position [461, 0]
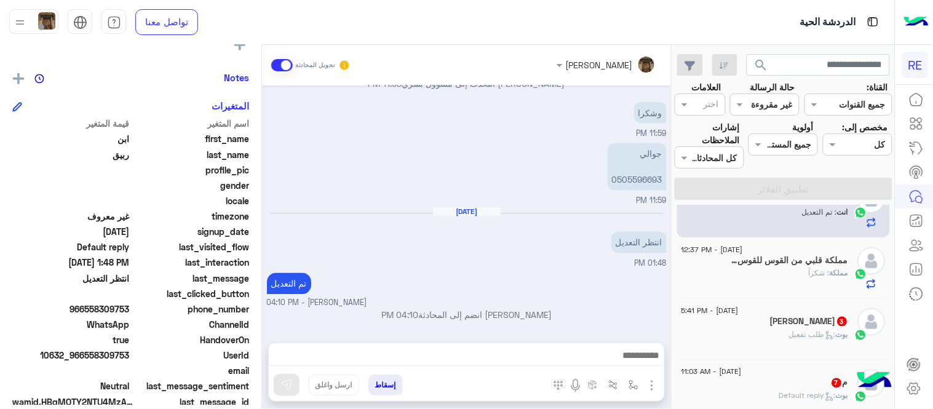
click at [739, 277] on div "مملكة : شكراً" at bounding box center [765, 279] width 167 height 22
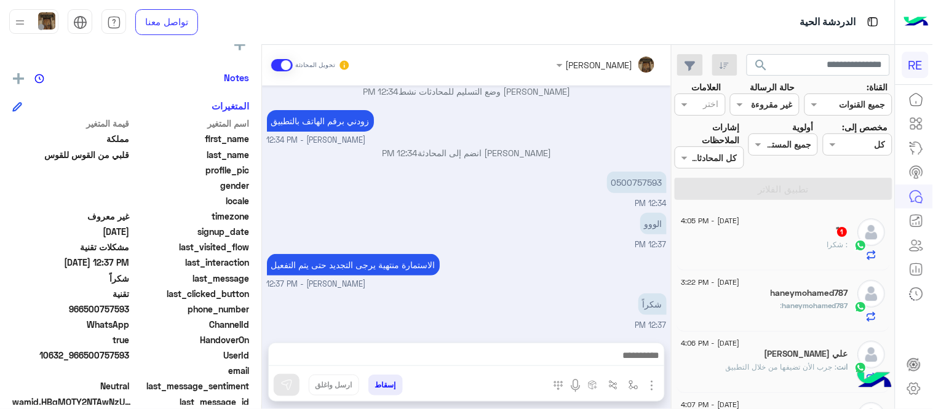
click at [760, 231] on div "ً 1" at bounding box center [765, 232] width 167 height 13
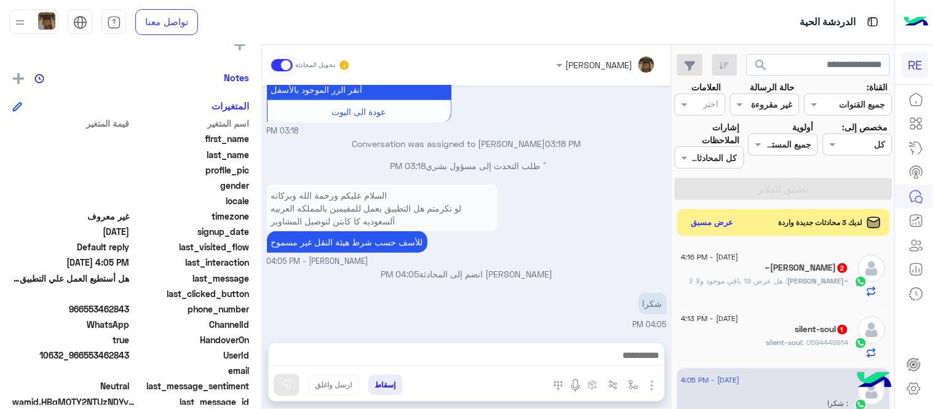
scroll to position [151, 0]
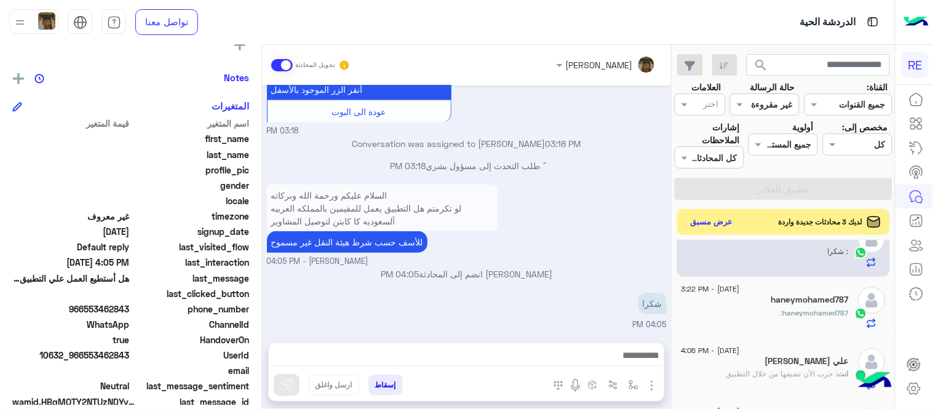
click at [712, 224] on button "عرض مسبق" at bounding box center [713, 222] width 52 height 17
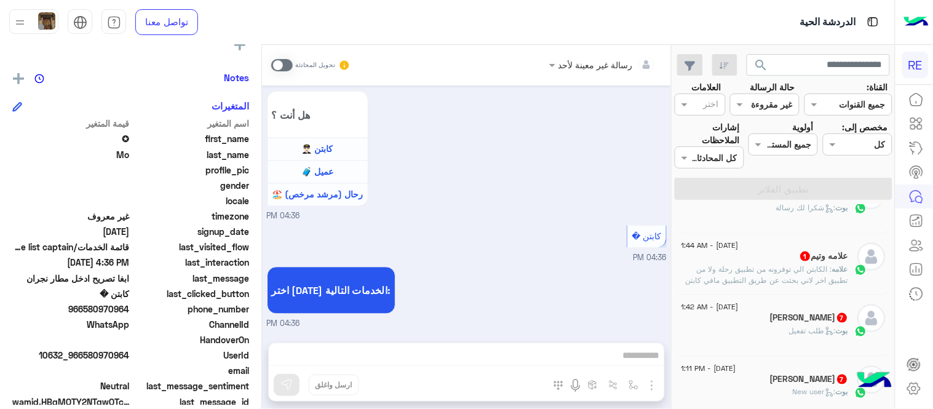
scroll to position [401, 0]
click at [744, 278] on p "علامه : الكابتن الي توفرونه من تطبيق رحلة ولا من تطبيق اخر لاني بحثت عن طريق ال…" at bounding box center [765, 284] width 167 height 33
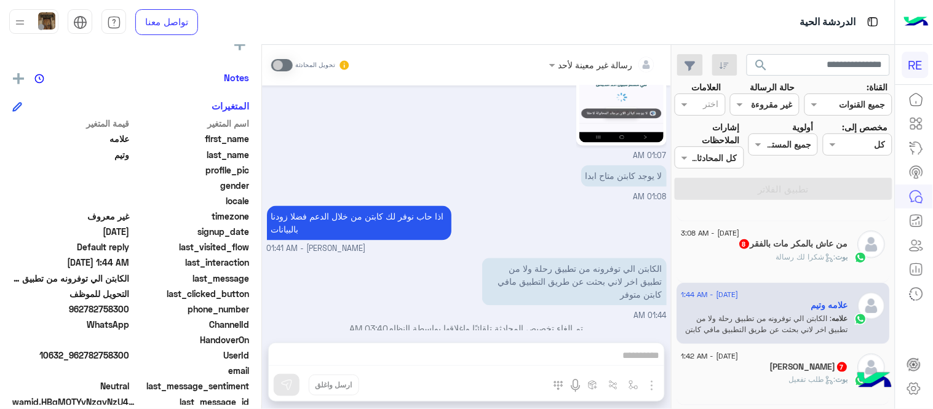
scroll to position [340, 0]
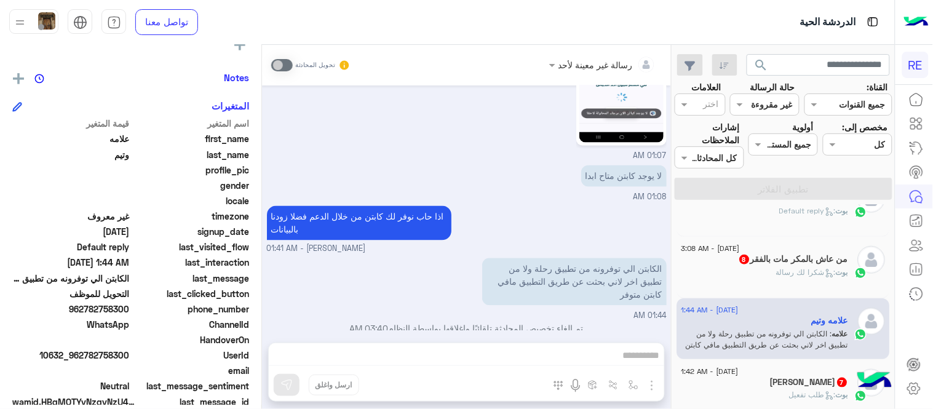
click at [754, 256] on h5 "من عاش بالمكر مات بالفقر 8" at bounding box center [794, 259] width 110 height 10
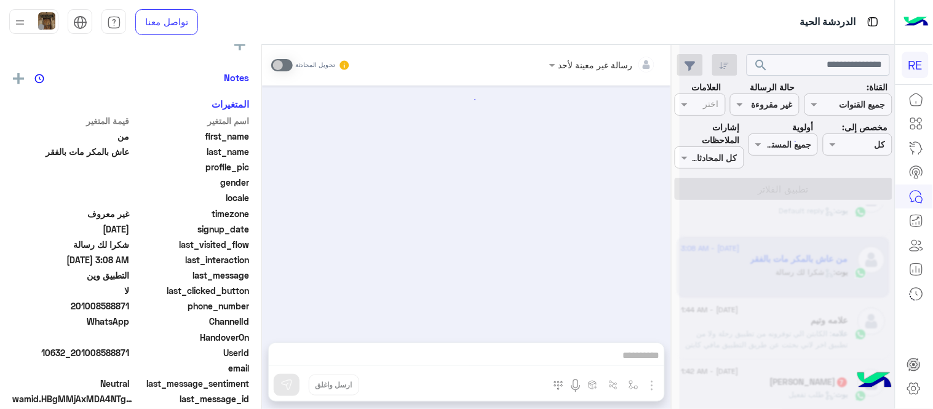
scroll to position [702, 0]
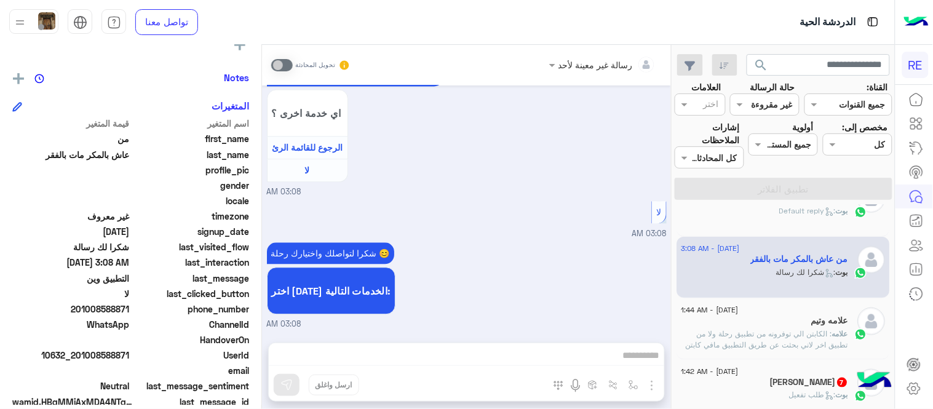
click at [675, 266] on div "[DATE] - 4:36 PM ‏✪ Mo بوت : قائمة الخدمات/service list captain [DATE] - 4:31 P…" at bounding box center [783, 309] width 223 height 209
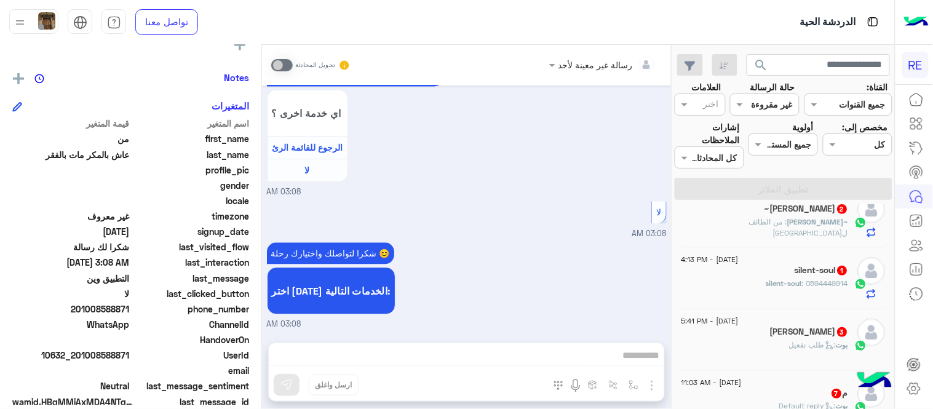
scroll to position [0, 0]
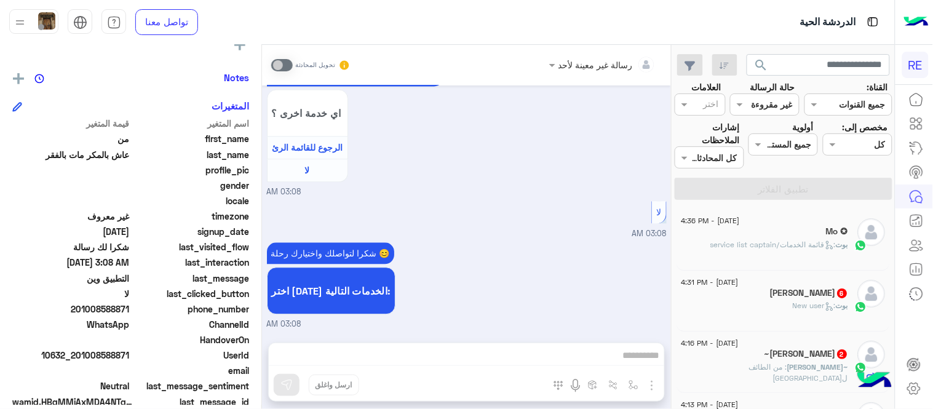
click at [773, 234] on div "‏✪ Mo" at bounding box center [765, 232] width 167 height 13
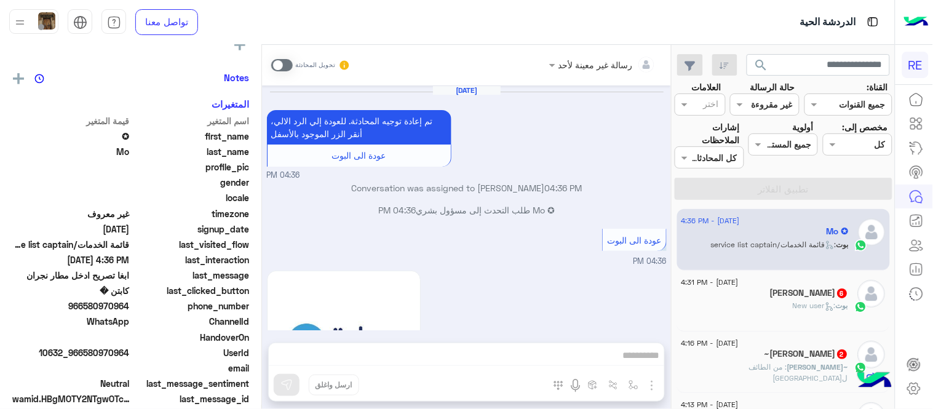
scroll to position [546, 0]
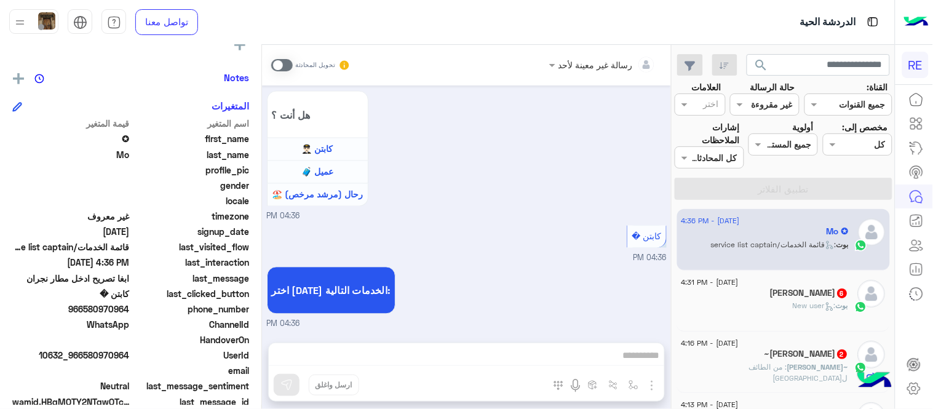
click at [282, 63] on span at bounding box center [282, 65] width 22 height 12
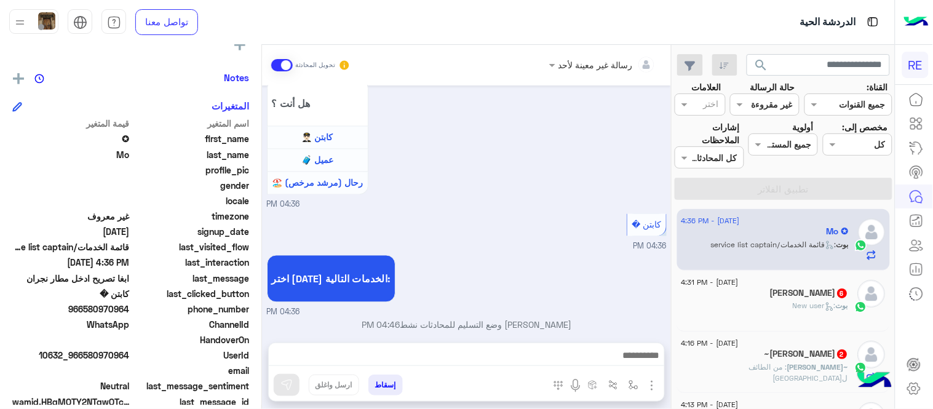
scroll to position [568, 0]
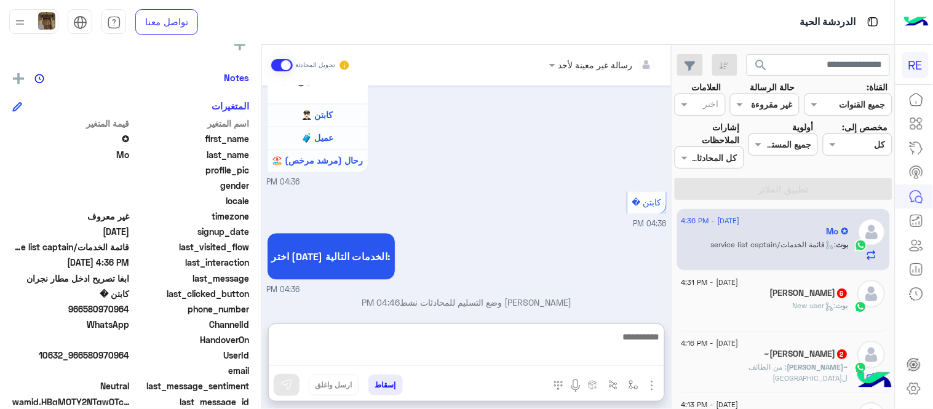
click at [583, 362] on textarea at bounding box center [467, 348] width 396 height 38
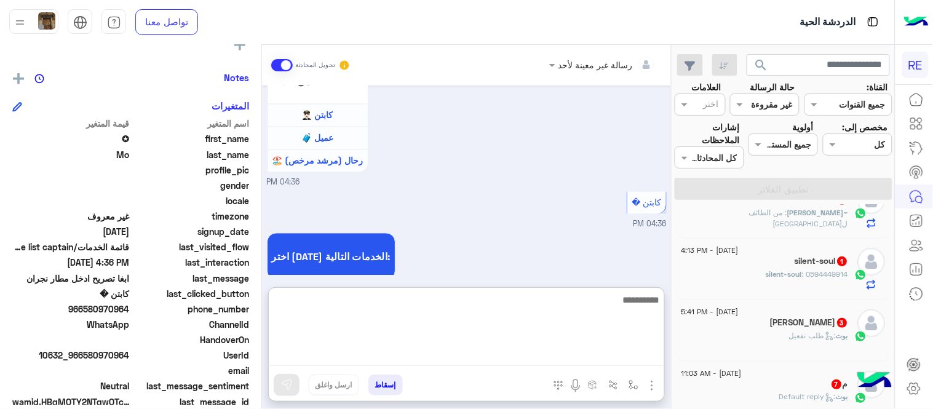
scroll to position [162, 0]
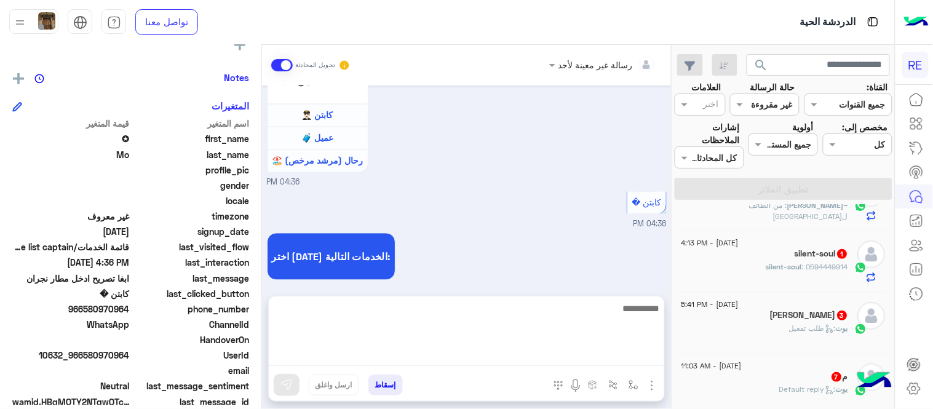
click at [743, 266] on div "silent-soul : 0594449914" at bounding box center [765, 272] width 167 height 22
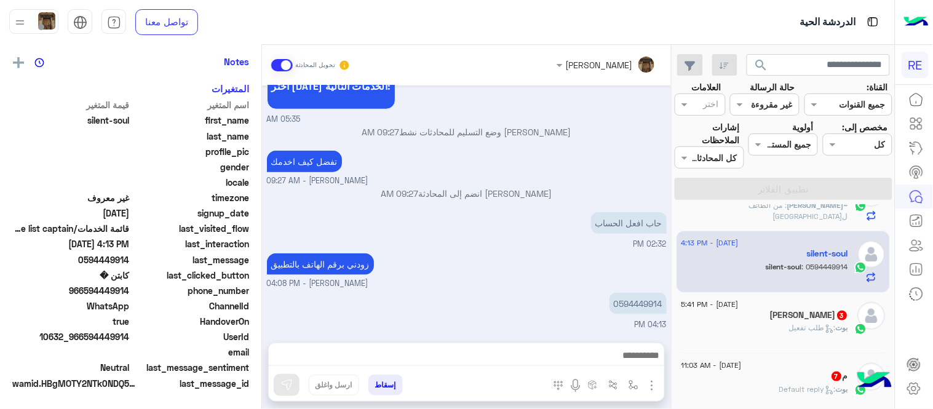
scroll to position [235, 0]
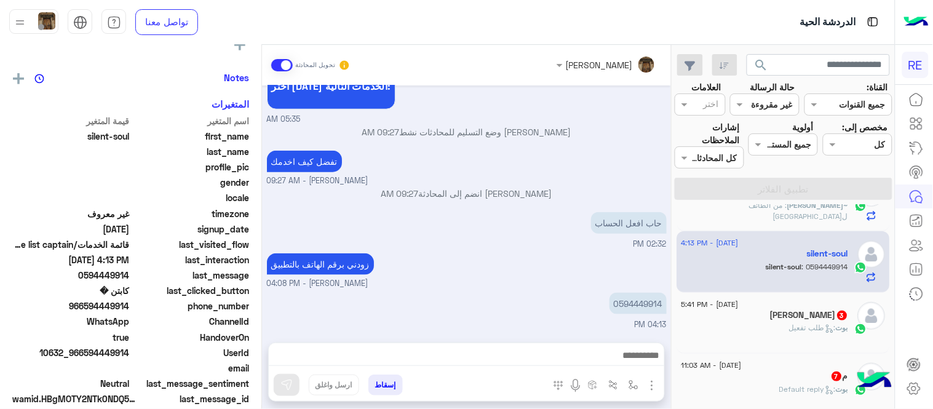
click at [626, 298] on p "0594449914" at bounding box center [638, 304] width 57 height 22
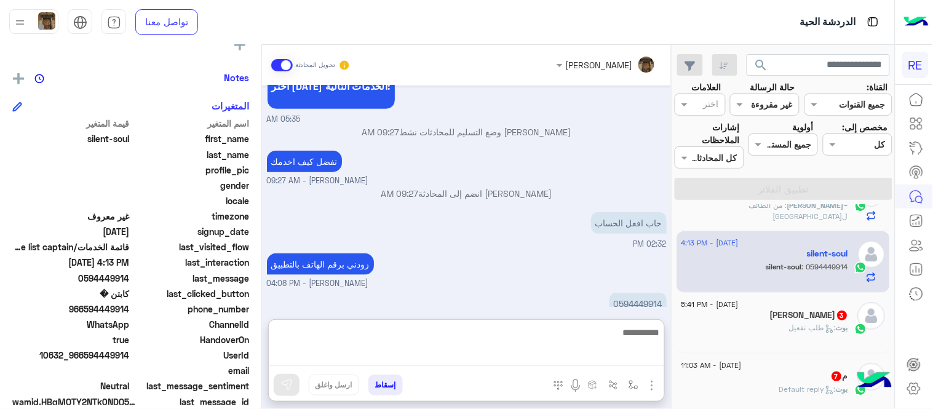
click at [575, 353] on textarea at bounding box center [467, 346] width 396 height 42
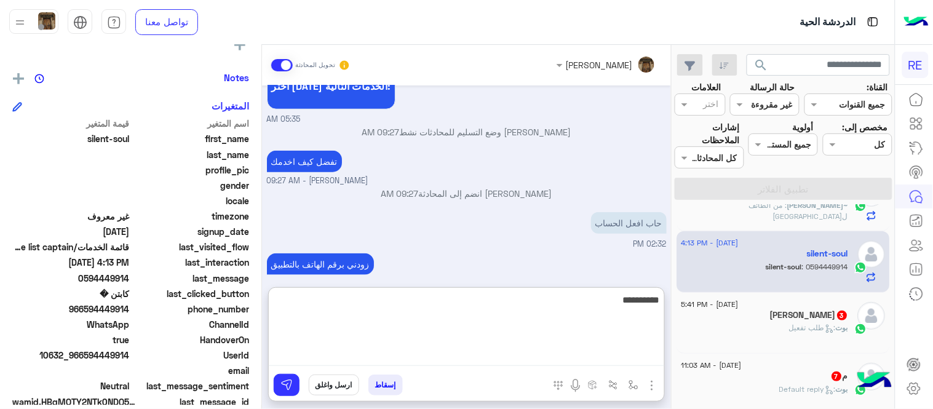
type textarea "**********"
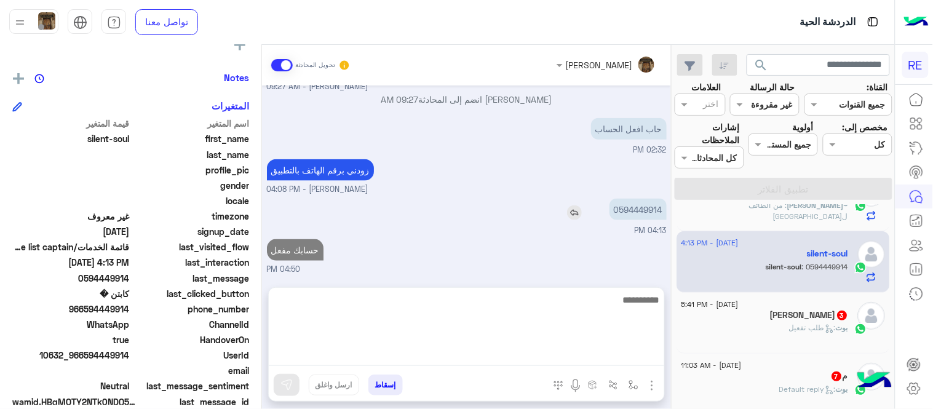
scroll to position [305, 0]
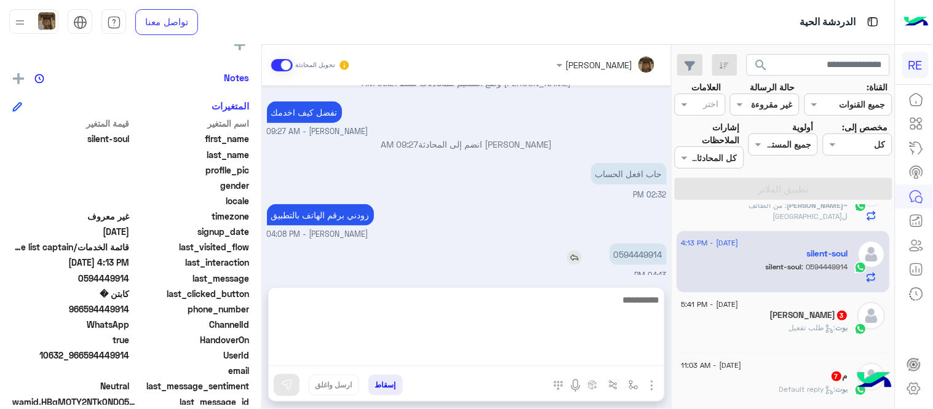
click at [569, 207] on div "[DATE] عربي 05:35 AM هل أنت ؟ كابتن 👨🏻‍✈️ عميل 🧳 رحال (مرشد مرخص) 🏖️ 05:35 AM ك…" at bounding box center [466, 180] width 409 height 189
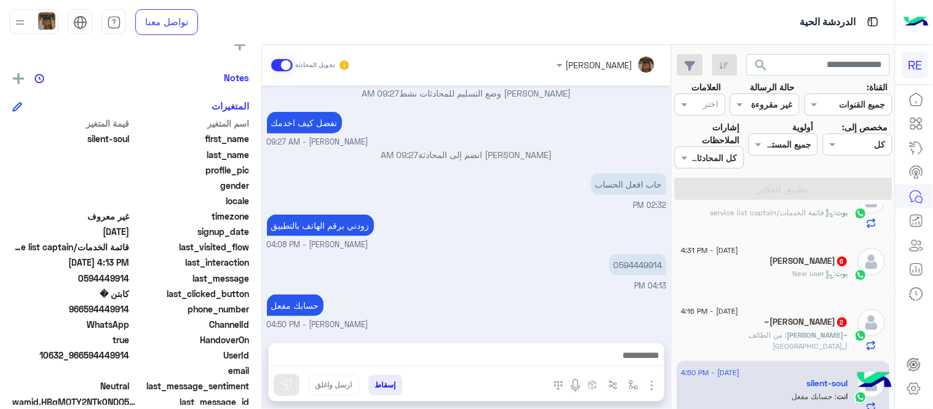
scroll to position [0, 0]
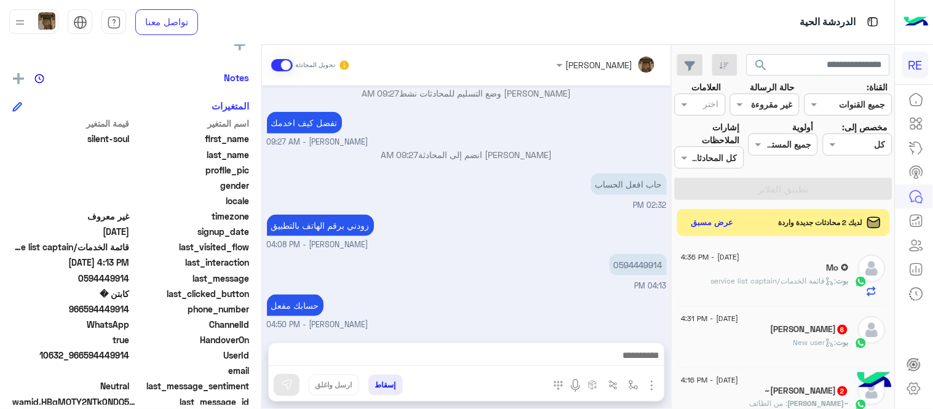
click at [776, 107] on input "text" at bounding box center [779, 104] width 28 height 13
click at [583, 219] on div "زودني برقم الهاتف بالتطبيق [PERSON_NAME] - 04:08 PM" at bounding box center [467, 231] width 400 height 39
click at [748, 283] on span ": قائمة الخدمات/service list captain" at bounding box center [774, 280] width 126 height 9
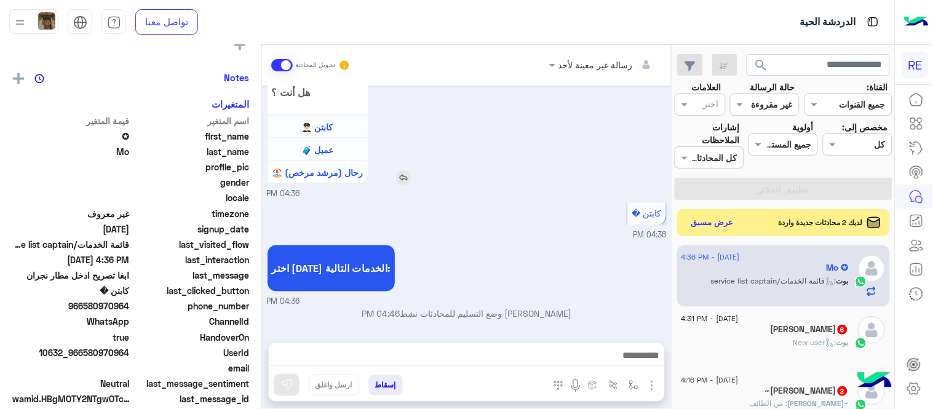
scroll to position [235, 0]
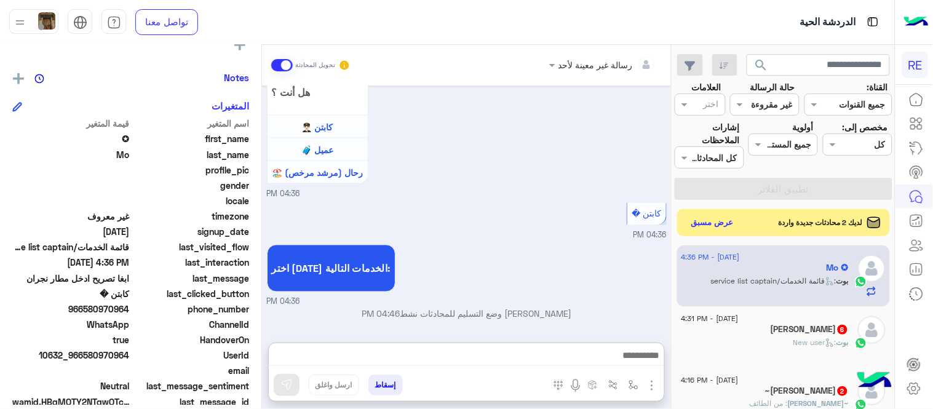
click at [420, 348] on textarea at bounding box center [467, 357] width 396 height 18
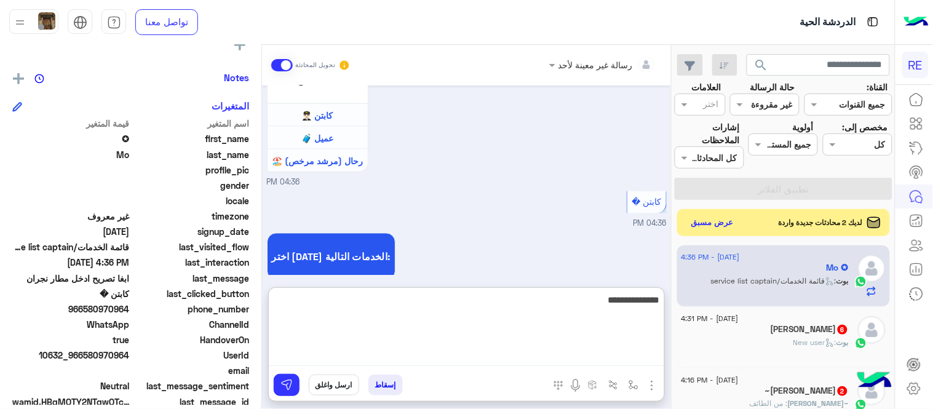
type textarea "**********"
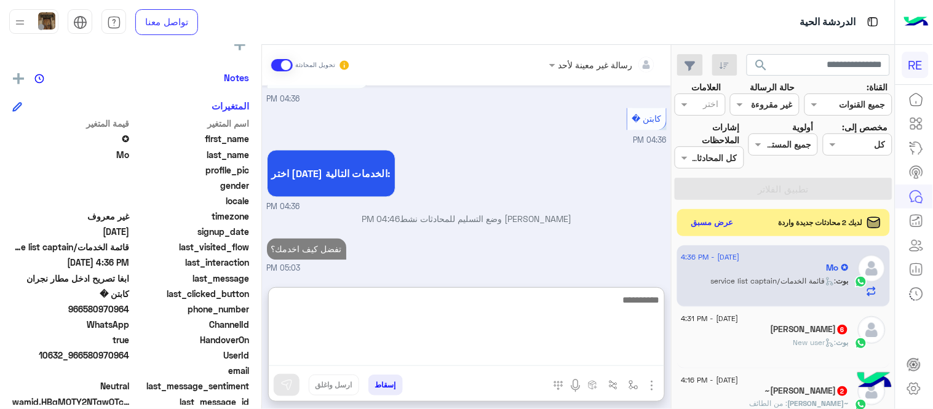
scroll to position [561, 0]
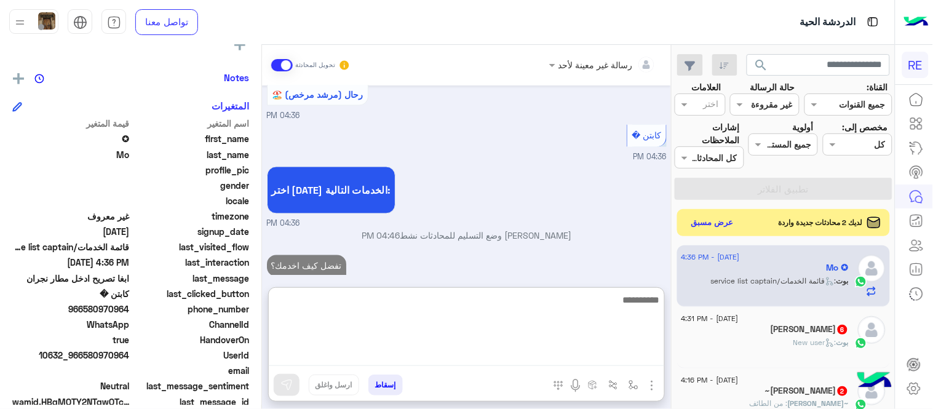
click at [699, 329] on div "[PERSON_NAME] 6" at bounding box center [765, 330] width 167 height 13
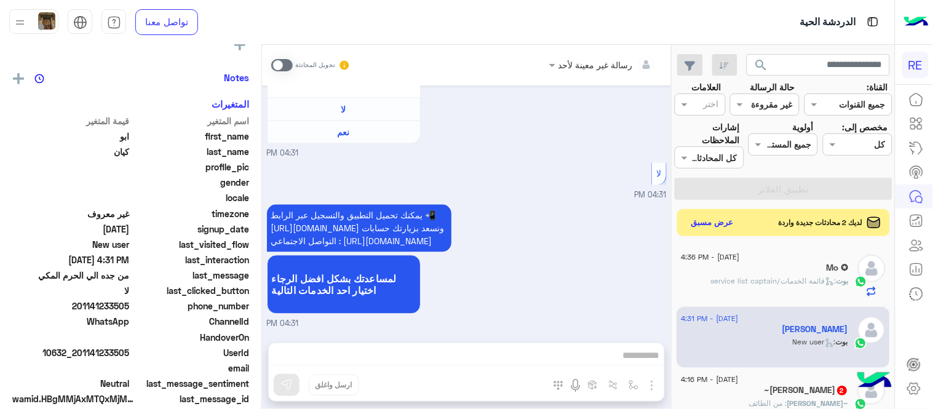
scroll to position [235, 0]
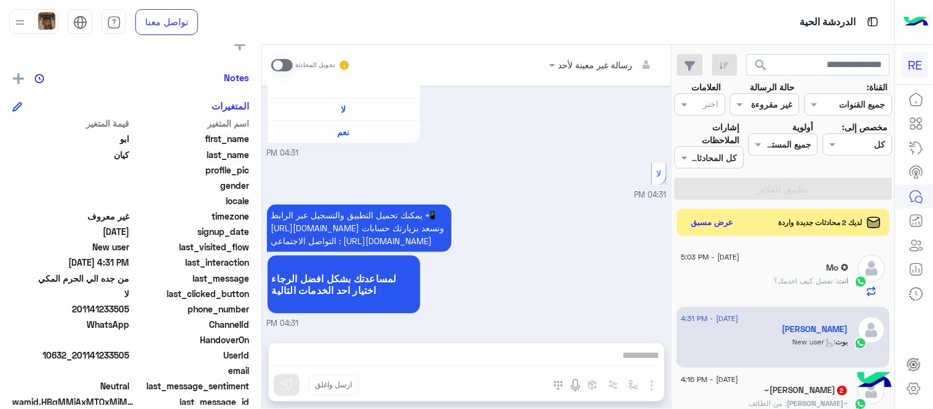
click at [282, 59] on span at bounding box center [282, 65] width 22 height 12
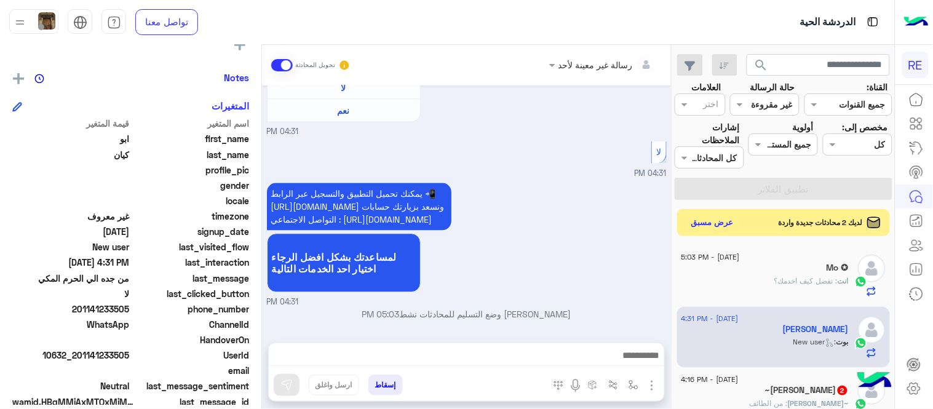
scroll to position [712, 0]
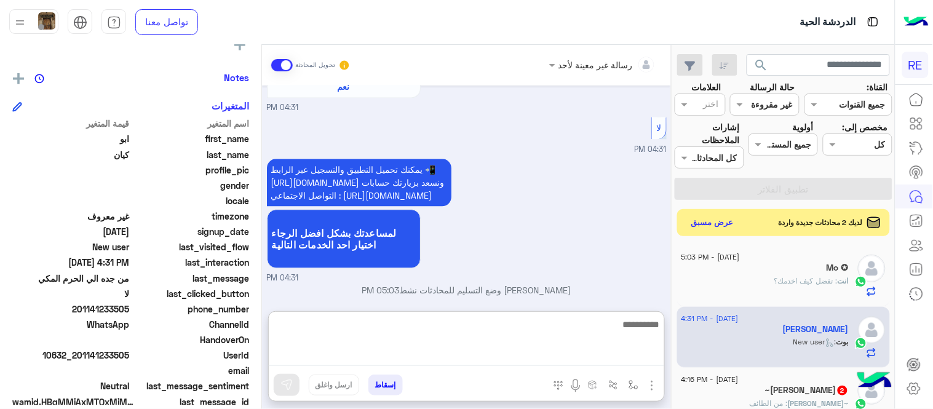
click at [425, 361] on textarea at bounding box center [467, 341] width 396 height 49
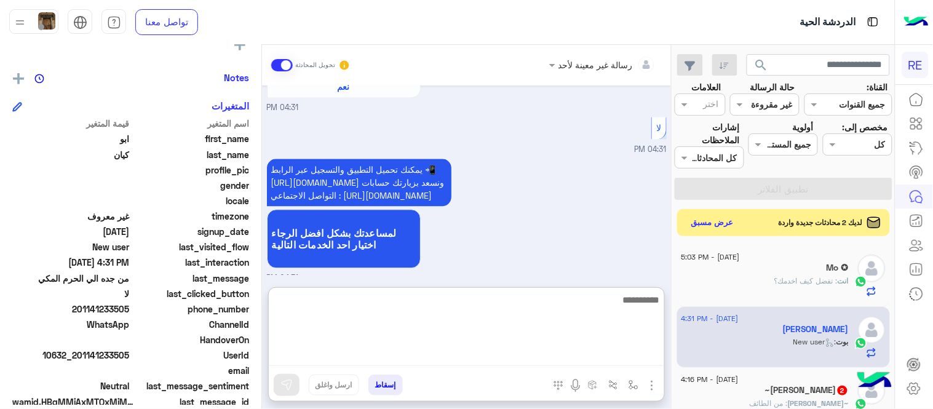
type textarea "*"
type textarea "**********"
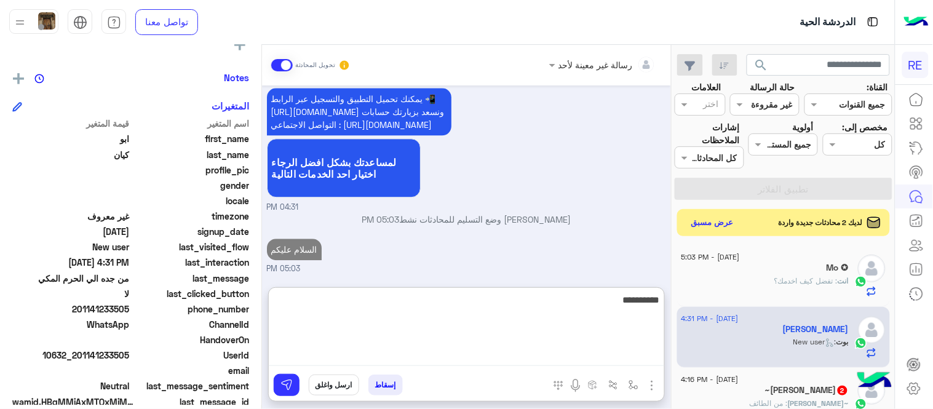
scroll to position [829, 0]
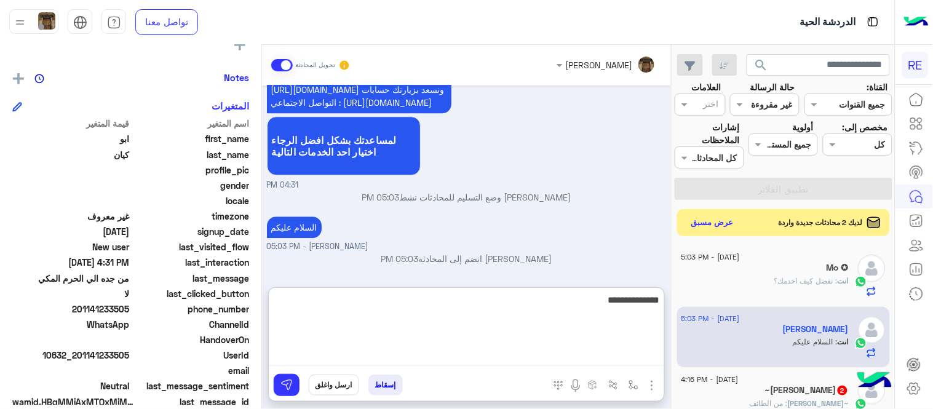
type textarea "**********"
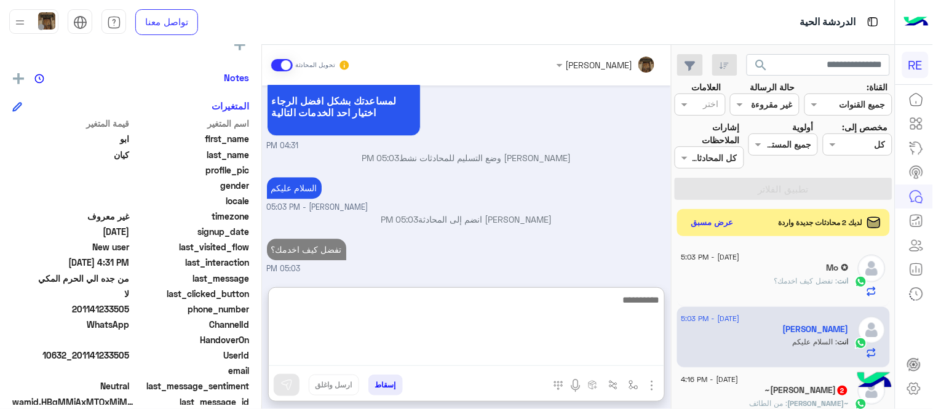
scroll to position [840, 0]
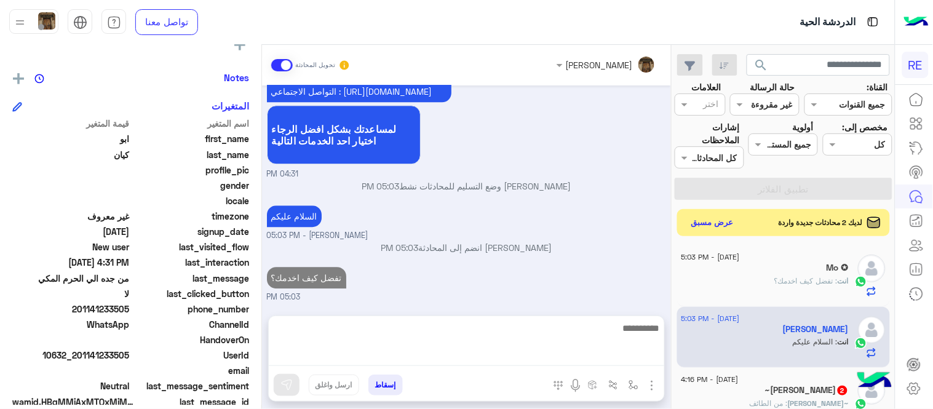
click at [739, 380] on span "[DATE] - 4:16 PM" at bounding box center [710, 379] width 57 height 11
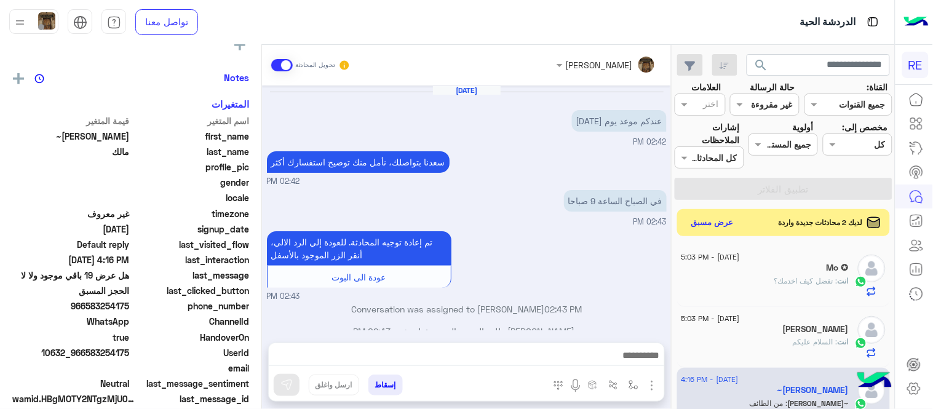
scroll to position [119, 0]
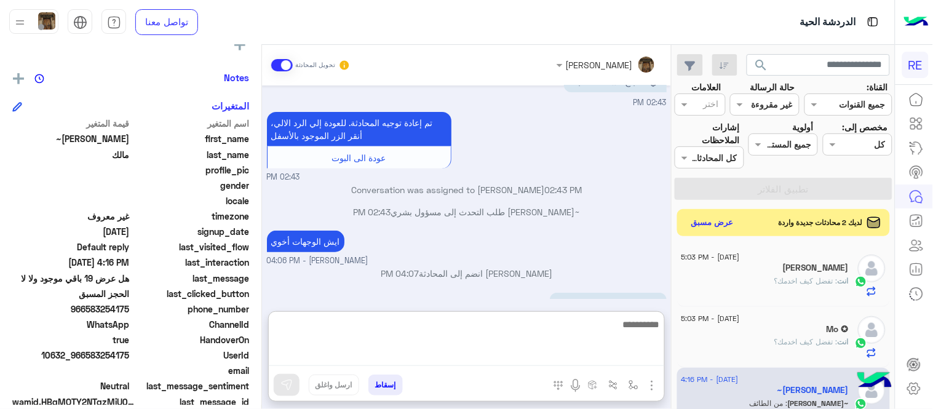
click at [536, 349] on textarea at bounding box center [467, 341] width 396 height 49
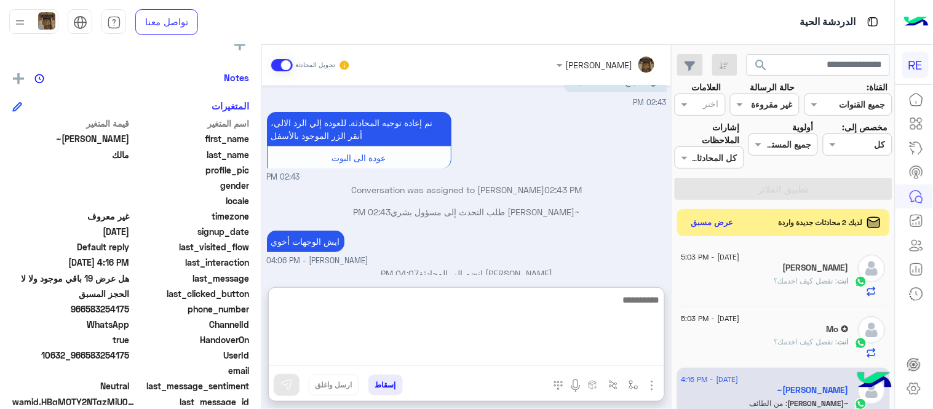
type textarea "*"
type textarea "****"
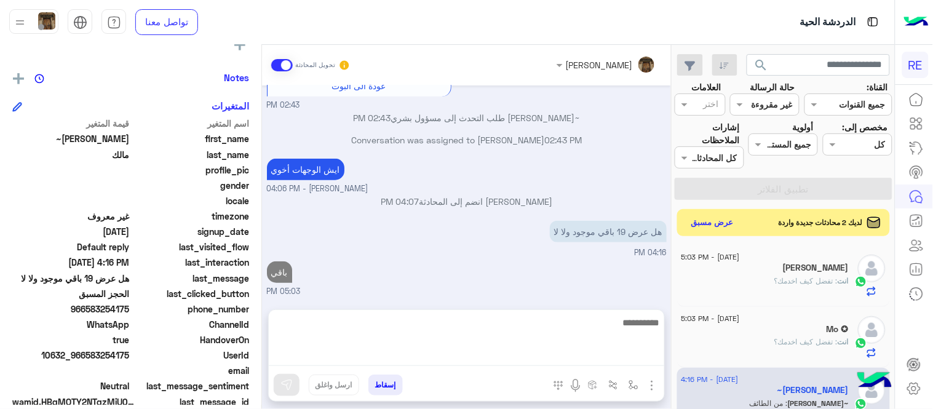
scroll to position [158, 0]
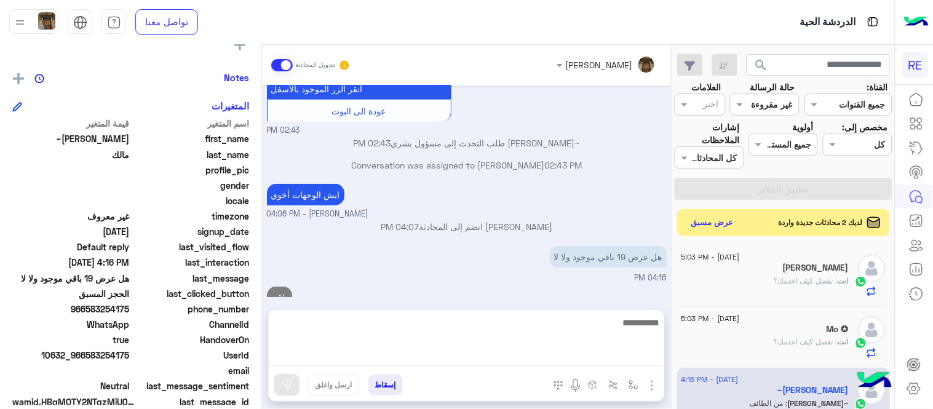
click at [521, 241] on div "[DATE] عندكم موعد يوم [DATE] 02:42 PM [PERSON_NAME] بتواصلك، نأمل منك توضيح است…" at bounding box center [466, 192] width 409 height 212
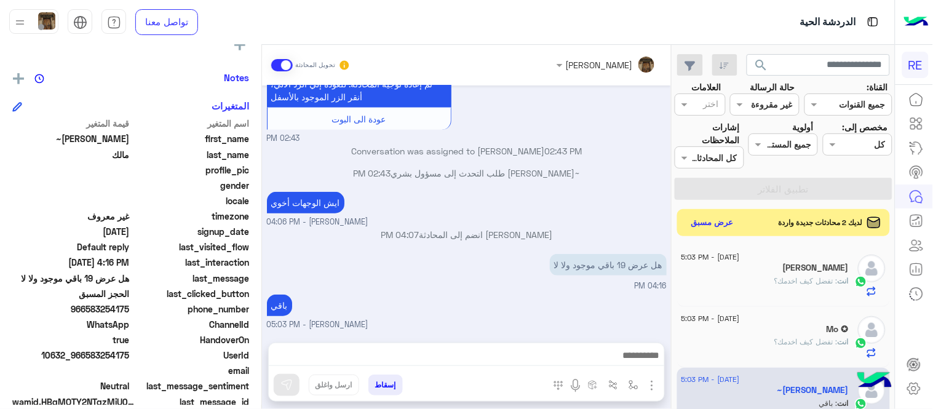
click at [802, 320] on div "[DATE] - 5:03 PM" at bounding box center [765, 320] width 167 height 8
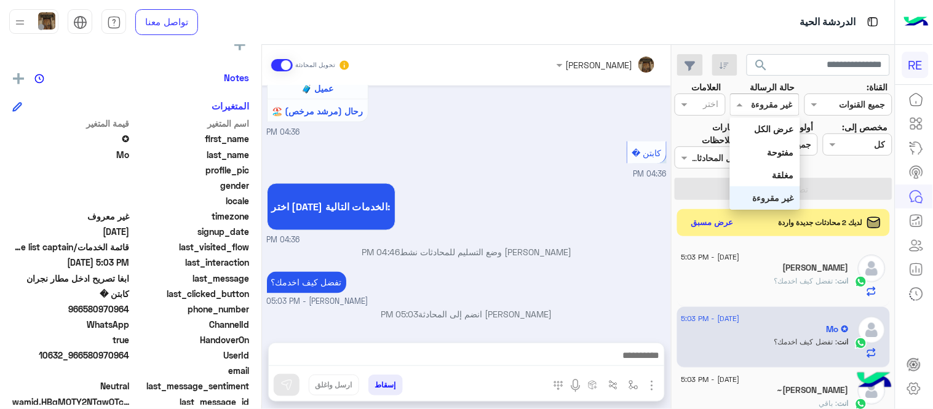
click at [751, 94] on div "القناه غير مقروءة" at bounding box center [765, 105] width 70 height 22
click at [760, 124] on b "عرض الكل" at bounding box center [774, 129] width 39 height 10
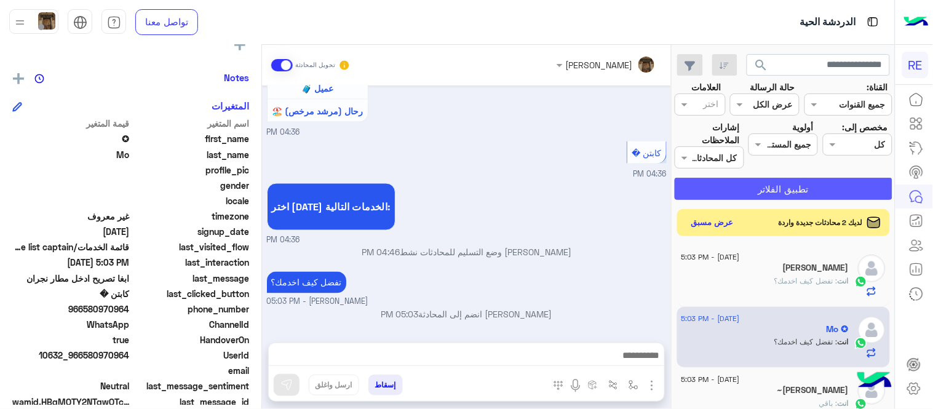
click at [748, 186] on button "تطبيق الفلاتر" at bounding box center [784, 189] width 218 height 22
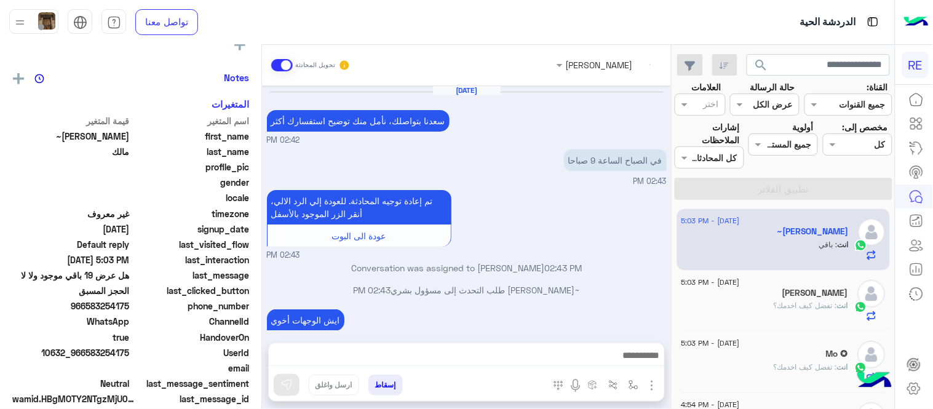
scroll to position [118, 0]
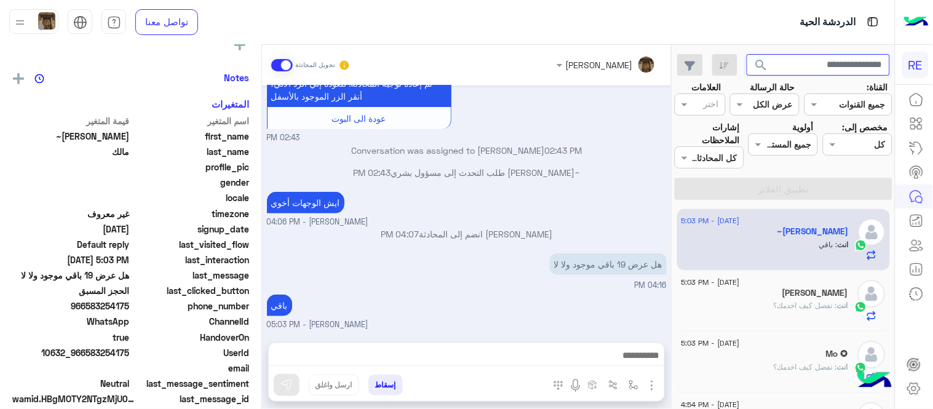
click at [800, 66] on input "text" at bounding box center [819, 65] width 144 height 22
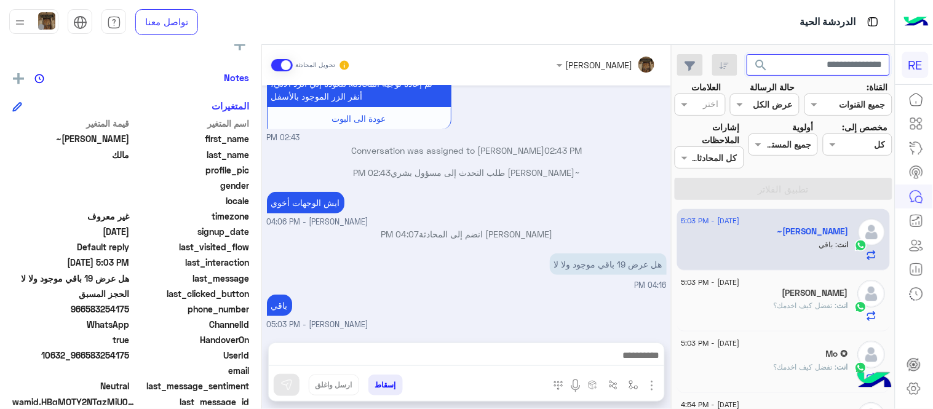
paste input "*********"
type input "*********"
click at [747, 54] on button "search" at bounding box center [762, 67] width 30 height 26
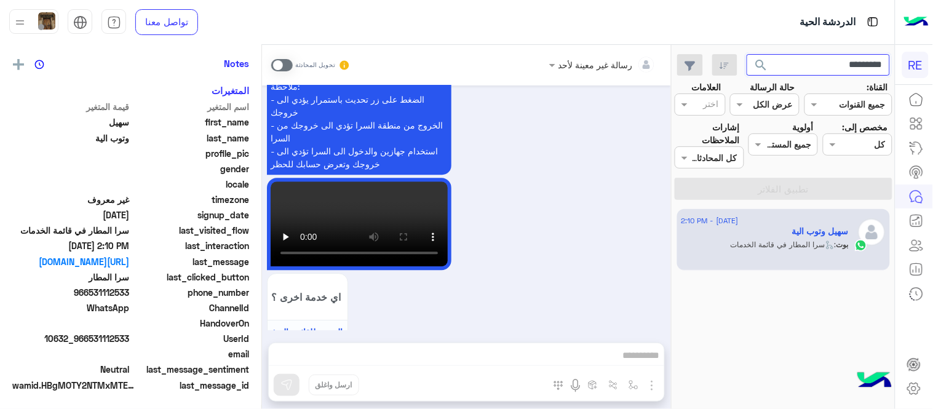
scroll to position [235, 0]
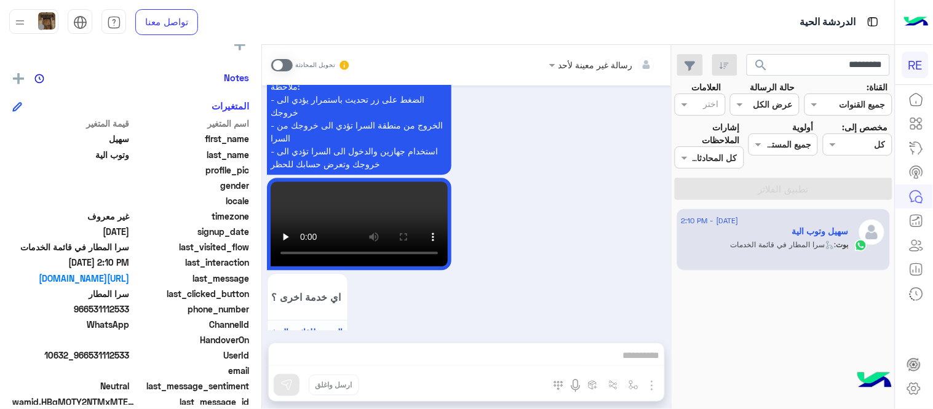
click at [284, 63] on span at bounding box center [282, 65] width 22 height 12
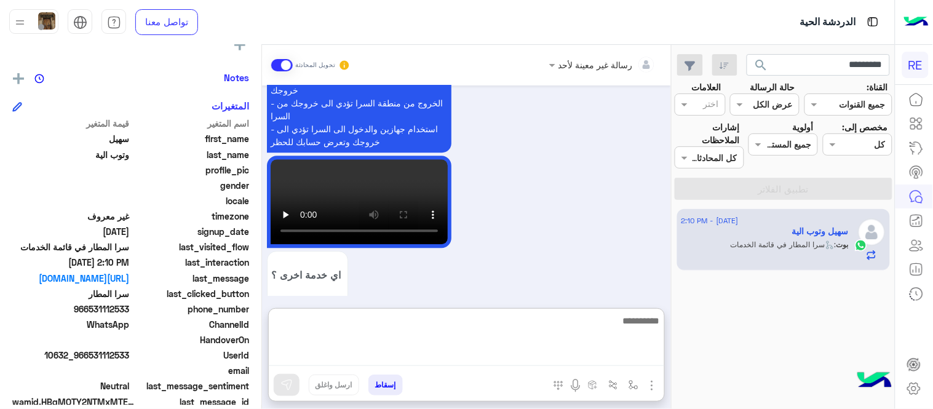
click at [493, 354] on textarea at bounding box center [467, 339] width 396 height 53
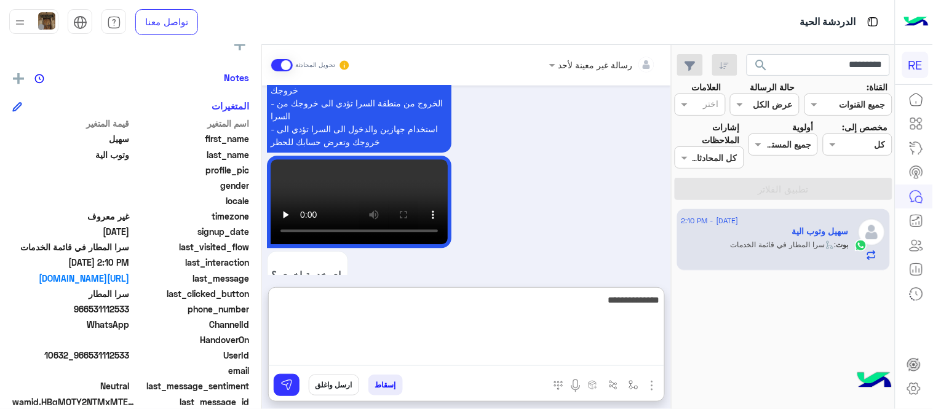
type textarea "**********"
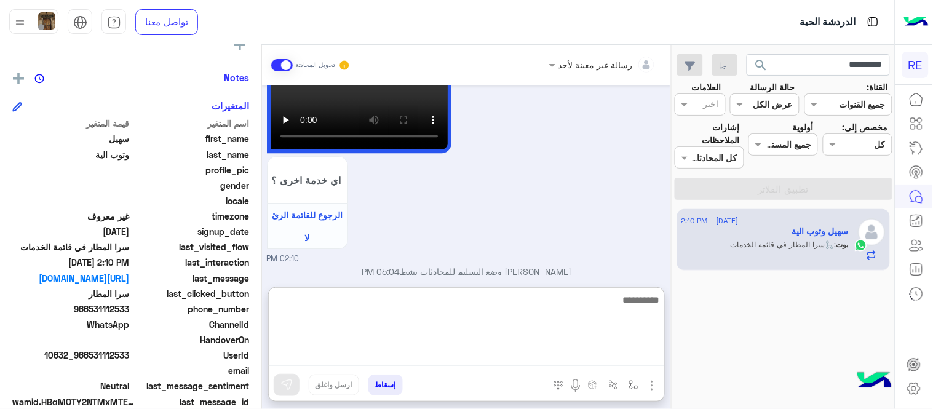
scroll to position [1000, 0]
